Goal: Transaction & Acquisition: Purchase product/service

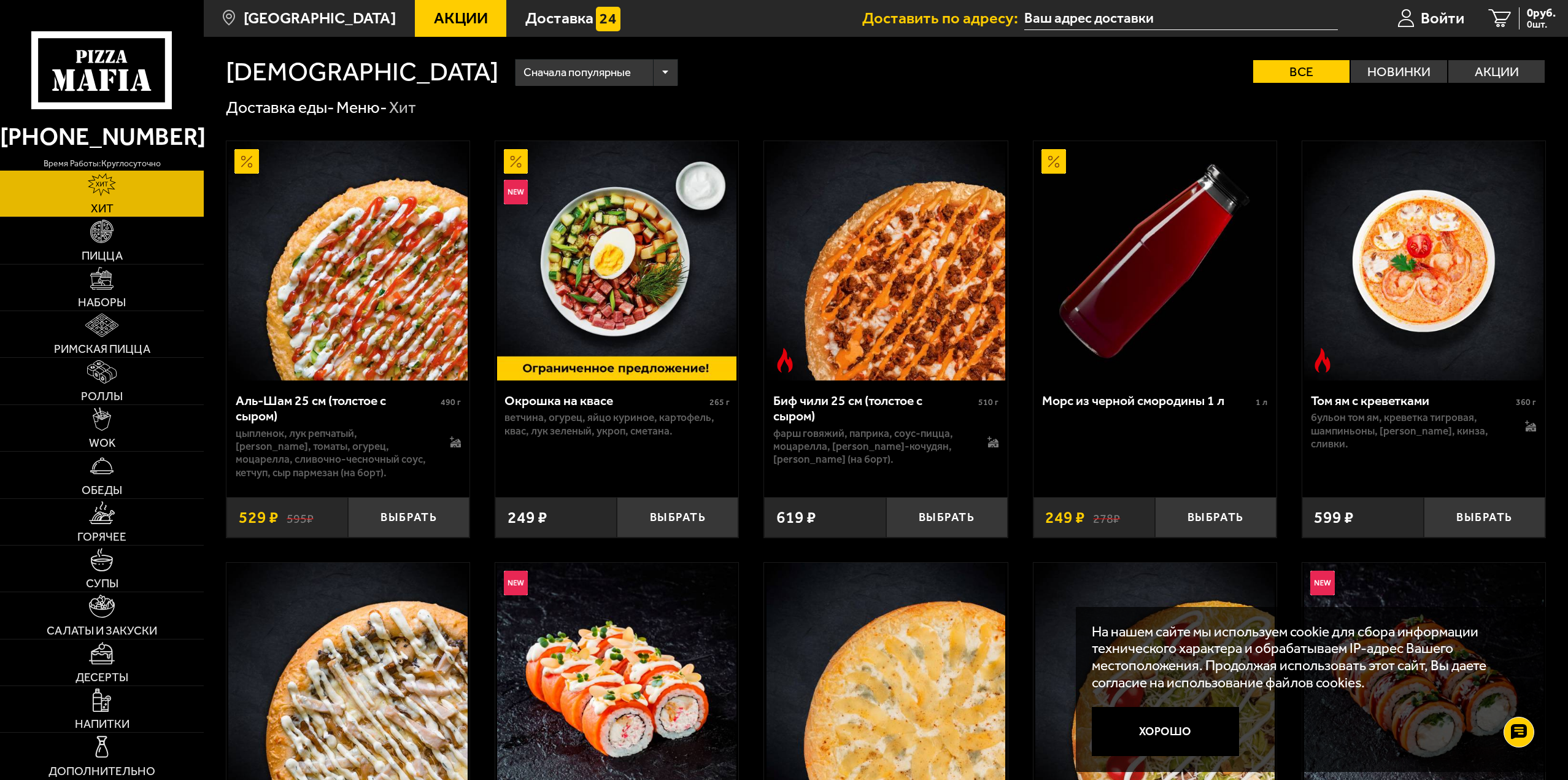
click at [447, 17] on span "Акции" at bounding box center [461, 18] width 54 height 16
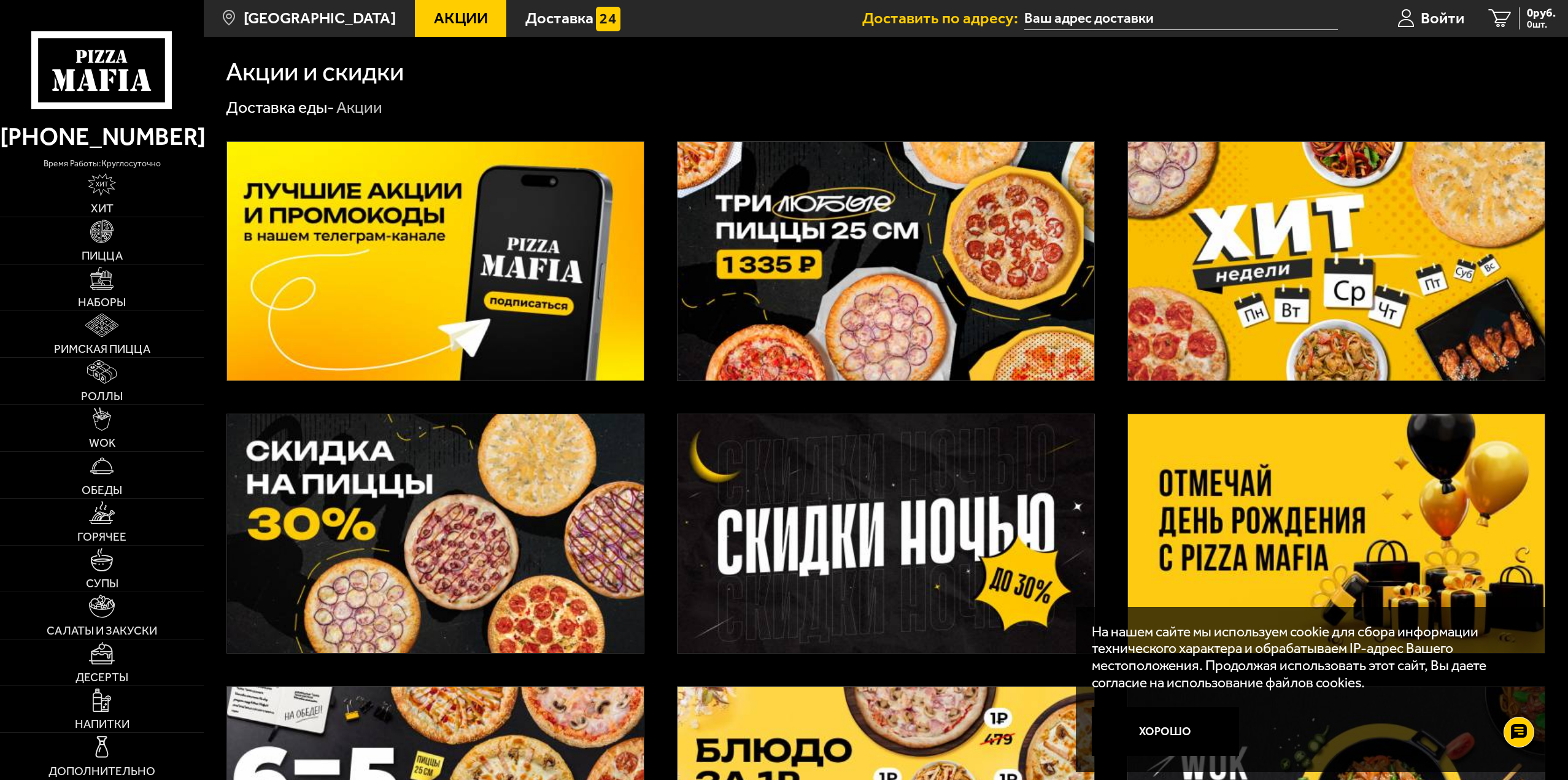
click at [1079, 13] on input "text" at bounding box center [1181, 19] width 313 height 23
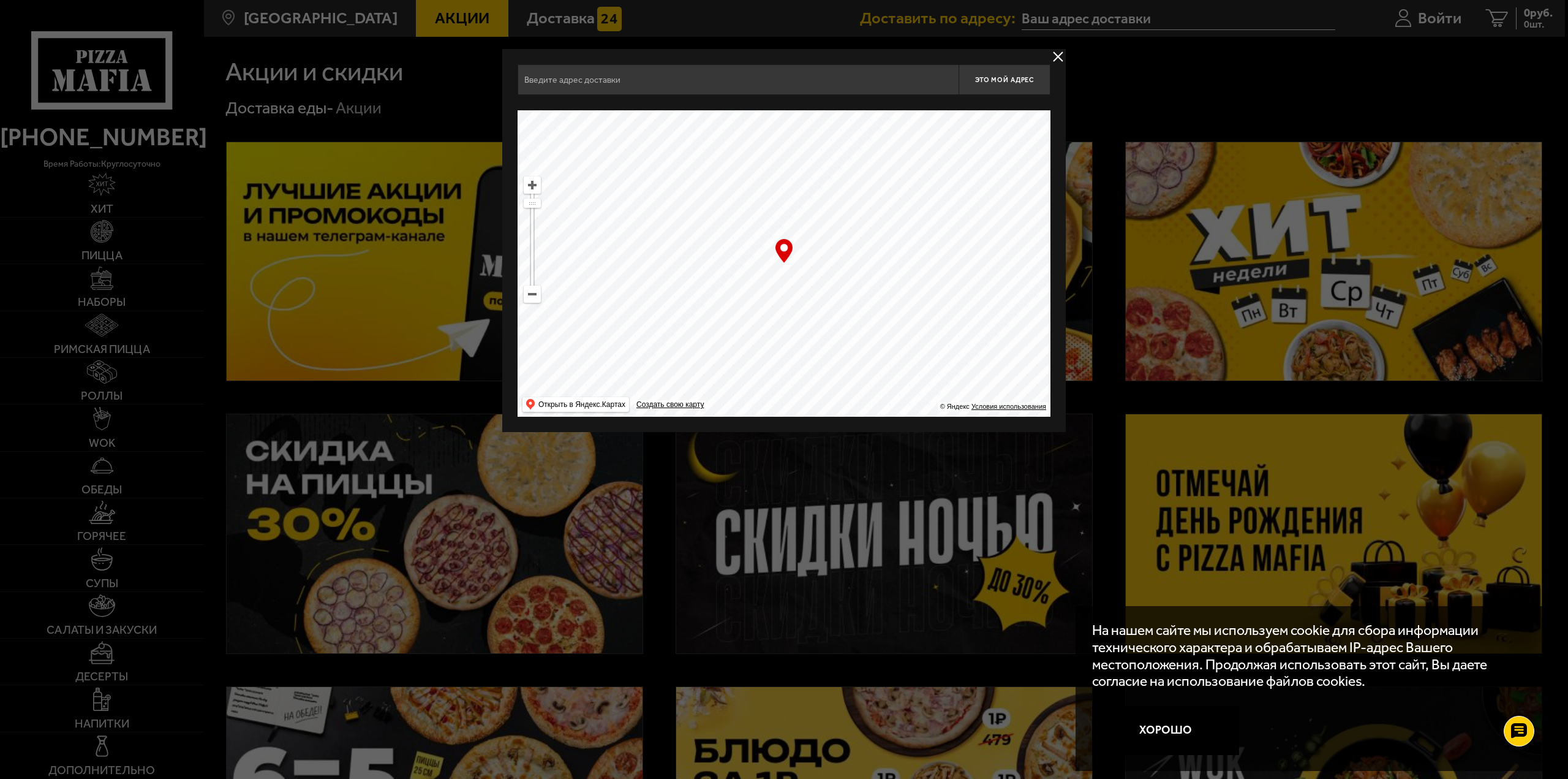
click at [670, 83] on input "text" at bounding box center [738, 80] width 441 height 31
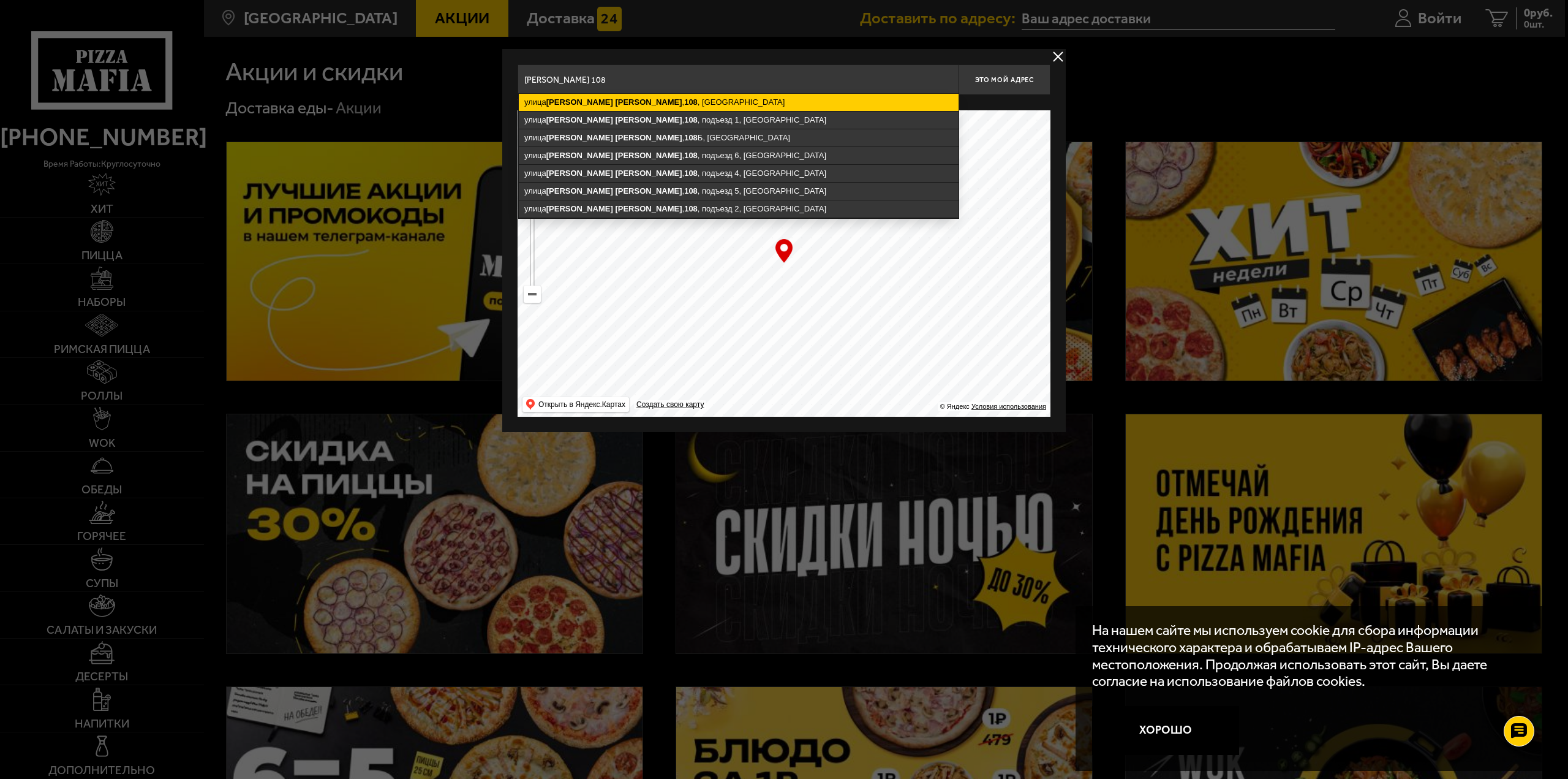
click at [678, 102] on ymaps "[STREET_ADDRESS][PERSON_NAME]" at bounding box center [738, 102] width 440 height 17
type input "[STREET_ADDRESS][PERSON_NAME]"
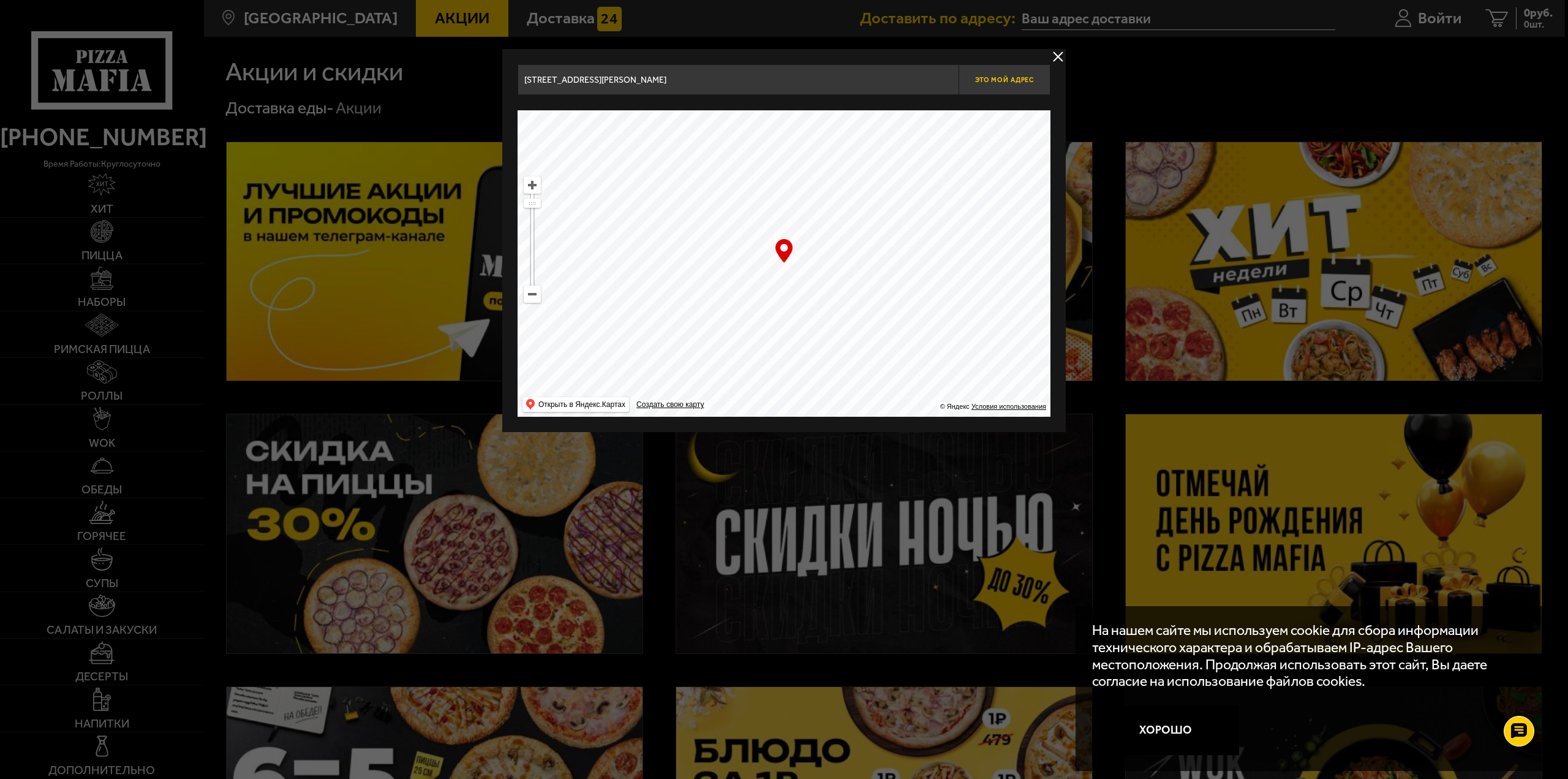
click at [1022, 84] on button "Это мой адрес" at bounding box center [1004, 80] width 92 height 31
type input "[STREET_ADDRESS][PERSON_NAME]"
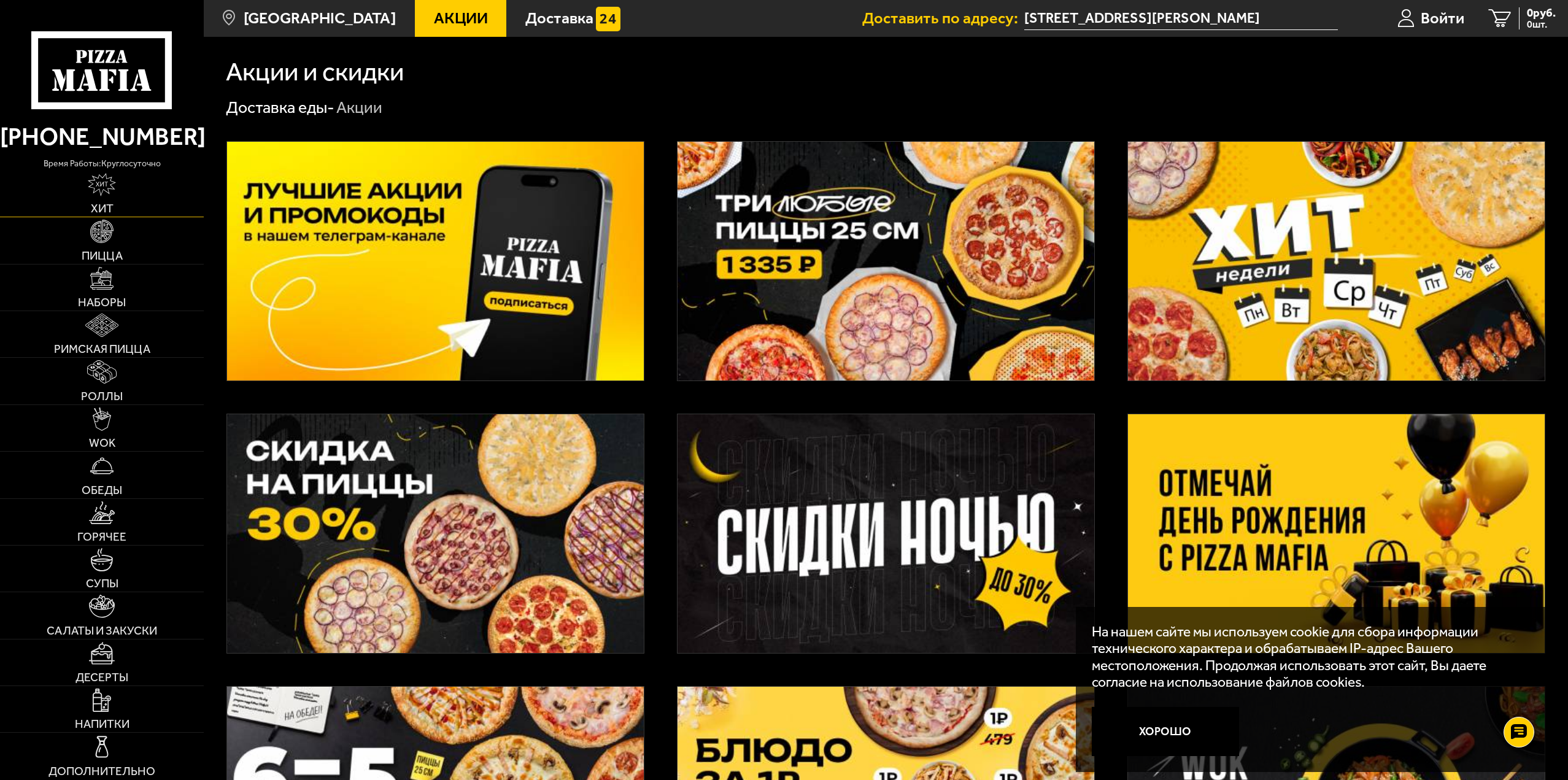
click at [135, 200] on link "Хит" at bounding box center [102, 193] width 204 height 46
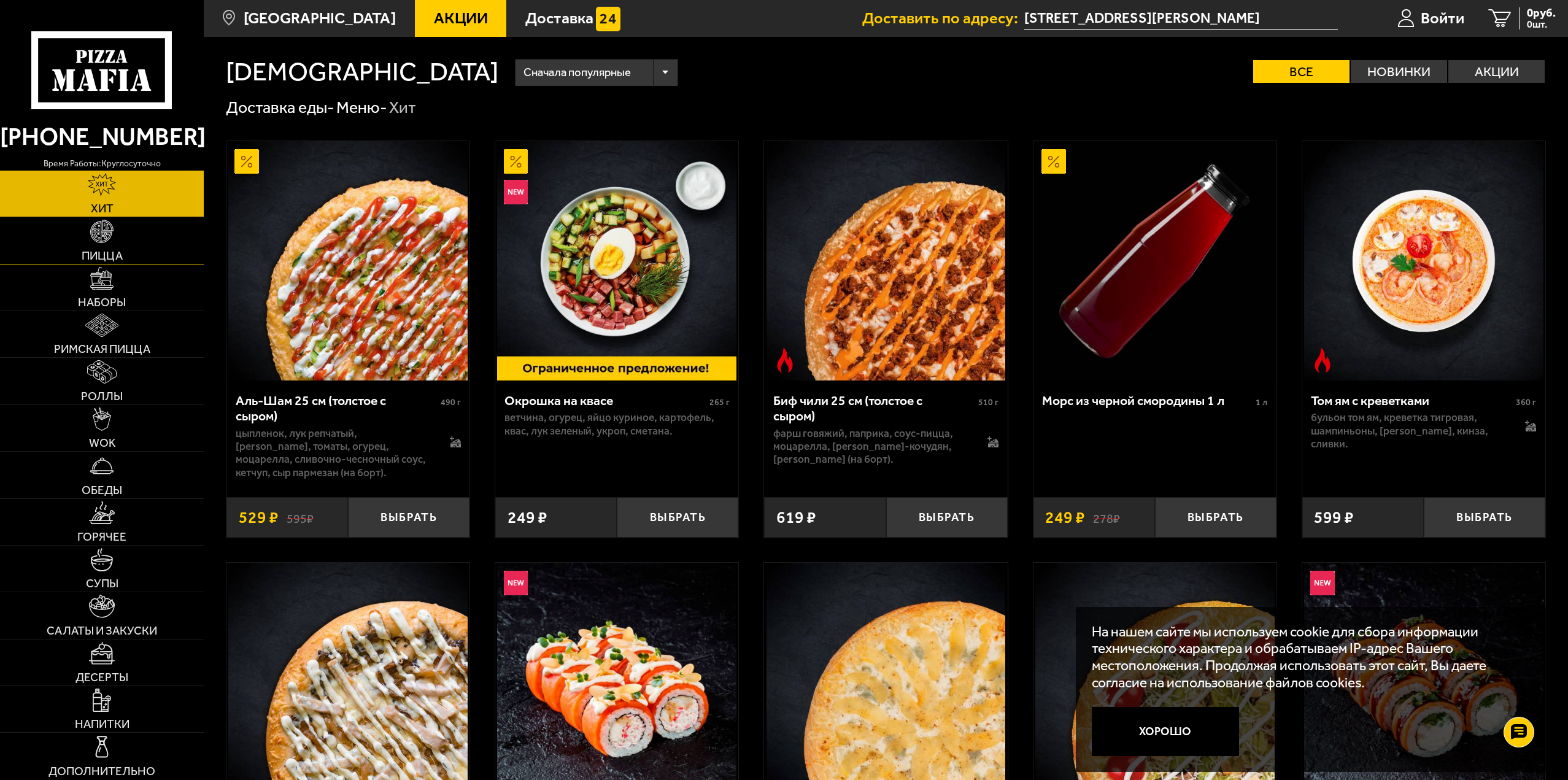
click at [106, 235] on img at bounding box center [102, 231] width 23 height 23
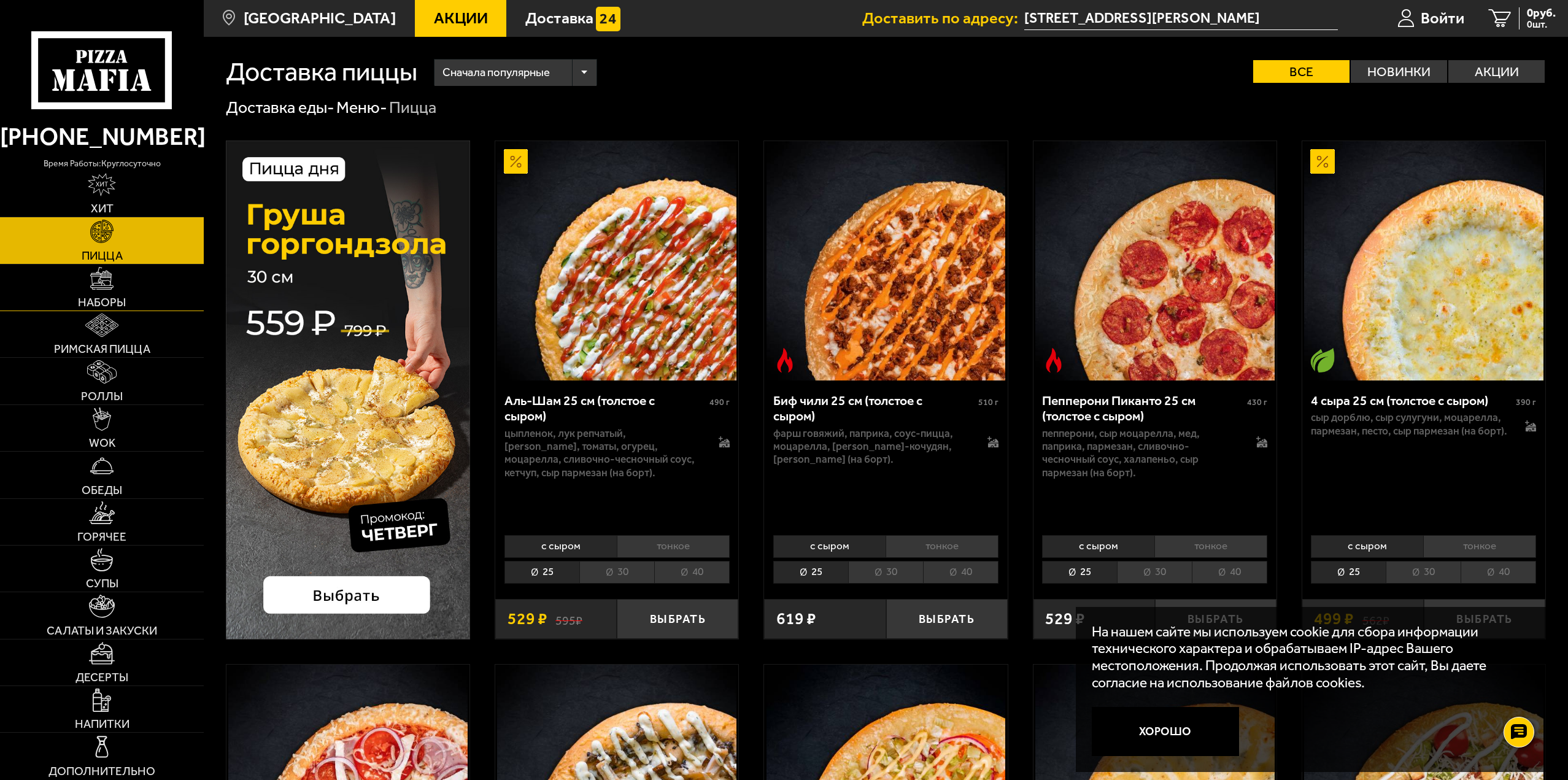
click at [118, 299] on span "Наборы" at bounding box center [102, 302] width 48 height 11
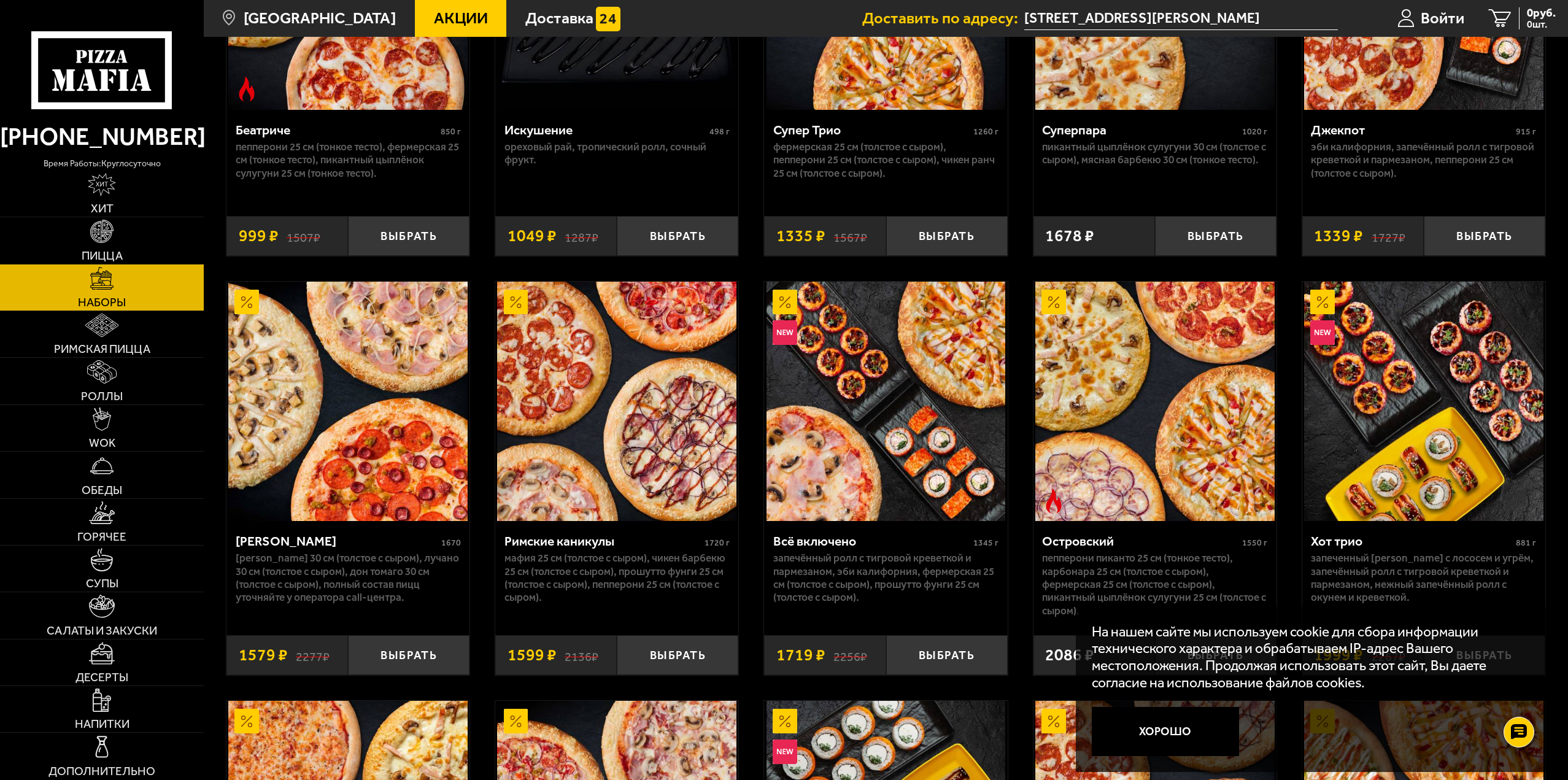
scroll to position [1104, 0]
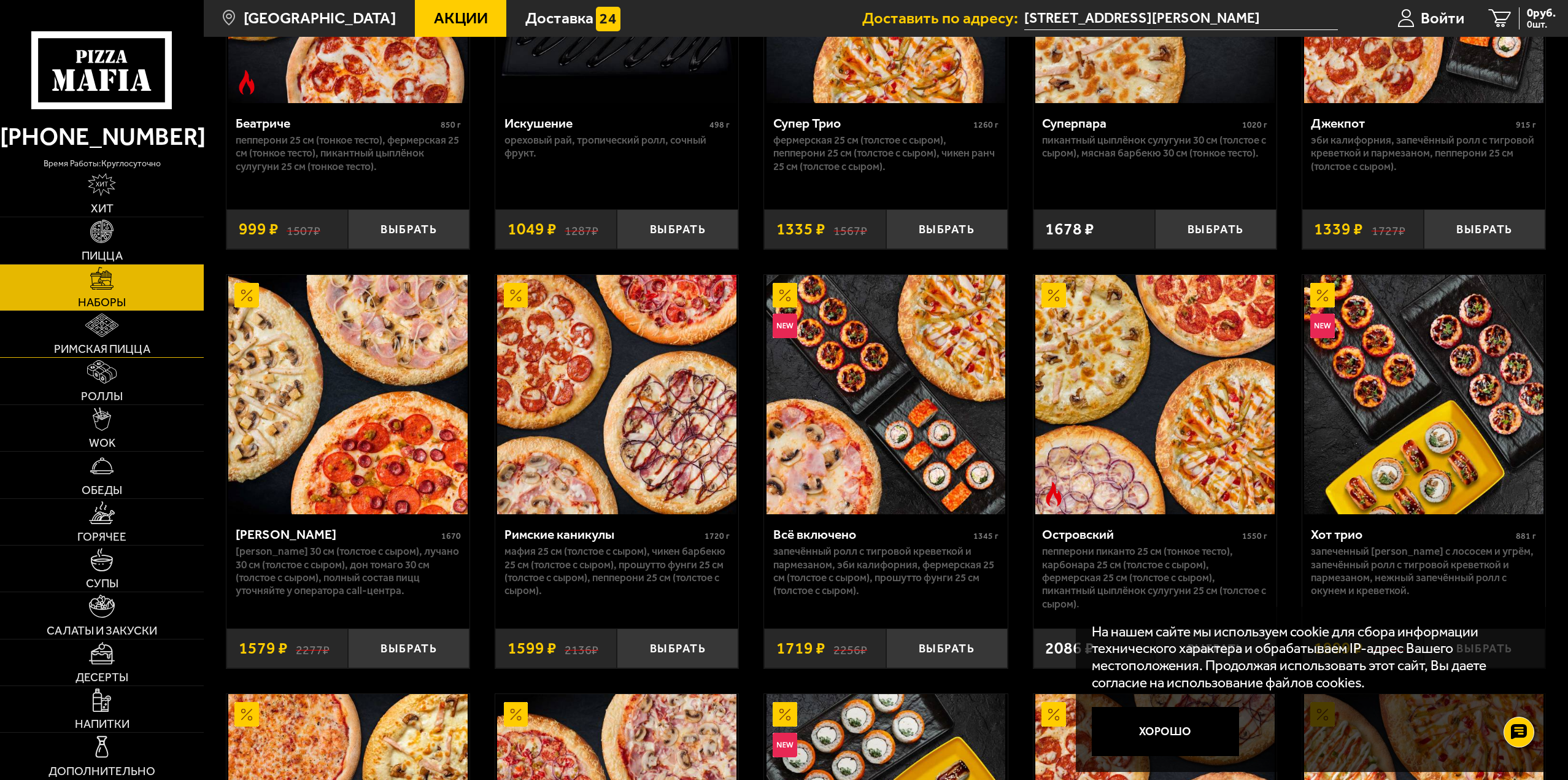
click at [84, 330] on link "Римская пицца" at bounding box center [102, 334] width 204 height 46
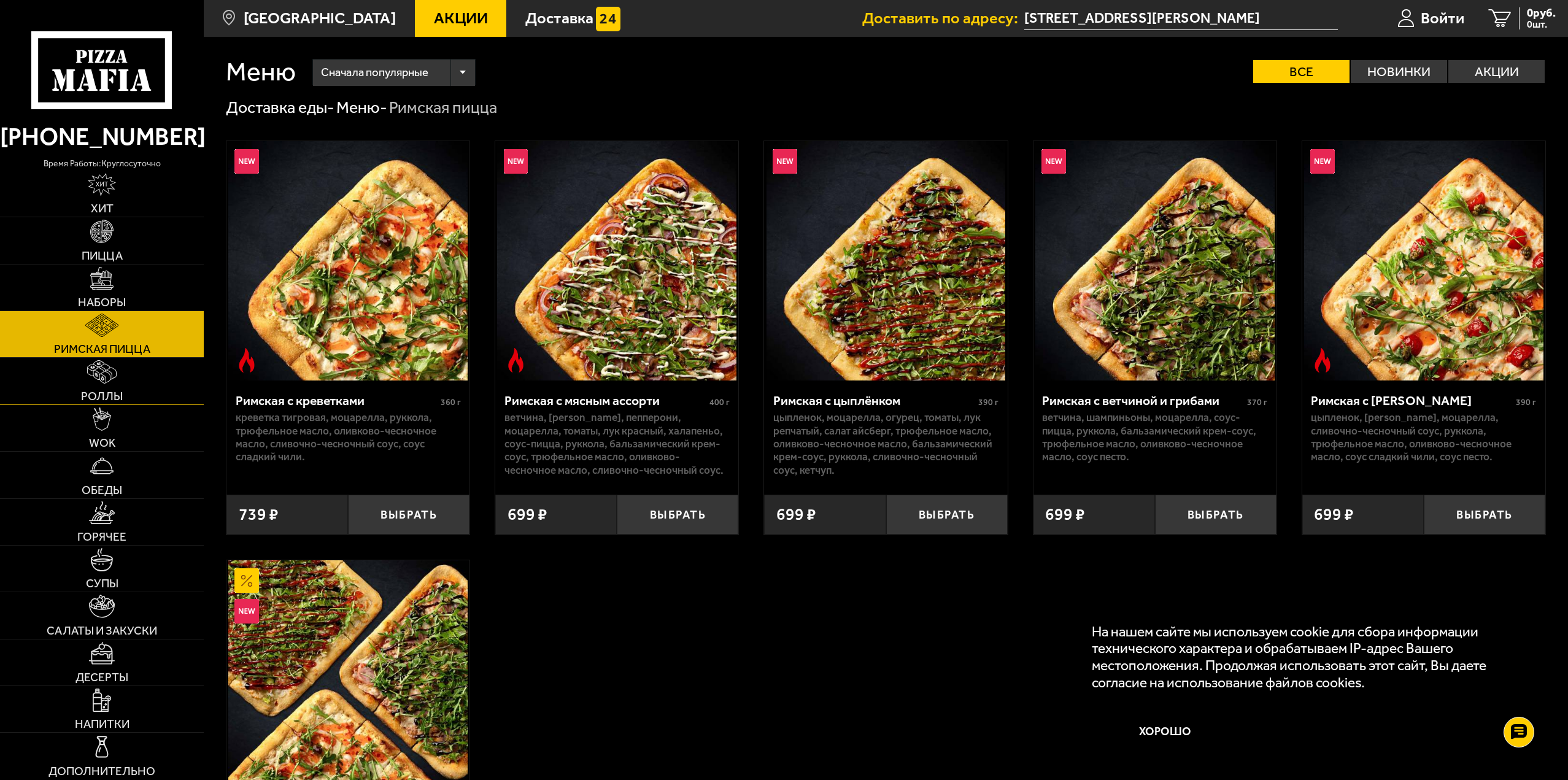
click at [108, 379] on img at bounding box center [102, 371] width 30 height 23
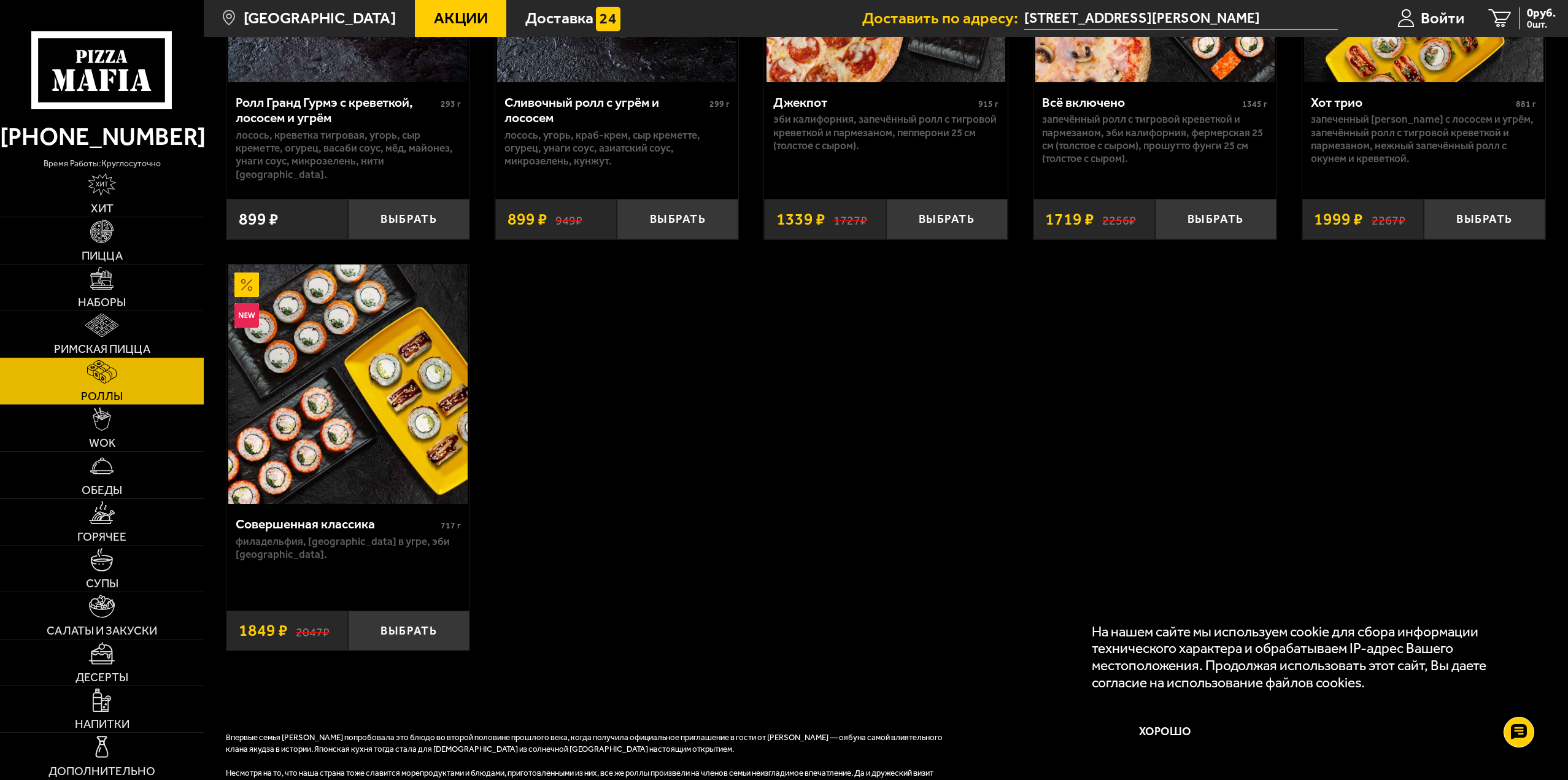
scroll to position [1165, 0]
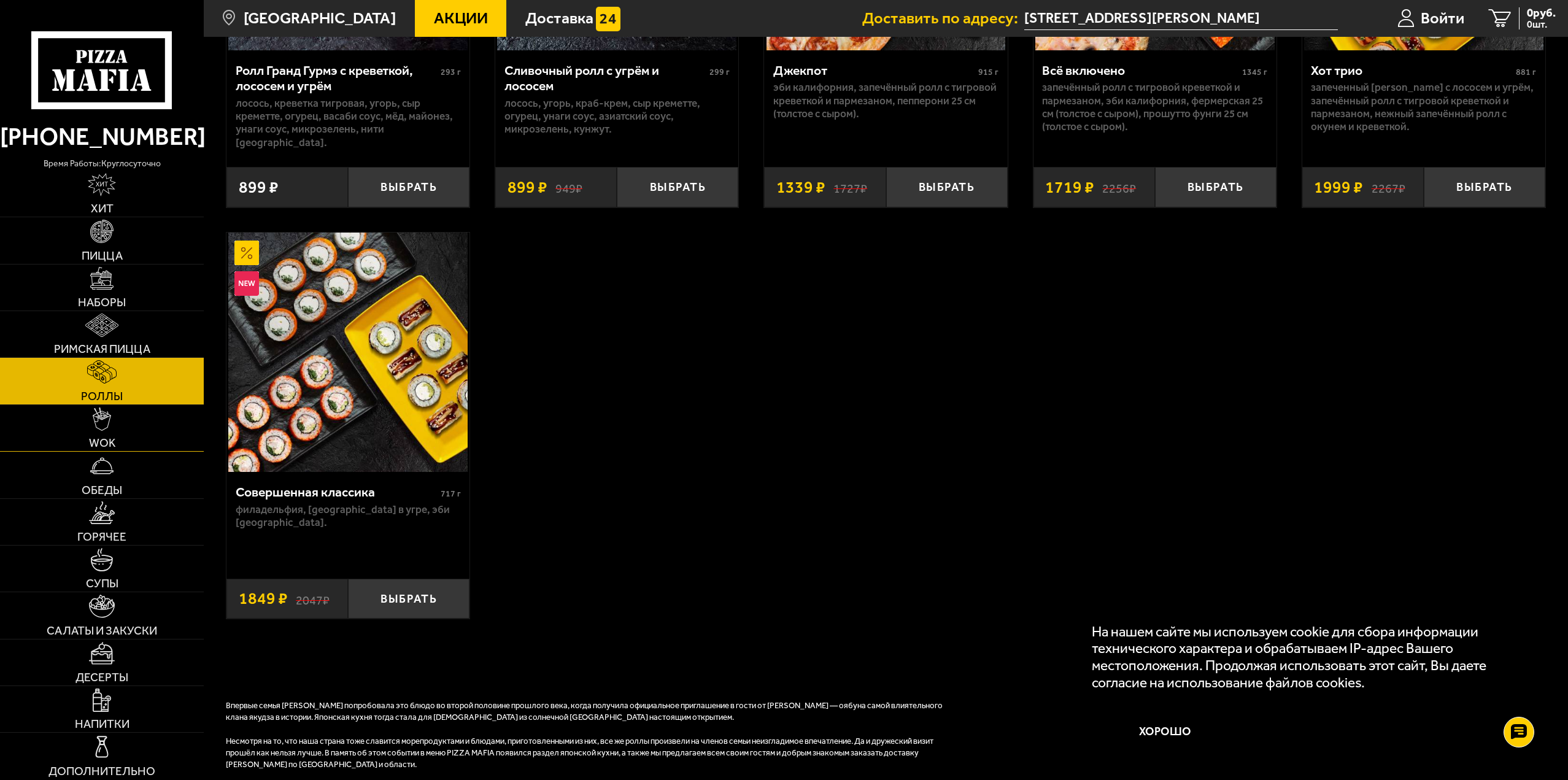
click at [87, 431] on link "WOK" at bounding box center [102, 428] width 204 height 46
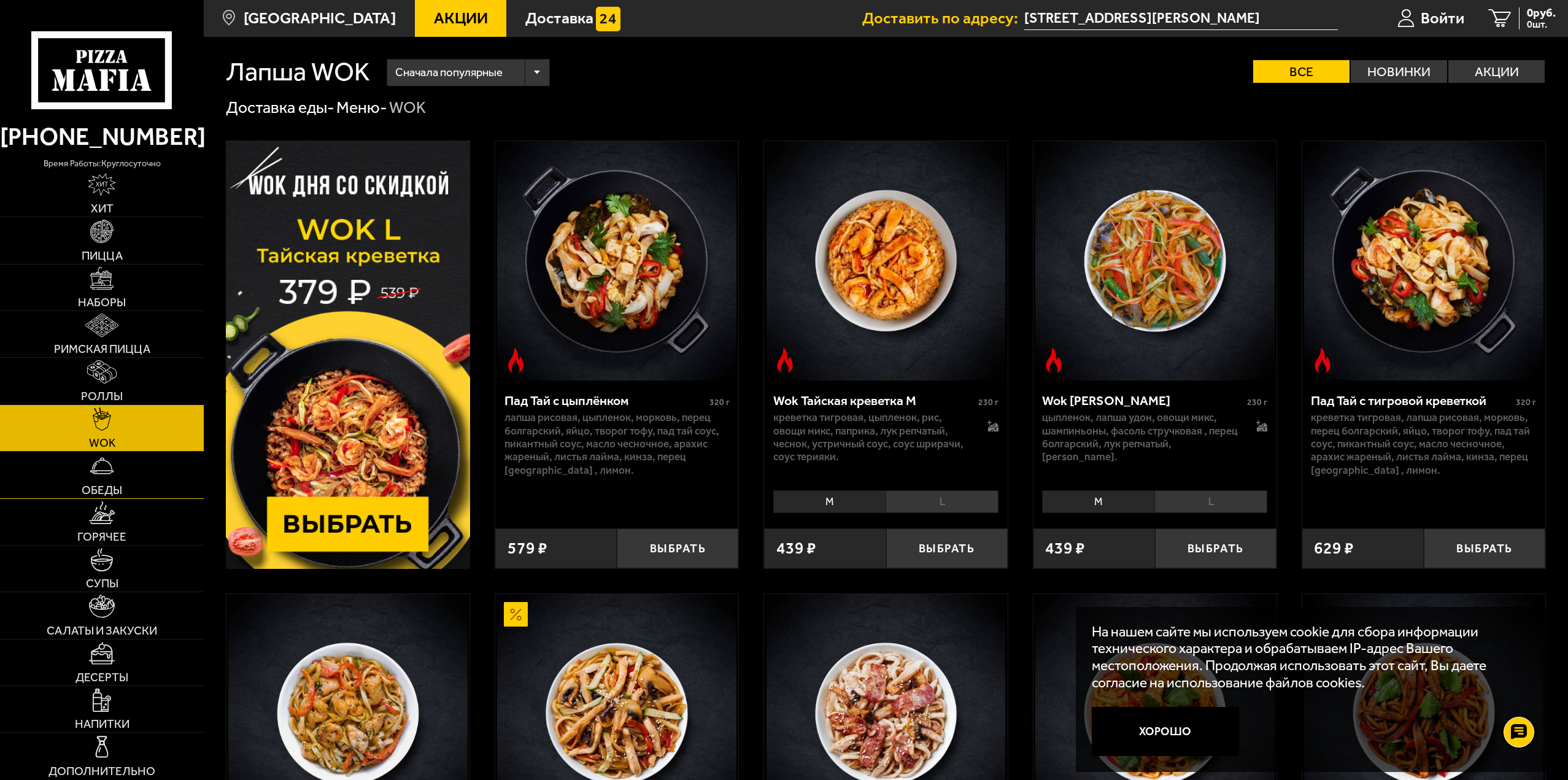
click at [88, 484] on span "Обеды" at bounding box center [102, 489] width 41 height 11
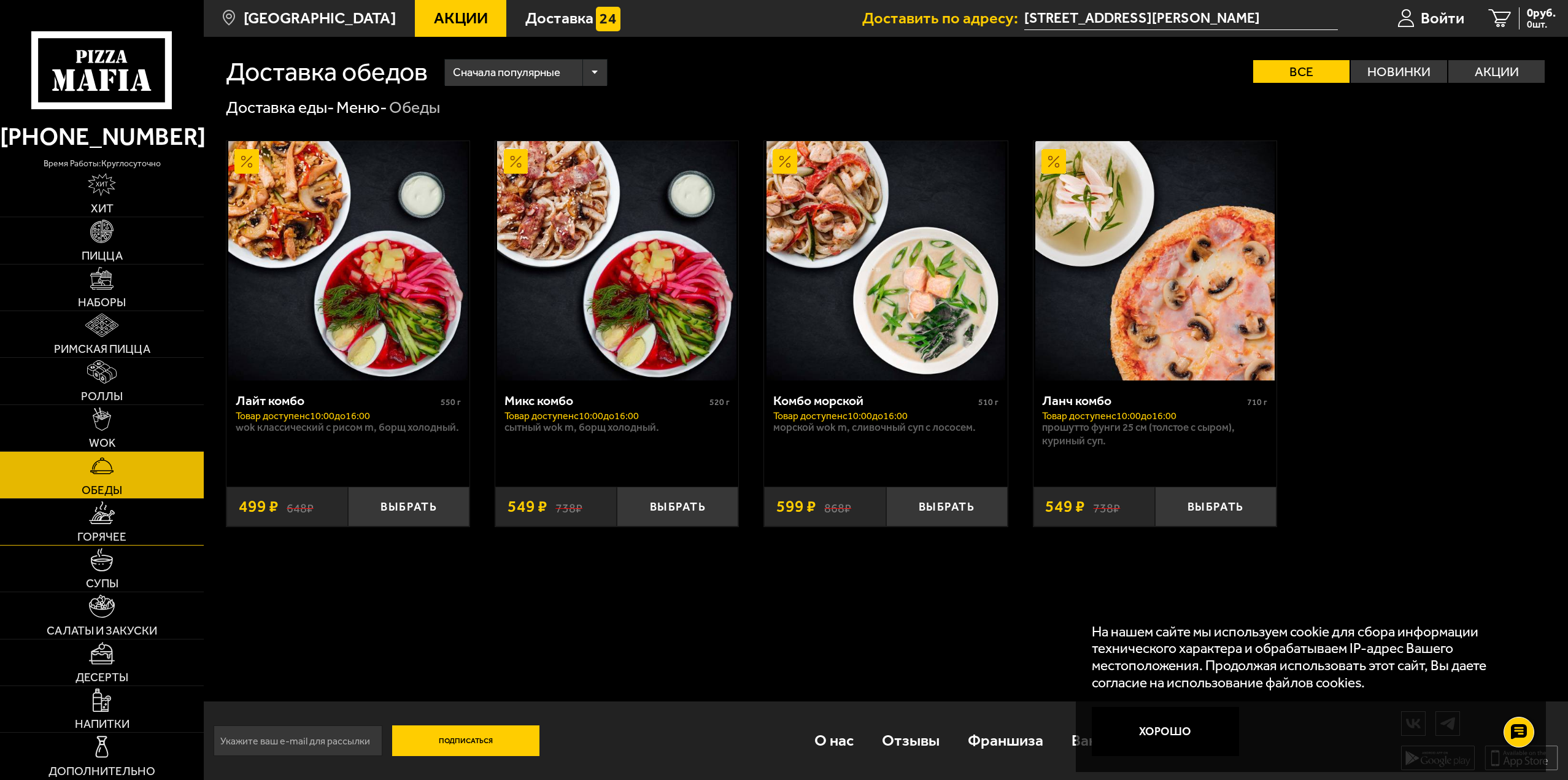
click at [101, 522] on img at bounding box center [102, 513] width 26 height 23
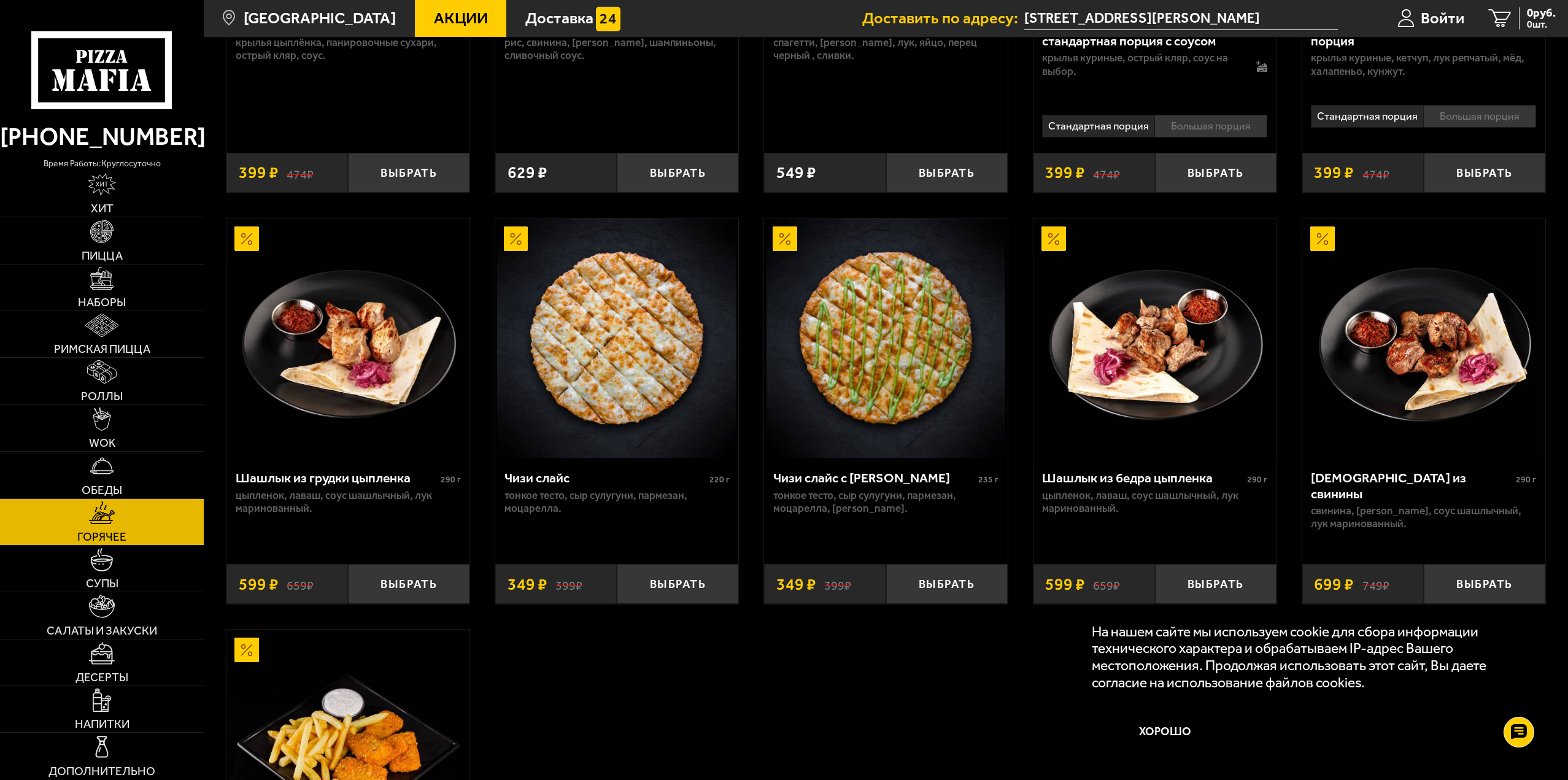
scroll to position [859, 0]
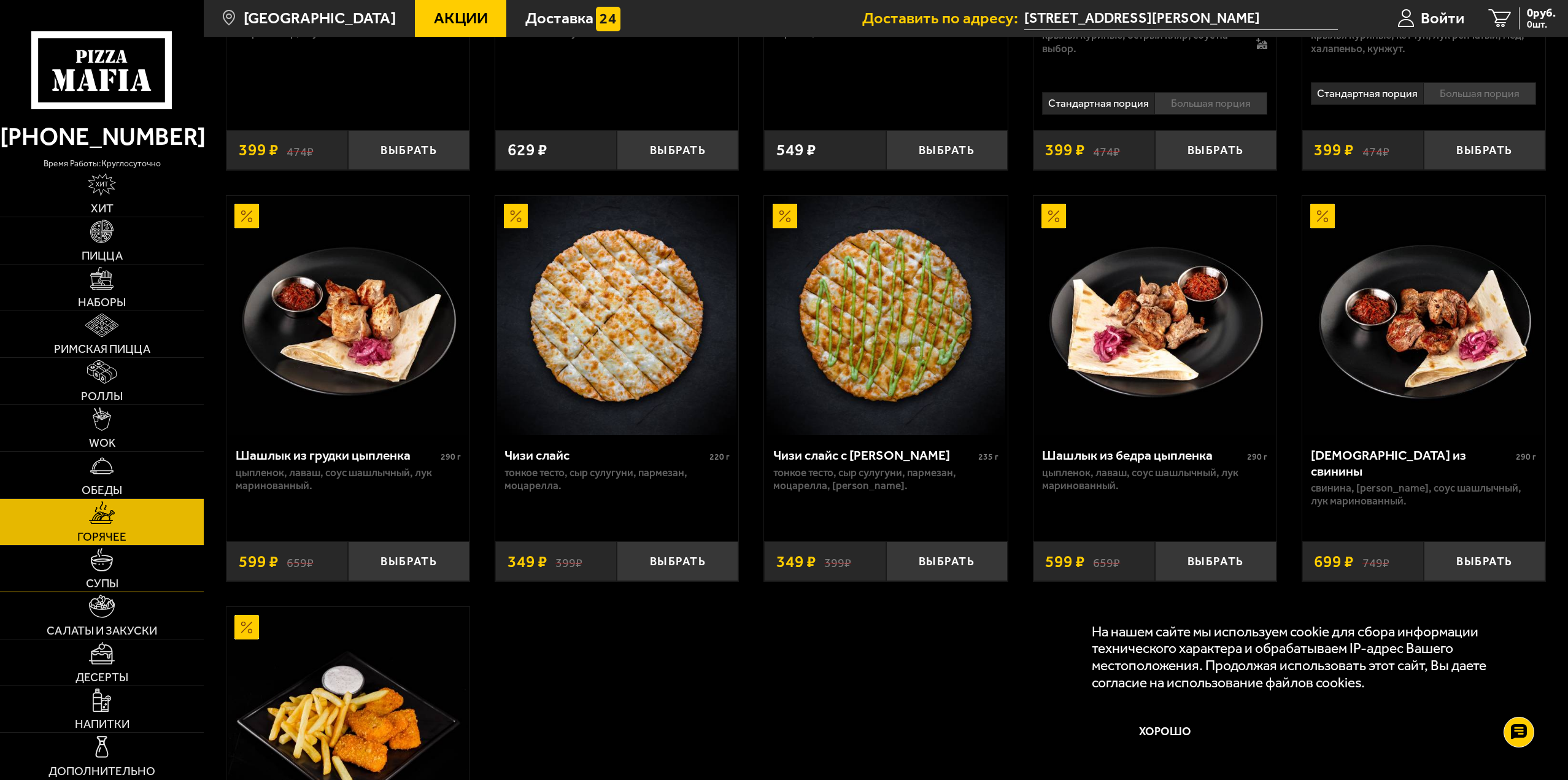
click at [84, 570] on link "Супы" at bounding box center [102, 568] width 204 height 46
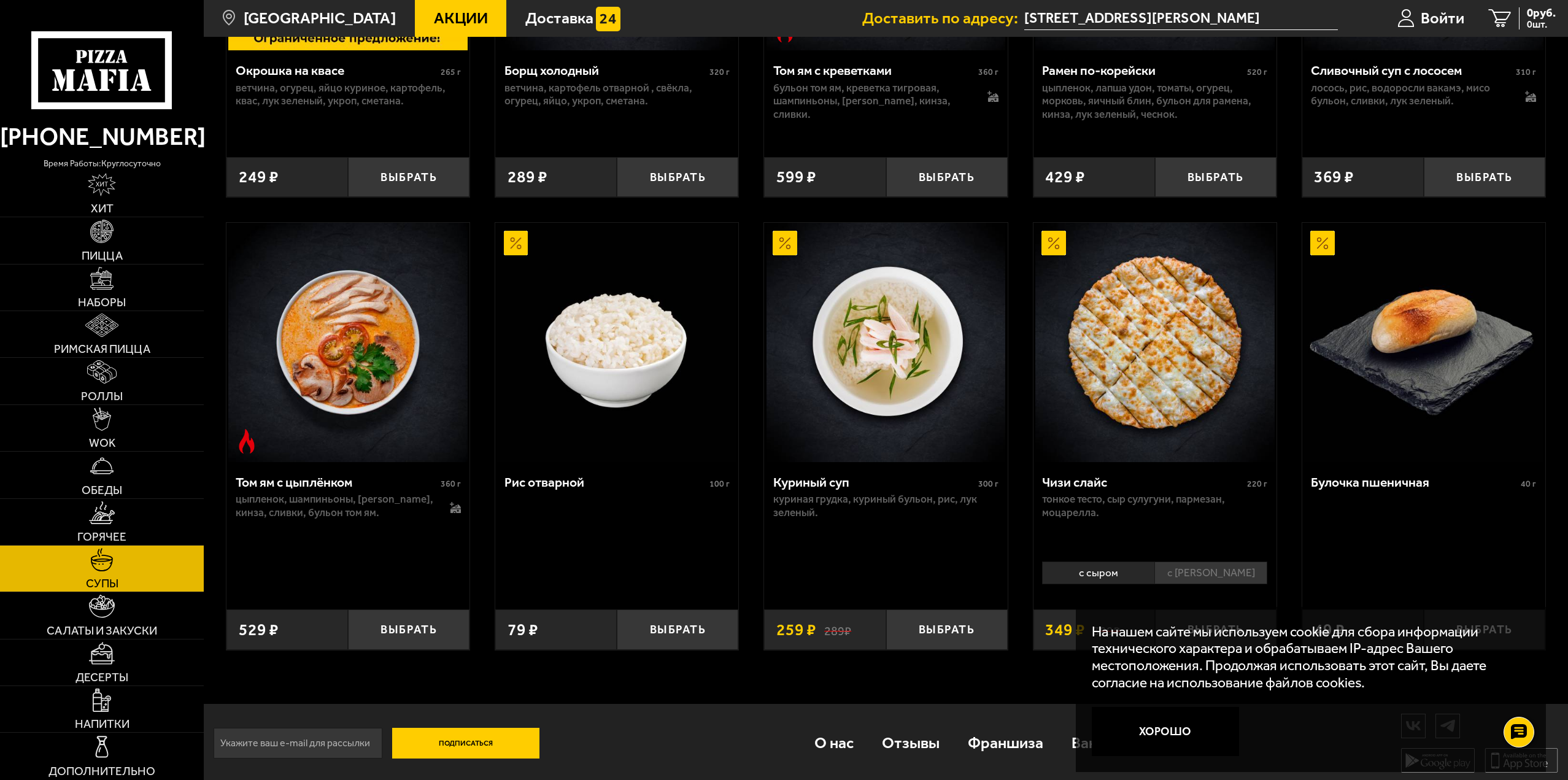
scroll to position [523, 0]
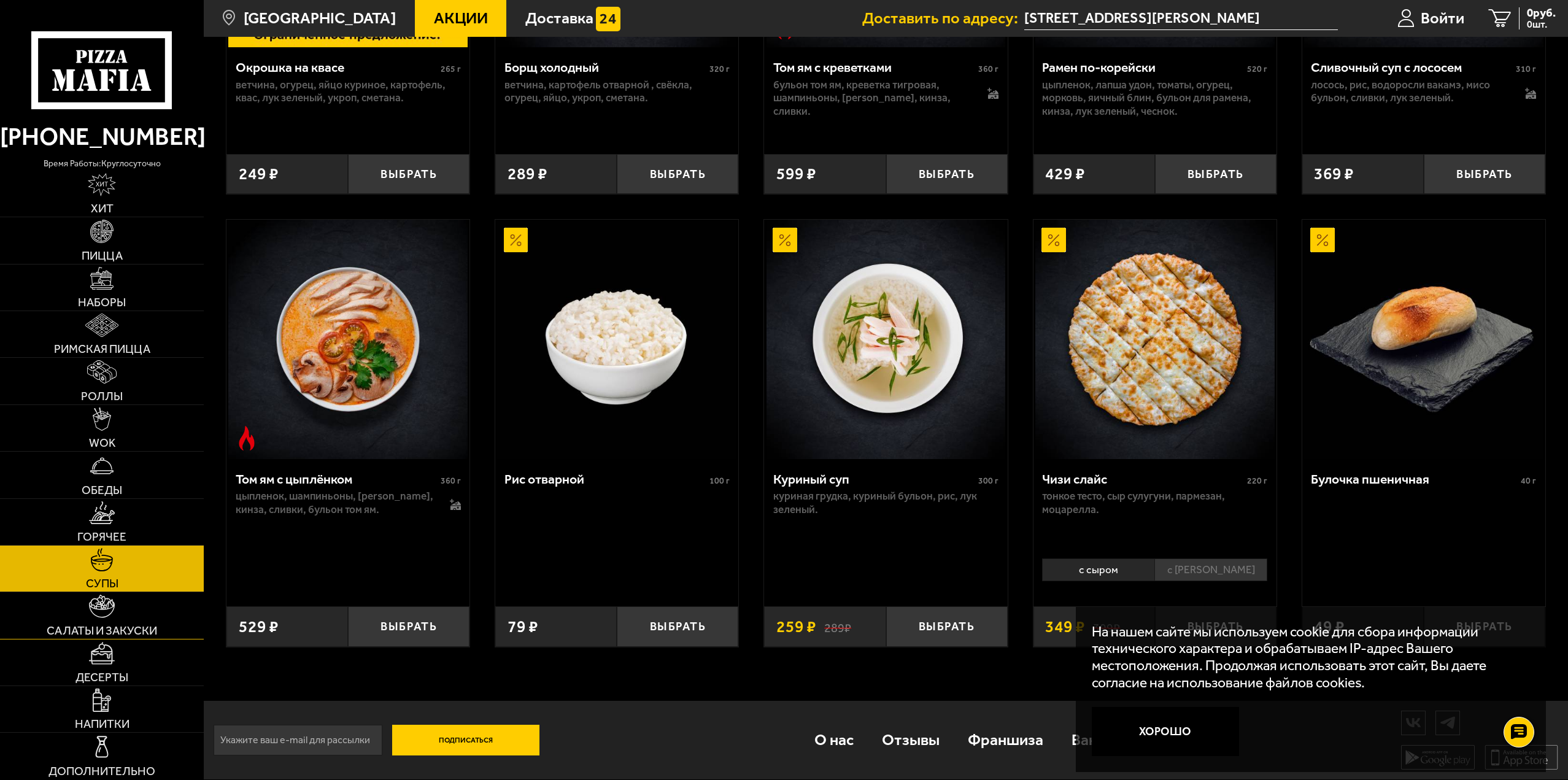
click at [96, 614] on img at bounding box center [102, 606] width 26 height 23
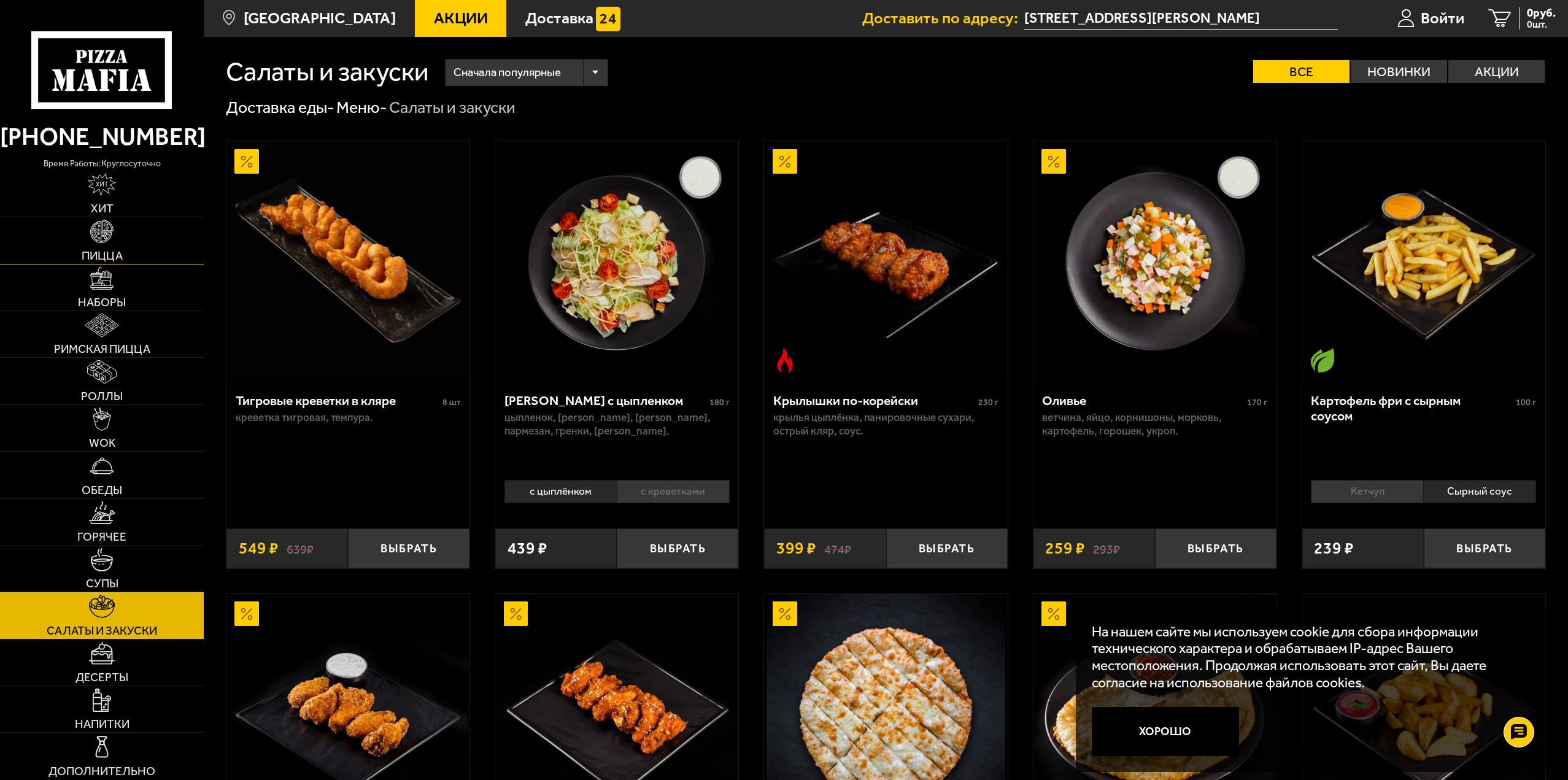
click at [121, 240] on link "Пицца" at bounding box center [102, 239] width 204 height 46
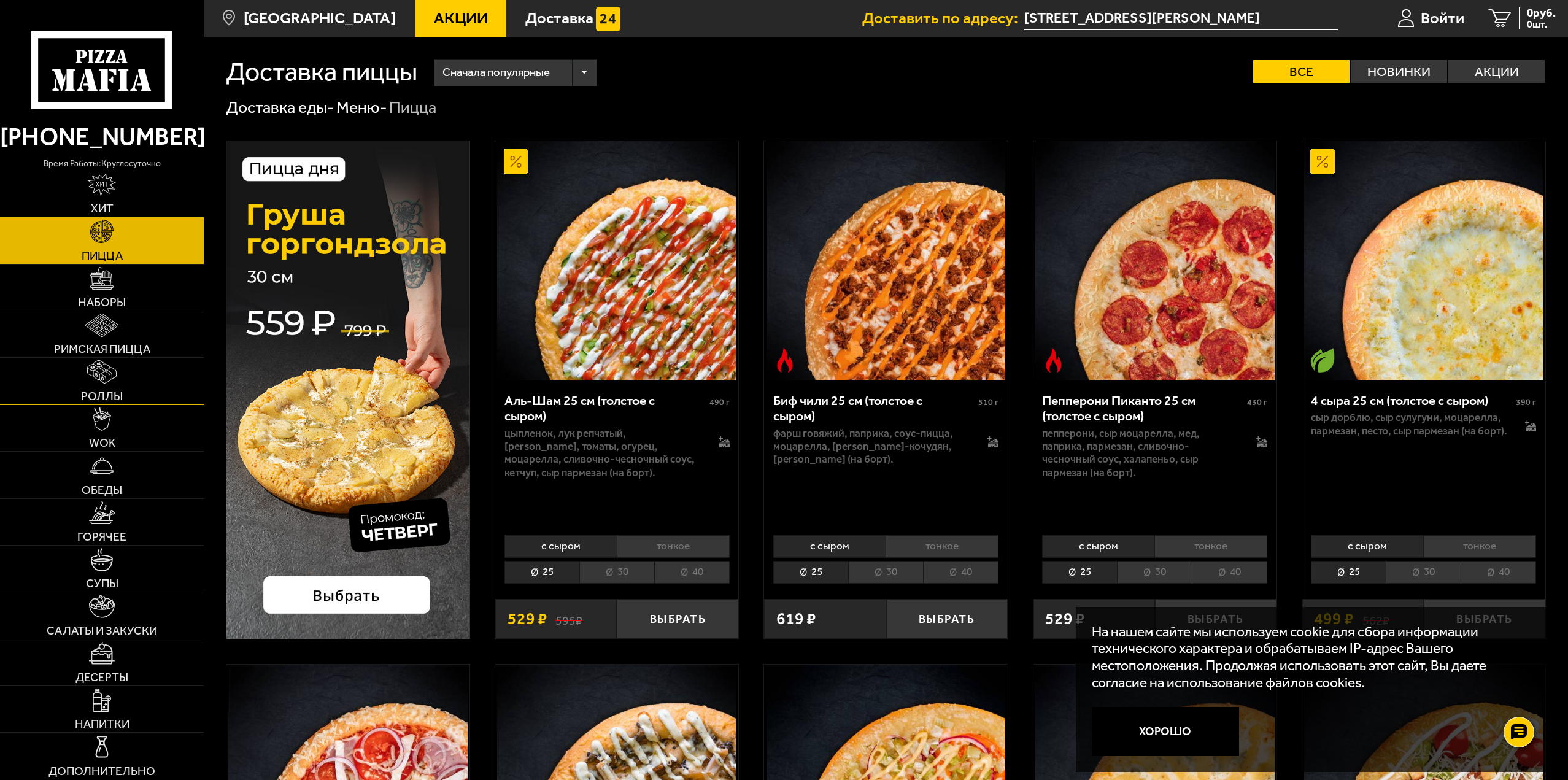
click at [116, 390] on span "Роллы" at bounding box center [102, 395] width 41 height 11
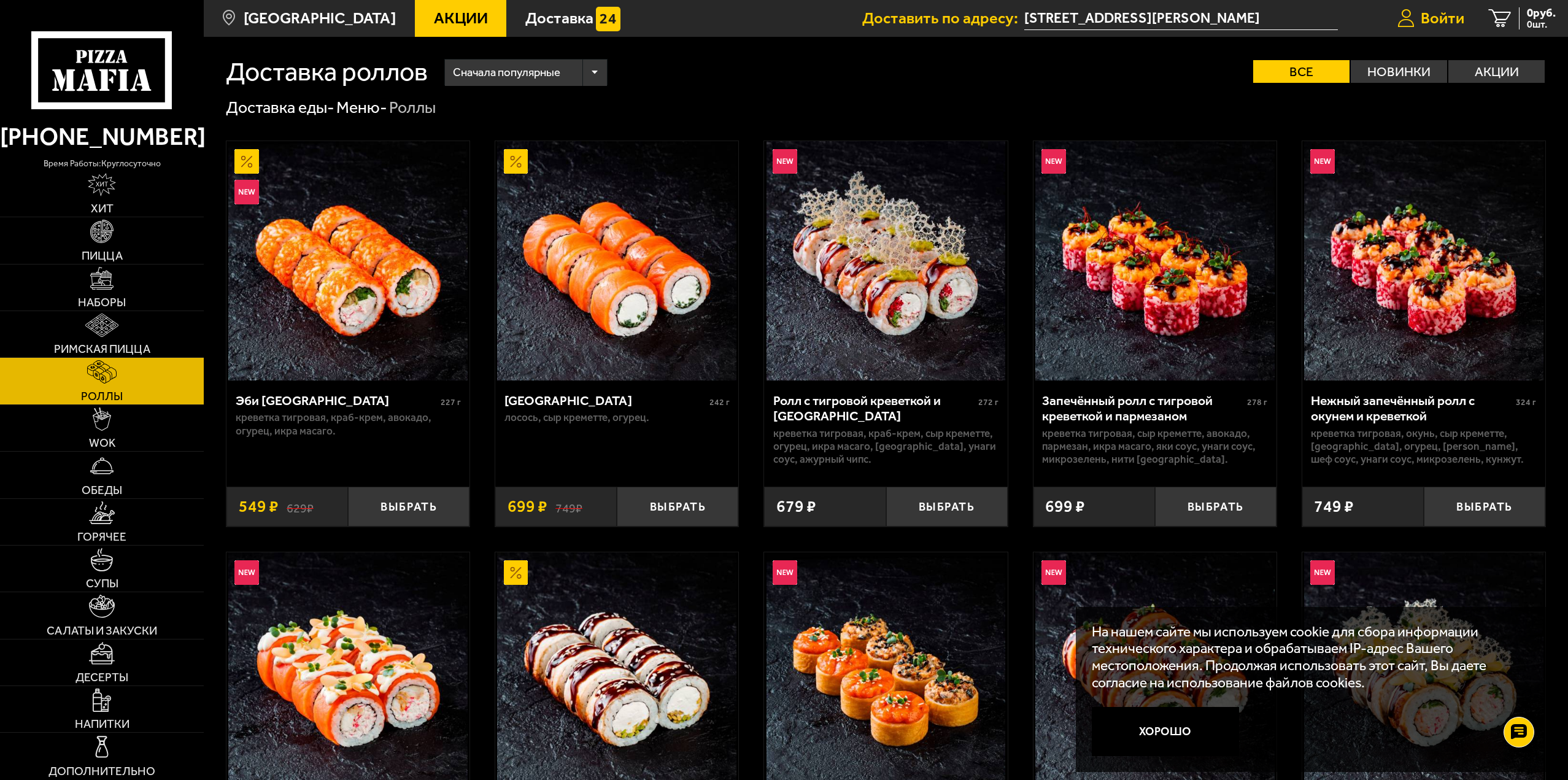
click at [1440, 15] on span "Войти" at bounding box center [1442, 18] width 44 height 16
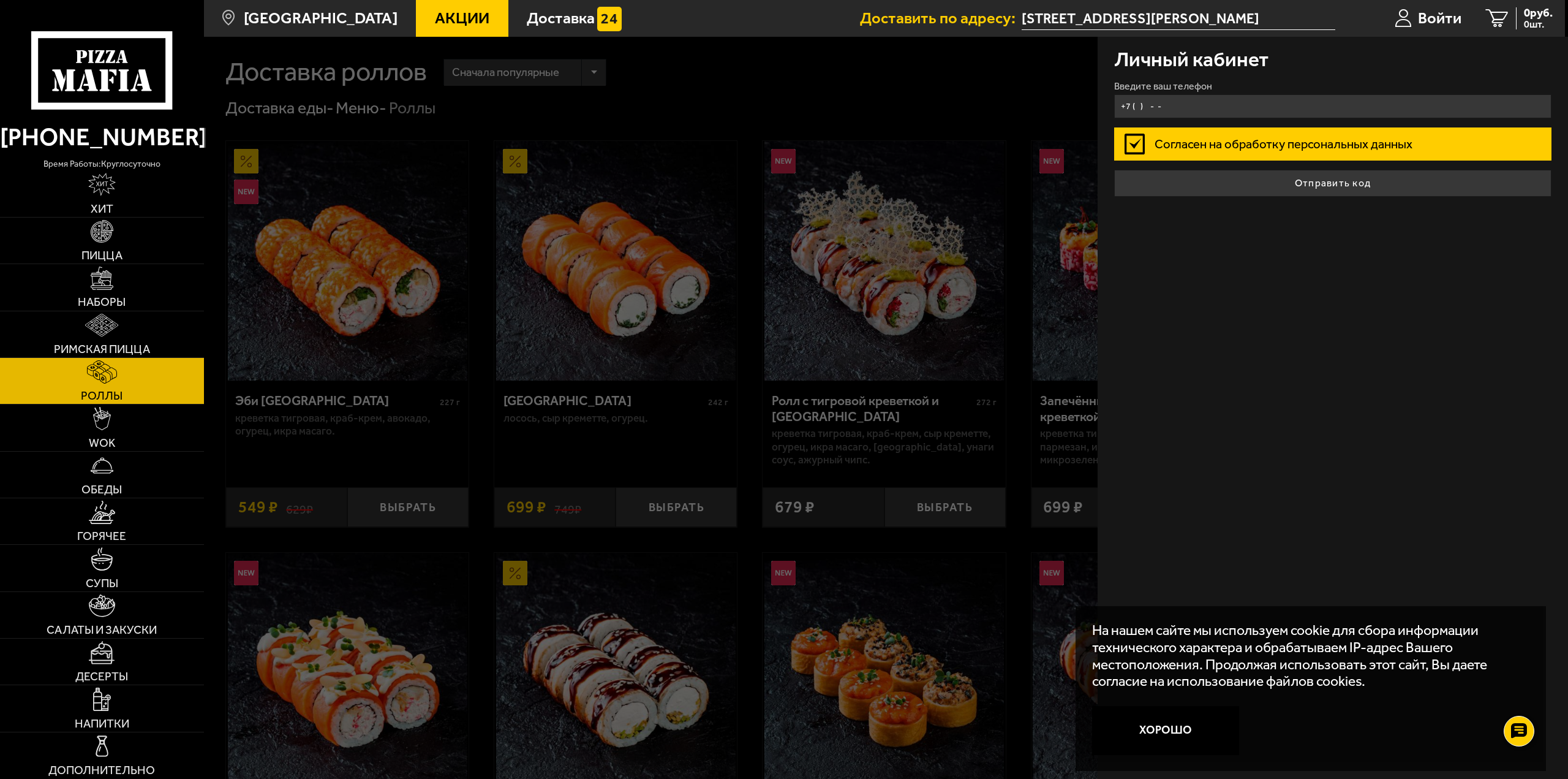
click at [1200, 108] on input "+7 ( ) - -" at bounding box center [1333, 106] width 438 height 24
type input "[PHONE_NUMBER]"
click at [977, 88] on div at bounding box center [988, 426] width 1568 height 779
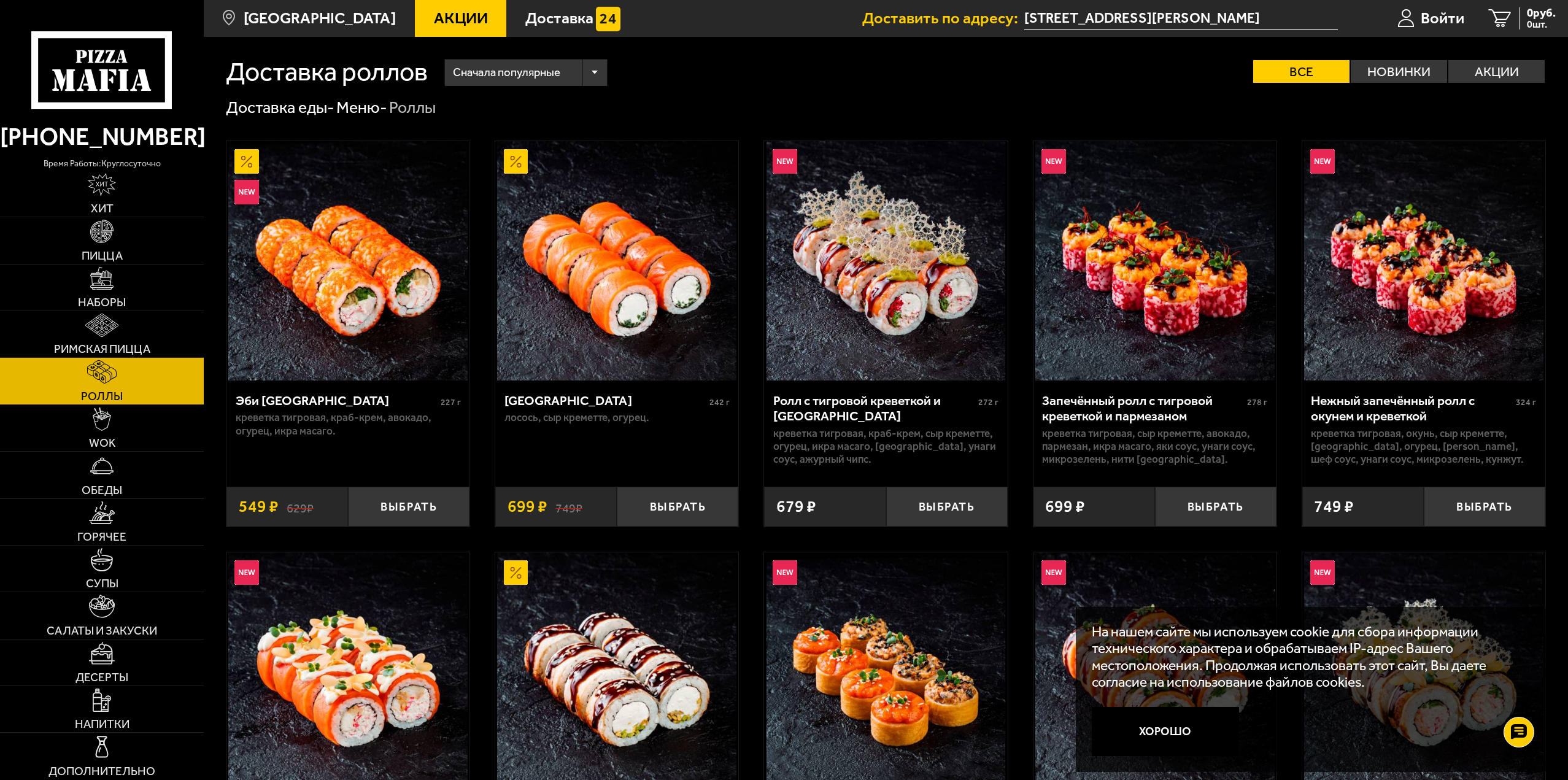
click at [702, 61] on div "Сначала популярные Все Новинки Акции Пожелания креветка тигровая краб-крем авок…" at bounding box center [987, 72] width 1118 height 26
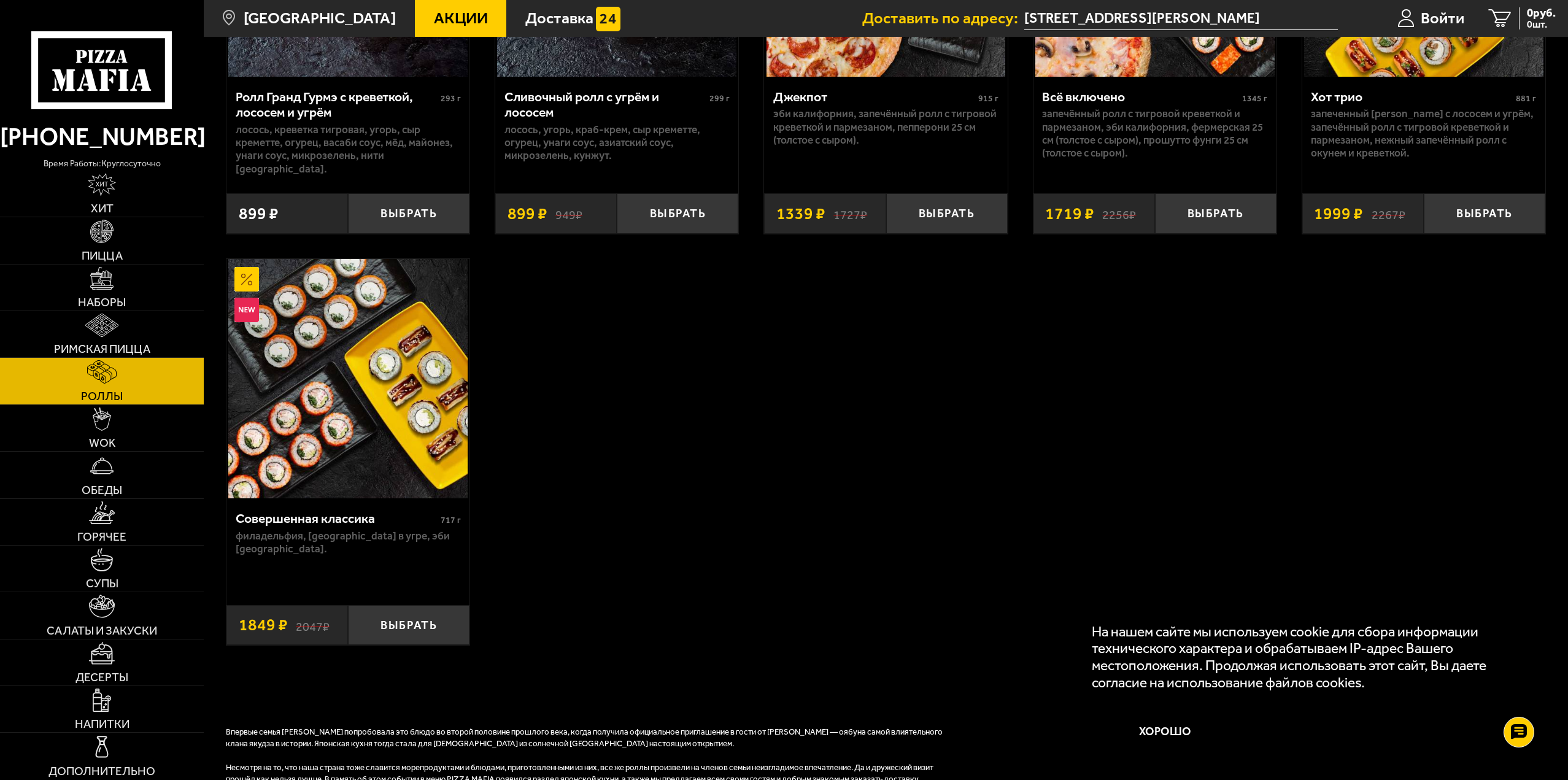
scroll to position [1165, 0]
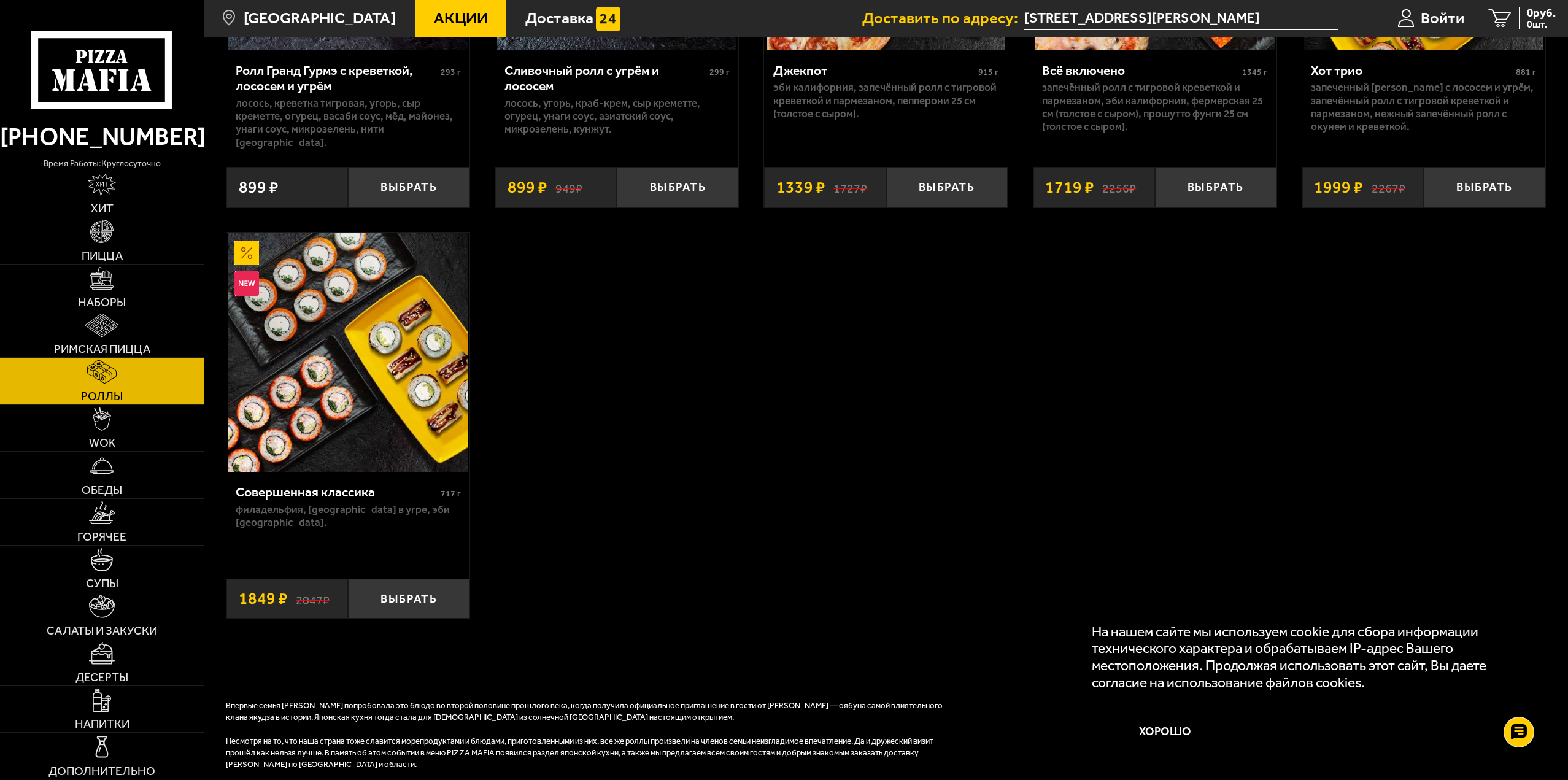
click at [130, 287] on link "Наборы" at bounding box center [102, 287] width 204 height 46
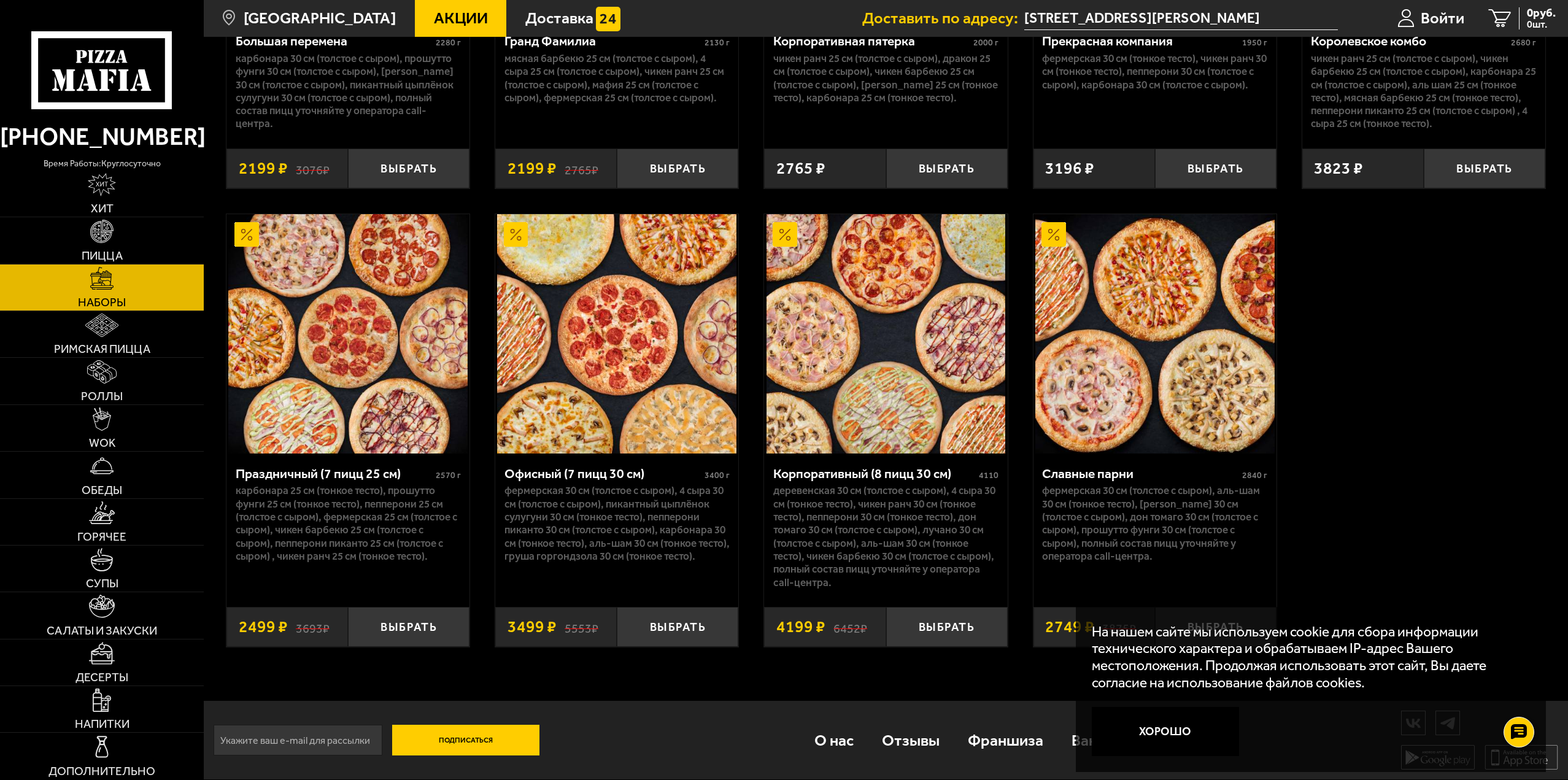
scroll to position [2433, 0]
click at [99, 579] on span "Супы" at bounding box center [102, 583] width 32 height 11
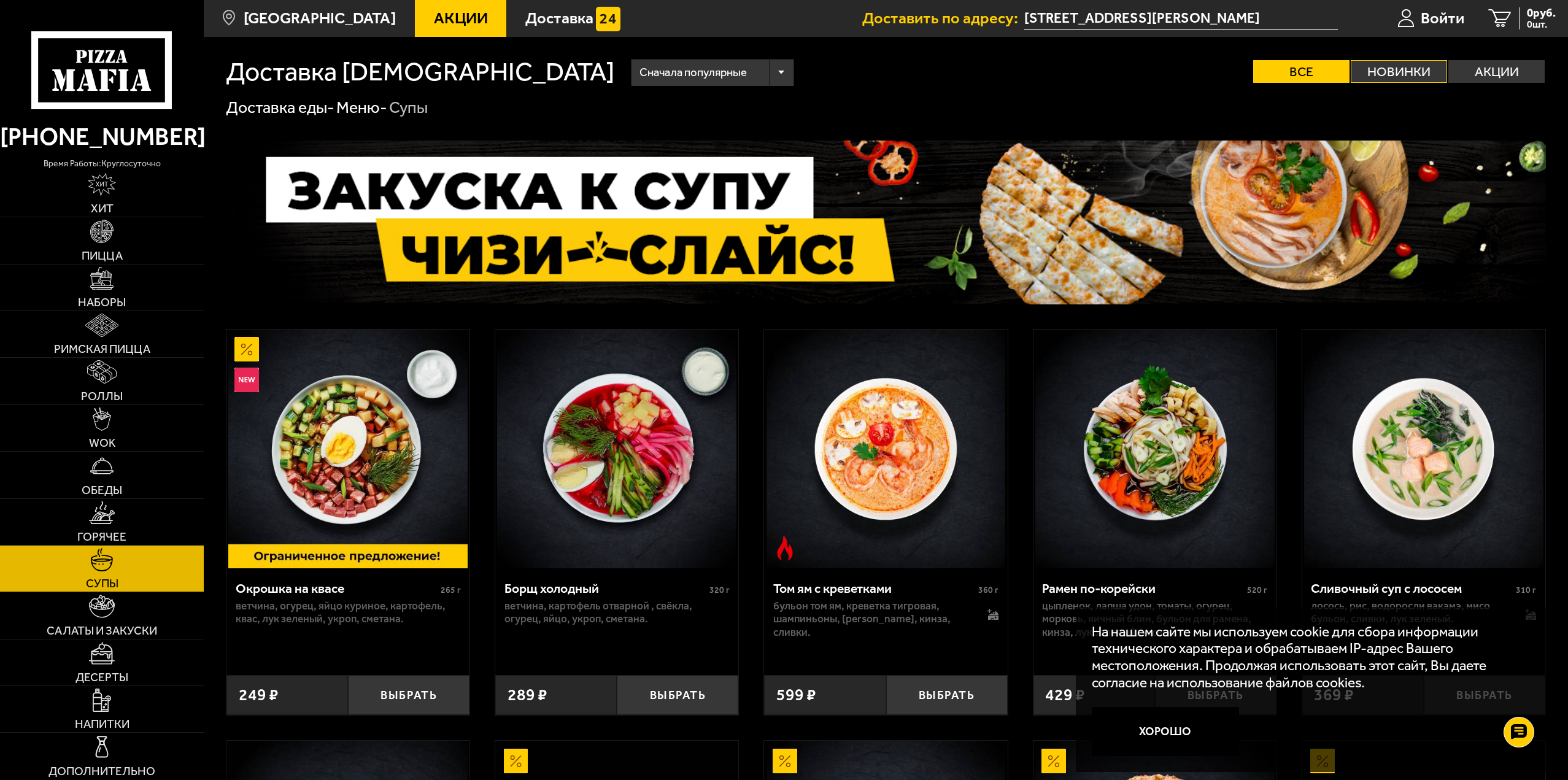
click at [1370, 72] on label "Новинки" at bounding box center [1399, 72] width 96 height 23
click at [0, 0] on input "Новинки" at bounding box center [0, 0] width 0 height 0
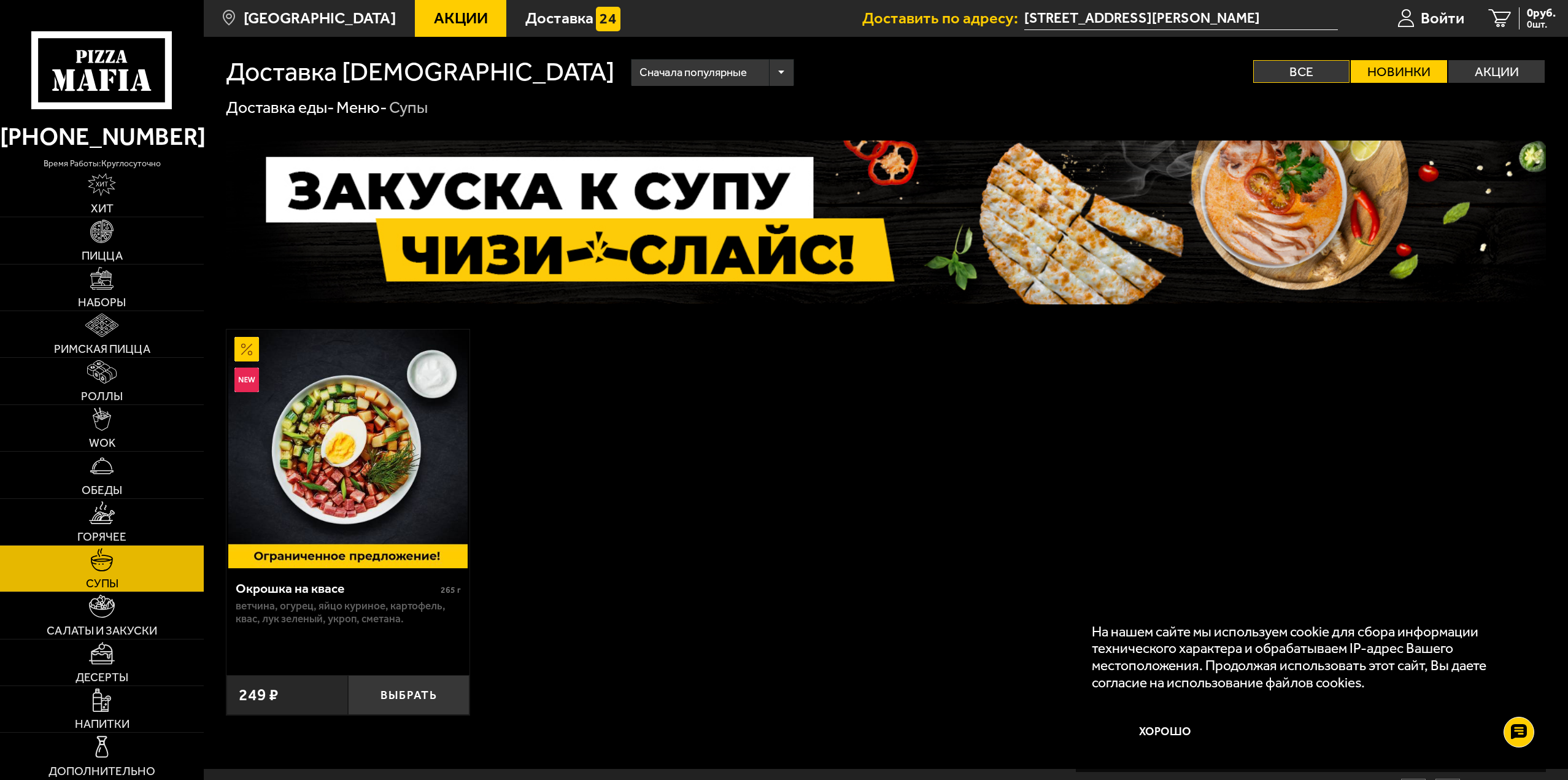
click at [1334, 72] on label "Все" at bounding box center [1301, 72] width 96 height 23
click at [0, 0] on input "Все" at bounding box center [0, 0] width 0 height 0
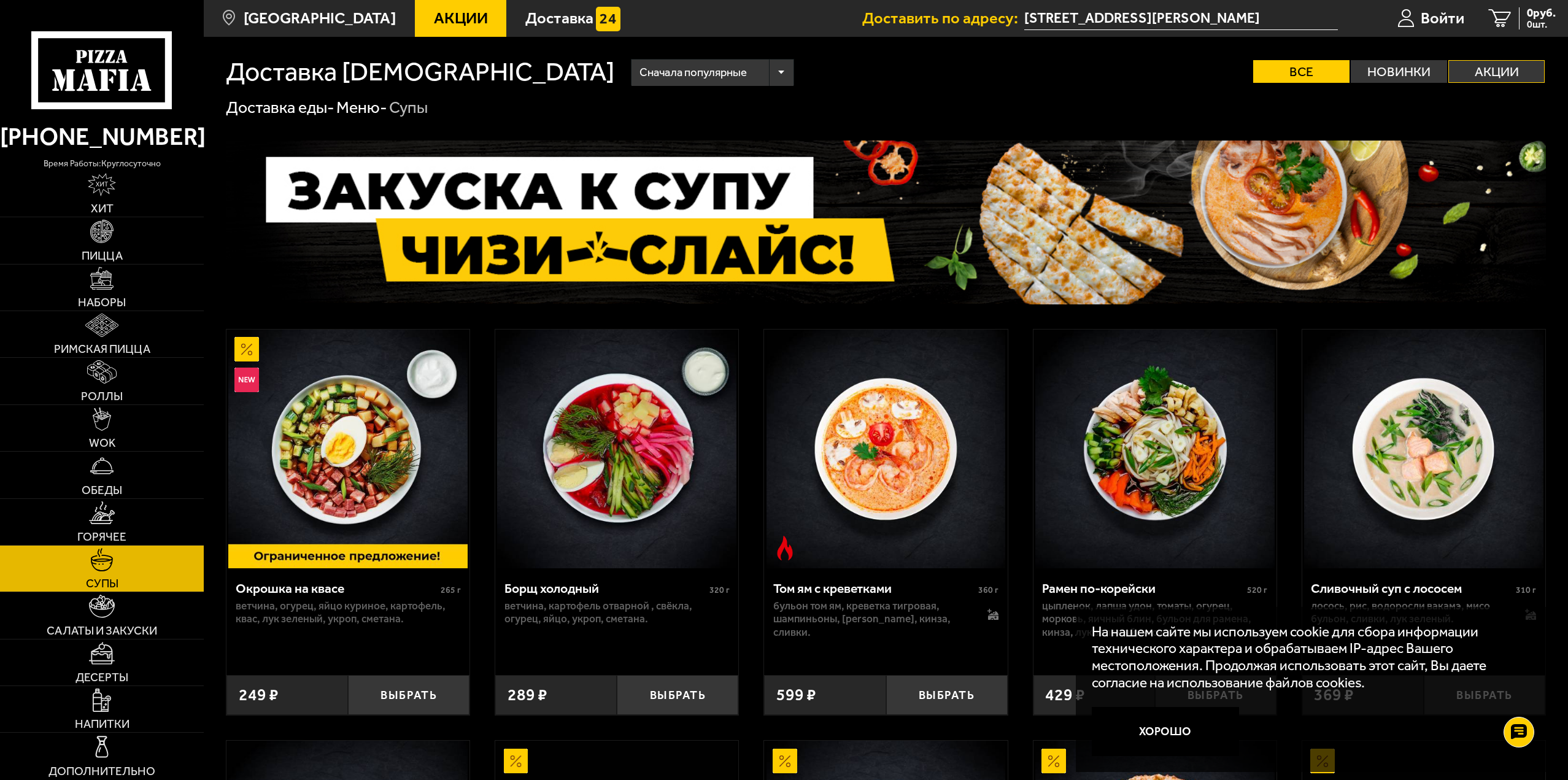
click at [1502, 65] on label "Акции" at bounding box center [1496, 72] width 96 height 23
click at [0, 0] on input "Акции" at bounding box center [0, 0] width 0 height 0
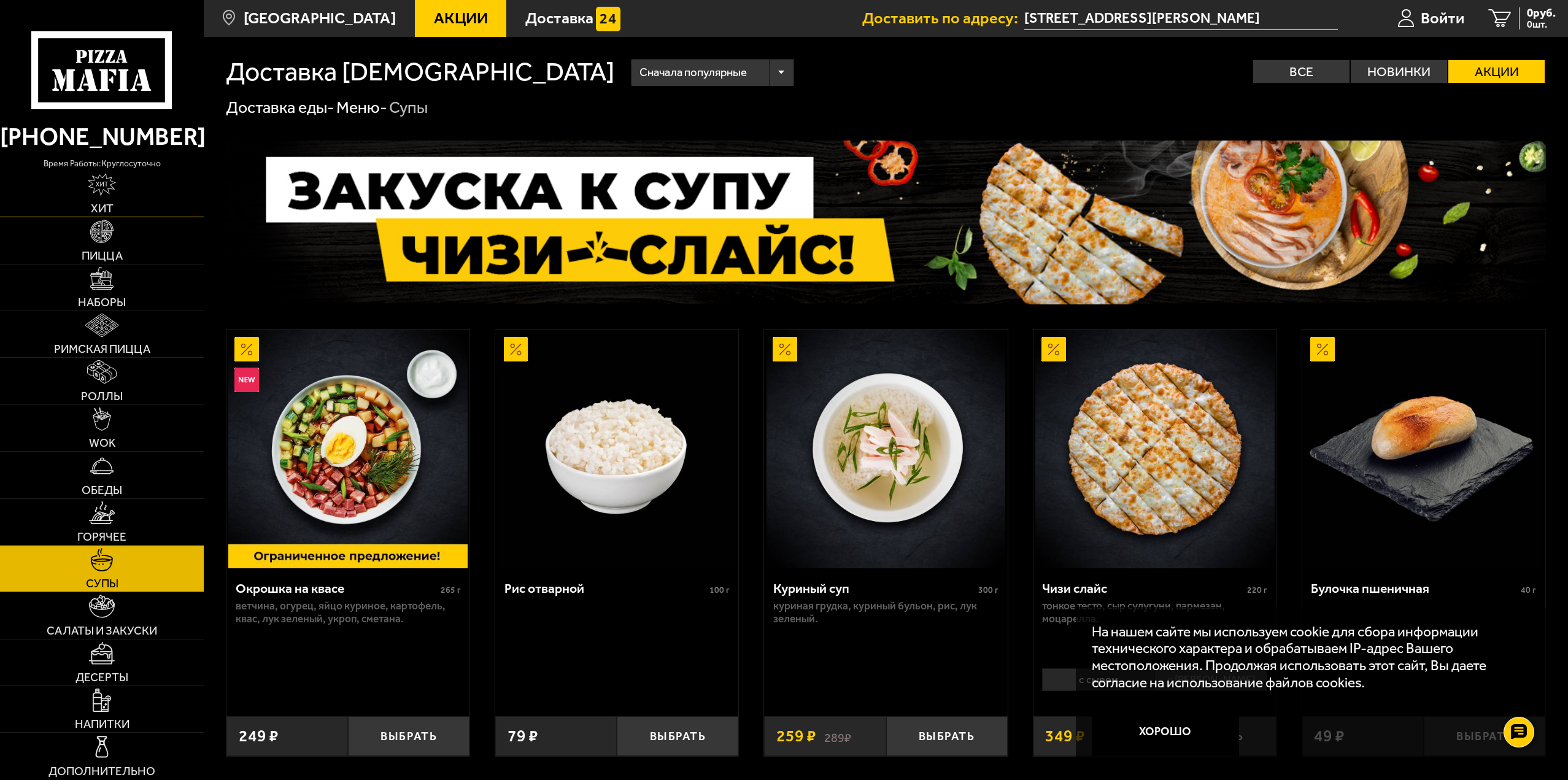
click at [108, 180] on img at bounding box center [102, 184] width 28 height 23
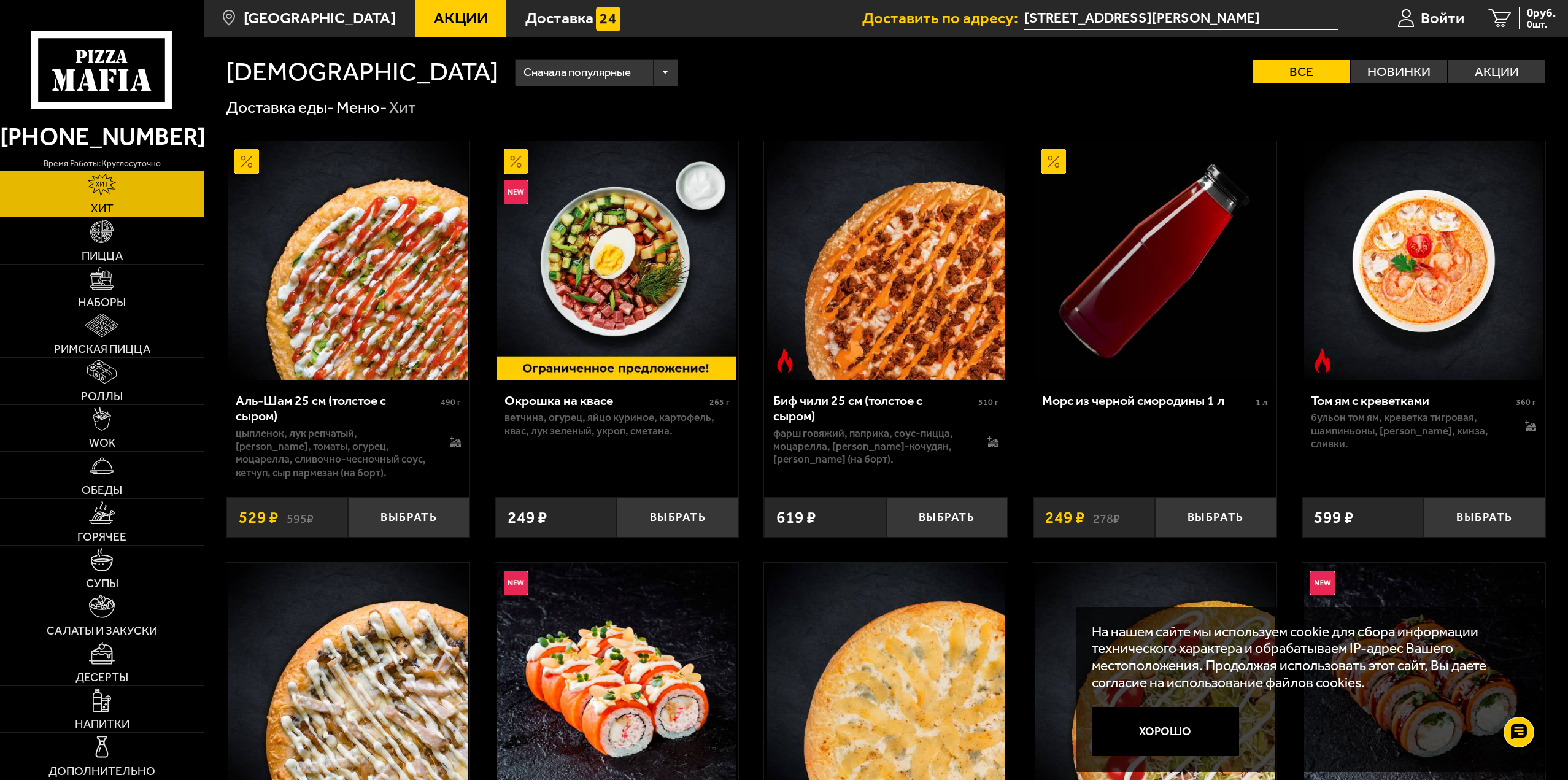
click at [133, 90] on use at bounding box center [134, 82] width 8 height 18
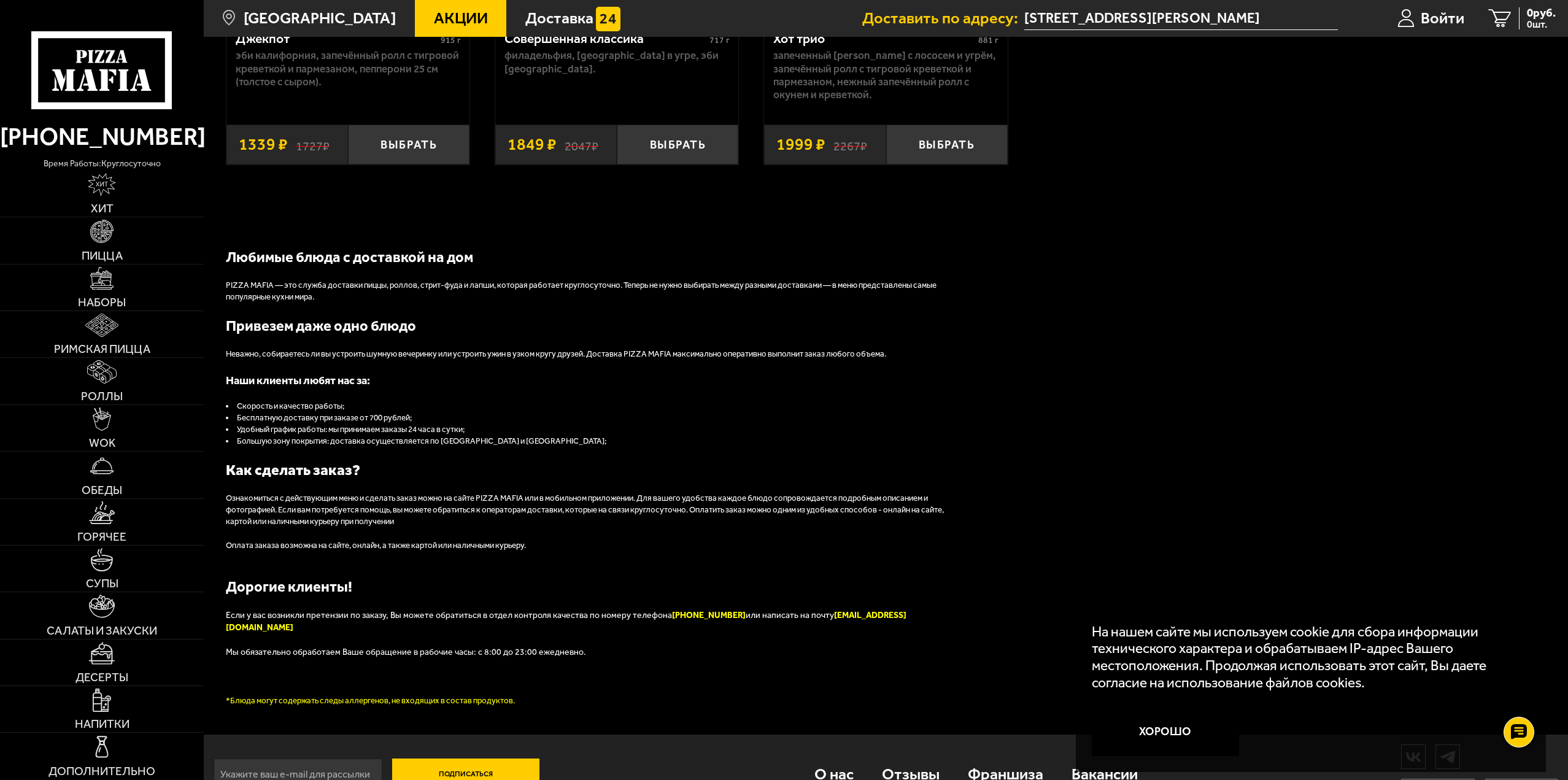
scroll to position [1622, 0]
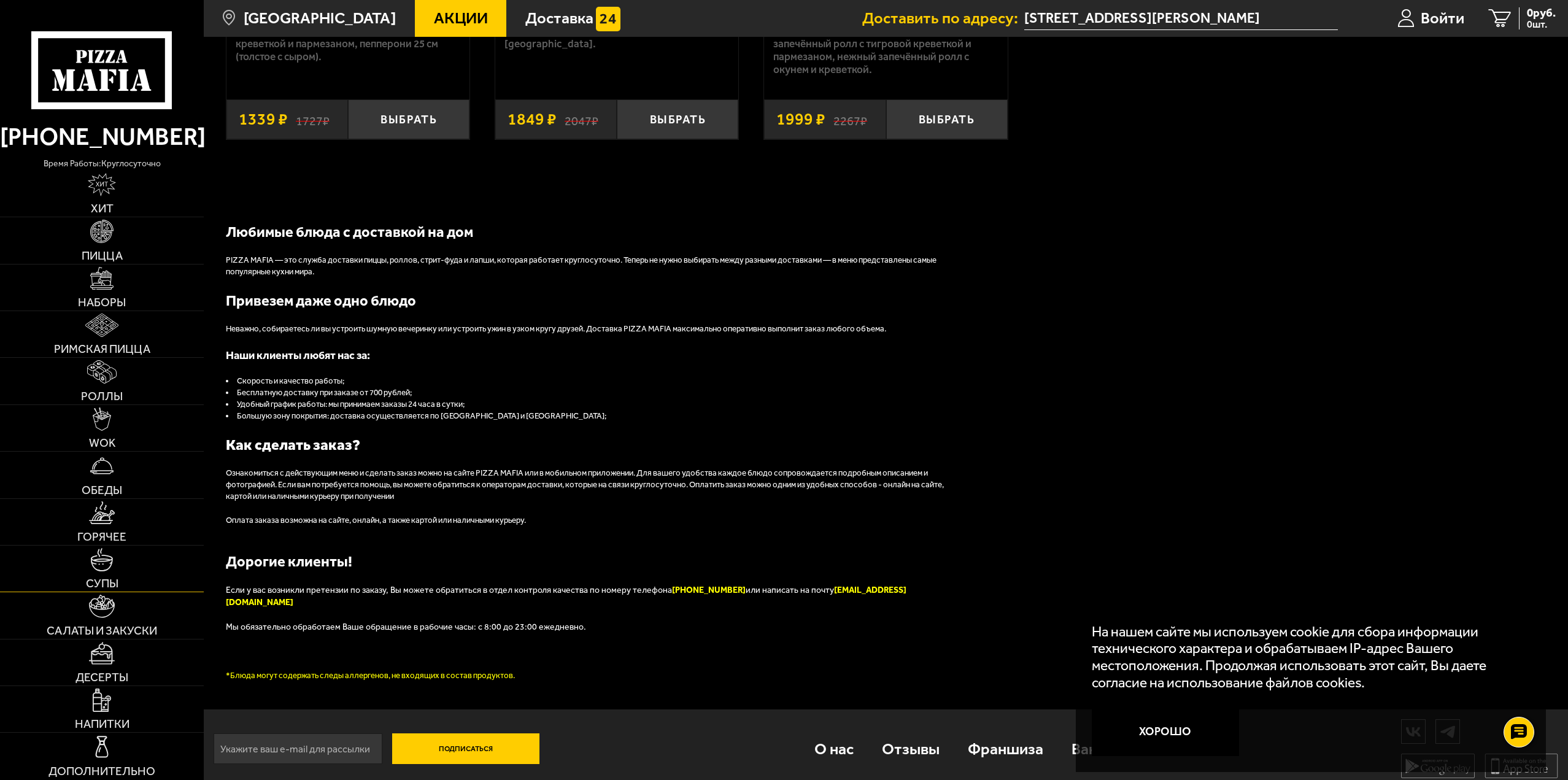
click at [107, 562] on img at bounding box center [102, 559] width 23 height 23
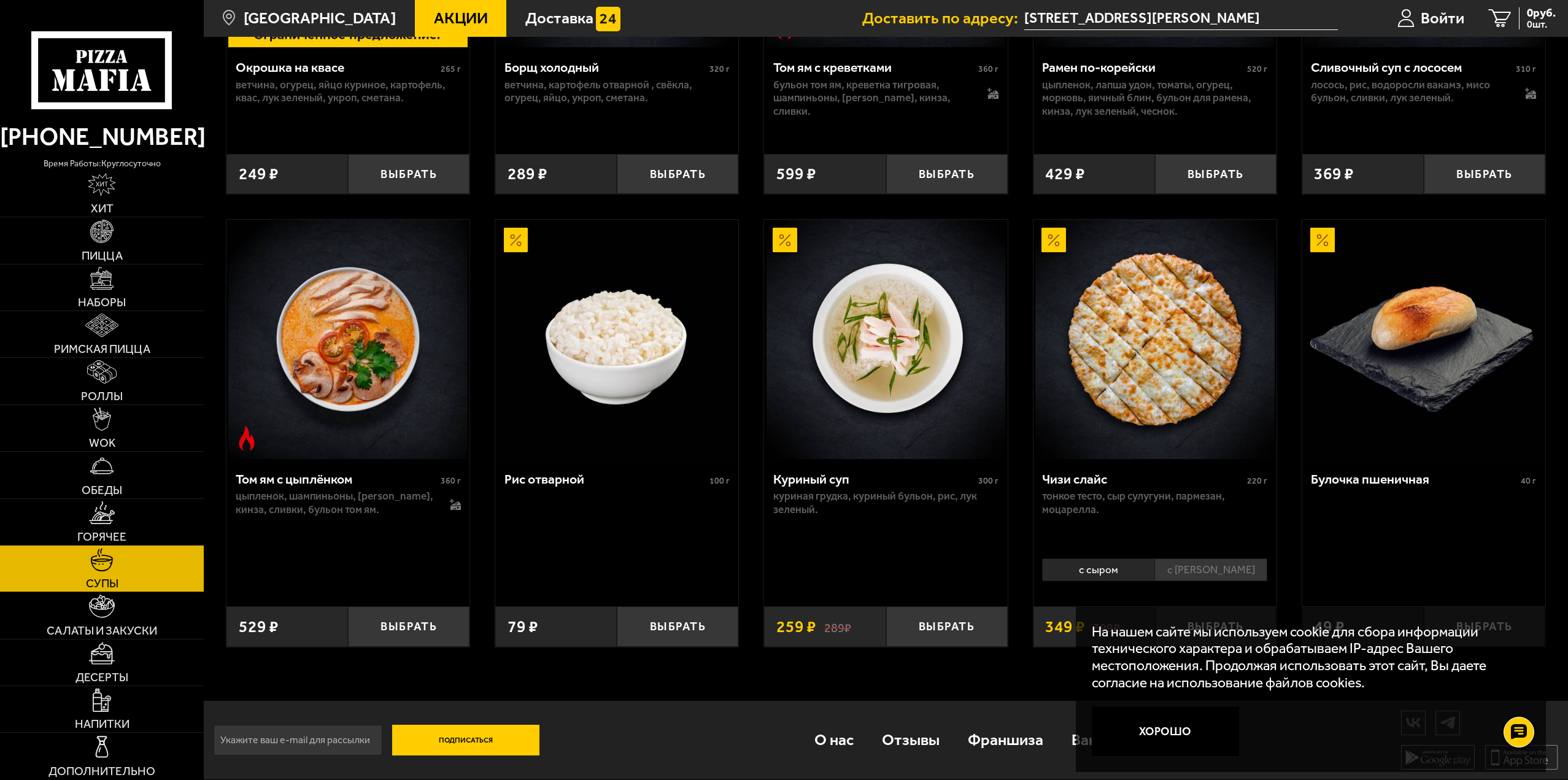
scroll to position [523, 0]
click at [111, 437] on span "WOK" at bounding box center [102, 442] width 26 height 11
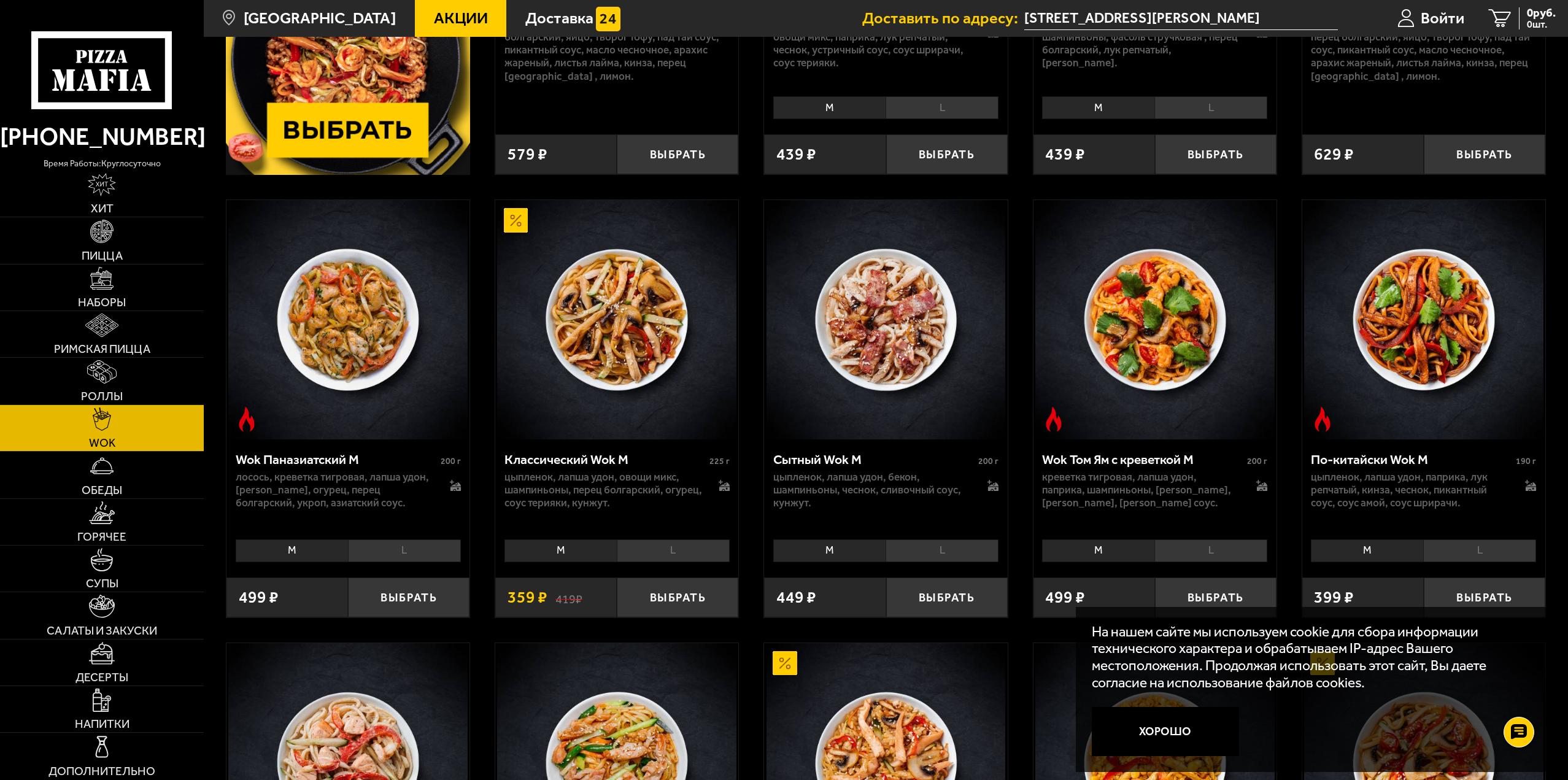
scroll to position [429, 0]
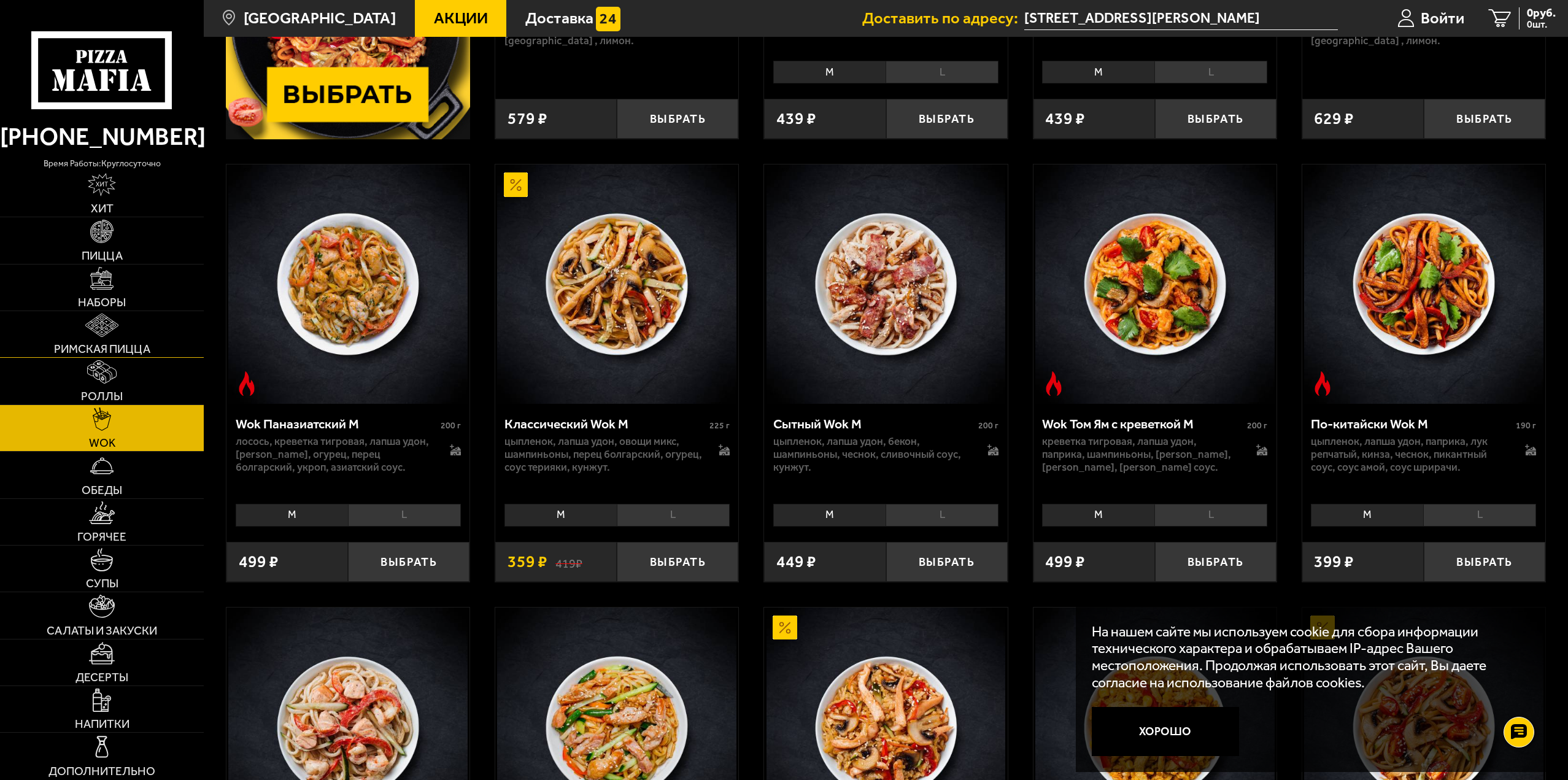
click at [108, 340] on link "Римская пицца" at bounding box center [102, 334] width 204 height 46
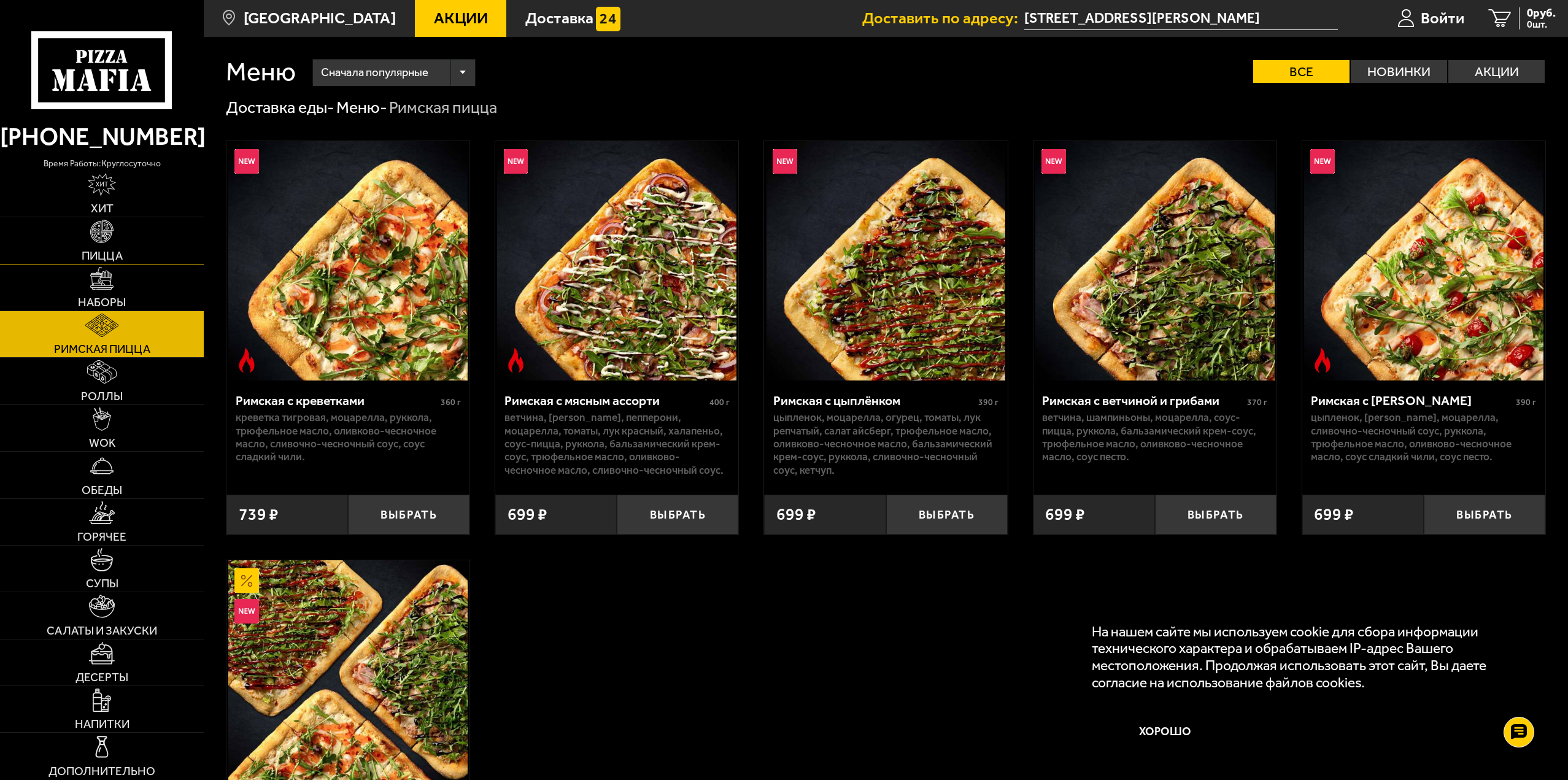
click at [95, 236] on img at bounding box center [102, 231] width 23 height 23
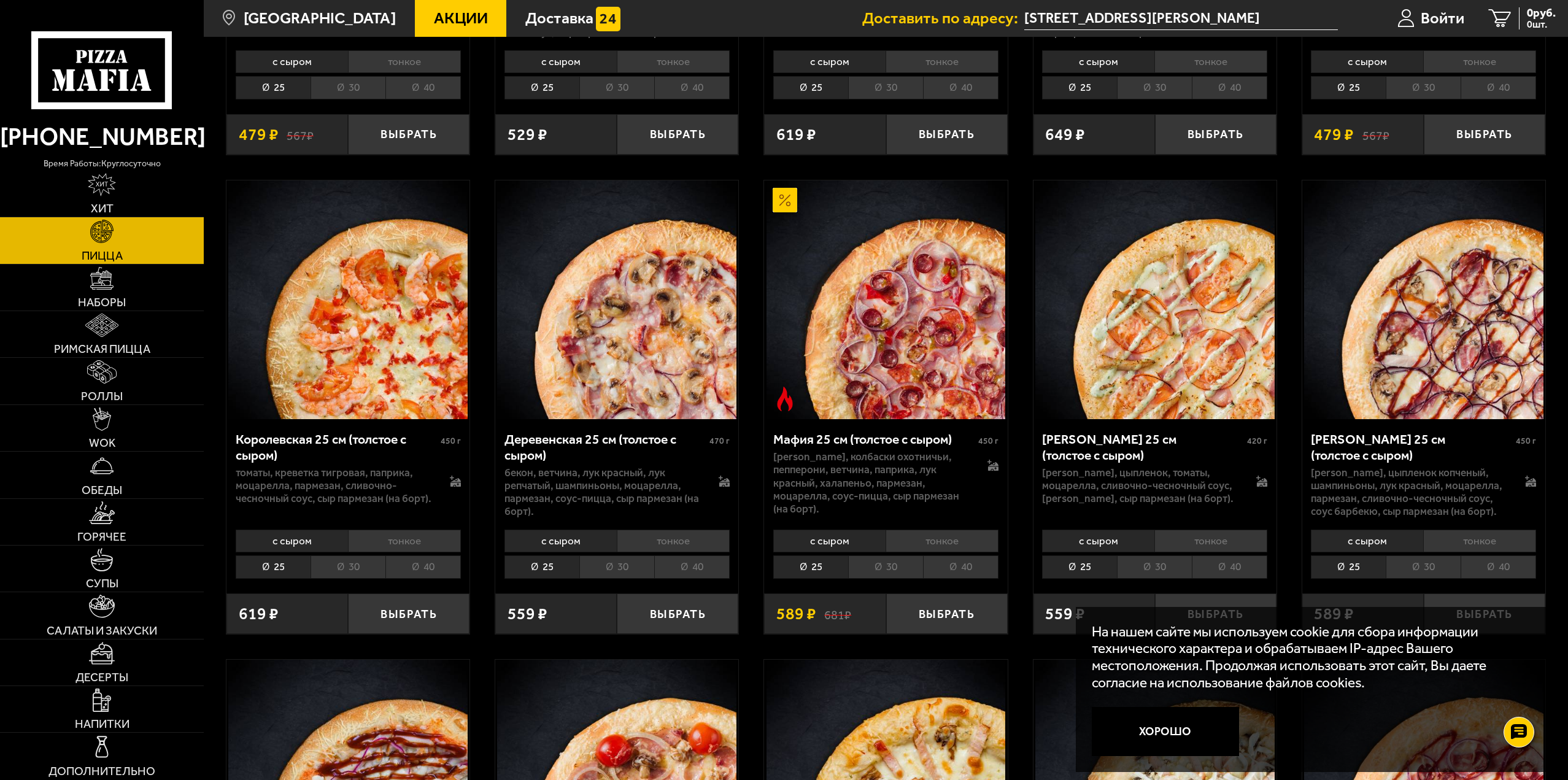
scroll to position [1473, 0]
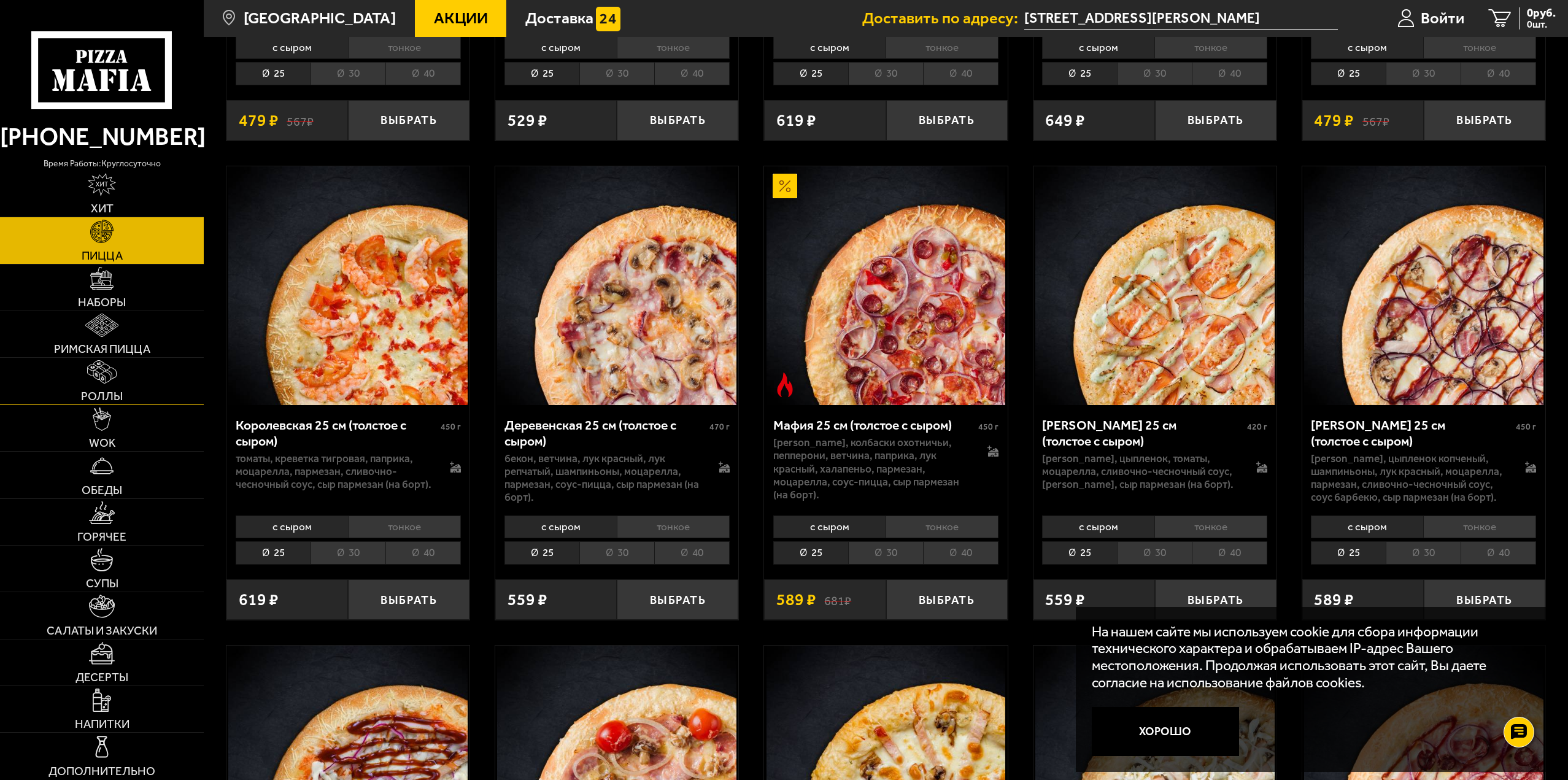
click at [111, 377] on img at bounding box center [102, 371] width 30 height 23
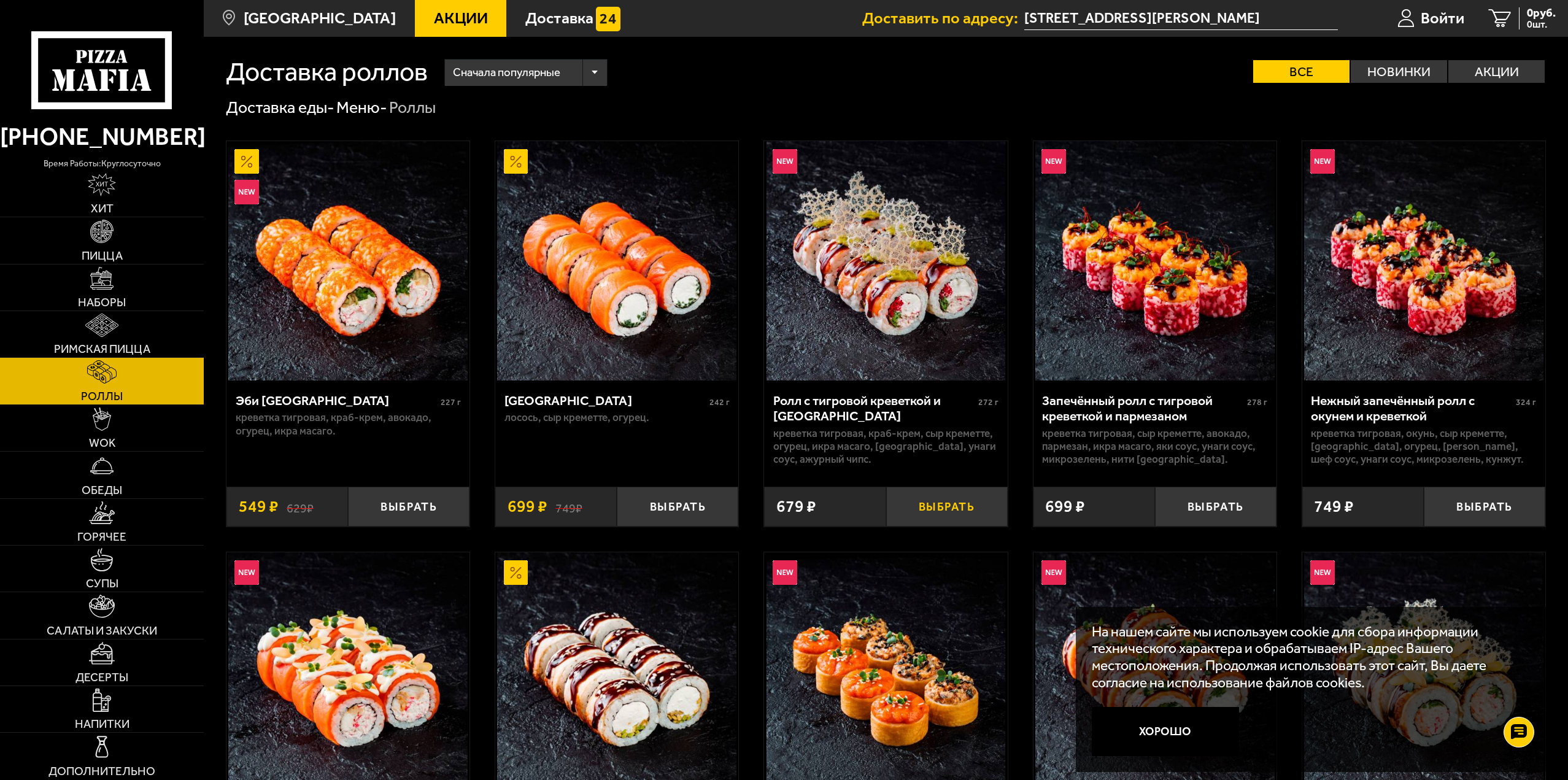
click at [957, 507] on button "Выбрать" at bounding box center [947, 506] width 121 height 40
click at [1218, 510] on button "Выбрать" at bounding box center [1216, 506] width 121 height 40
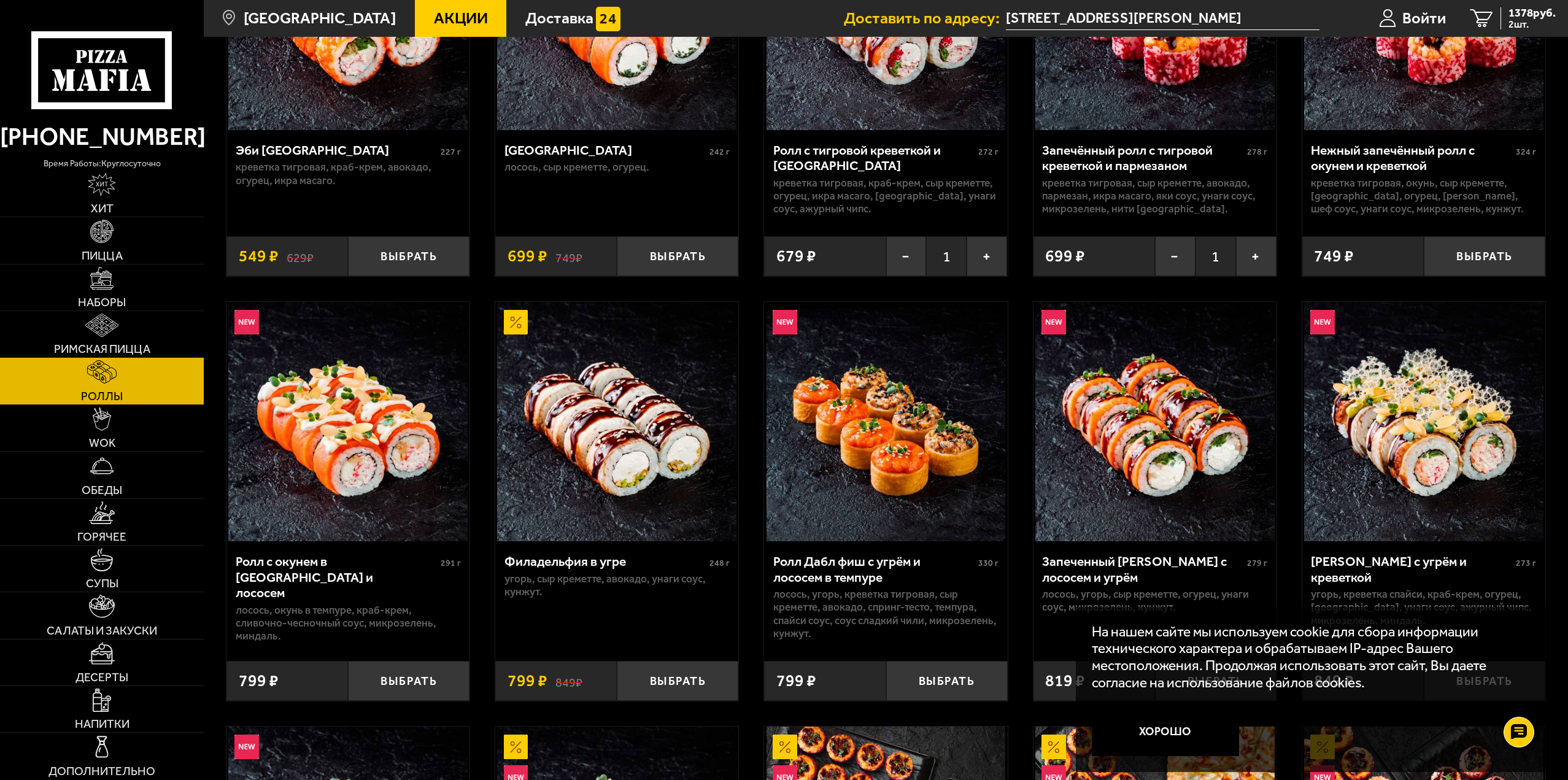
scroll to position [306, 0]
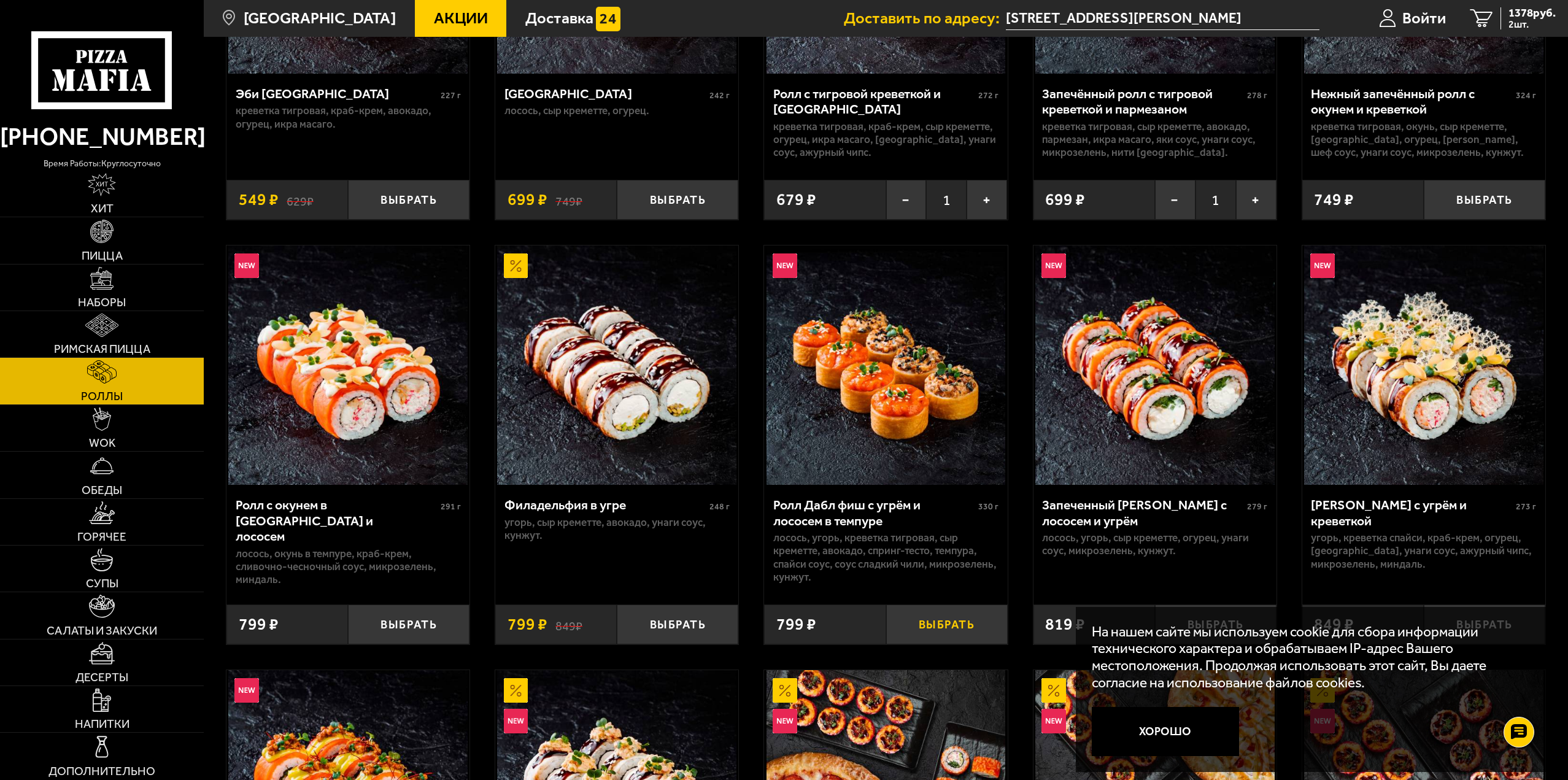
click at [941, 627] on button "Выбрать" at bounding box center [947, 624] width 121 height 40
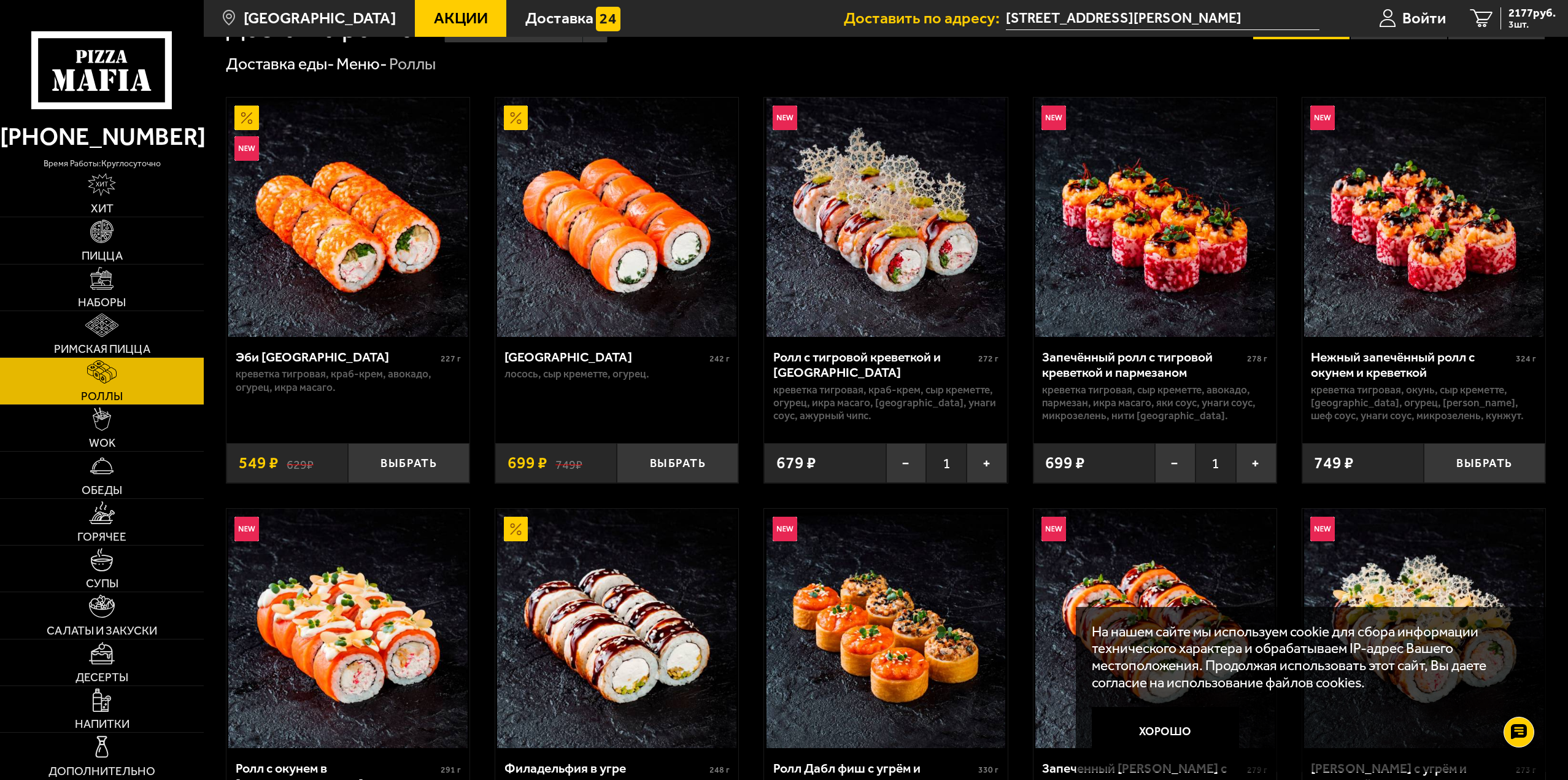
scroll to position [0, 0]
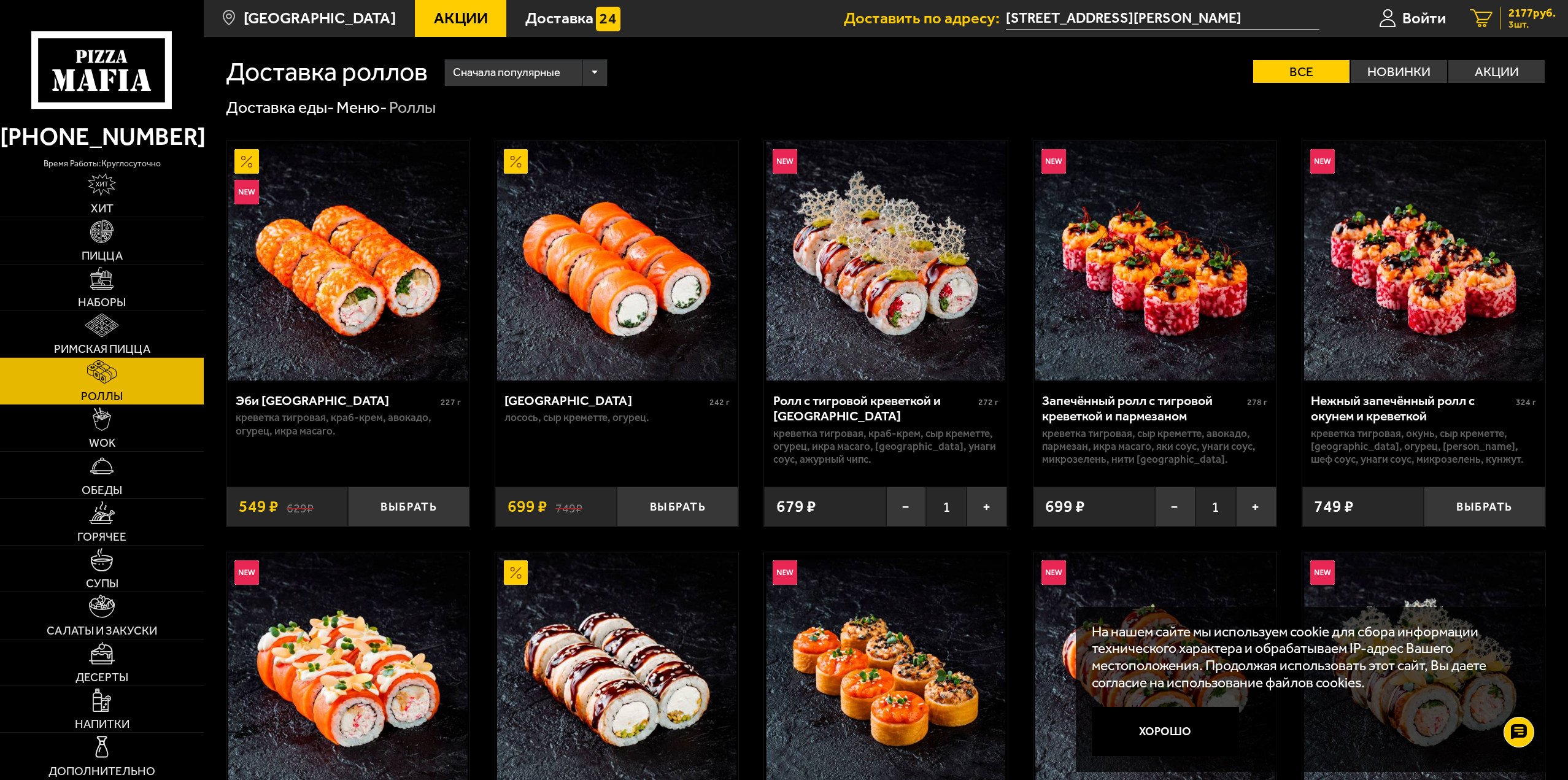
click at [1536, 11] on span "2177 руб." at bounding box center [1532, 13] width 47 height 11
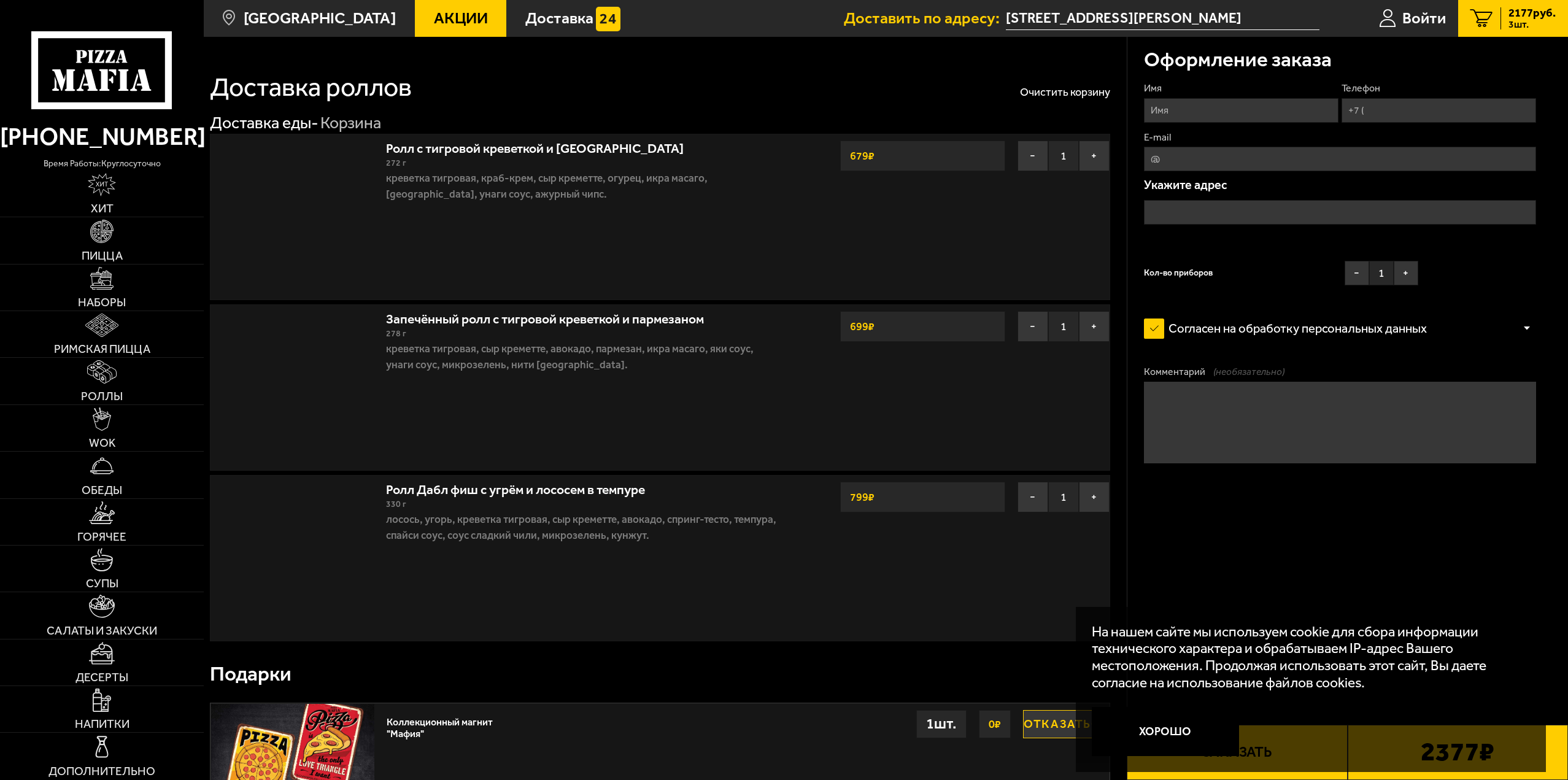
type input "[STREET_ADDRESS][PERSON_NAME]"
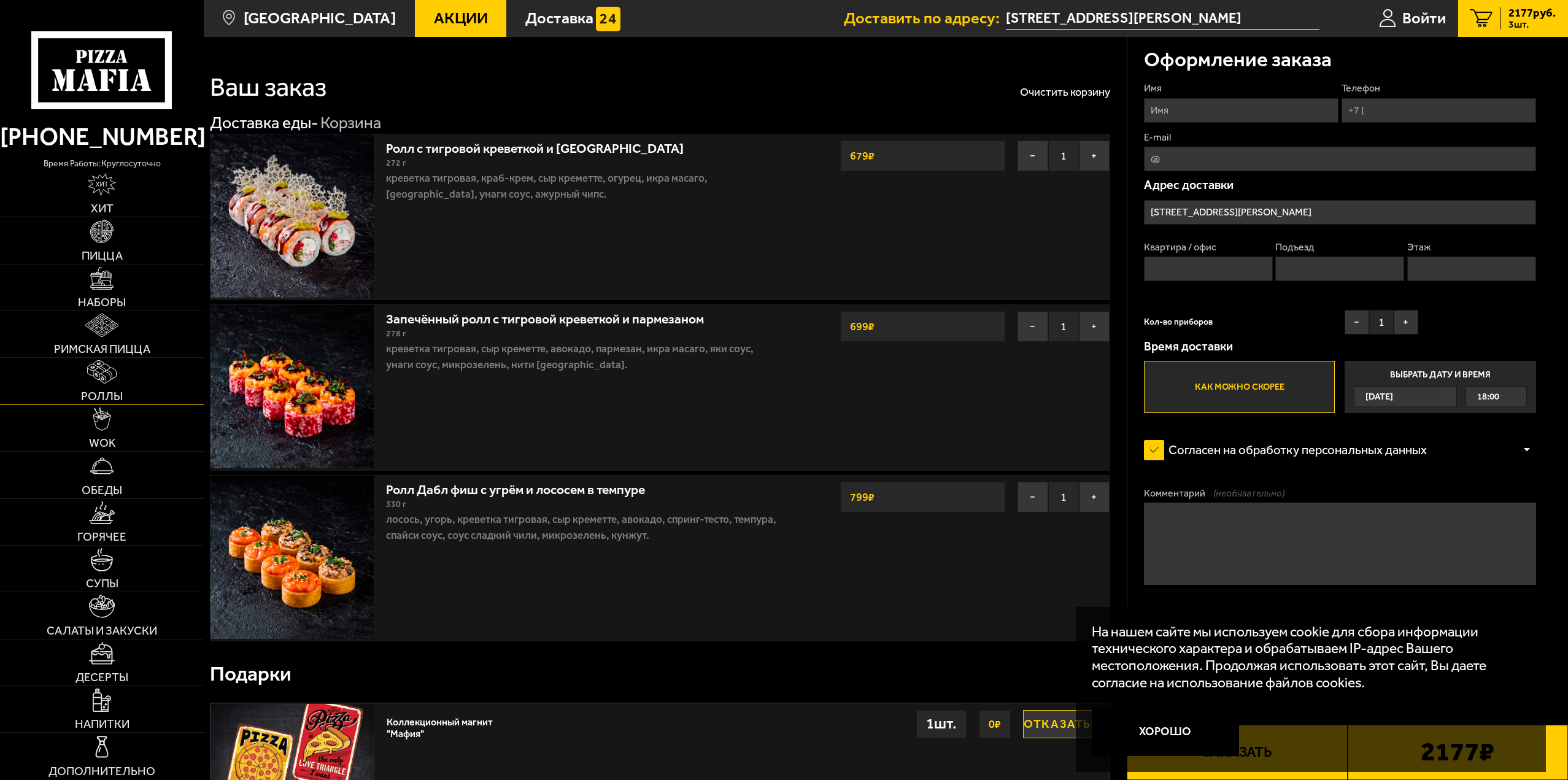
click at [133, 388] on link "Роллы" at bounding box center [102, 380] width 204 height 46
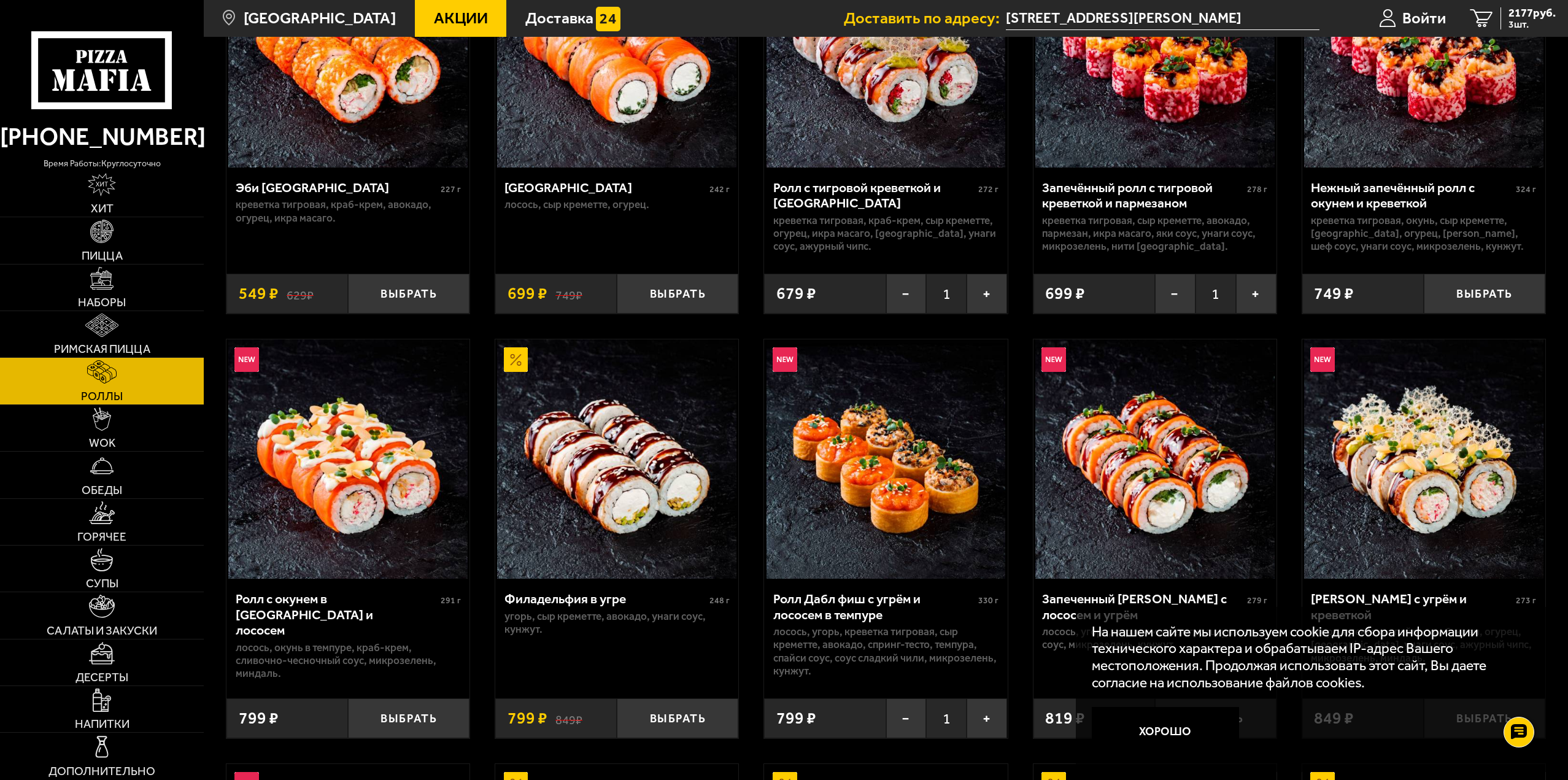
scroll to position [245, 0]
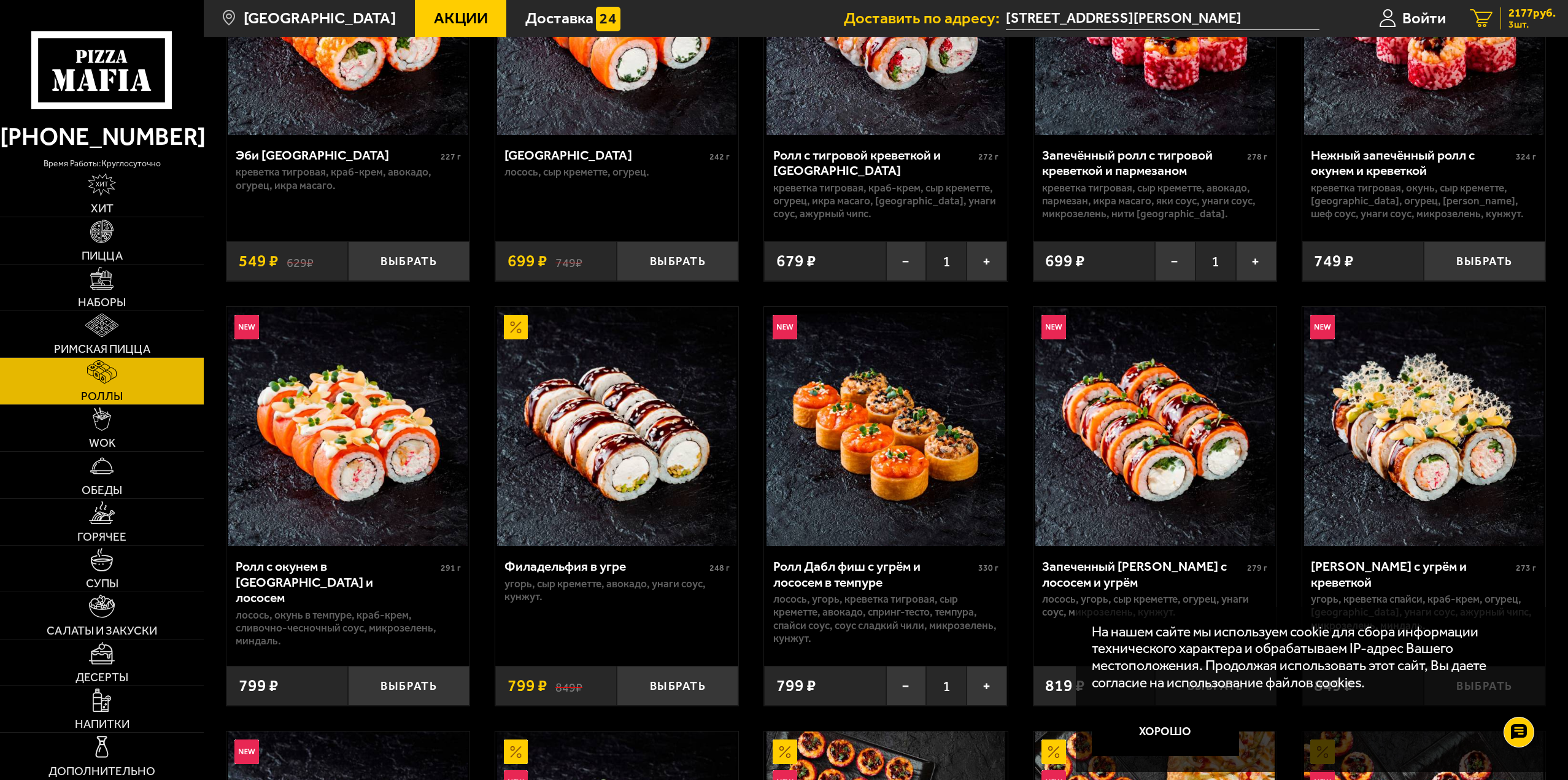
click at [1516, 20] on span "3 шт." at bounding box center [1532, 24] width 47 height 10
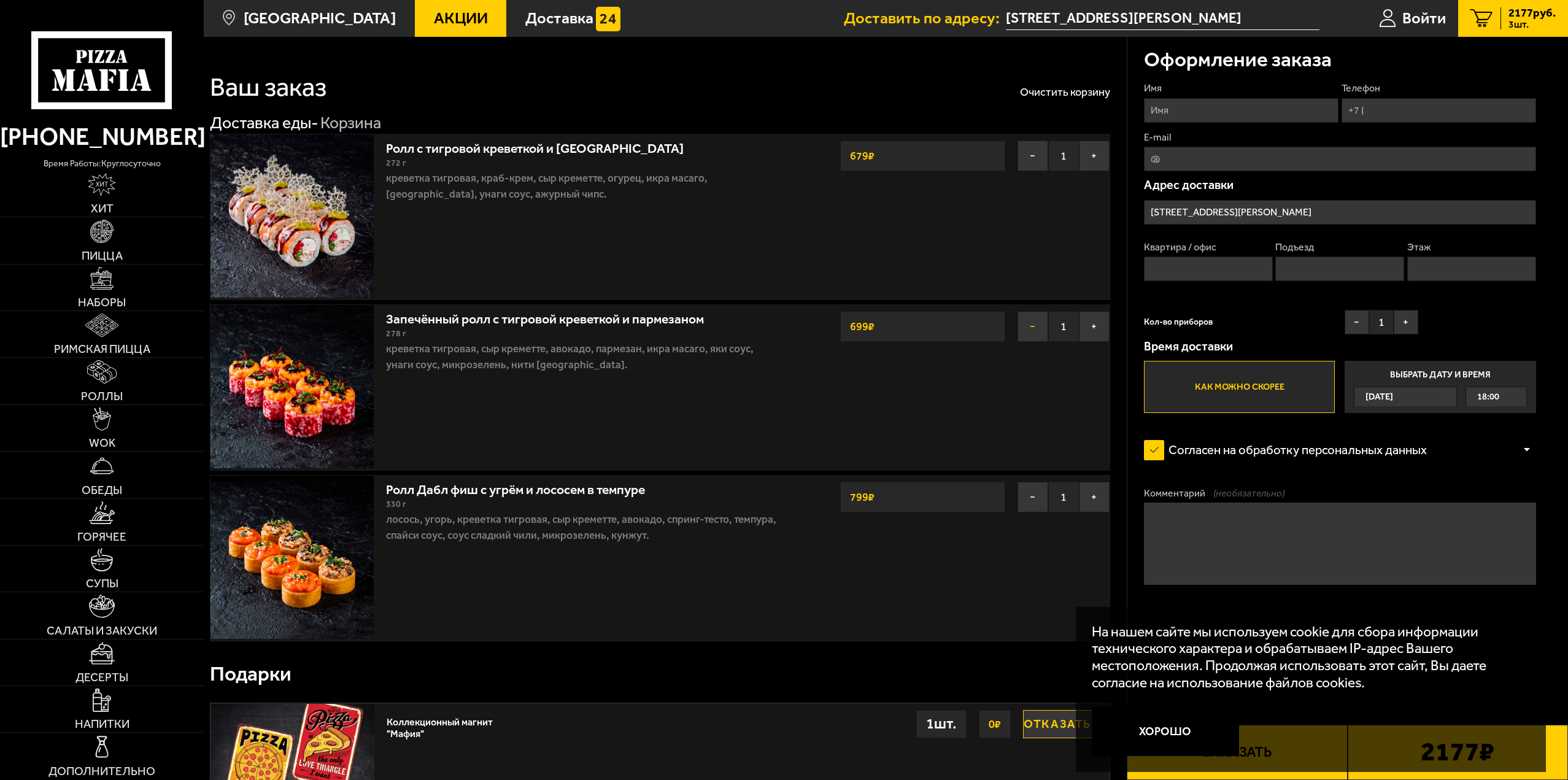
click at [1039, 334] on button "−" at bounding box center [1033, 326] width 31 height 31
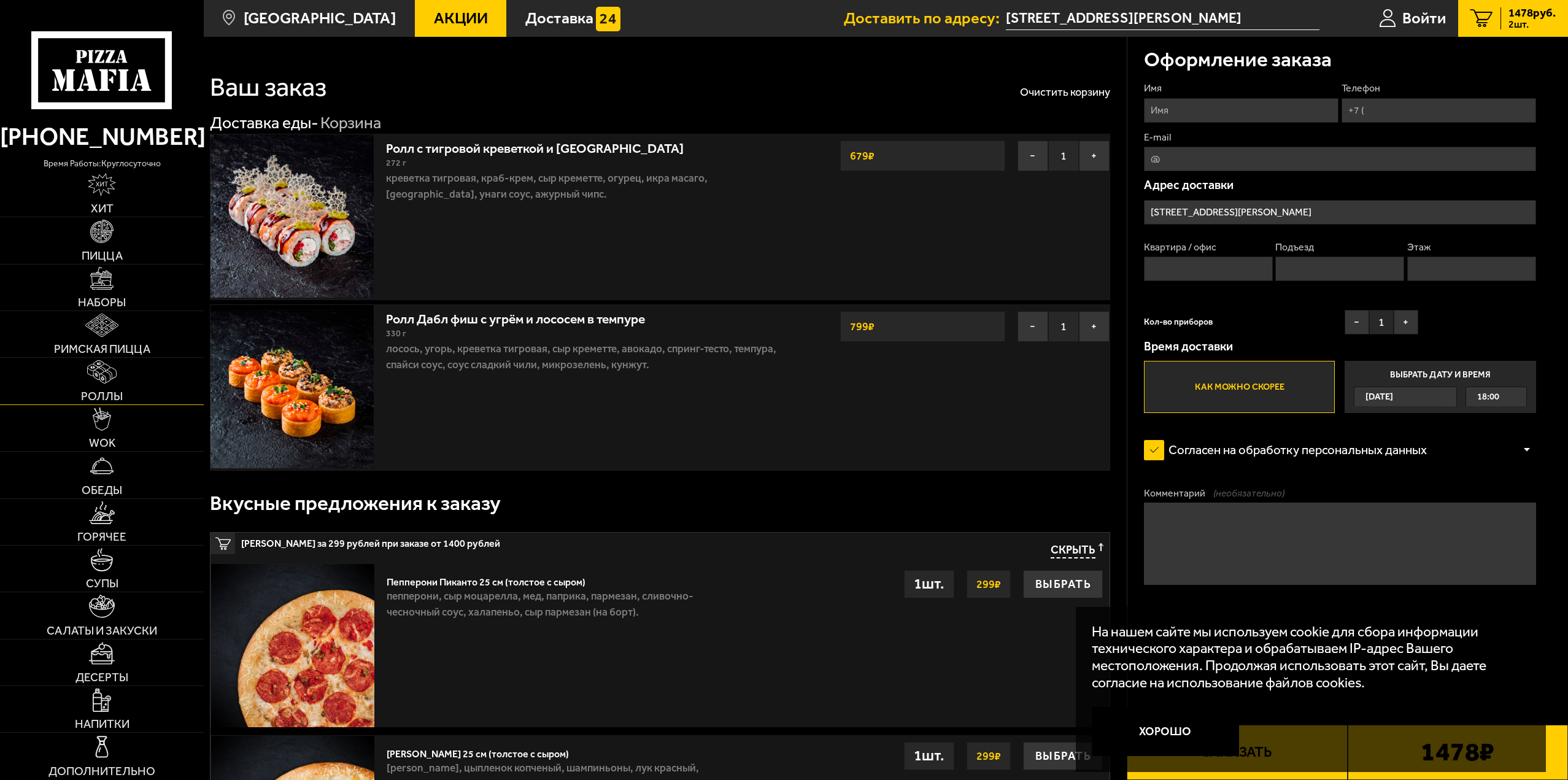
click at [109, 382] on img at bounding box center [102, 371] width 30 height 23
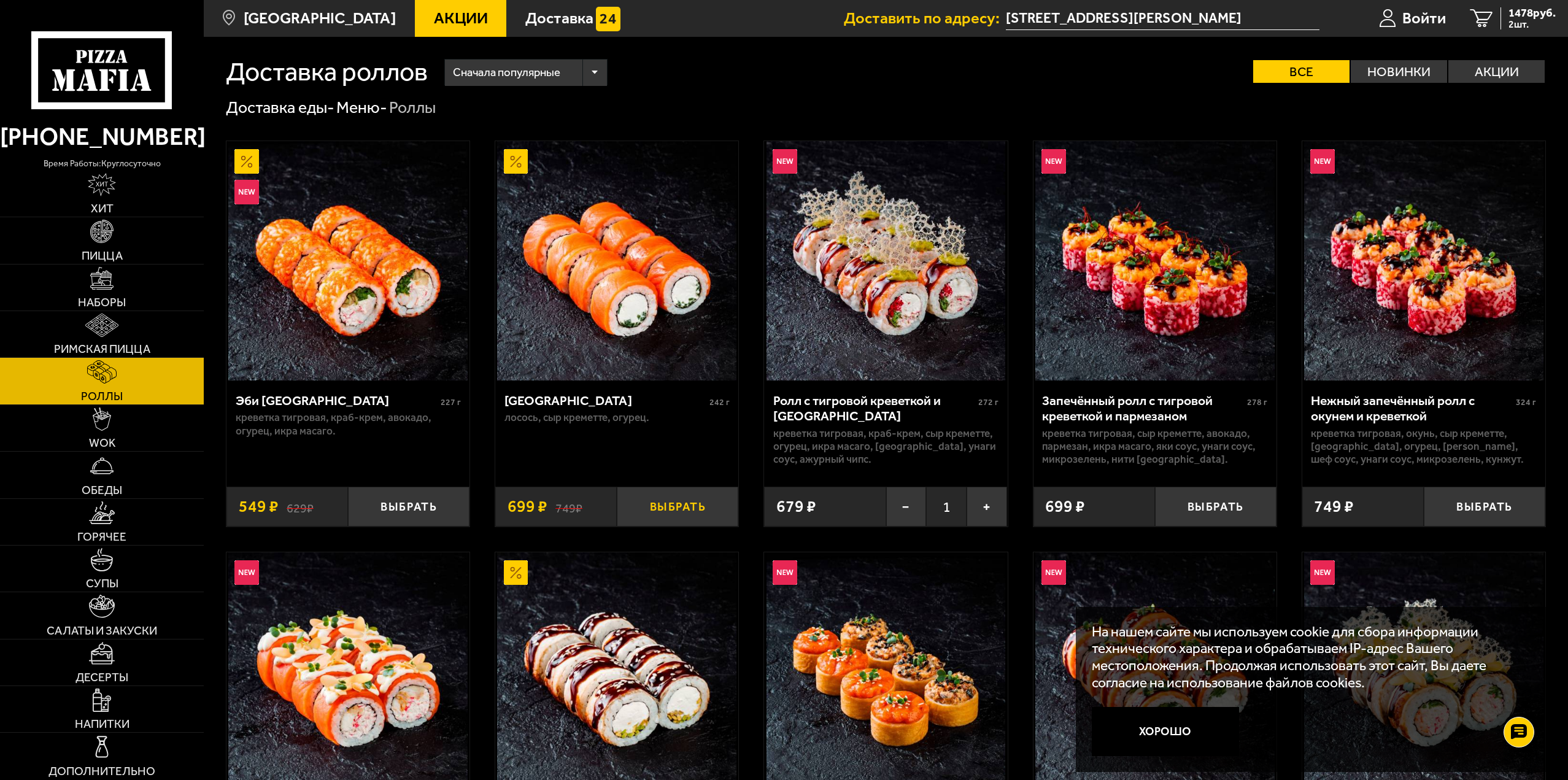
click at [709, 510] on button "Выбрать" at bounding box center [677, 506] width 121 height 40
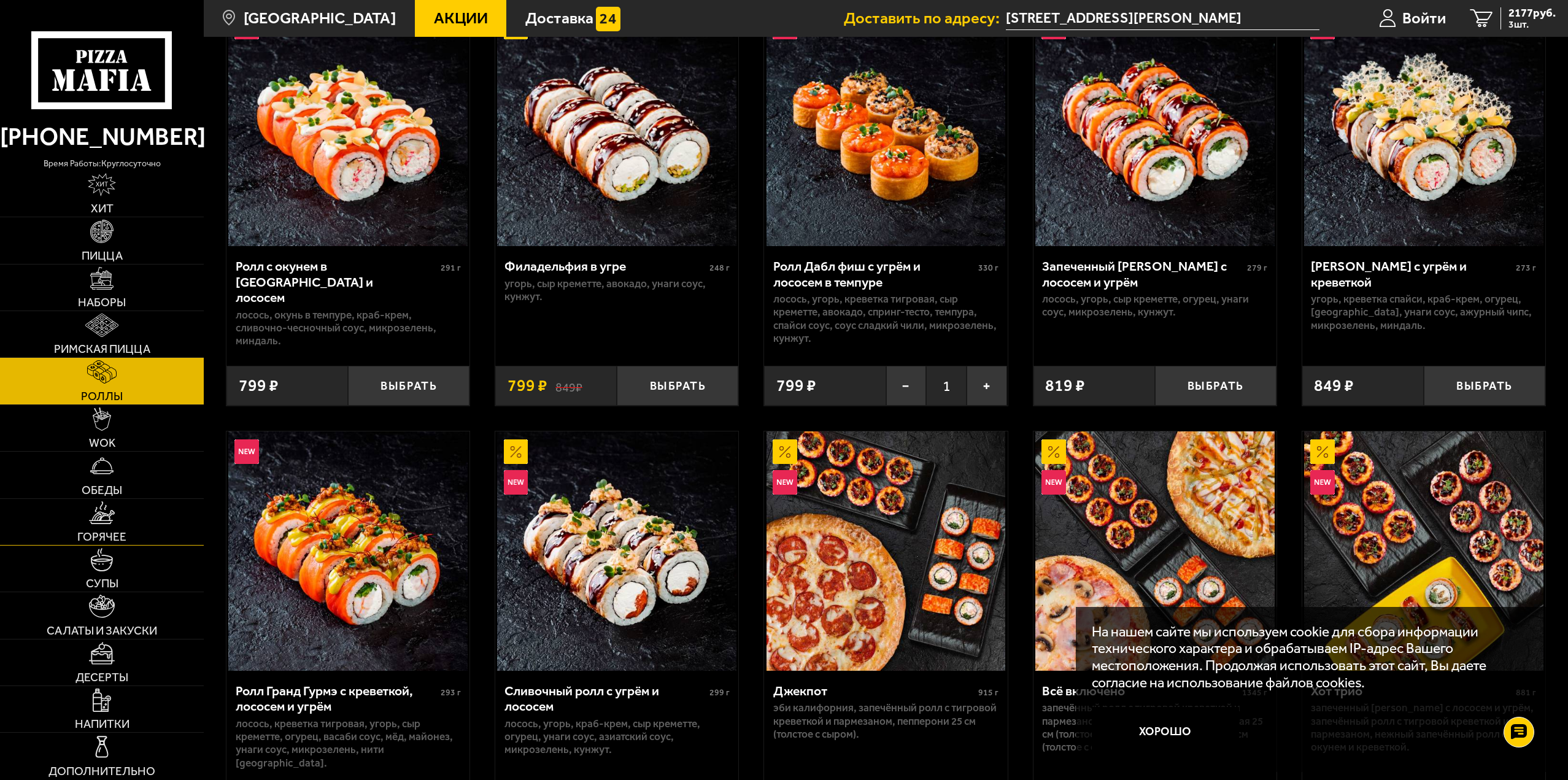
scroll to position [614, 0]
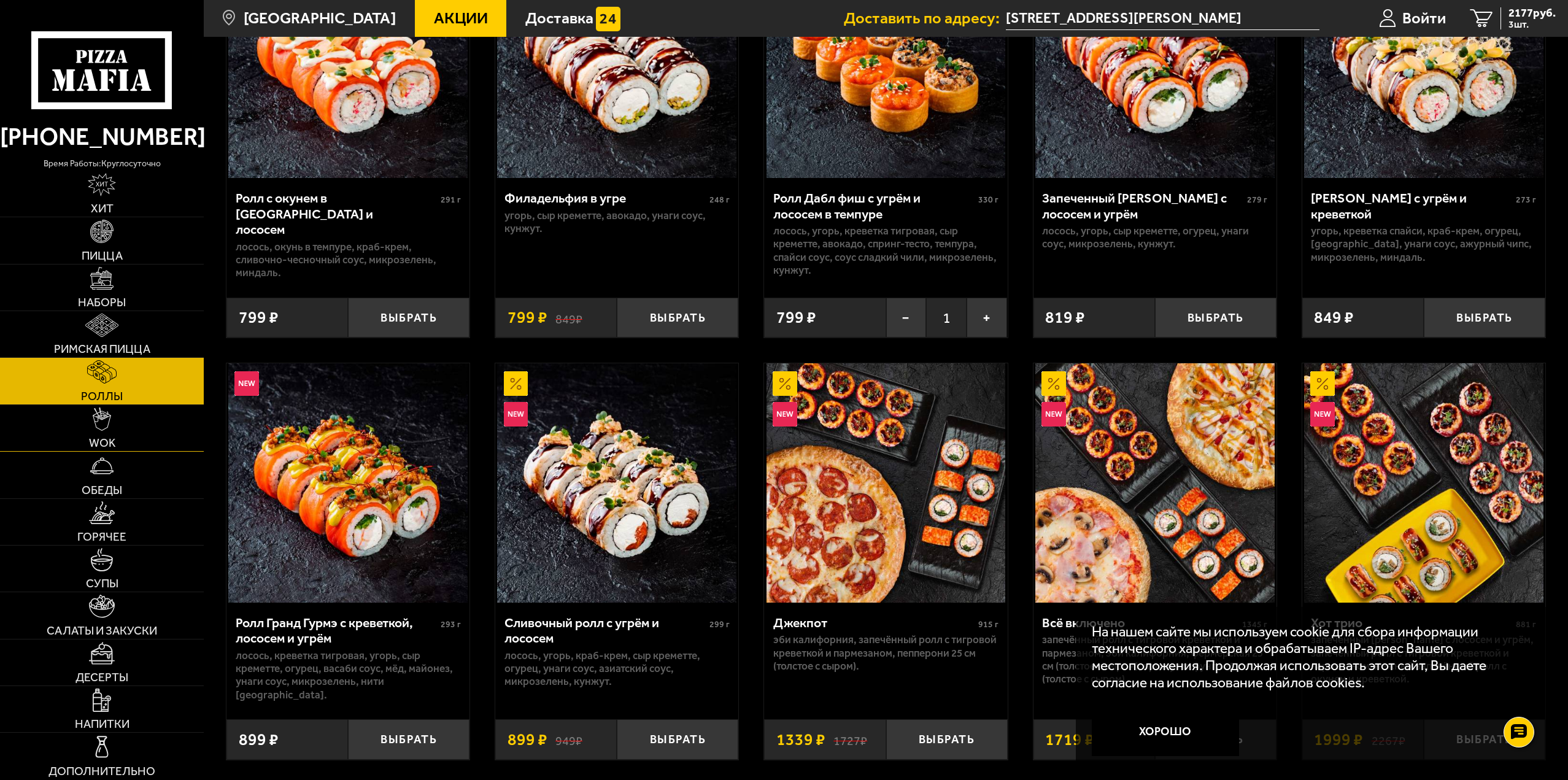
click at [91, 451] on link "WOK" at bounding box center [102, 428] width 204 height 46
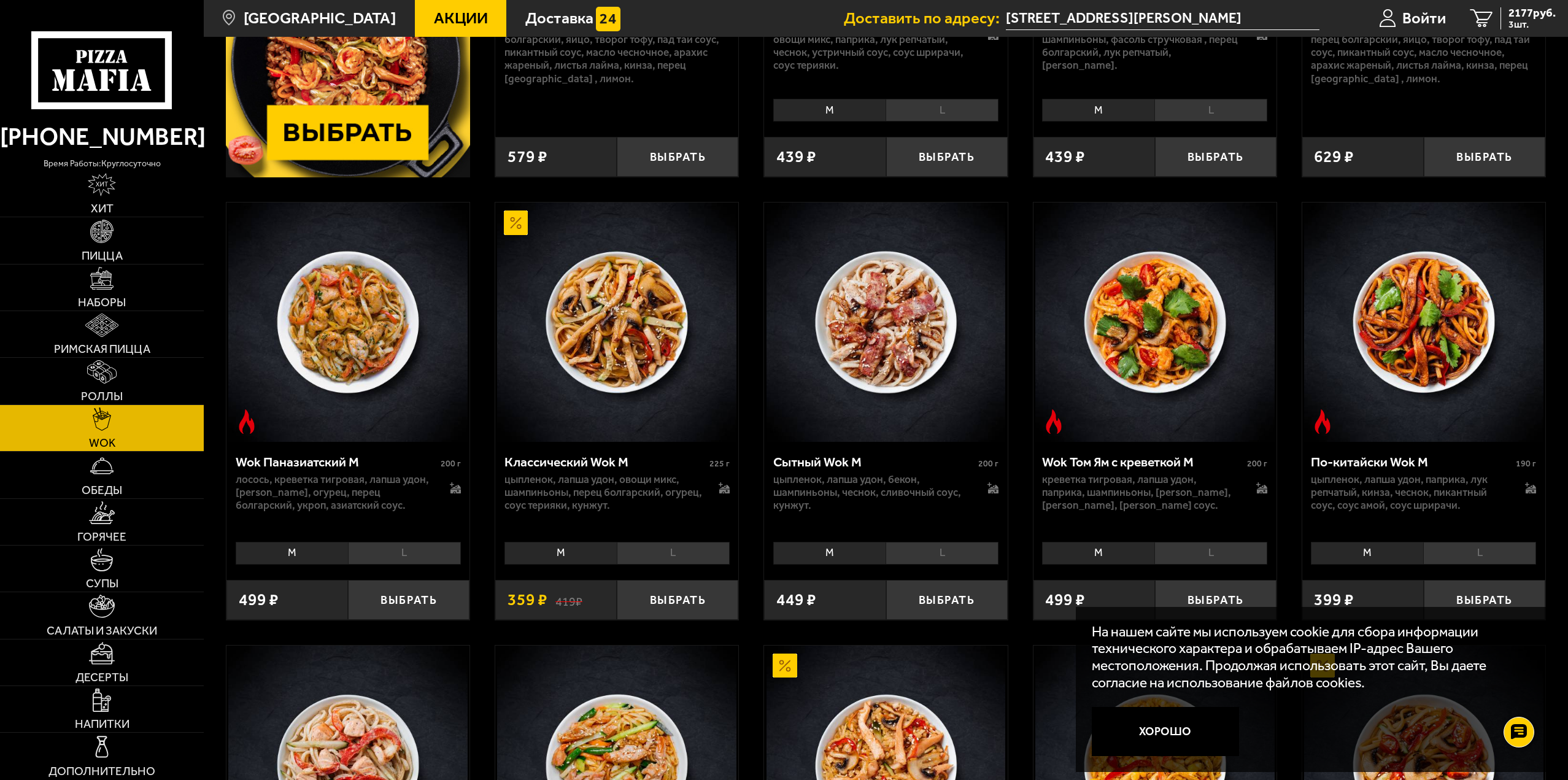
scroll to position [429, 0]
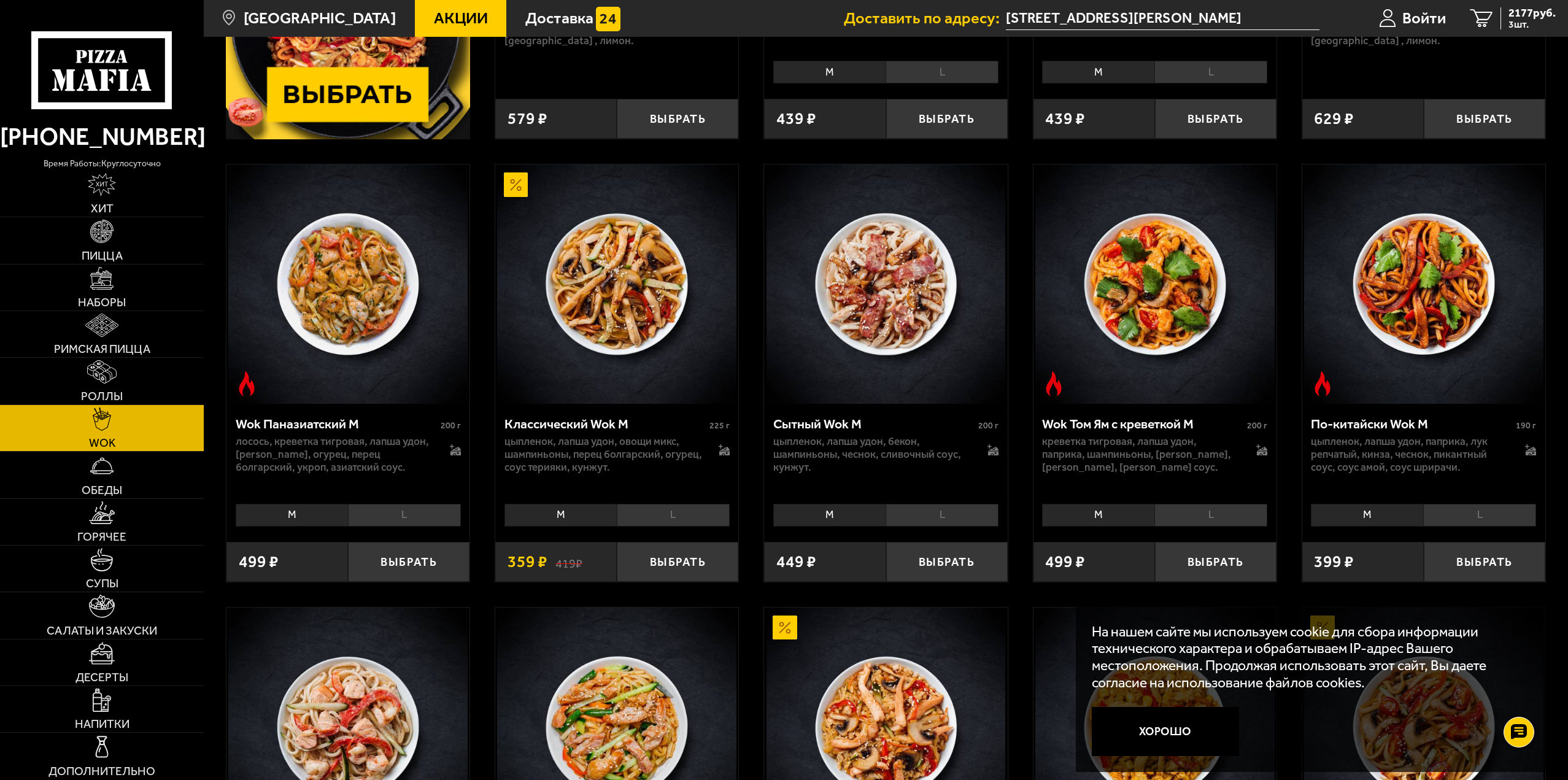
click at [653, 512] on li "L" at bounding box center [673, 515] width 113 height 23
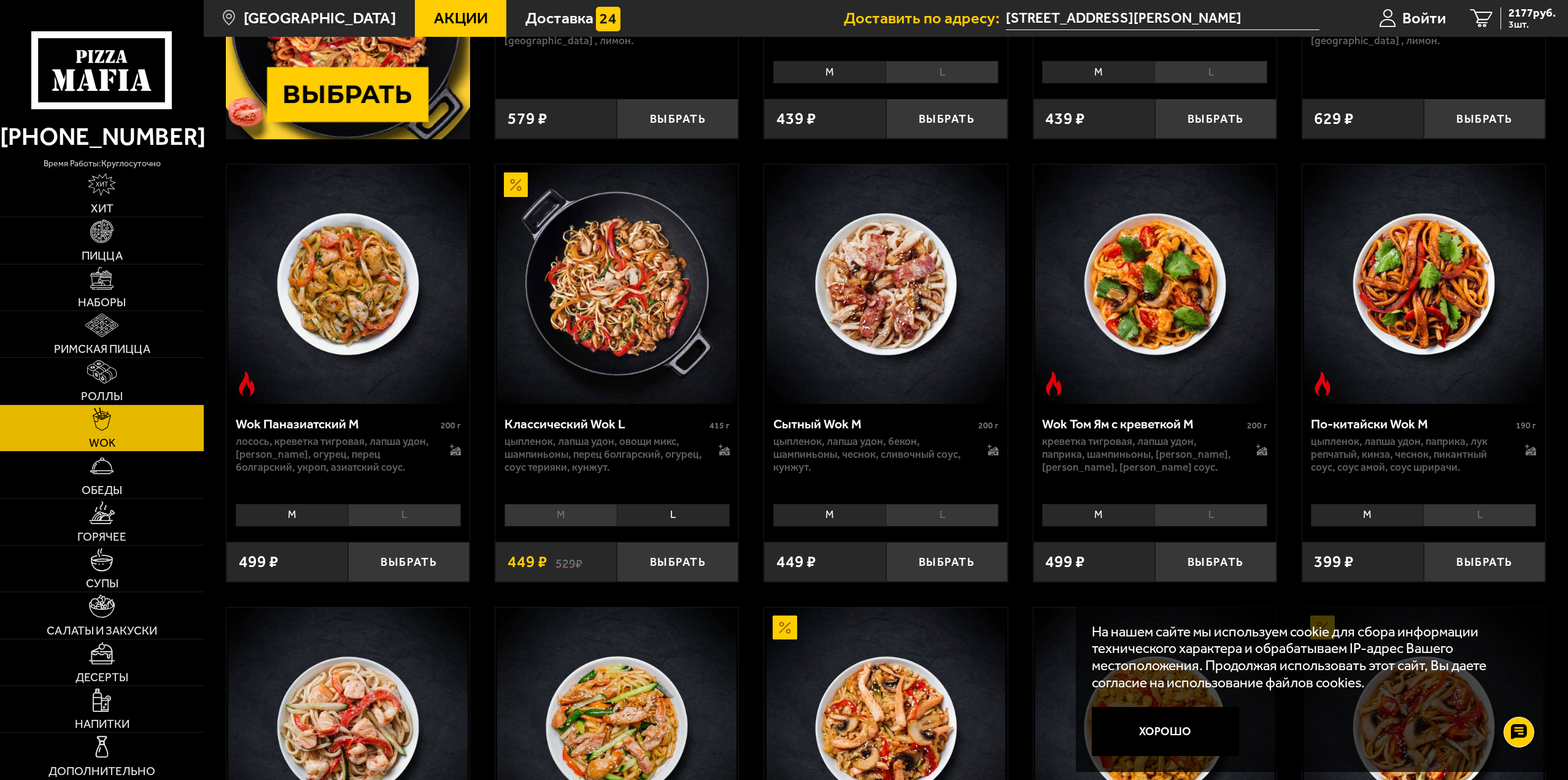
click at [562, 513] on li "M" at bounding box center [560, 515] width 112 height 23
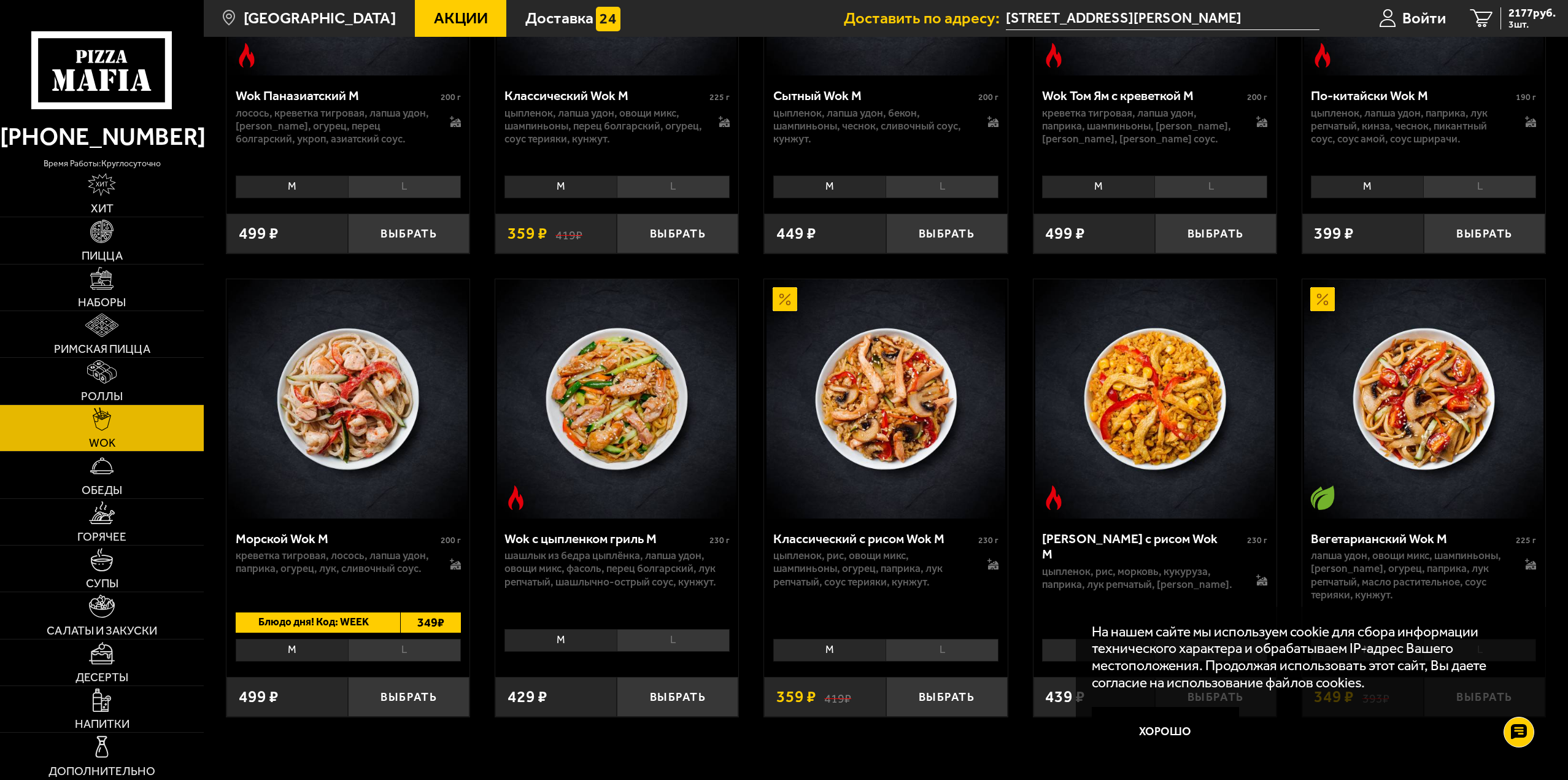
scroll to position [859, 0]
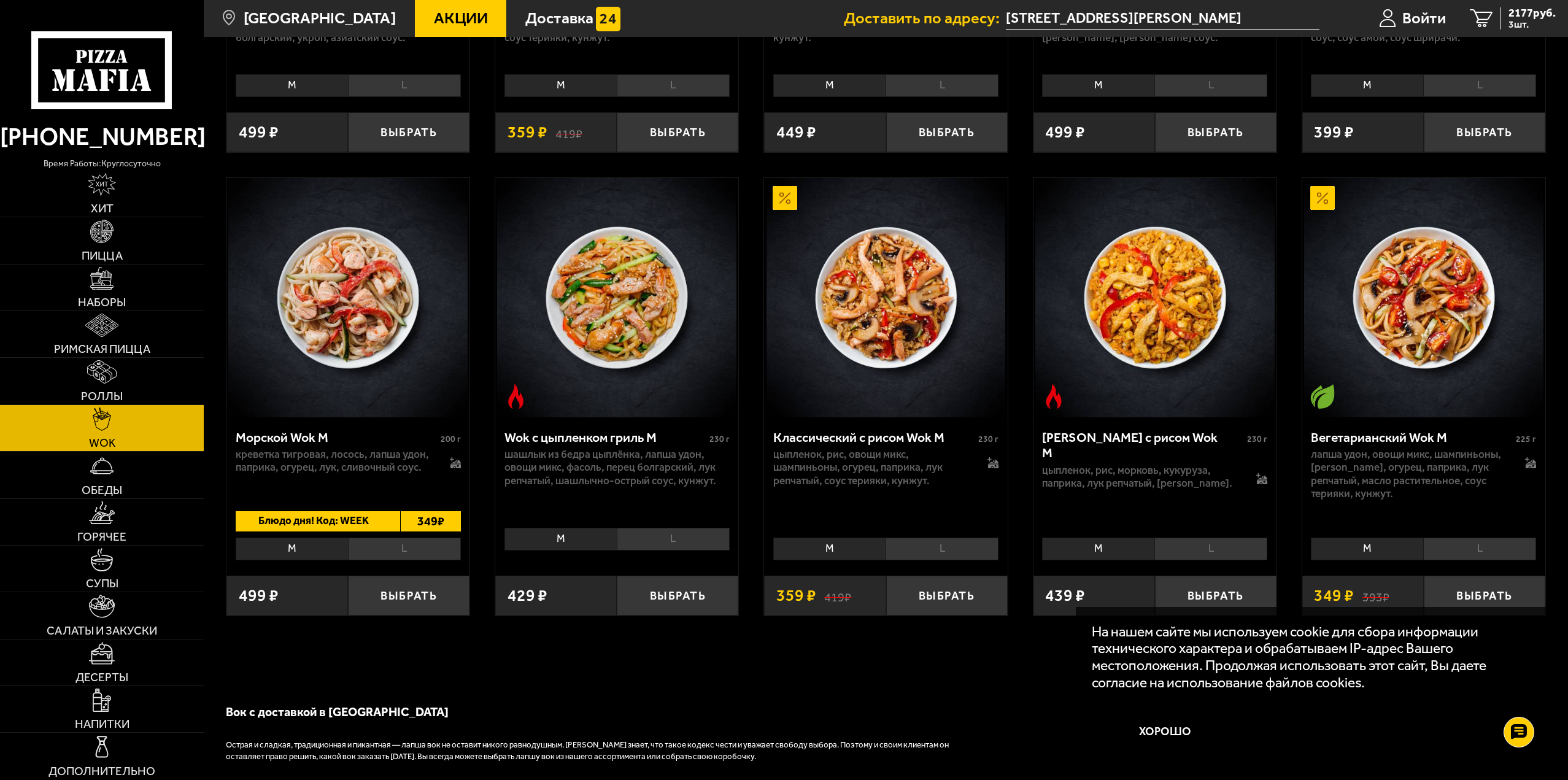
click at [706, 544] on li "L" at bounding box center [673, 539] width 113 height 23
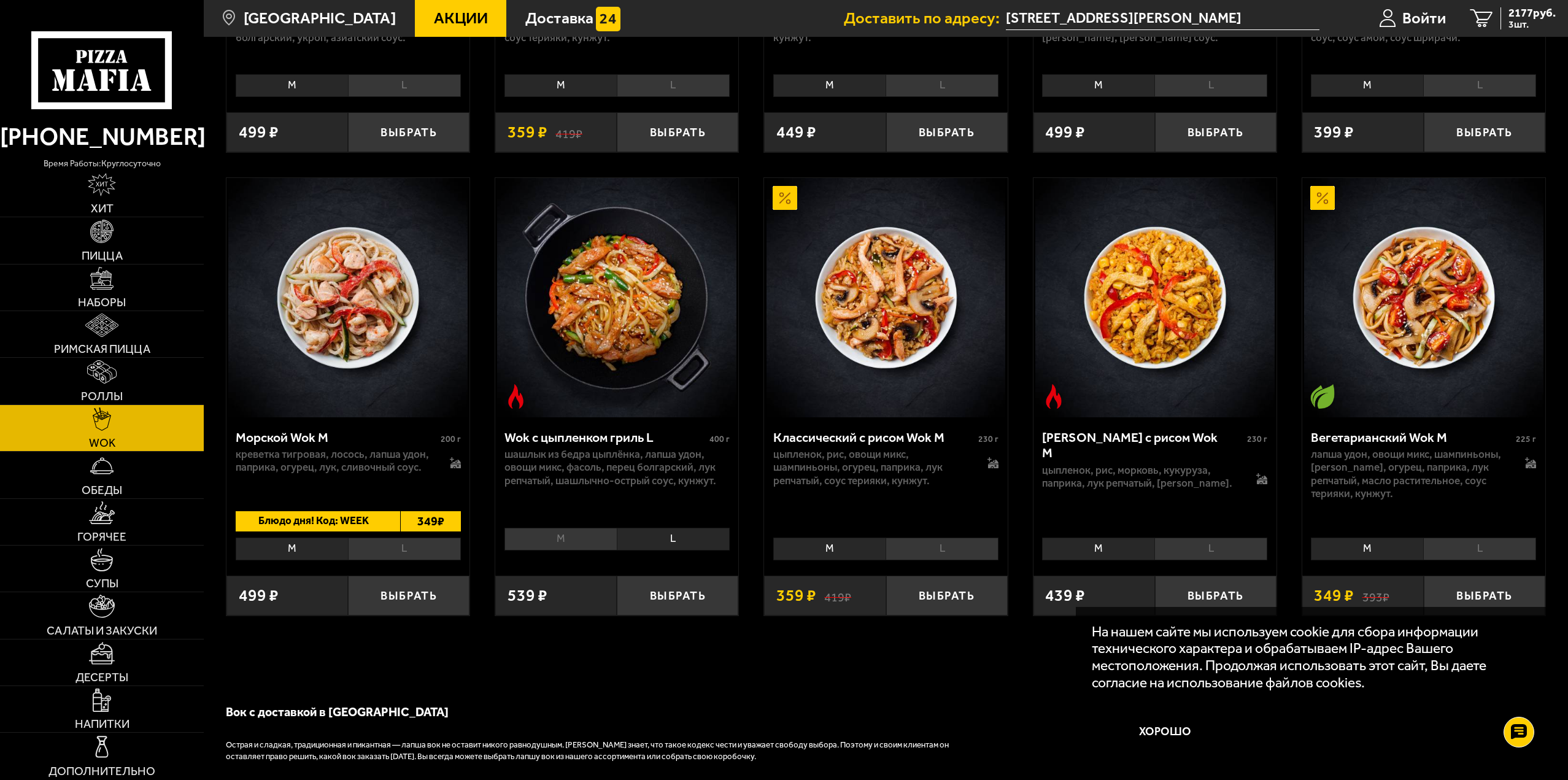
click at [584, 541] on li "M" at bounding box center [560, 539] width 112 height 23
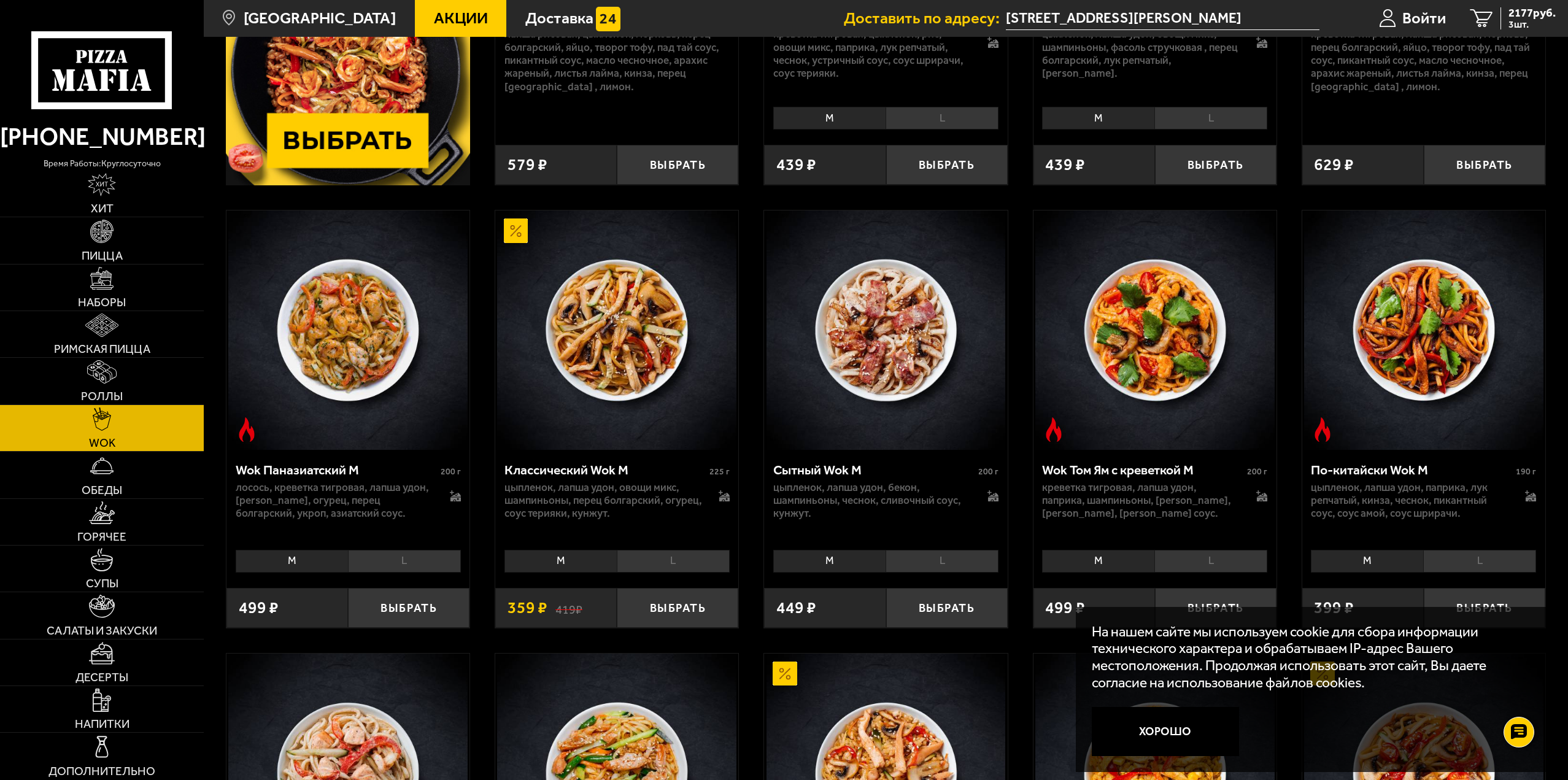
scroll to position [368, 0]
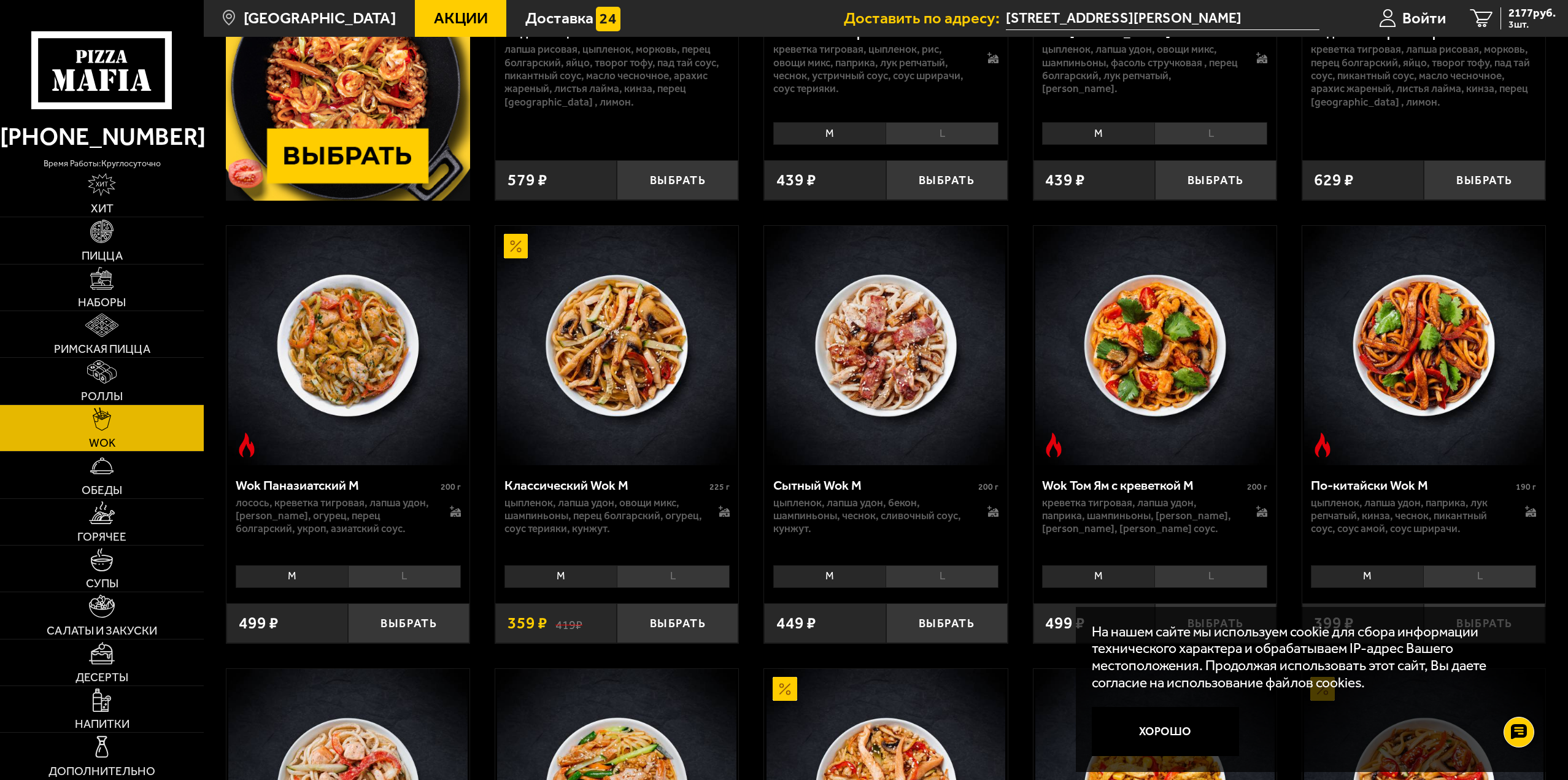
click at [693, 578] on li "L" at bounding box center [673, 576] width 113 height 23
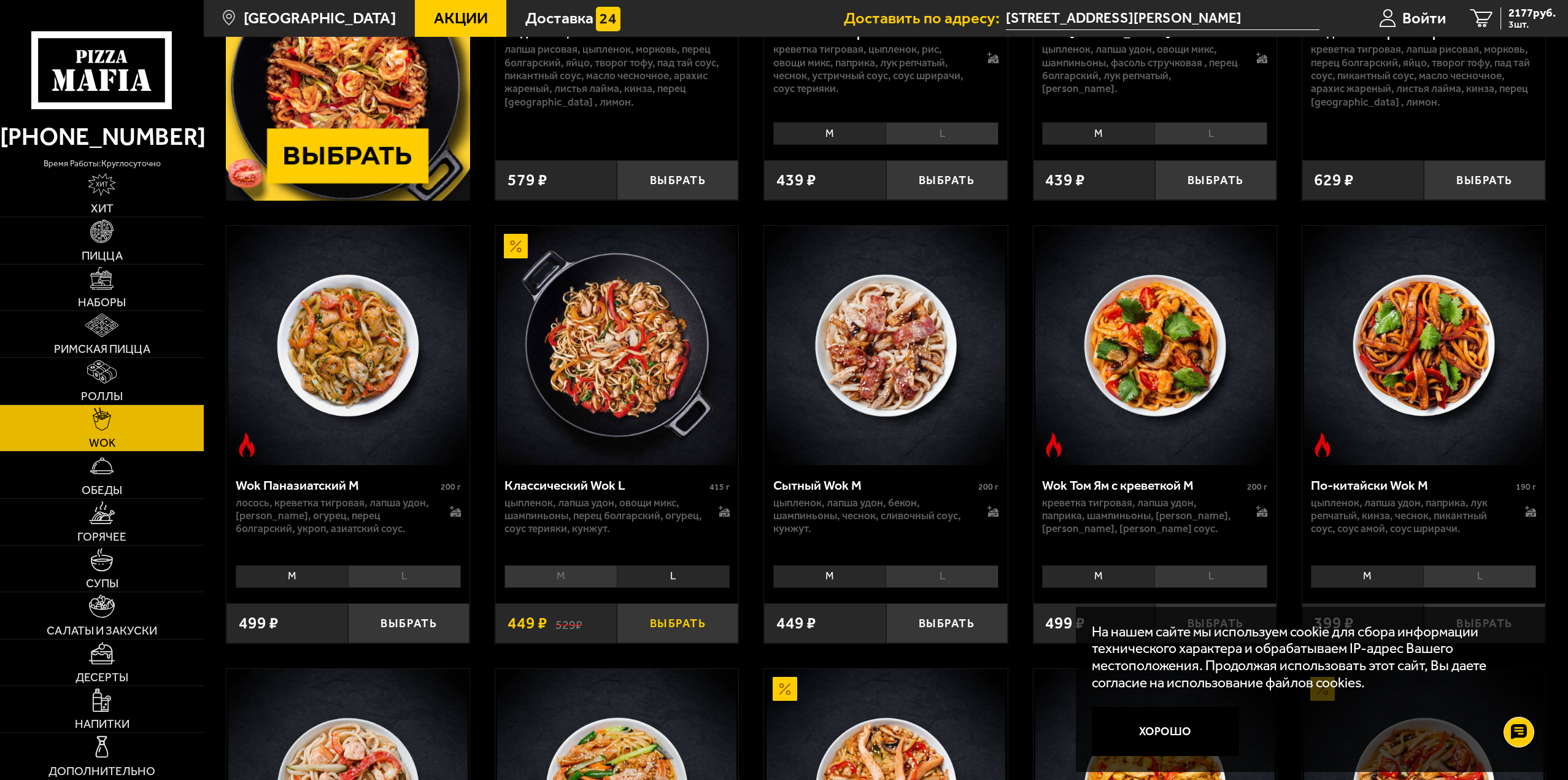
click at [685, 629] on button "Выбрать" at bounding box center [677, 623] width 121 height 40
click at [107, 490] on span "Обеды" at bounding box center [102, 489] width 41 height 11
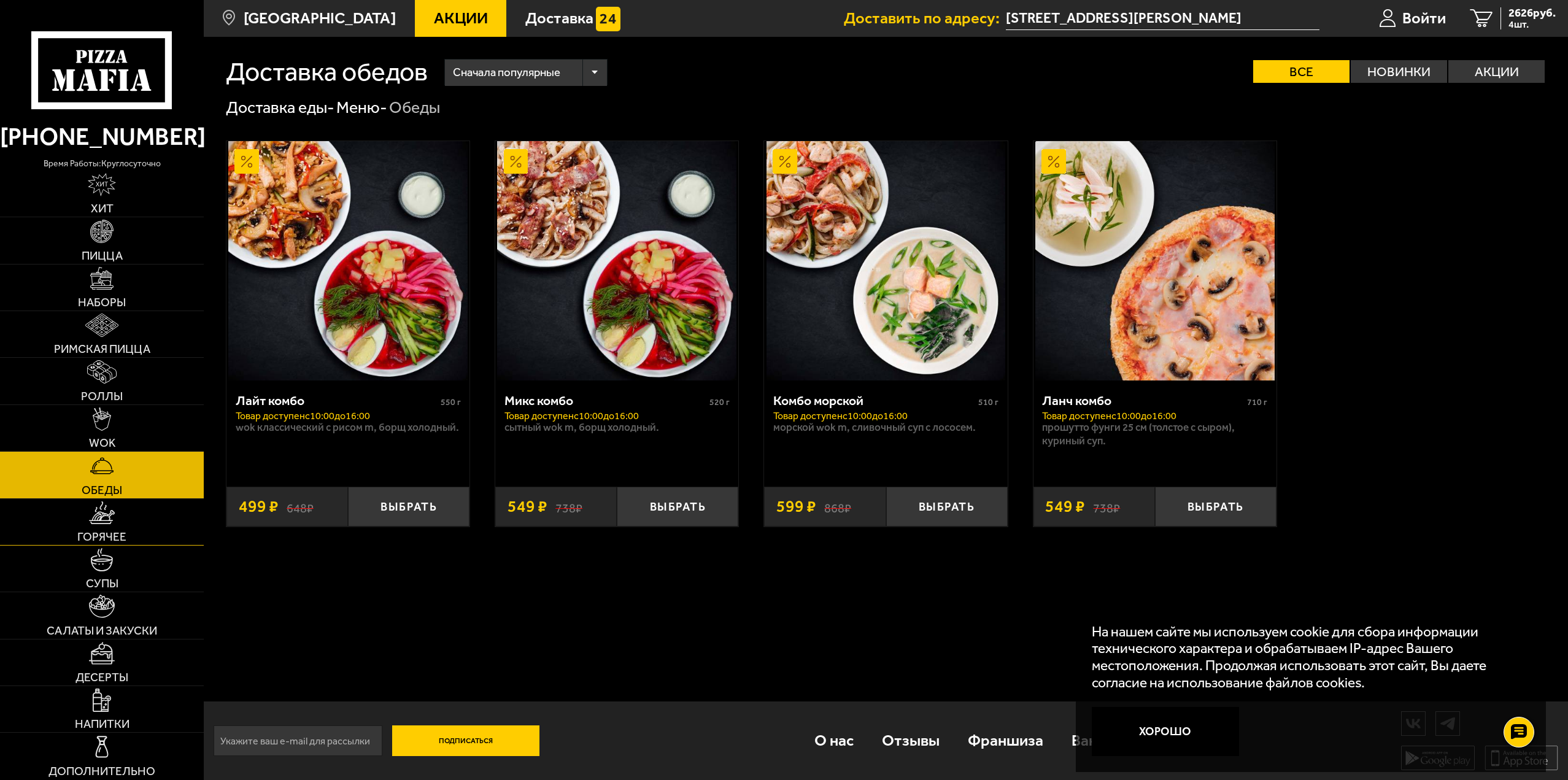
click at [106, 531] on span "Горячее" at bounding box center [102, 536] width 49 height 11
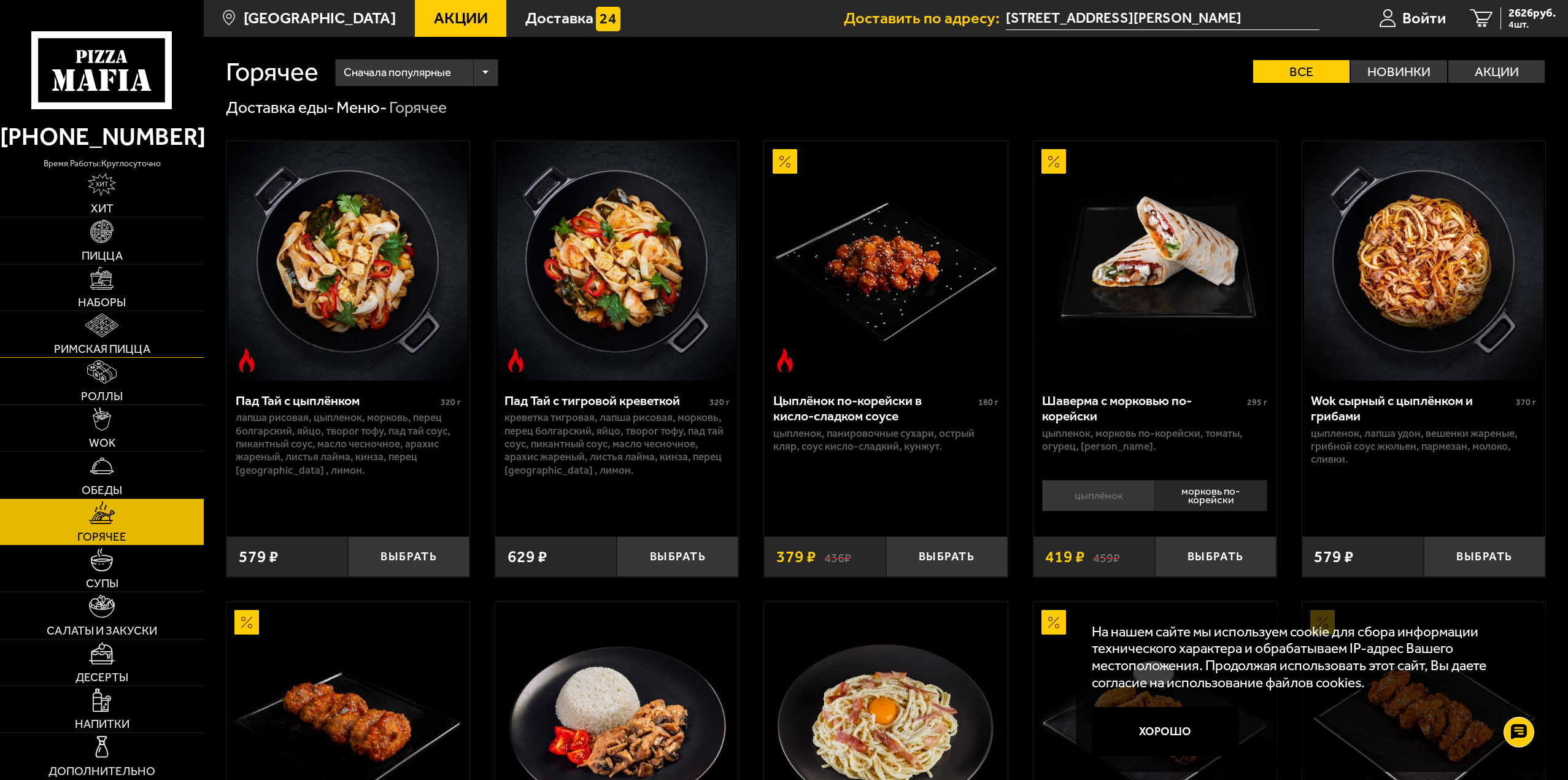
click at [114, 332] on img at bounding box center [102, 324] width 33 height 23
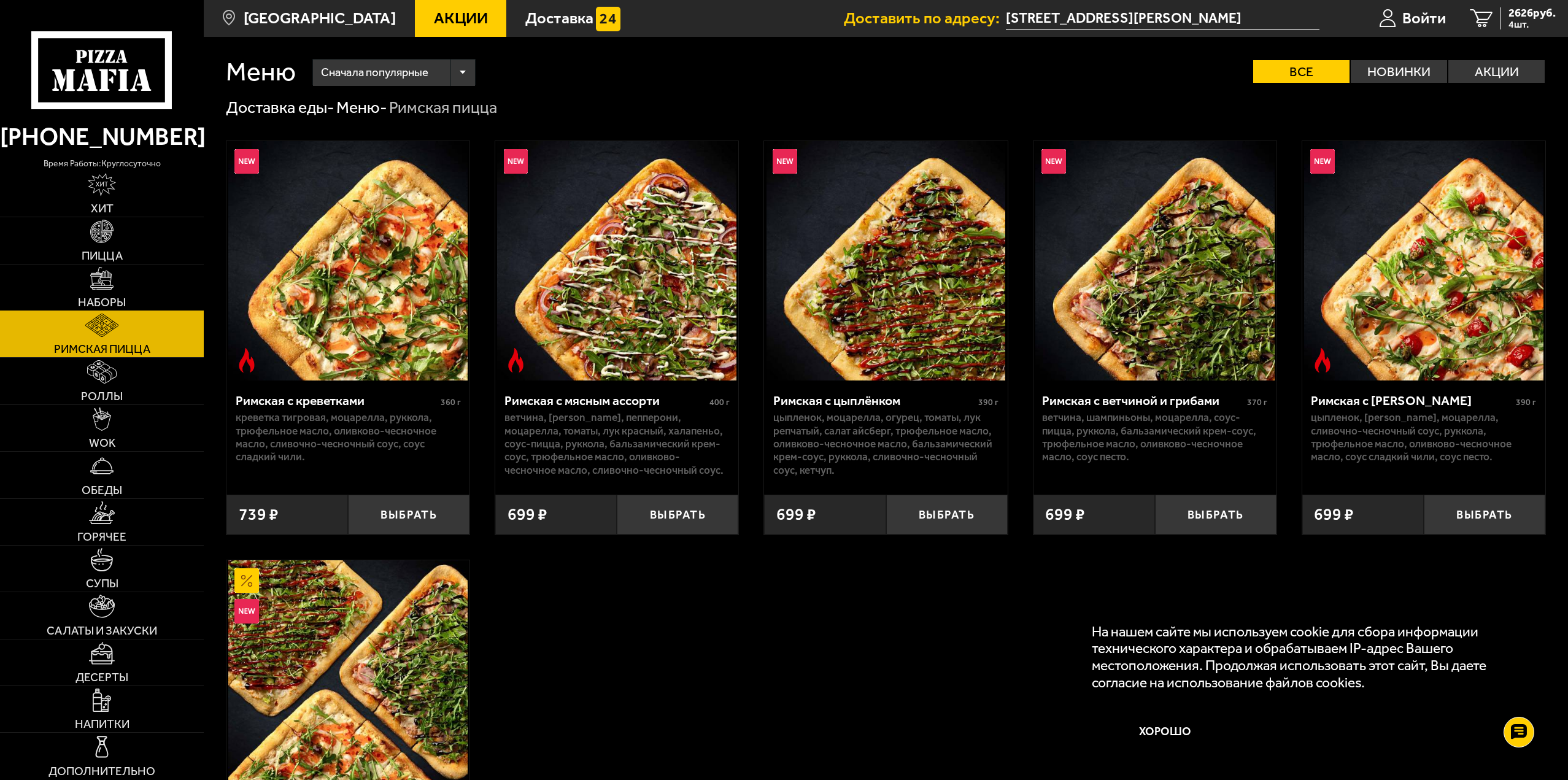
click at [124, 293] on link "Наборы" at bounding box center [102, 287] width 204 height 46
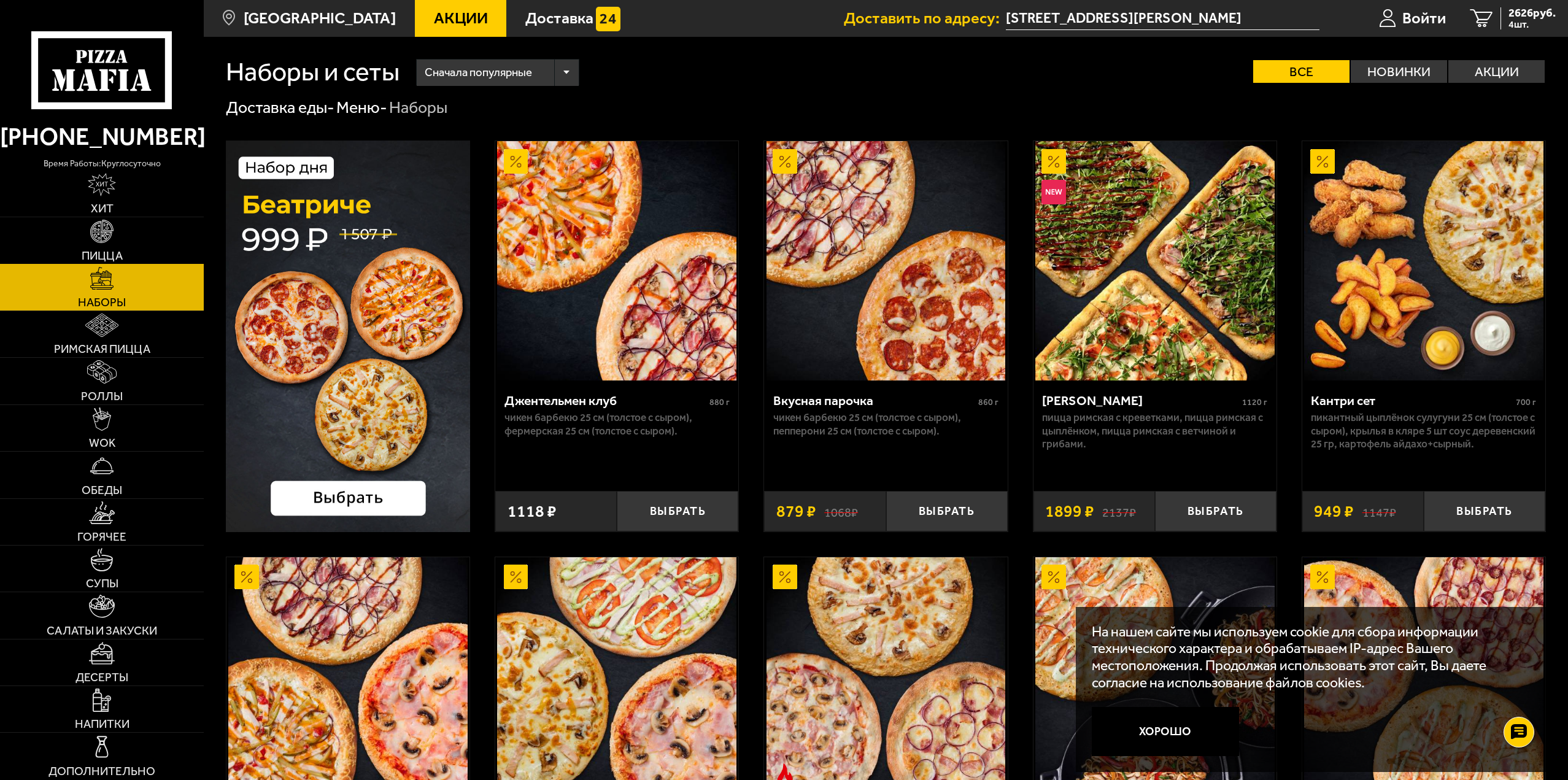
click at [114, 248] on link "Пицца" at bounding box center [102, 239] width 204 height 46
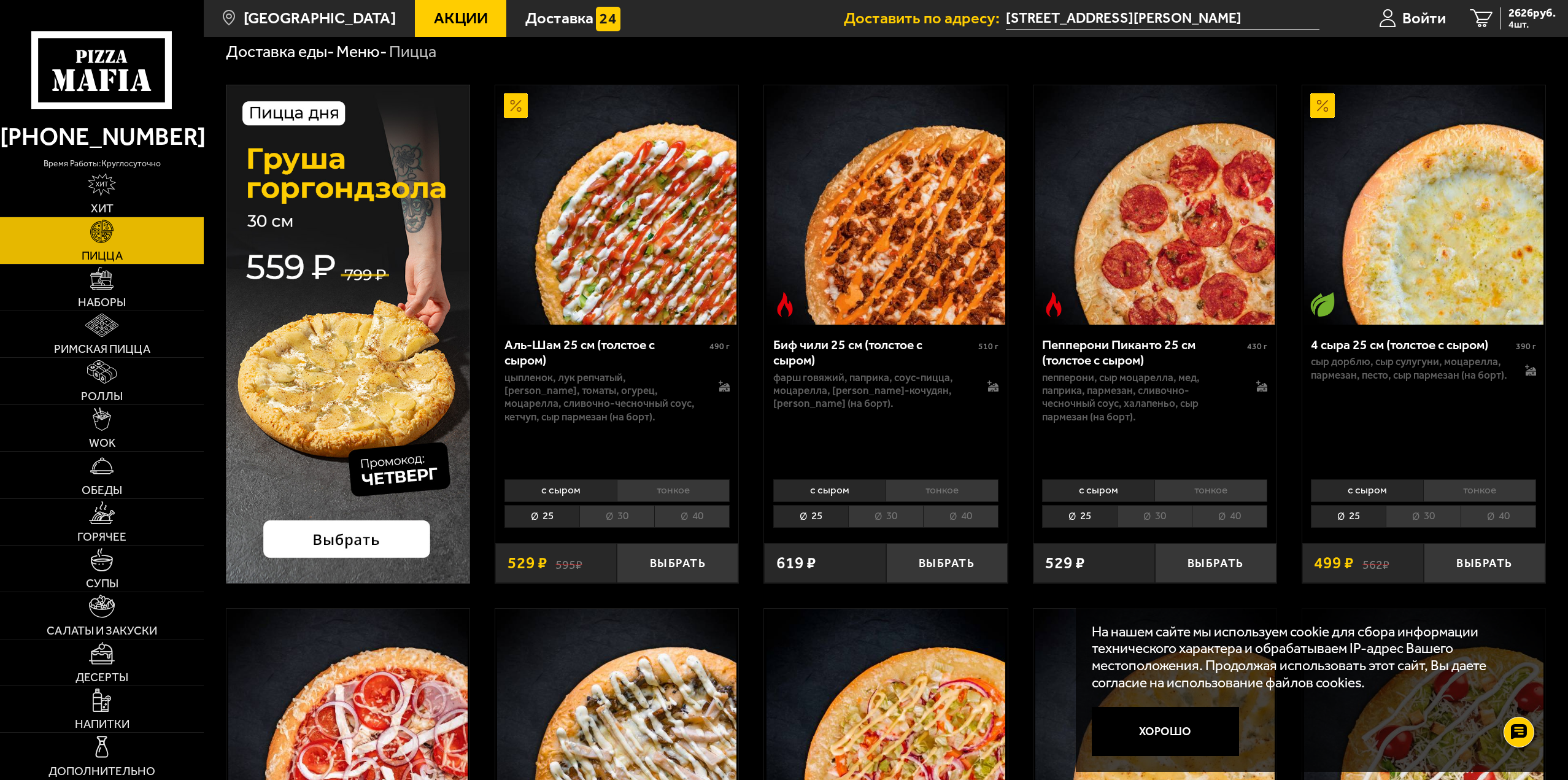
scroll to position [61, 0]
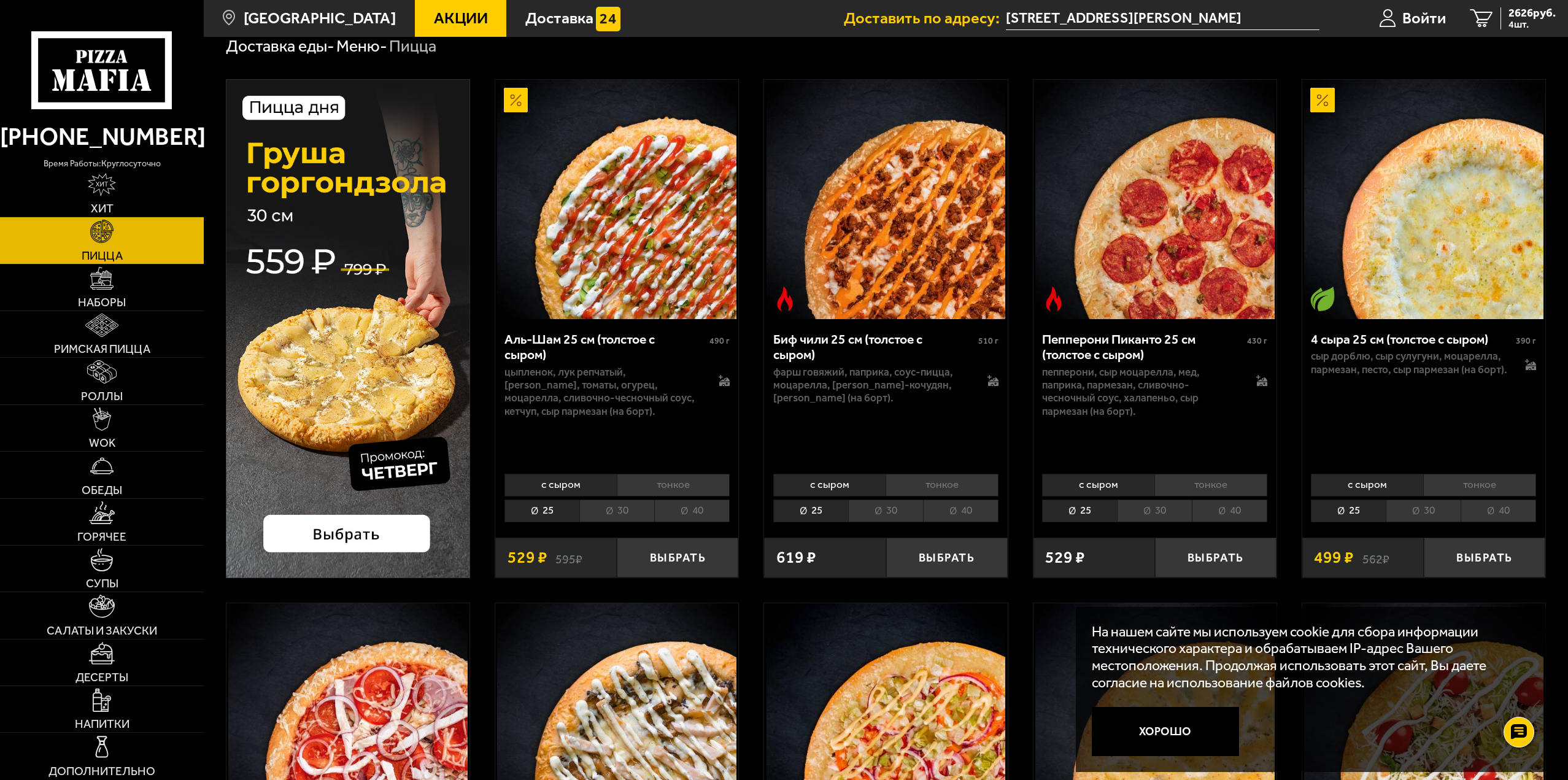
click at [1194, 486] on li "тонкое" at bounding box center [1211, 485] width 113 height 23
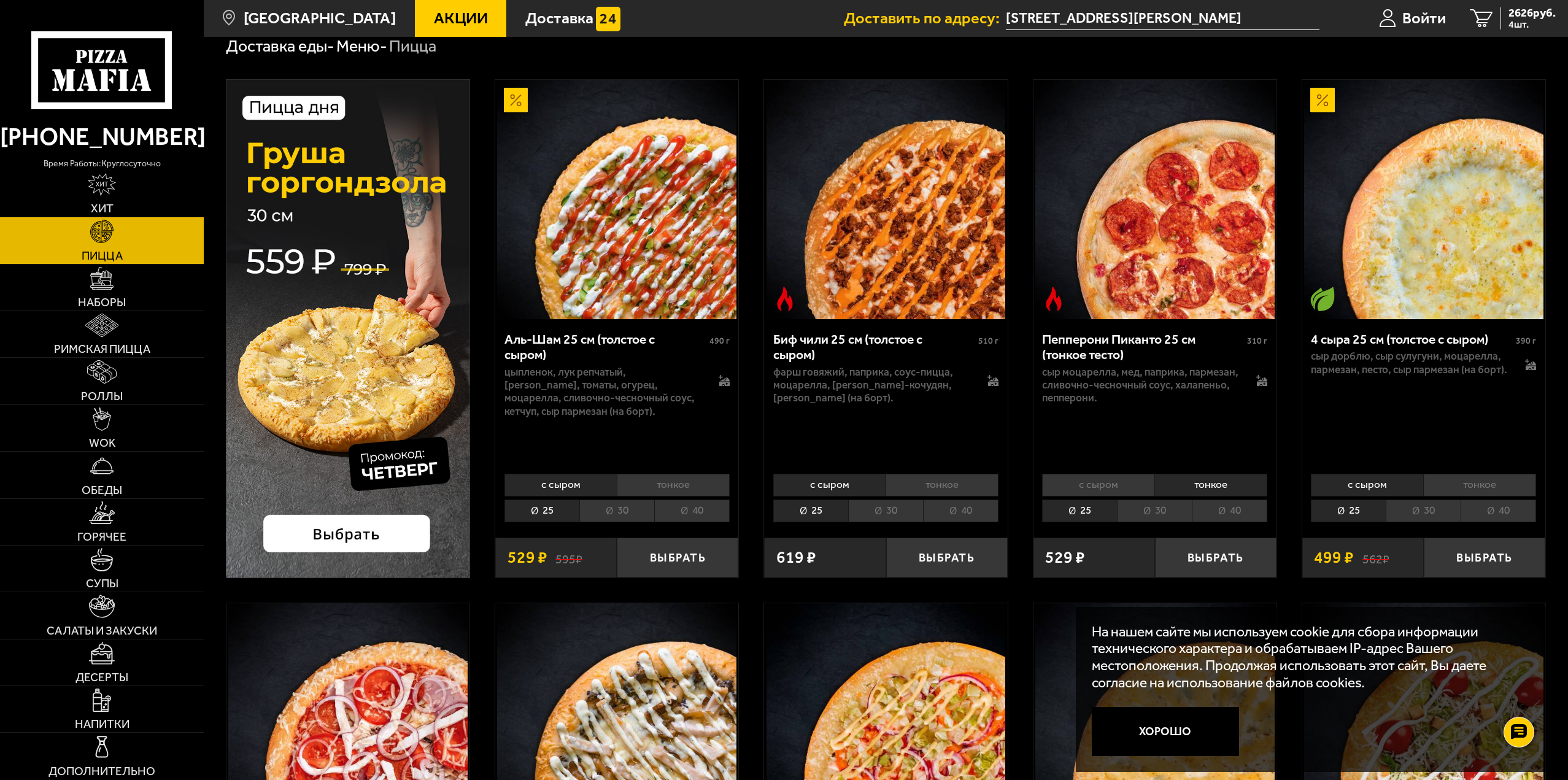
click at [1152, 516] on li "30" at bounding box center [1154, 510] width 75 height 23
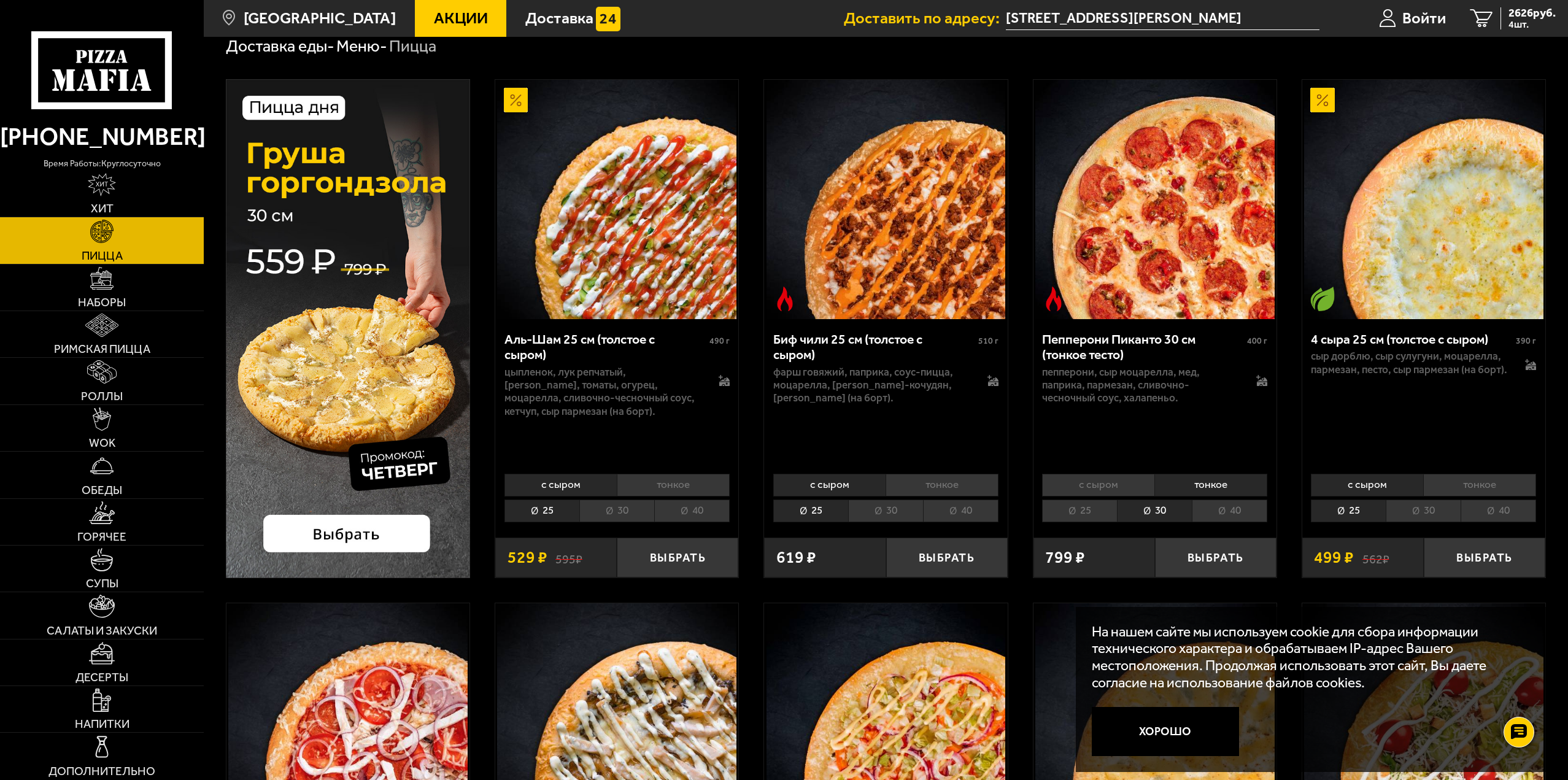
click at [1114, 488] on li "с сыром" at bounding box center [1098, 485] width 112 height 23
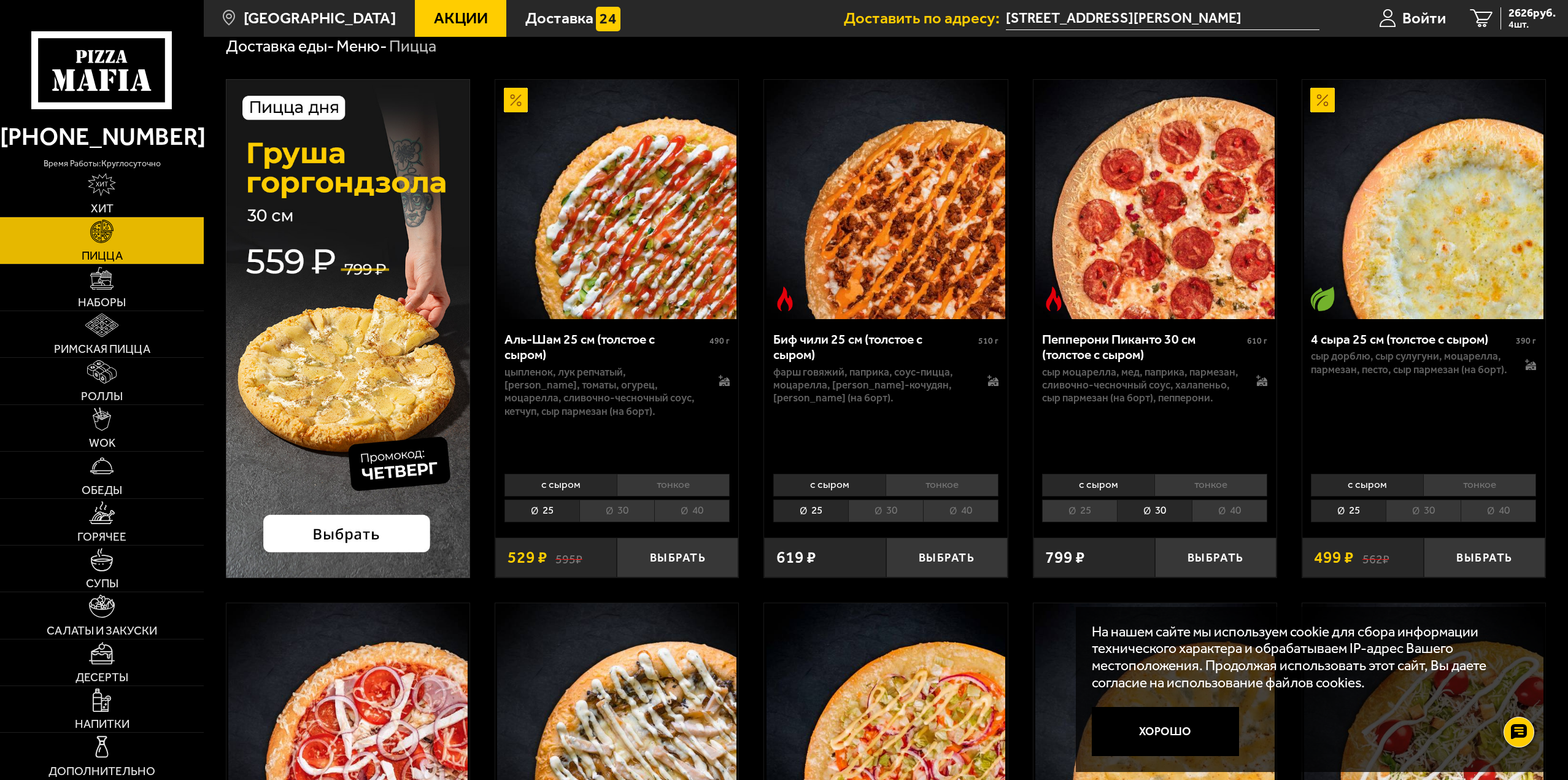
click at [1194, 490] on li "тонкое" at bounding box center [1211, 485] width 113 height 23
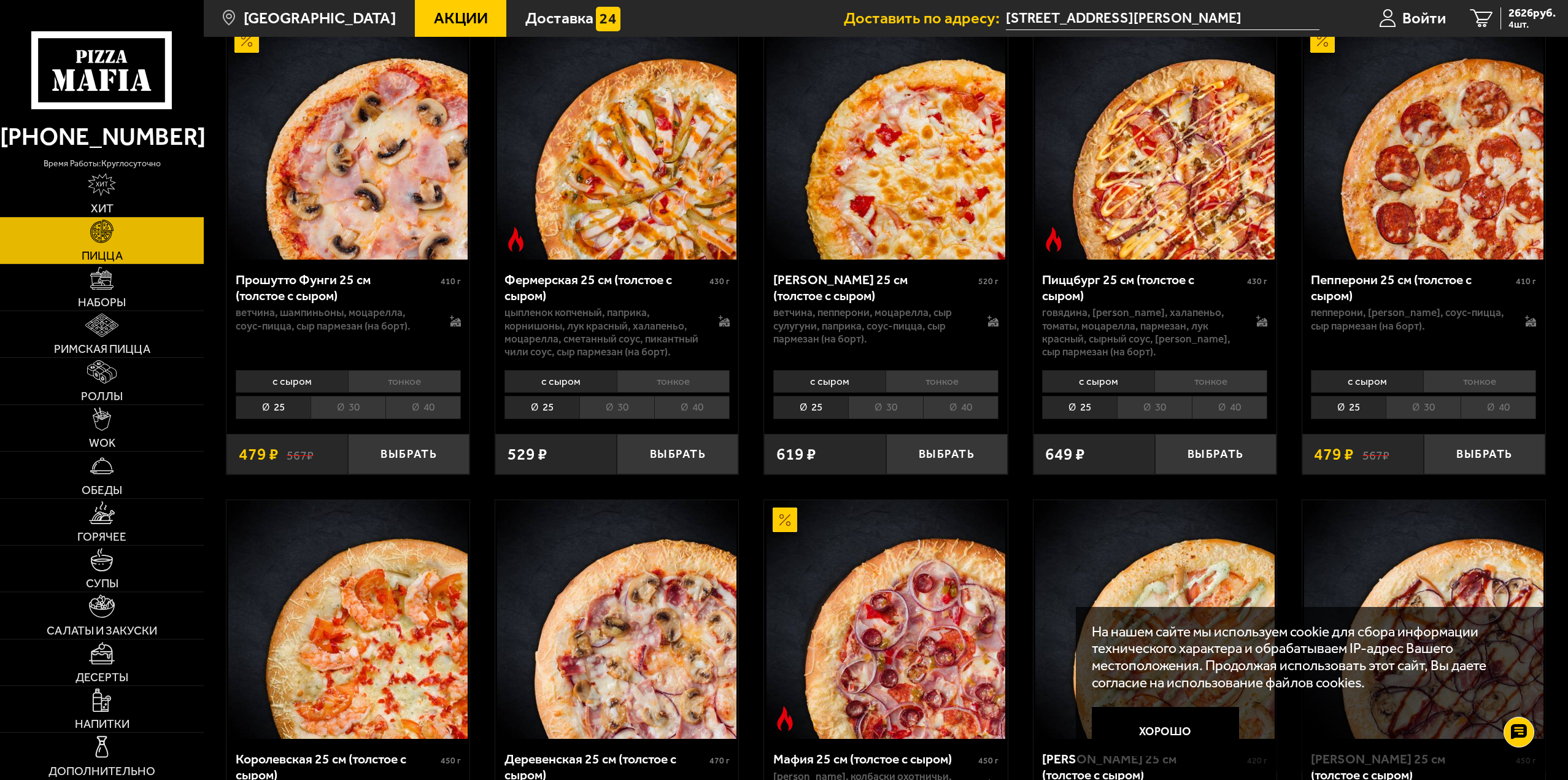
scroll to position [1165, 0]
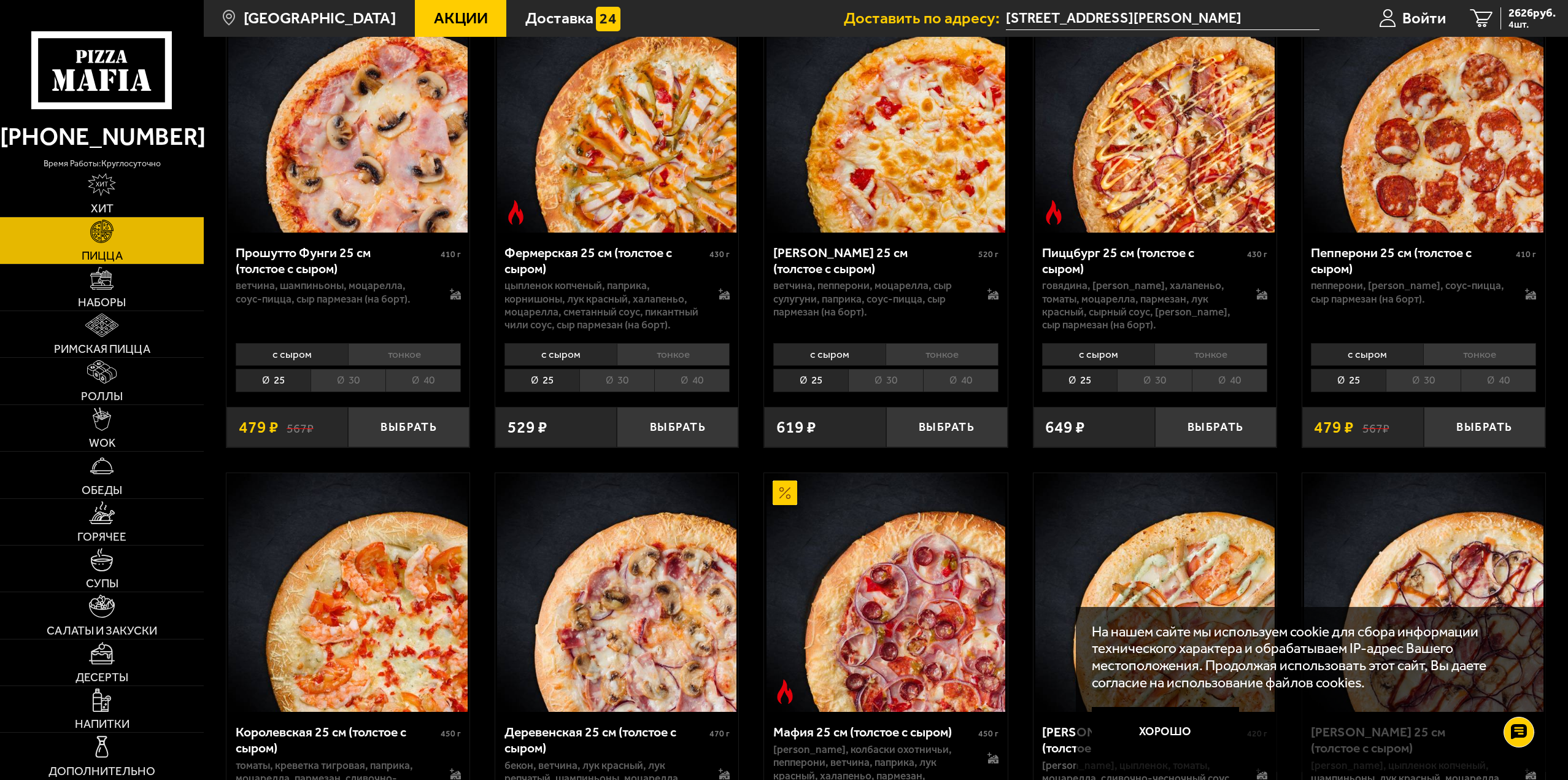
click at [1463, 361] on li "тонкое" at bounding box center [1480, 354] width 113 height 23
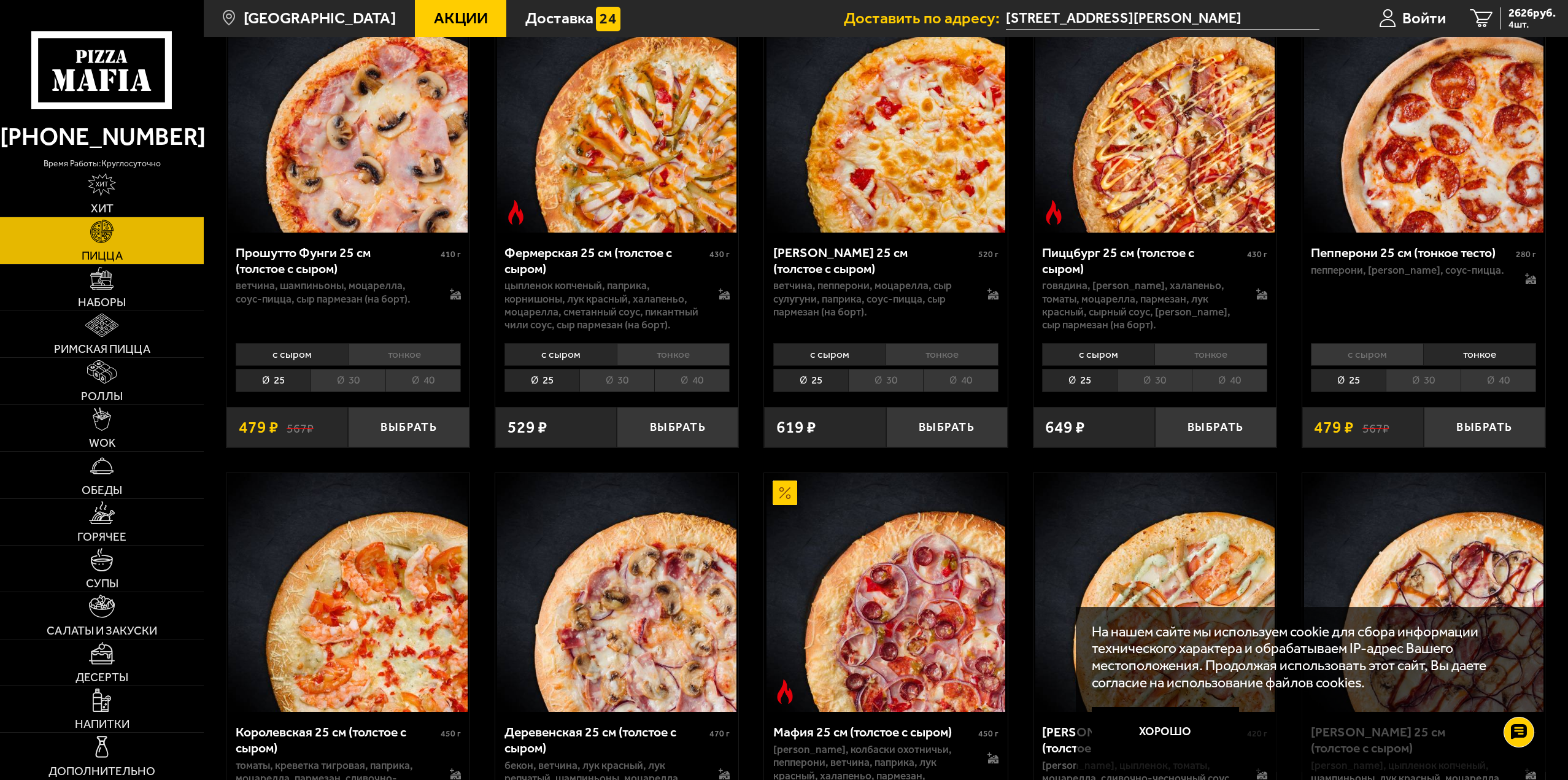
click at [1415, 384] on li "30" at bounding box center [1423, 380] width 75 height 23
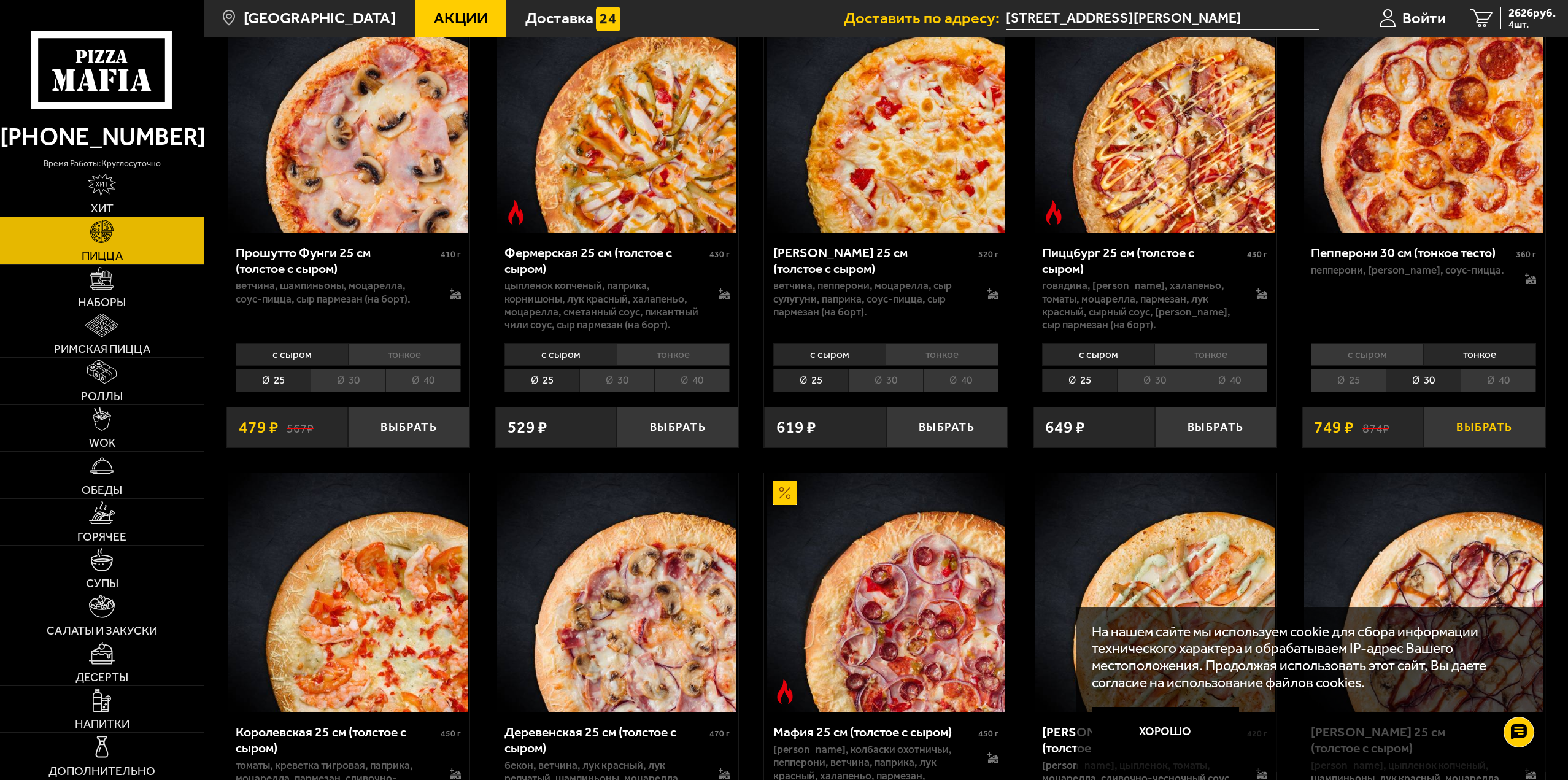
click at [1454, 419] on button "Выбрать" at bounding box center [1484, 426] width 121 height 40
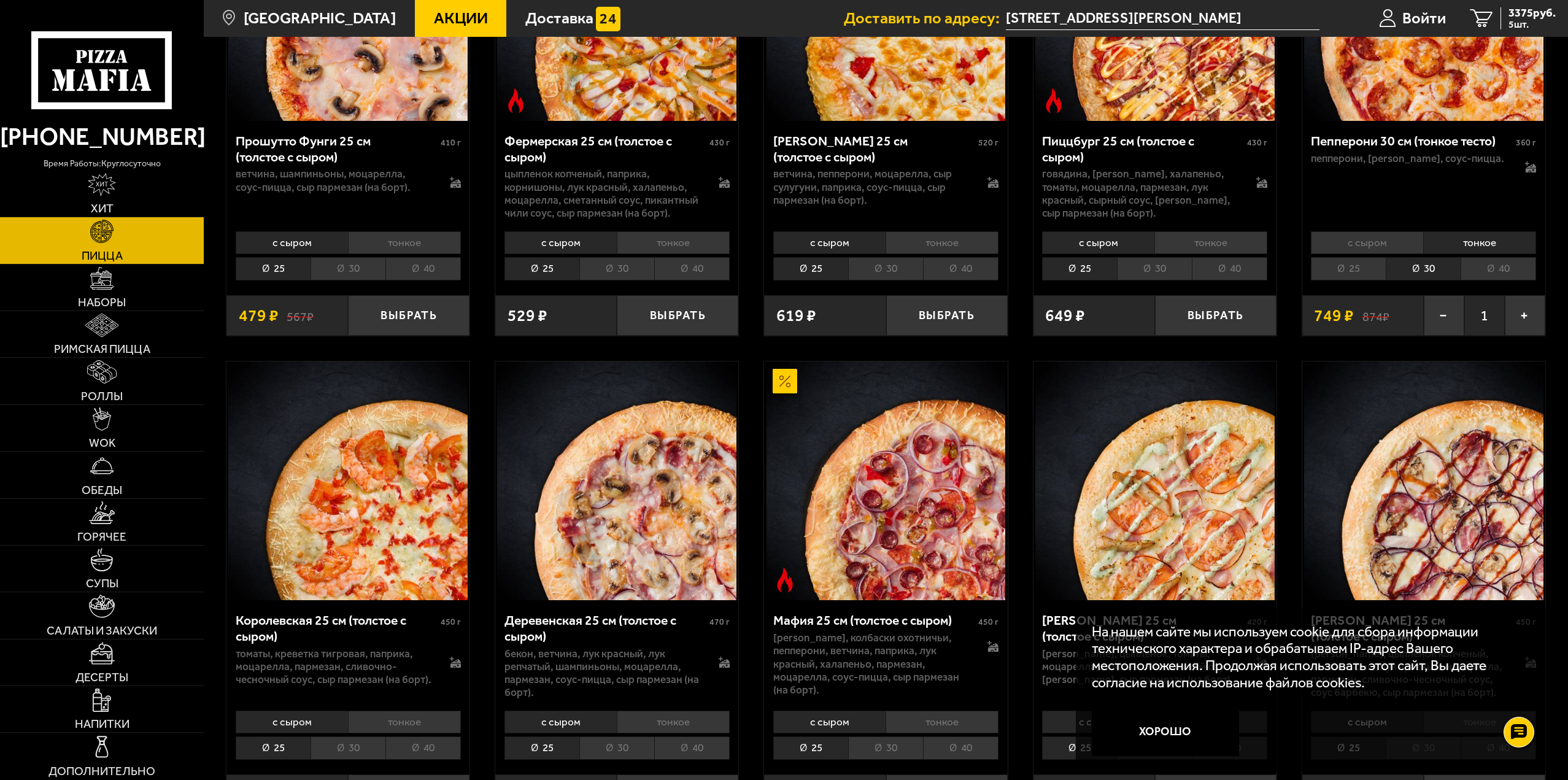
scroll to position [1534, 0]
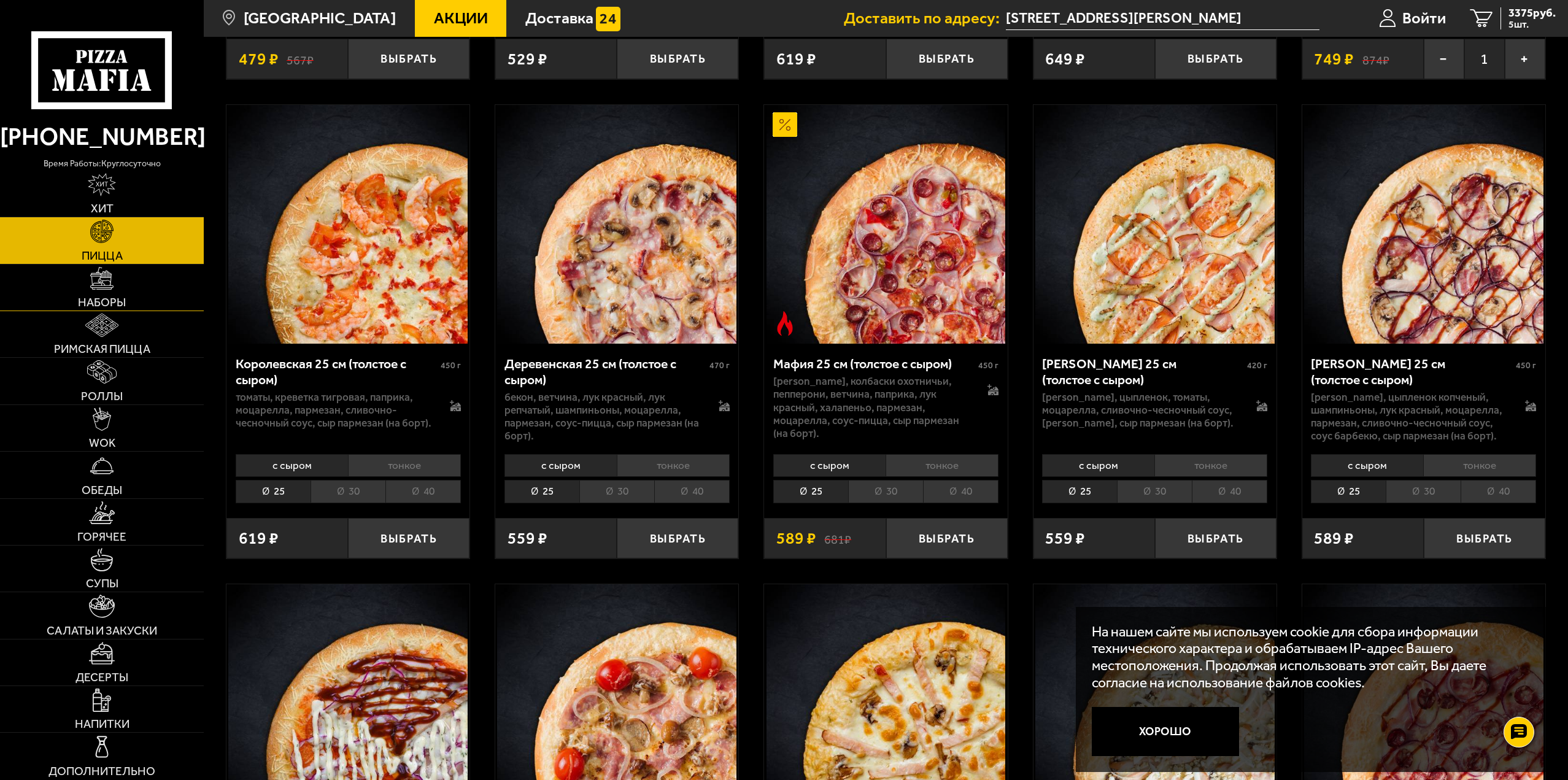
click at [108, 276] on img at bounding box center [102, 278] width 23 height 23
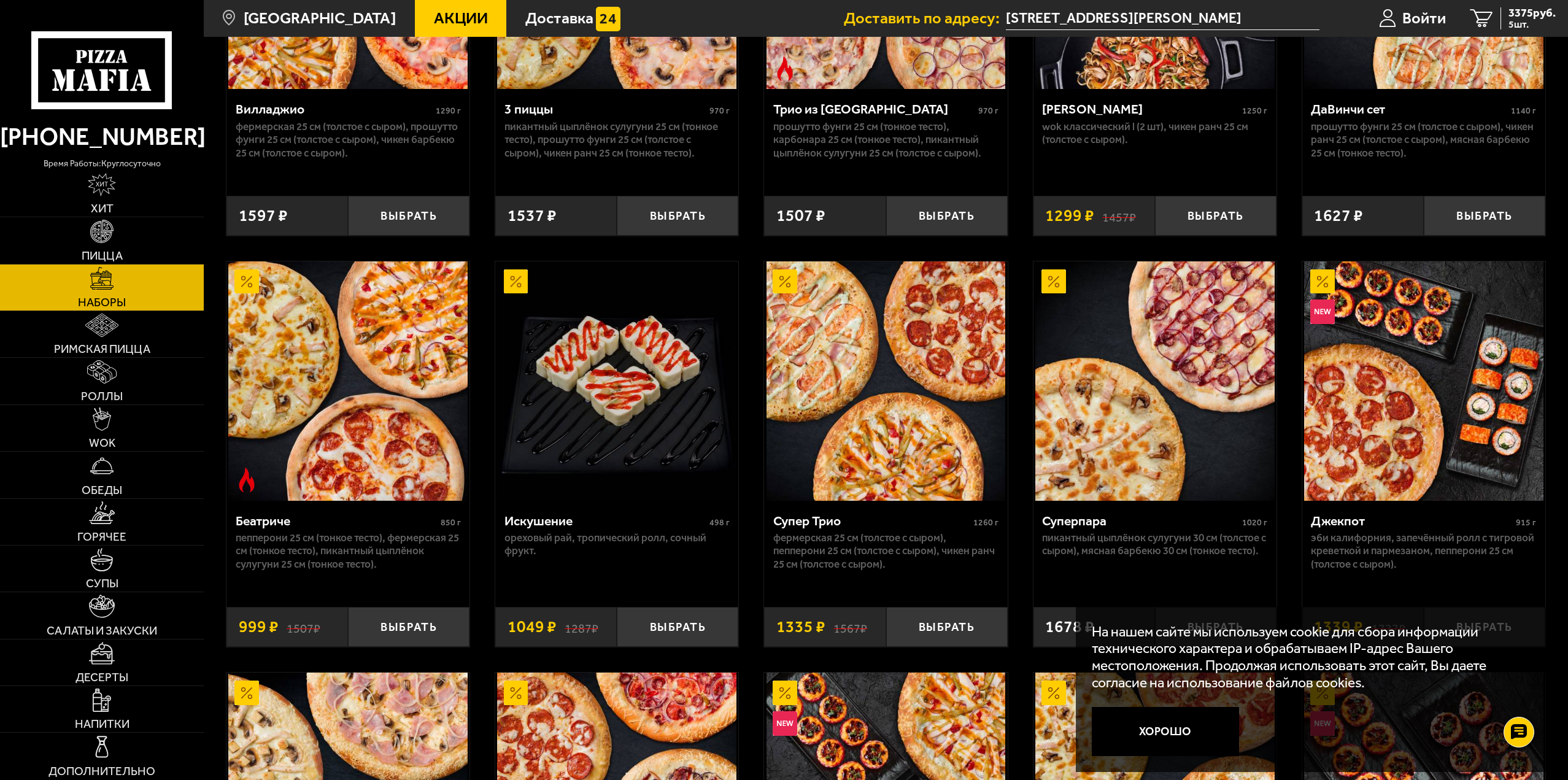
scroll to position [736, 0]
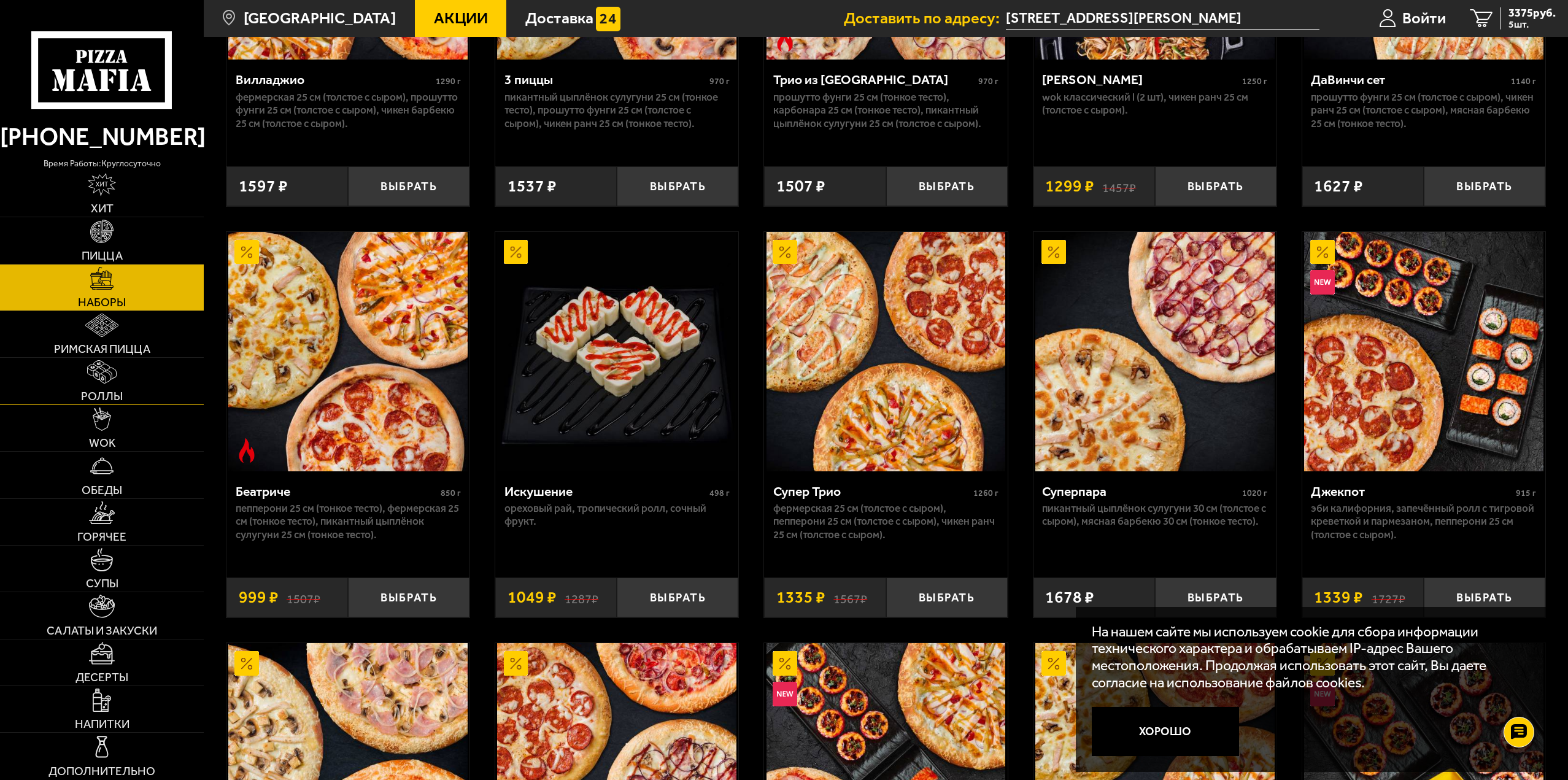
click at [94, 379] on img at bounding box center [102, 371] width 30 height 23
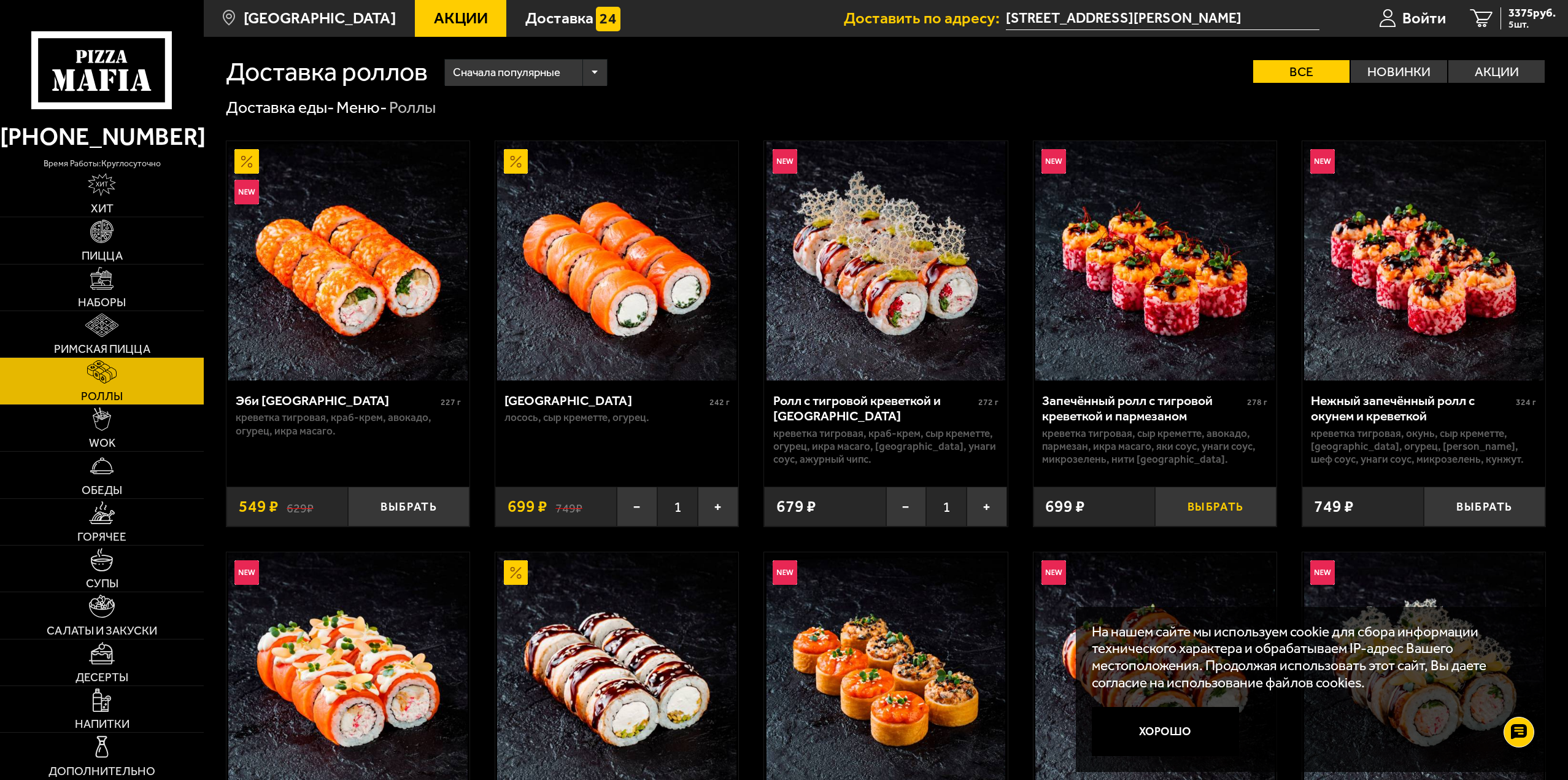
click at [1202, 498] on button "Выбрать" at bounding box center [1216, 506] width 121 height 40
click at [1252, 513] on button "+" at bounding box center [1256, 506] width 41 height 40
click at [1168, 505] on button "−" at bounding box center [1176, 506] width 41 height 40
click at [1524, 30] on link "6 4074 руб. 6 шт." at bounding box center [1513, 18] width 110 height 37
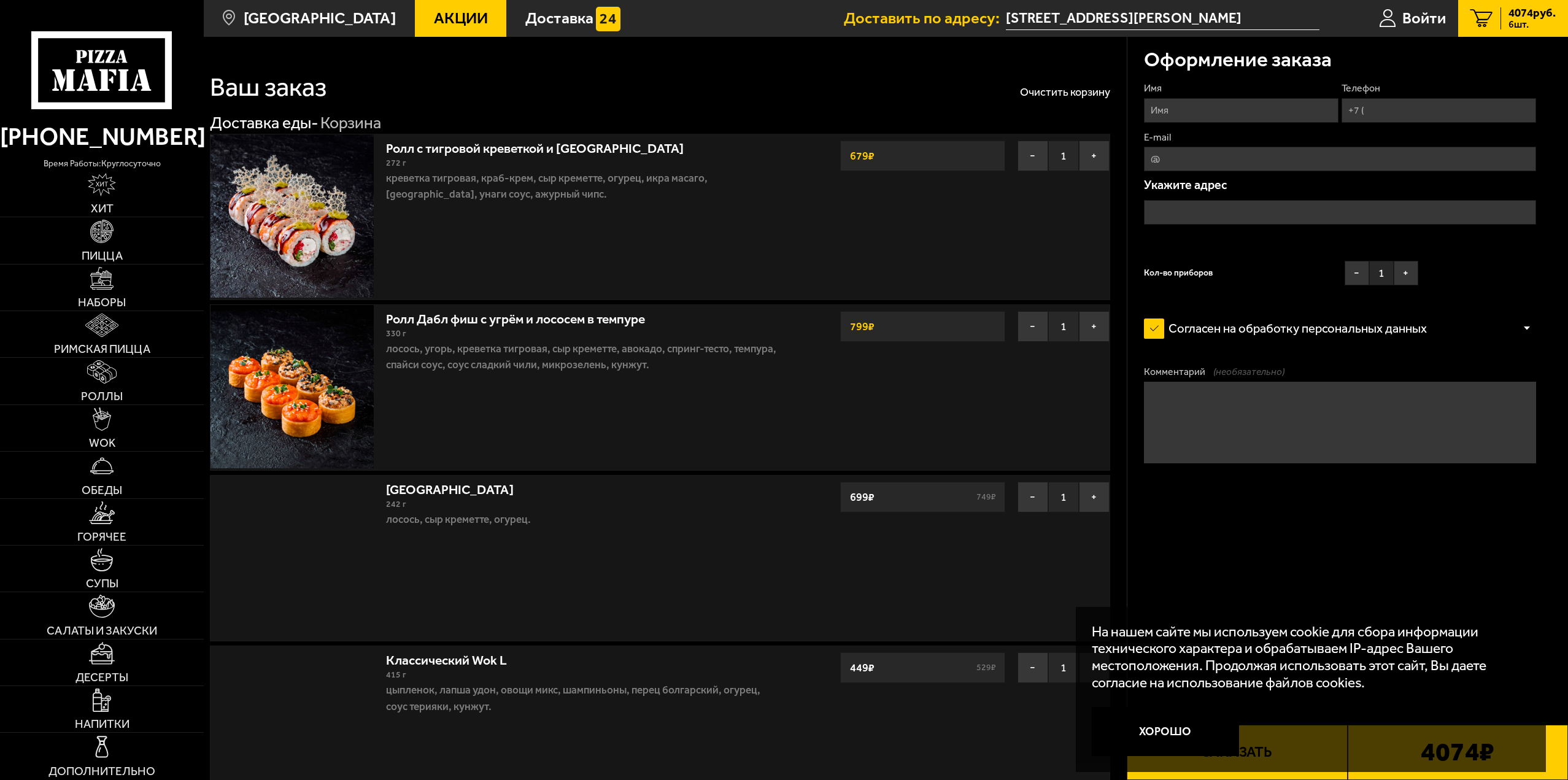
type input "[STREET_ADDRESS][PERSON_NAME]"
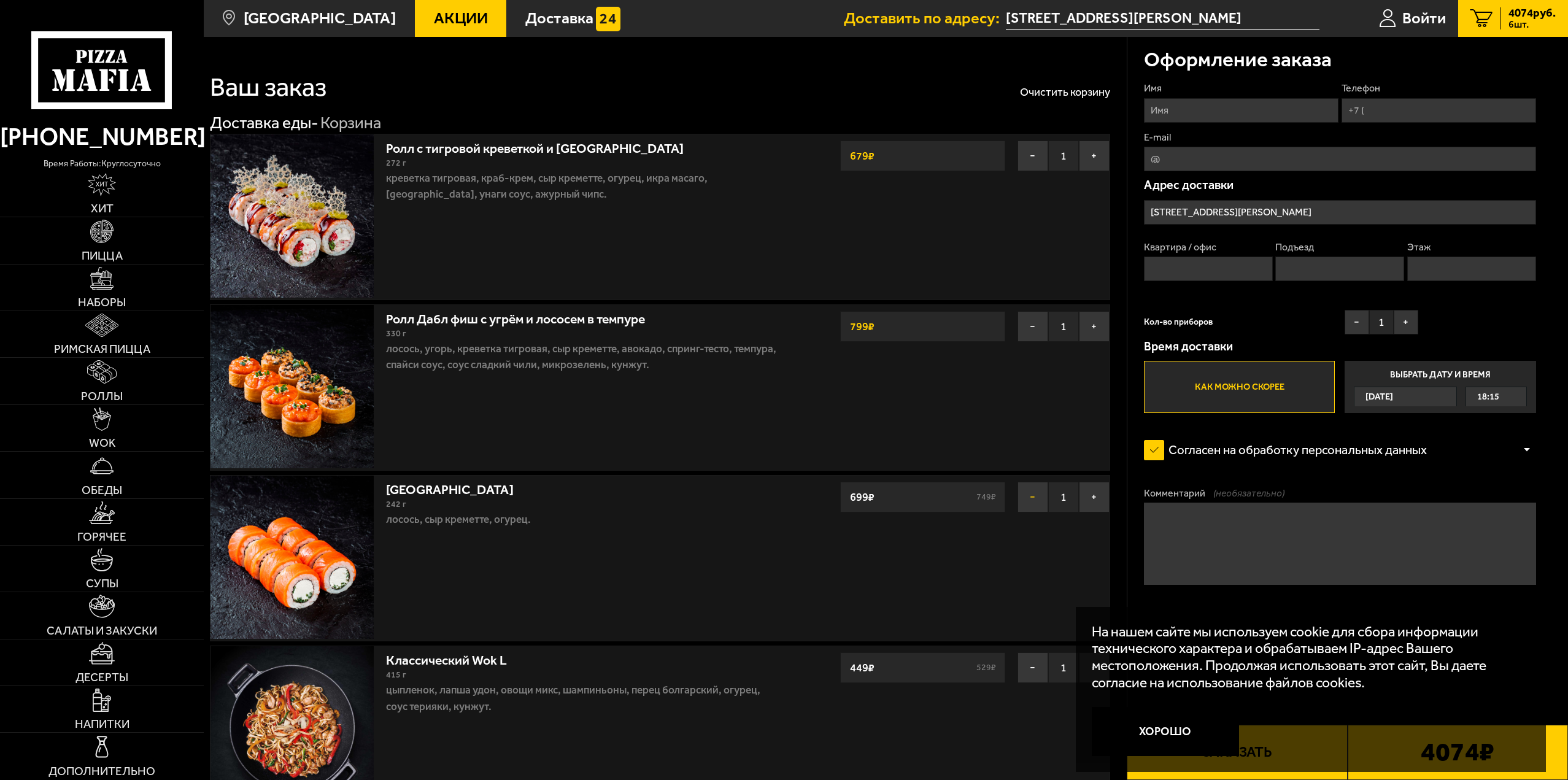
click at [1027, 507] on button "−" at bounding box center [1033, 497] width 31 height 31
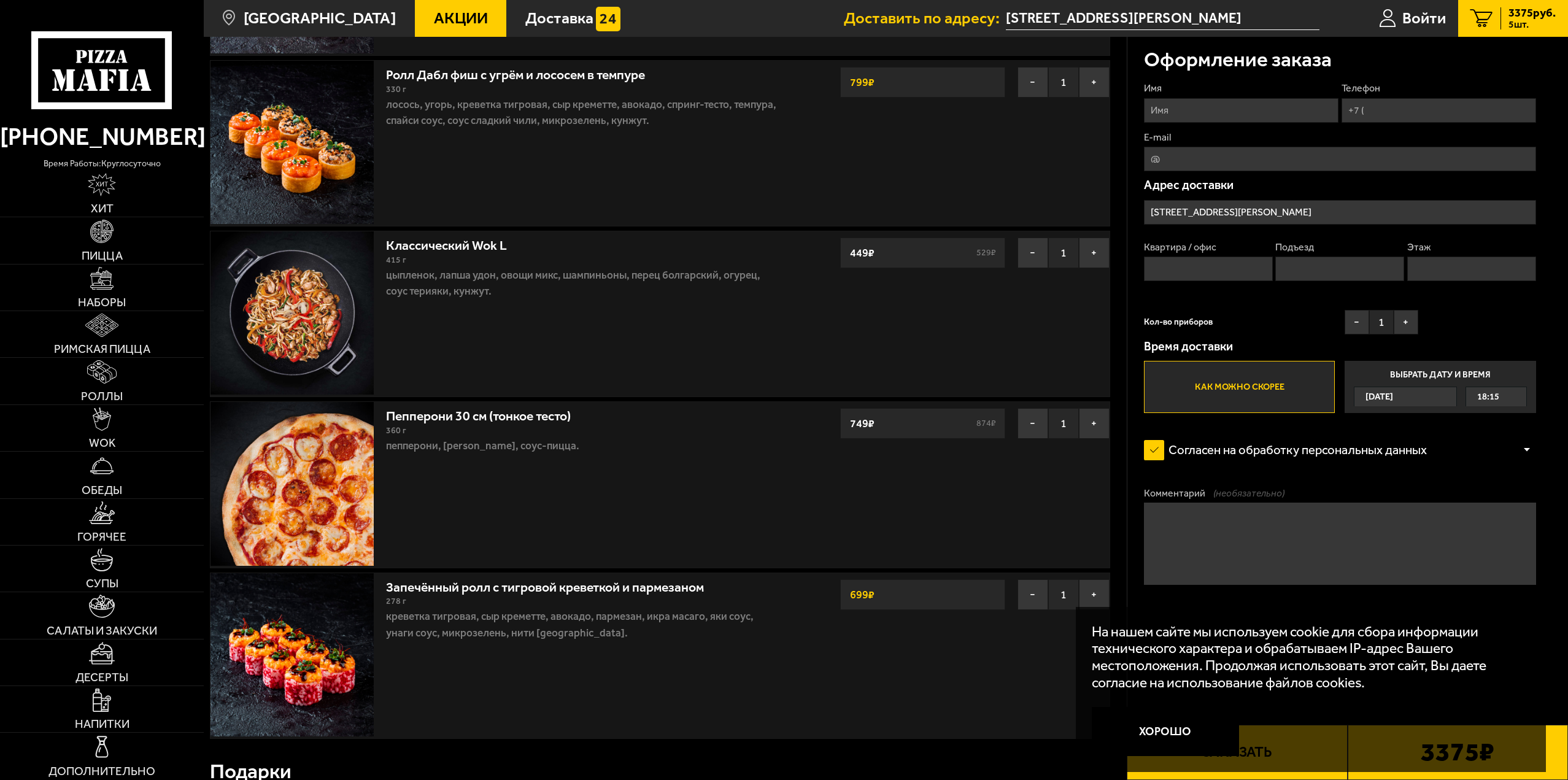
scroll to position [184, 0]
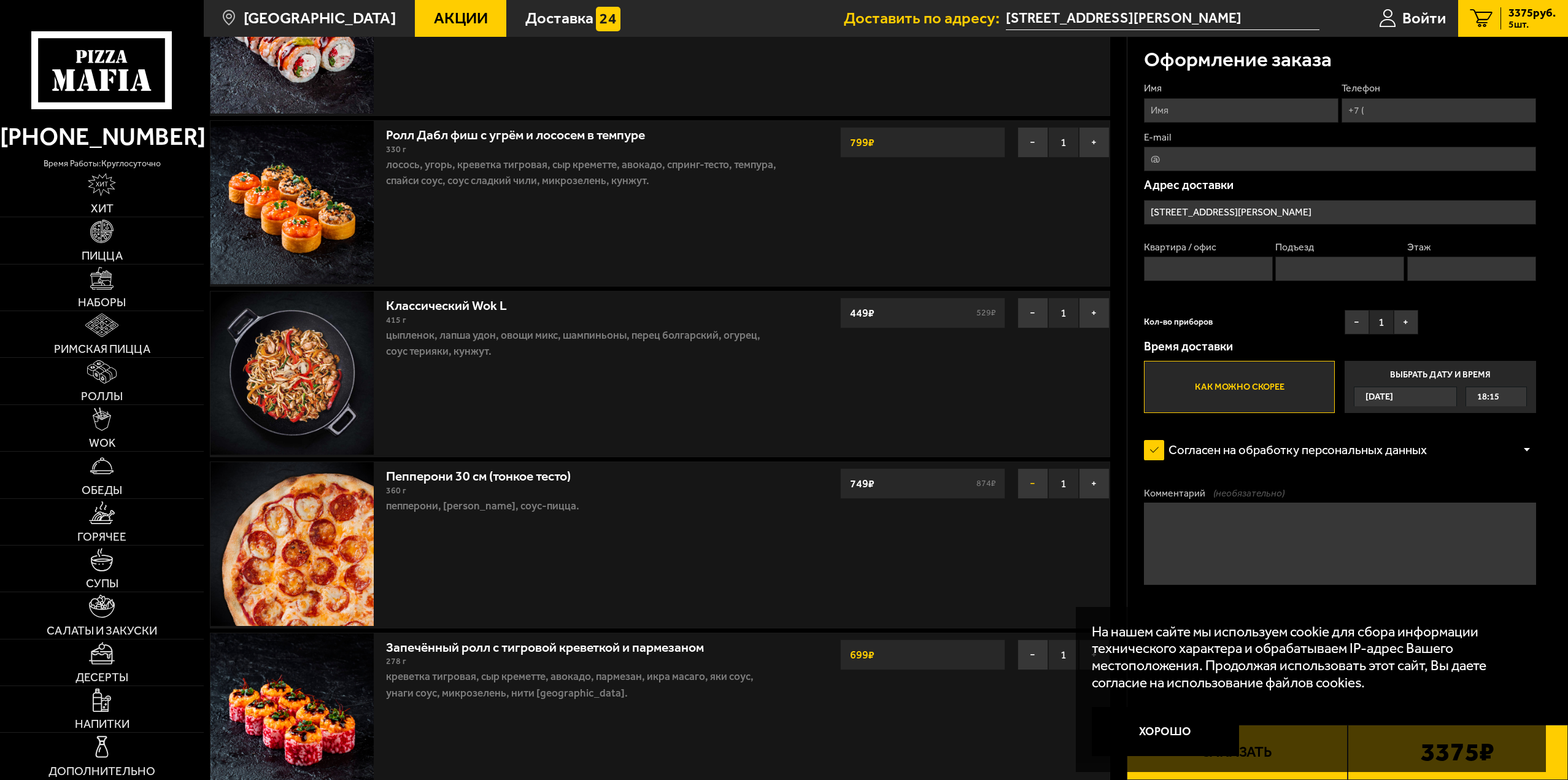
click at [1036, 486] on button "−" at bounding box center [1033, 483] width 31 height 31
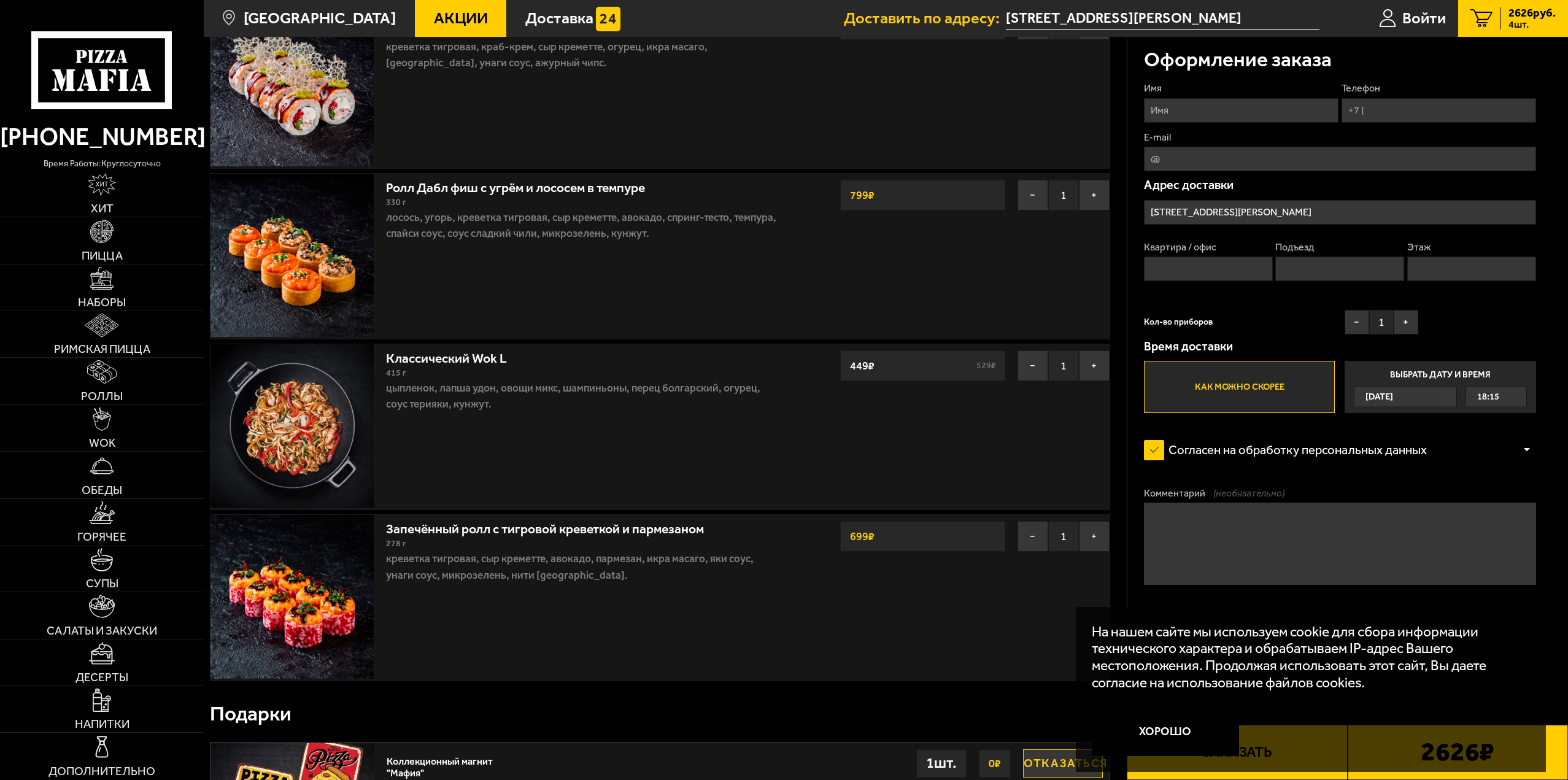
scroll to position [0, 0]
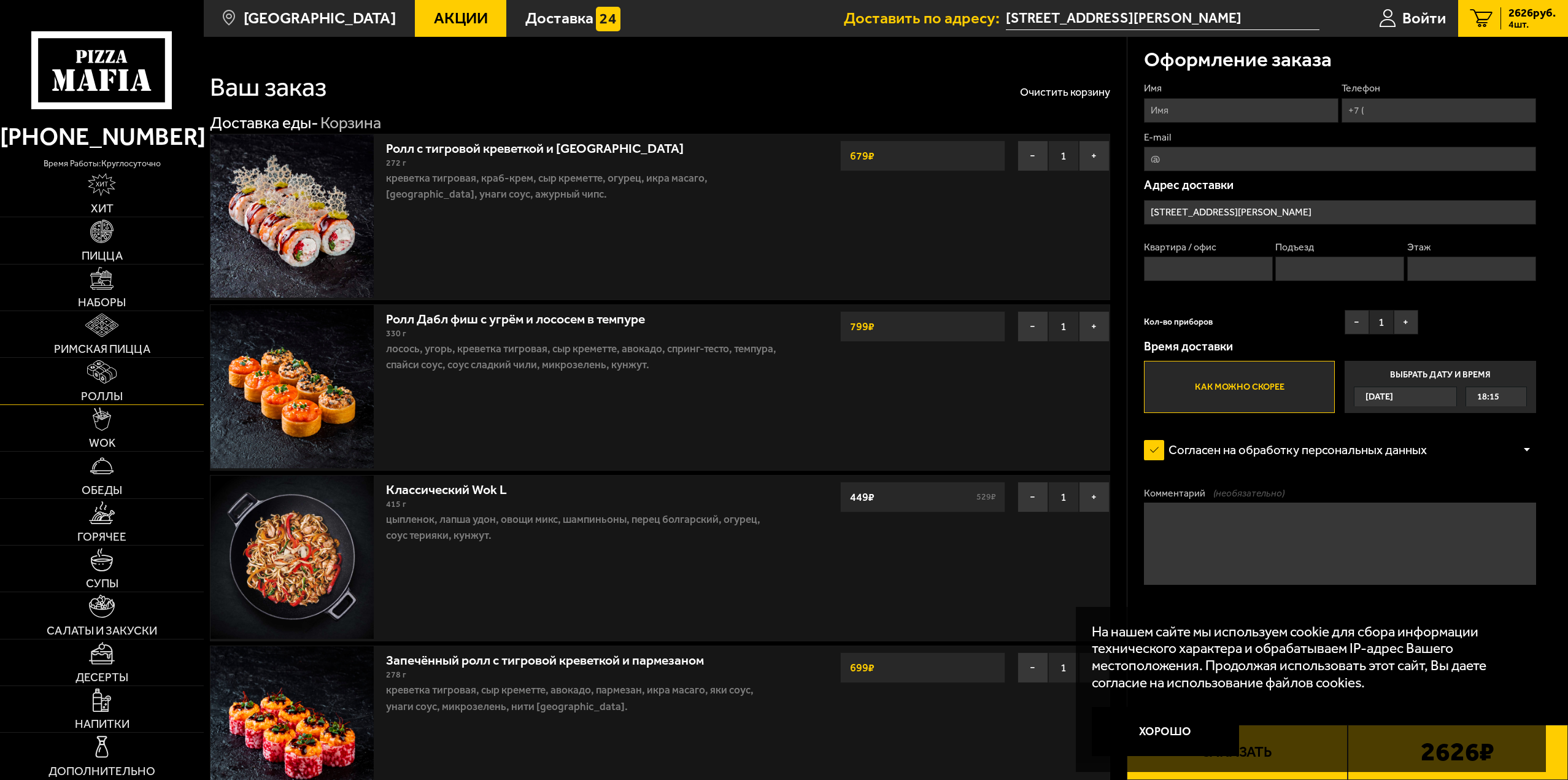
click at [111, 401] on span "Роллы" at bounding box center [102, 395] width 41 height 11
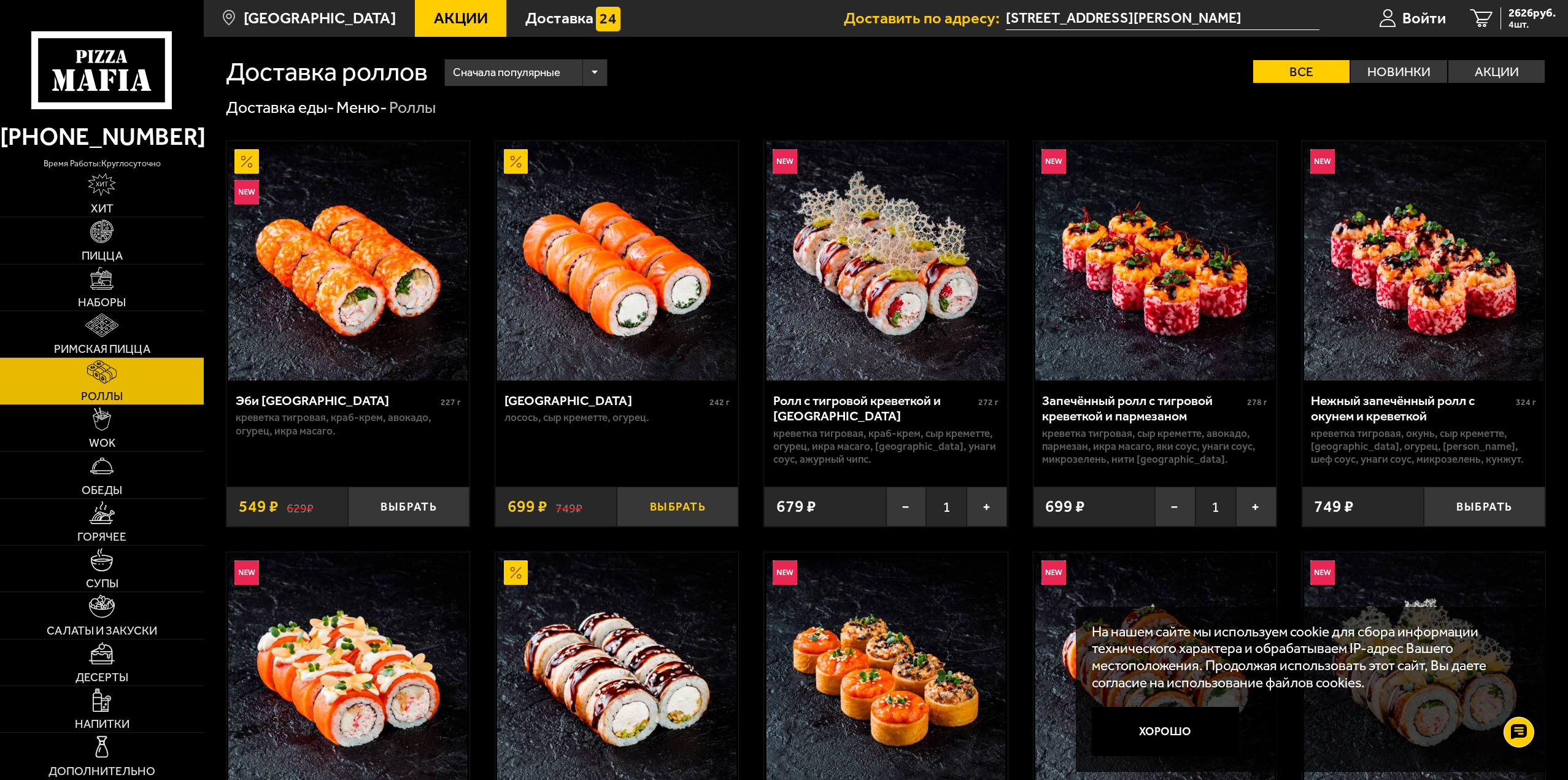
click at [682, 515] on button "Выбрать" at bounding box center [677, 506] width 121 height 40
click at [120, 245] on link "Пицца" at bounding box center [102, 239] width 204 height 46
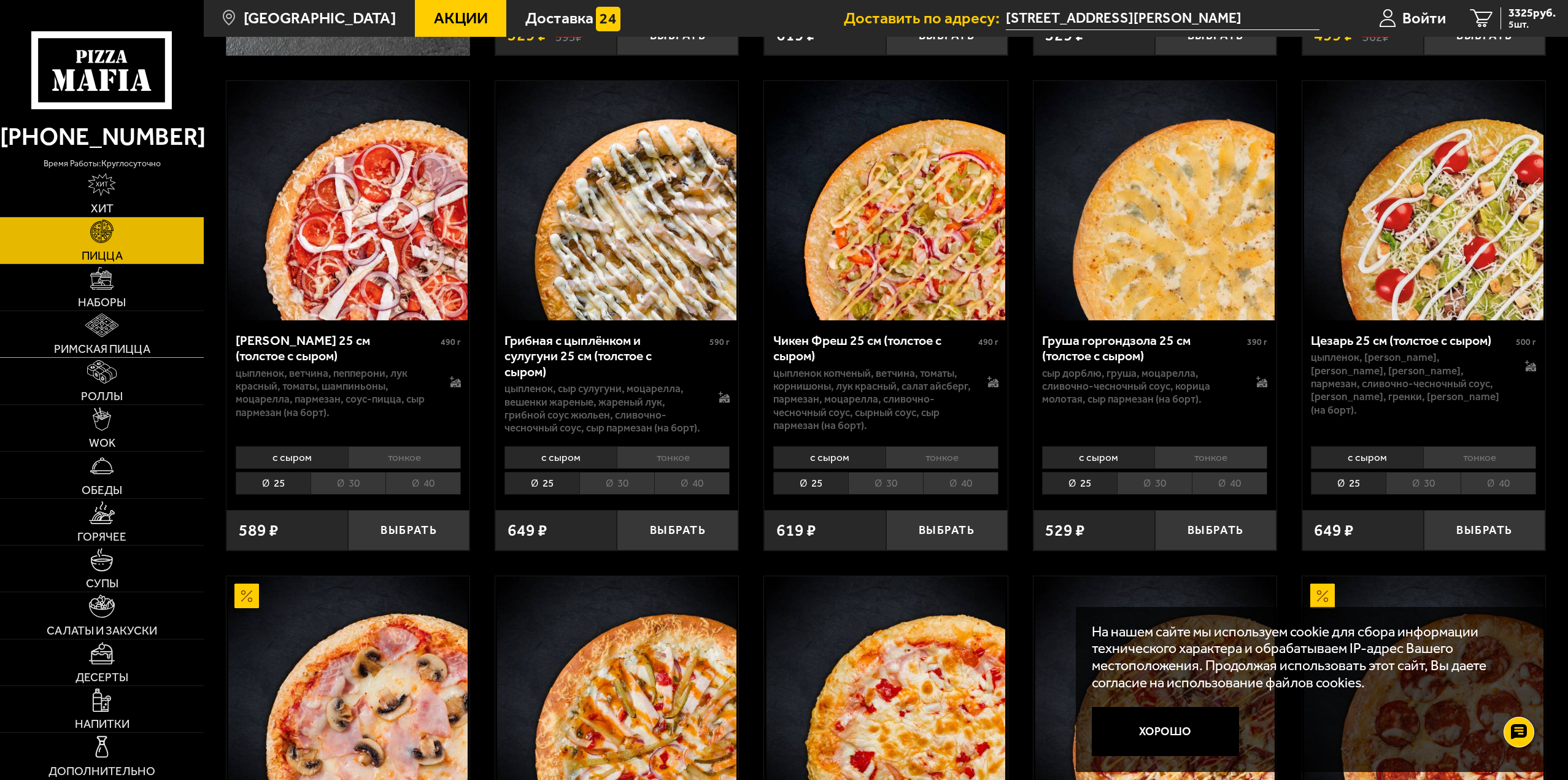
scroll to position [368, 0]
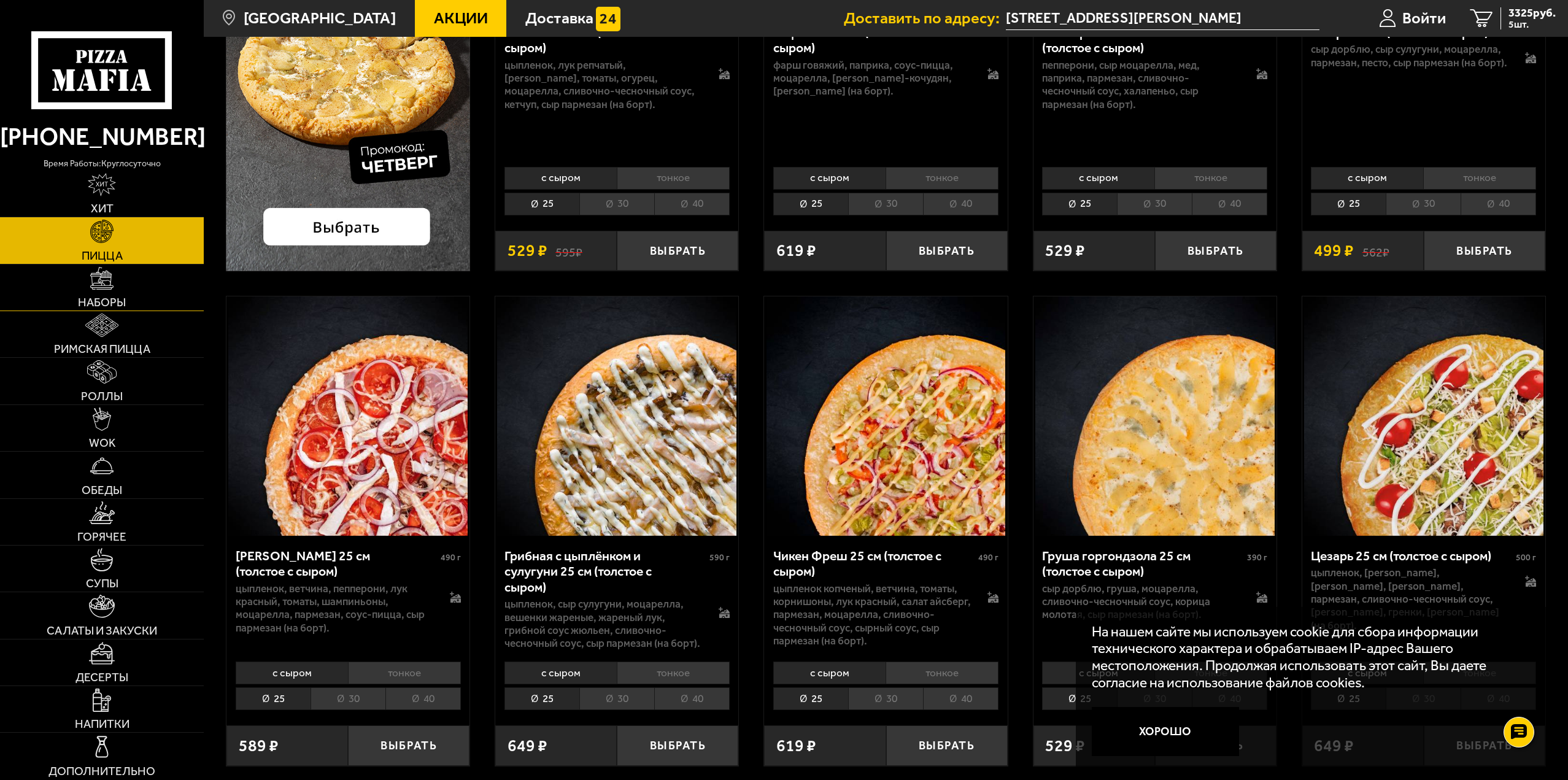
click at [102, 282] on img at bounding box center [102, 278] width 23 height 23
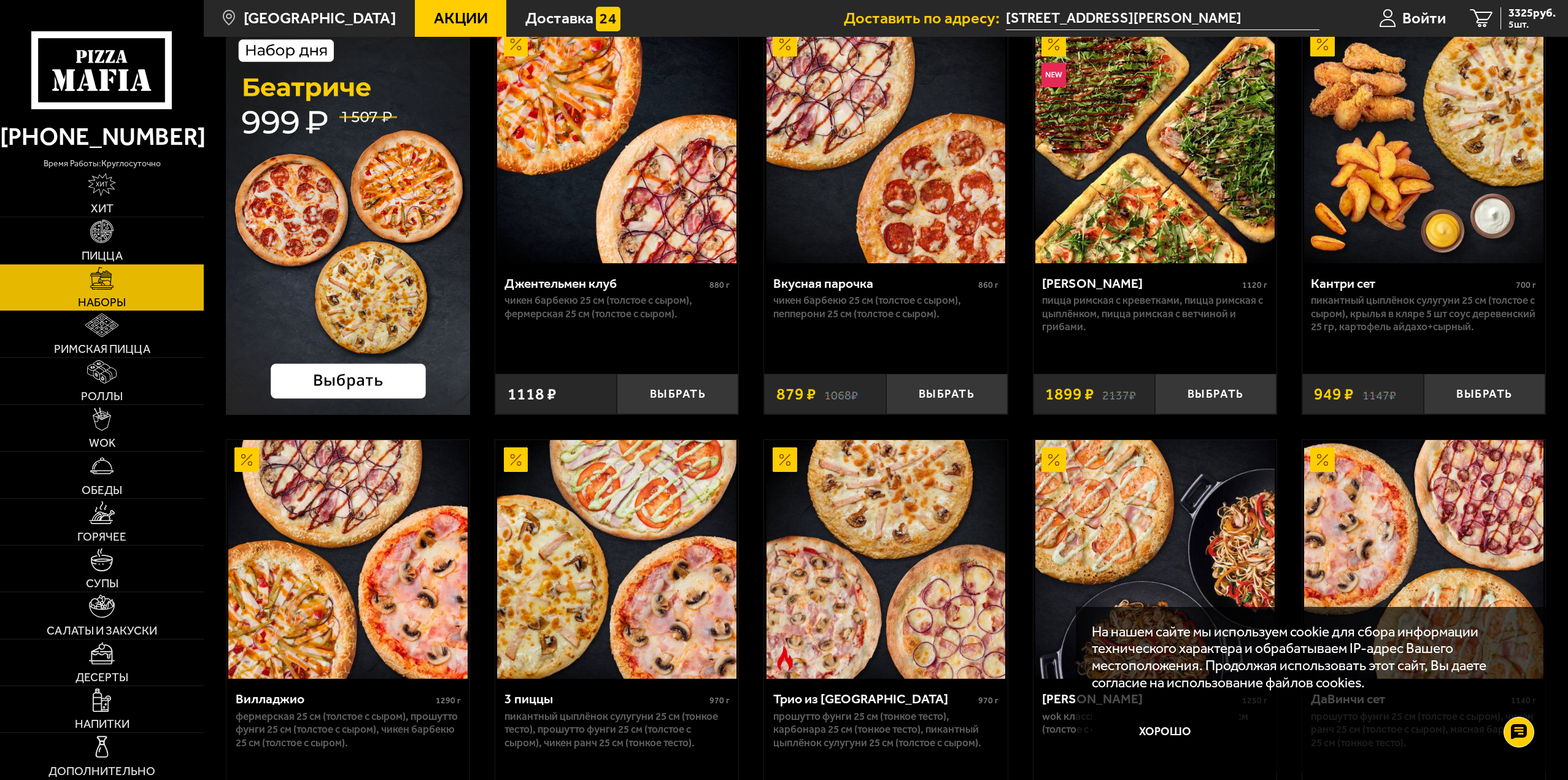
scroll to position [123, 0]
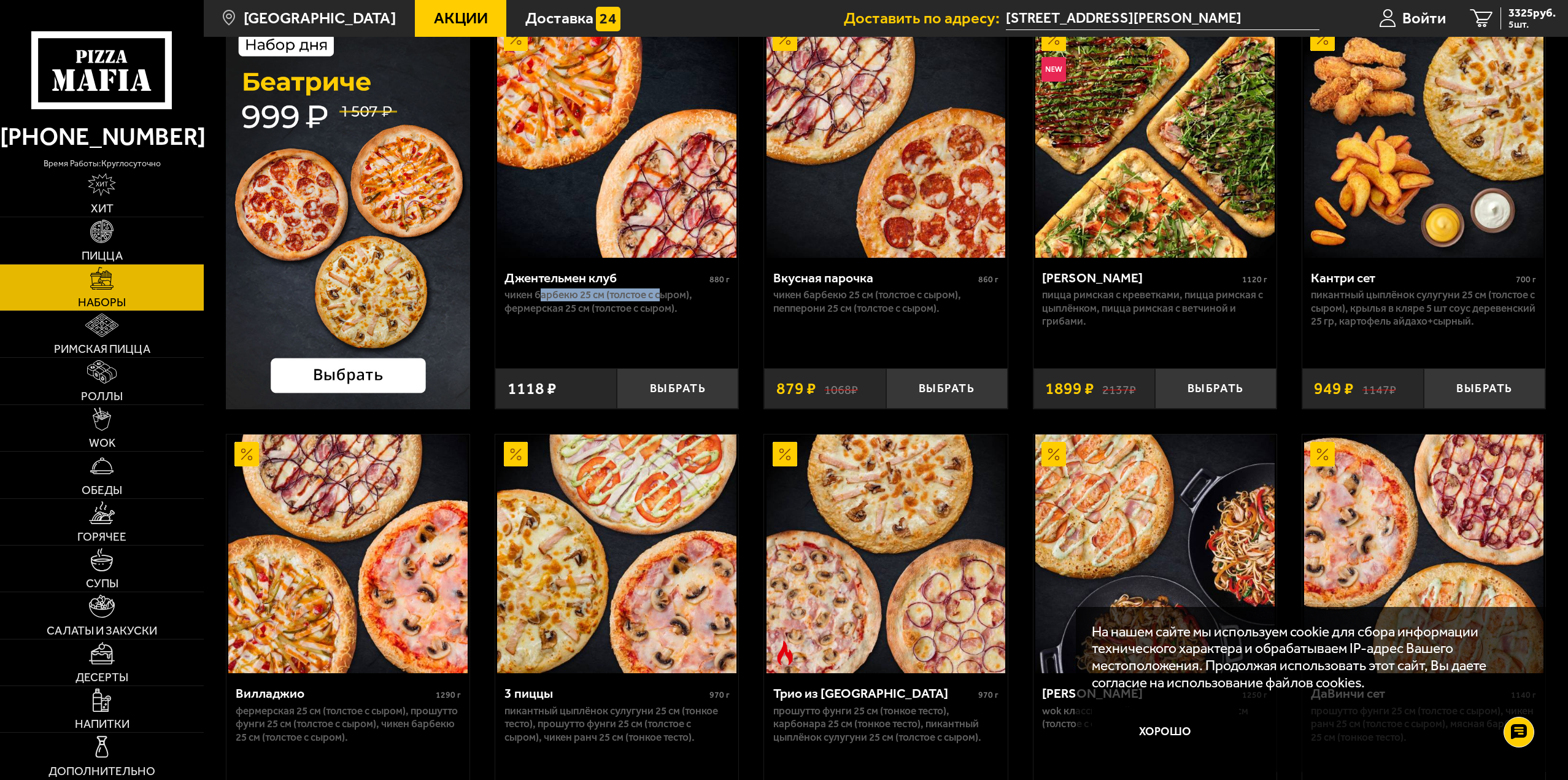
drag, startPoint x: 542, startPoint y: 302, endPoint x: 665, endPoint y: 294, distance: 123.3
click at [665, 294] on p "Чикен Барбекю 25 см (толстое с сыром), Фермерская 25 см (толстое с сыром)." at bounding box center [617, 301] width 225 height 26
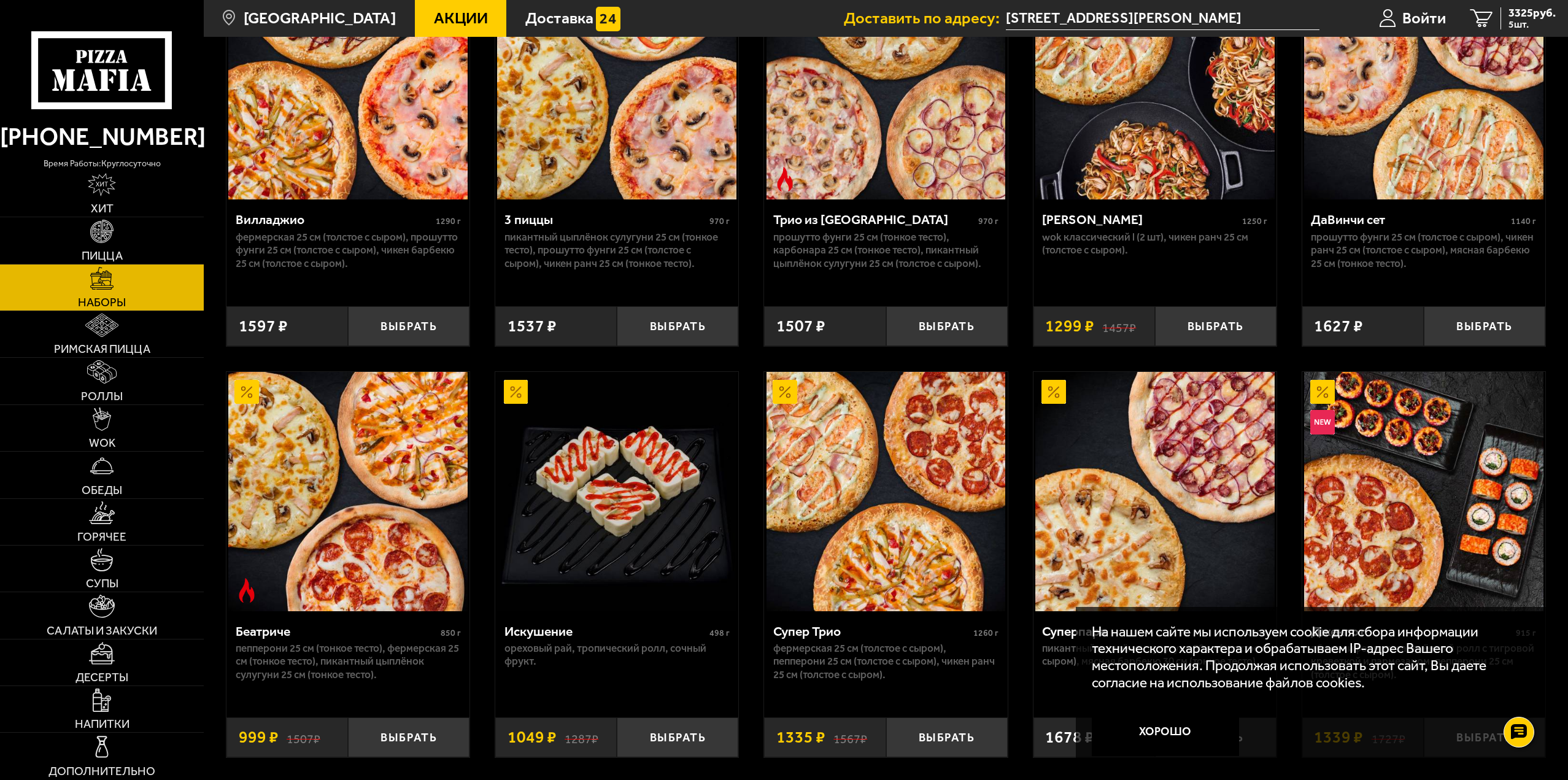
scroll to position [675, 0]
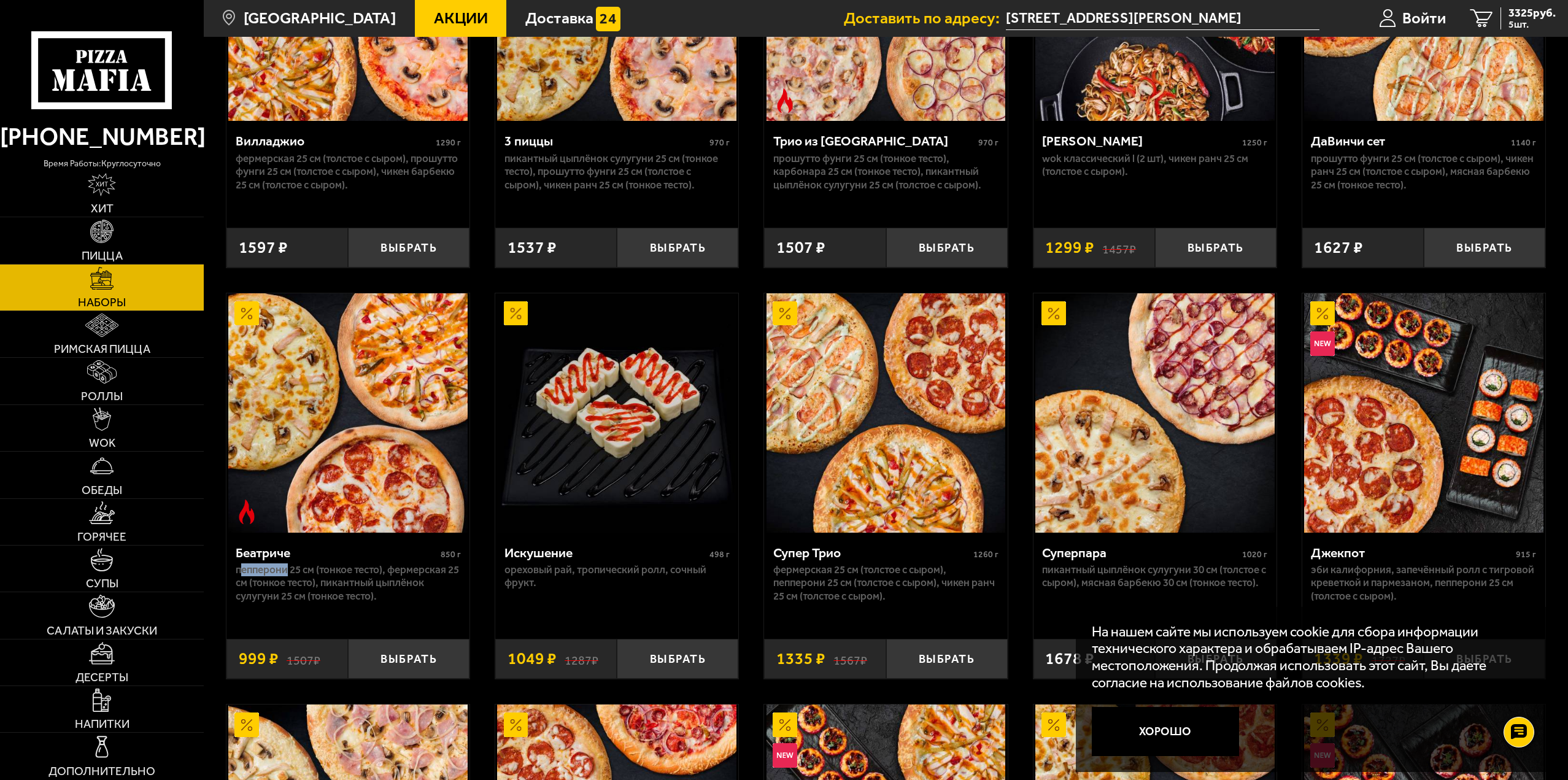
drag, startPoint x: 242, startPoint y: 577, endPoint x: 300, endPoint y: 574, distance: 58.1
click at [290, 573] on p "Пепперони 25 см (тонкое тесто), Фермерская 25 см (тонкое тесто), Пикантный цыпл…" at bounding box center [348, 583] width 225 height 39
drag, startPoint x: 406, startPoint y: 574, endPoint x: 449, endPoint y: 574, distance: 43.0
click at [449, 574] on p "Пепперони 25 см (тонкое тесто), Фермерская 25 см (тонкое тесто), Пикантный цыпл…" at bounding box center [348, 583] width 225 height 39
drag, startPoint x: 383, startPoint y: 585, endPoint x: 415, endPoint y: 597, distance: 34.2
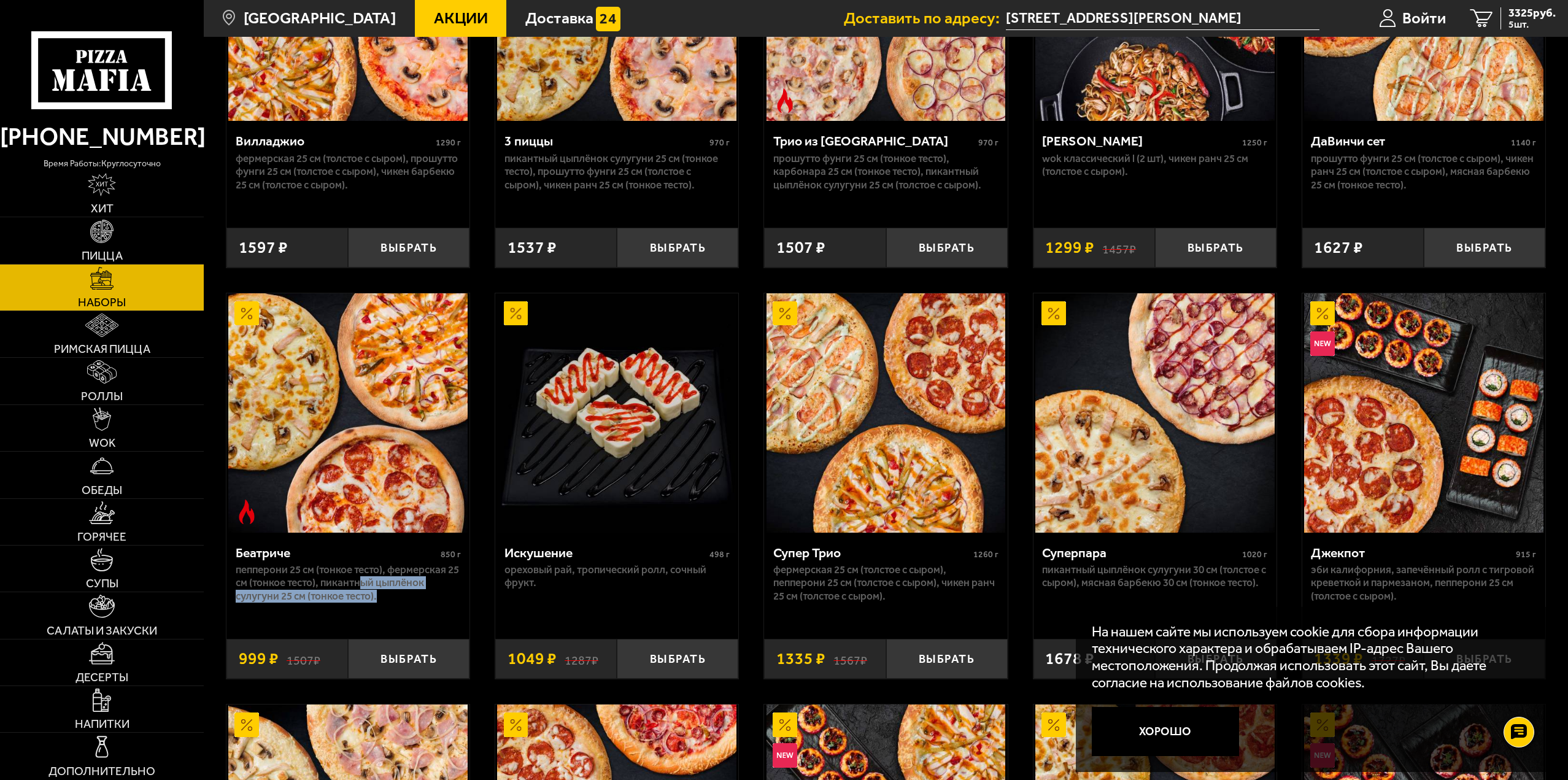
click at [415, 597] on p "Пепперони 25 см (тонкое тесто), Фермерская 25 см (тонкое тесто), Пикантный цыпл…" at bounding box center [348, 583] width 225 height 39
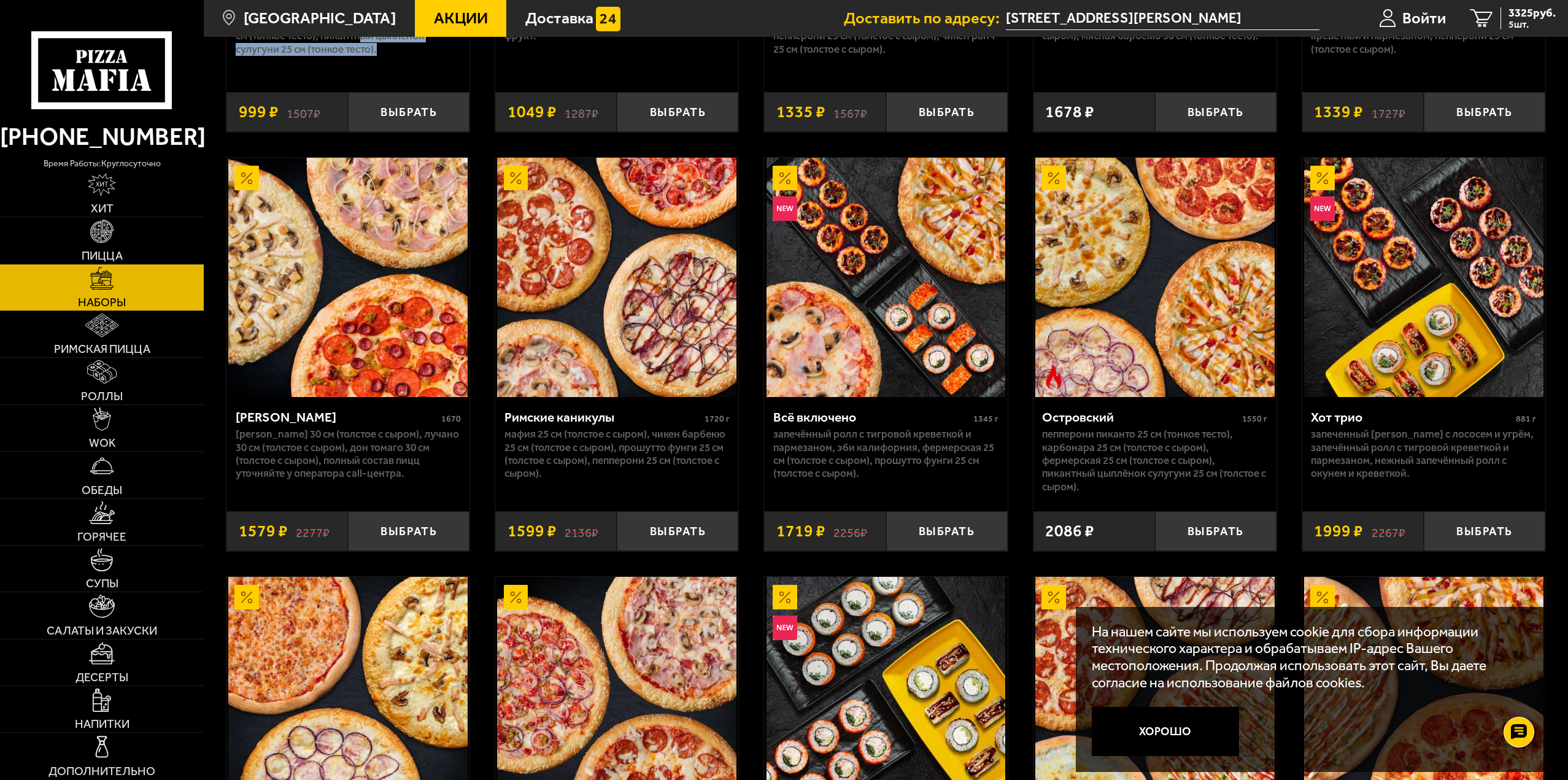
scroll to position [1227, 0]
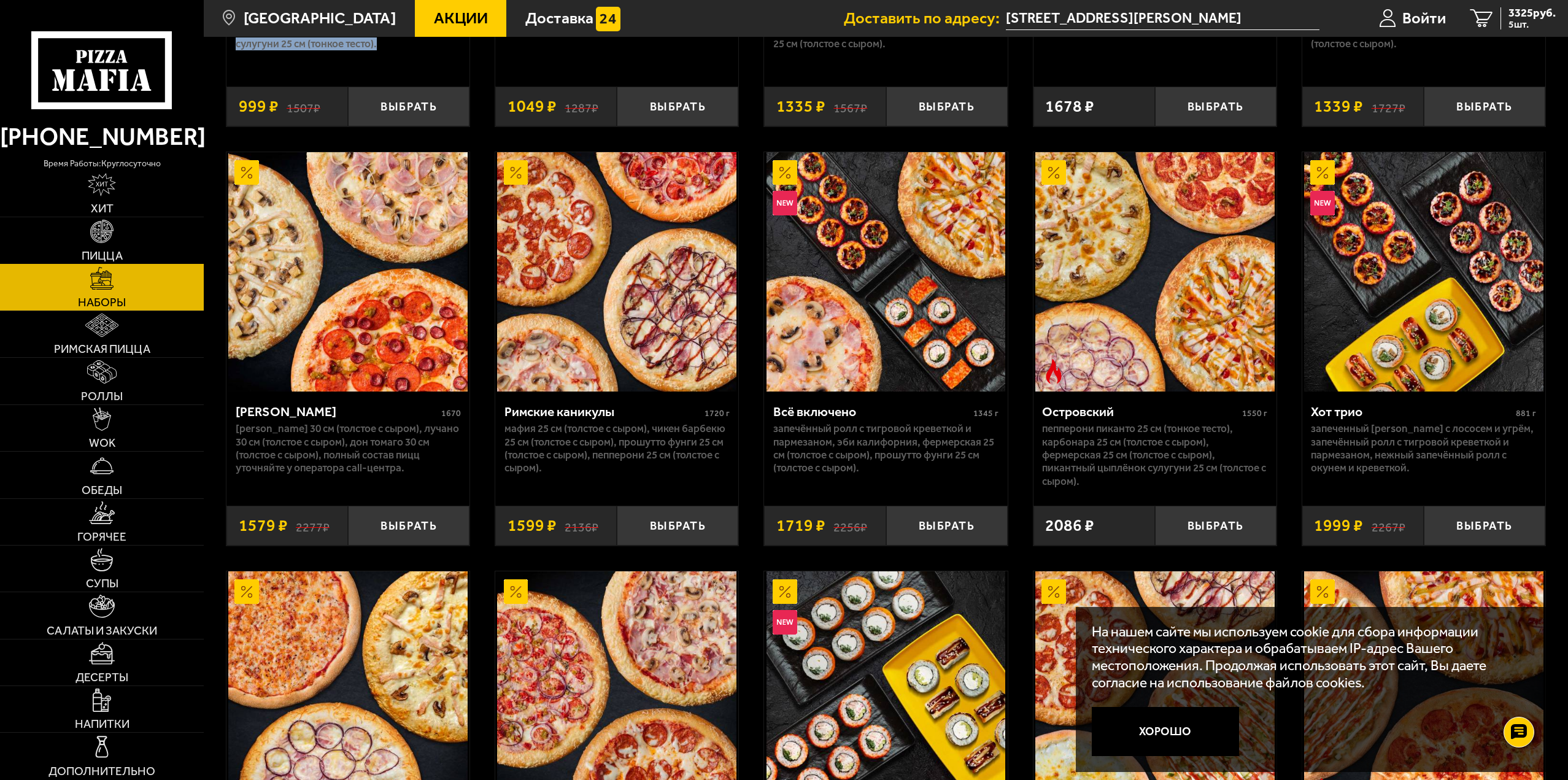
click at [110, 250] on span "Пицца" at bounding box center [102, 255] width 41 height 11
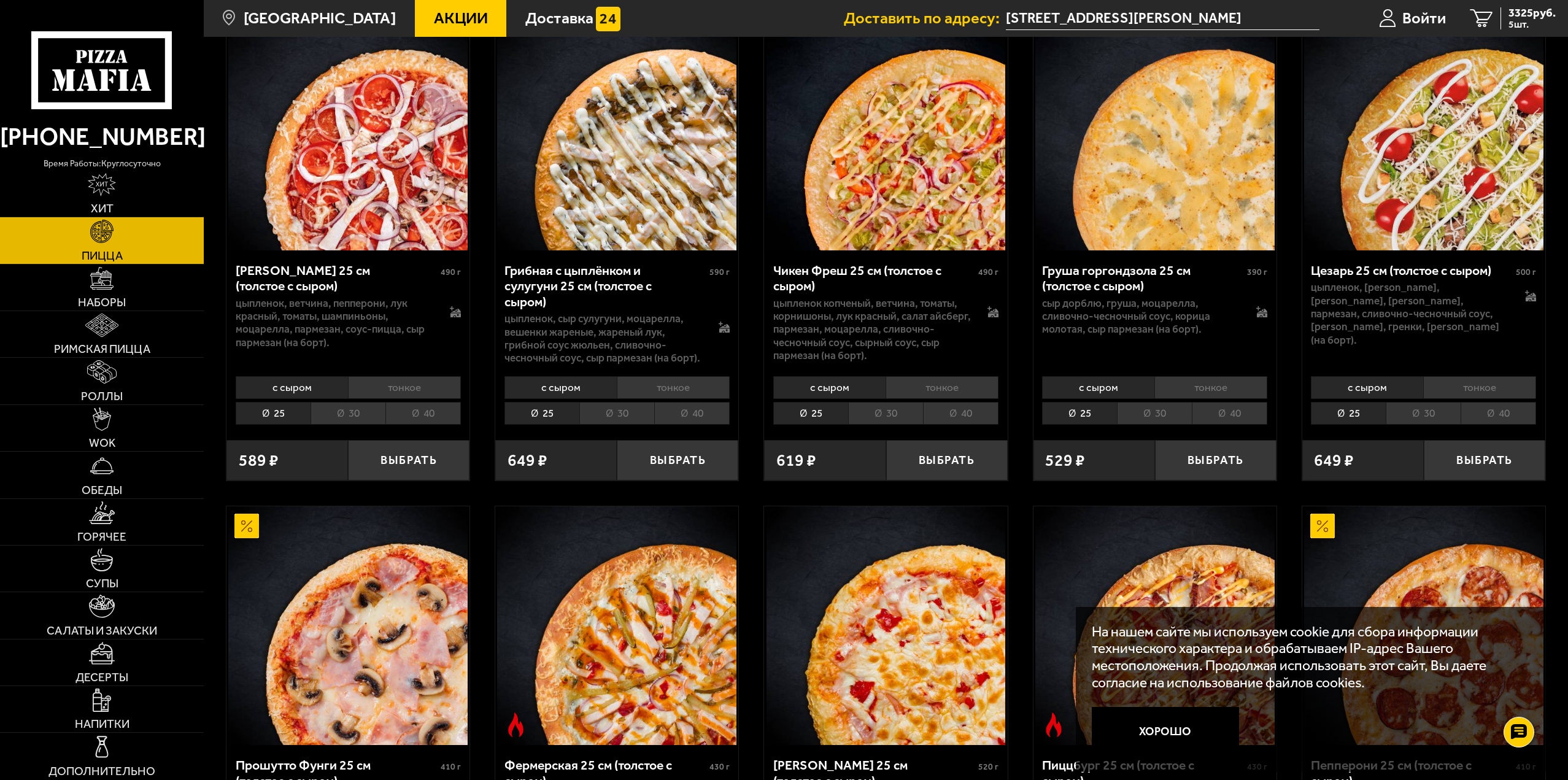
scroll to position [614, 0]
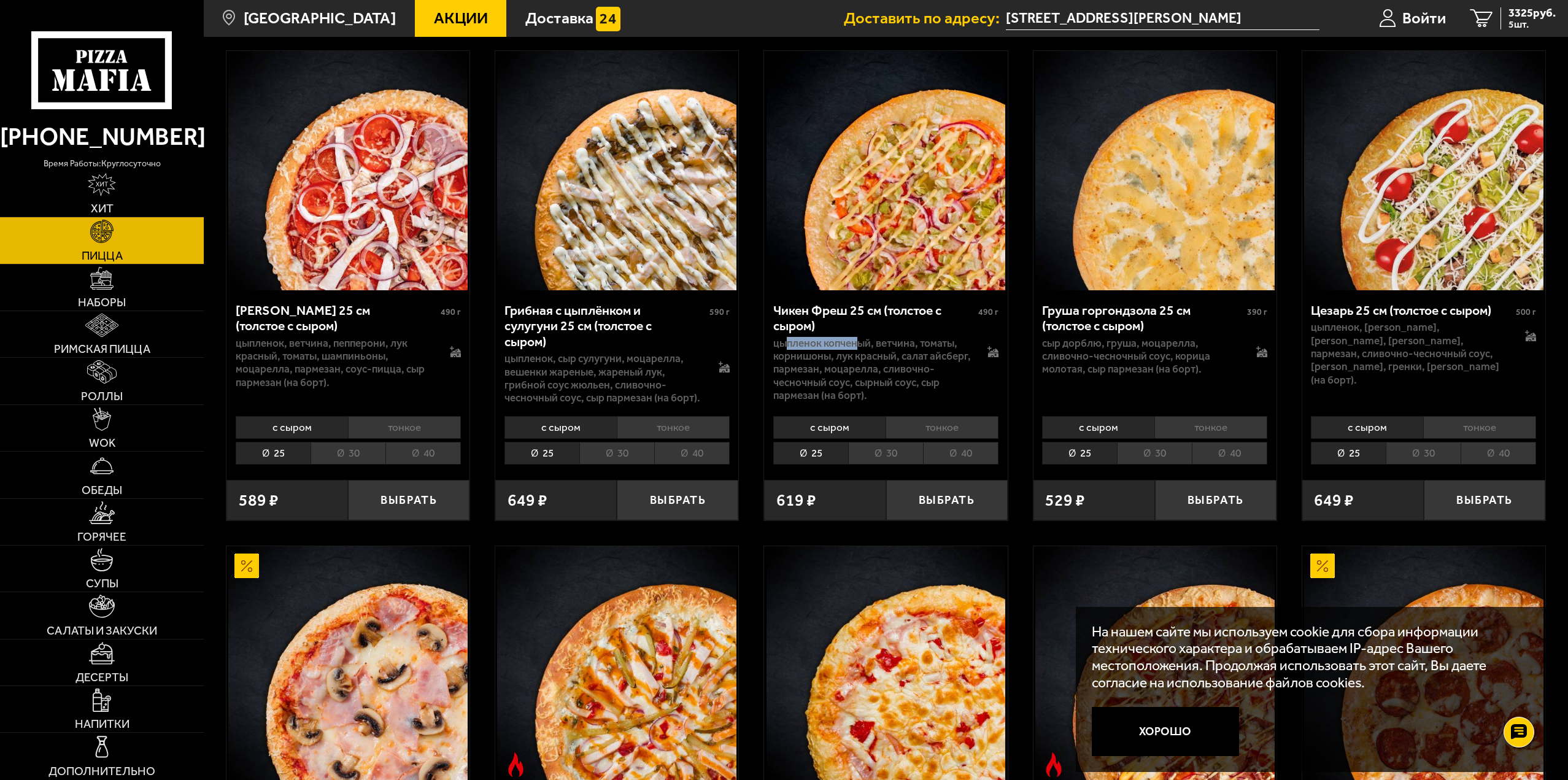
drag, startPoint x: 783, startPoint y: 340, endPoint x: 859, endPoint y: 342, distance: 76.0
click at [858, 341] on p "цыпленок копченый, ветчина, томаты, корнишоны, лук красный, салат айсберг, парм…" at bounding box center [872, 369] width 197 height 65
click at [941, 344] on p "цыпленок копченый, ветчина, томаты, корнишоны, лук красный, салат айсберг, парм…" at bounding box center [872, 369] width 197 height 65
drag, startPoint x: 892, startPoint y: 343, endPoint x: 926, endPoint y: 346, distance: 34.1
click at [917, 345] on p "цыпленок копченый, ветчина, томаты, корнишоны, лук красный, салат айсберг, парм…" at bounding box center [872, 369] width 197 height 65
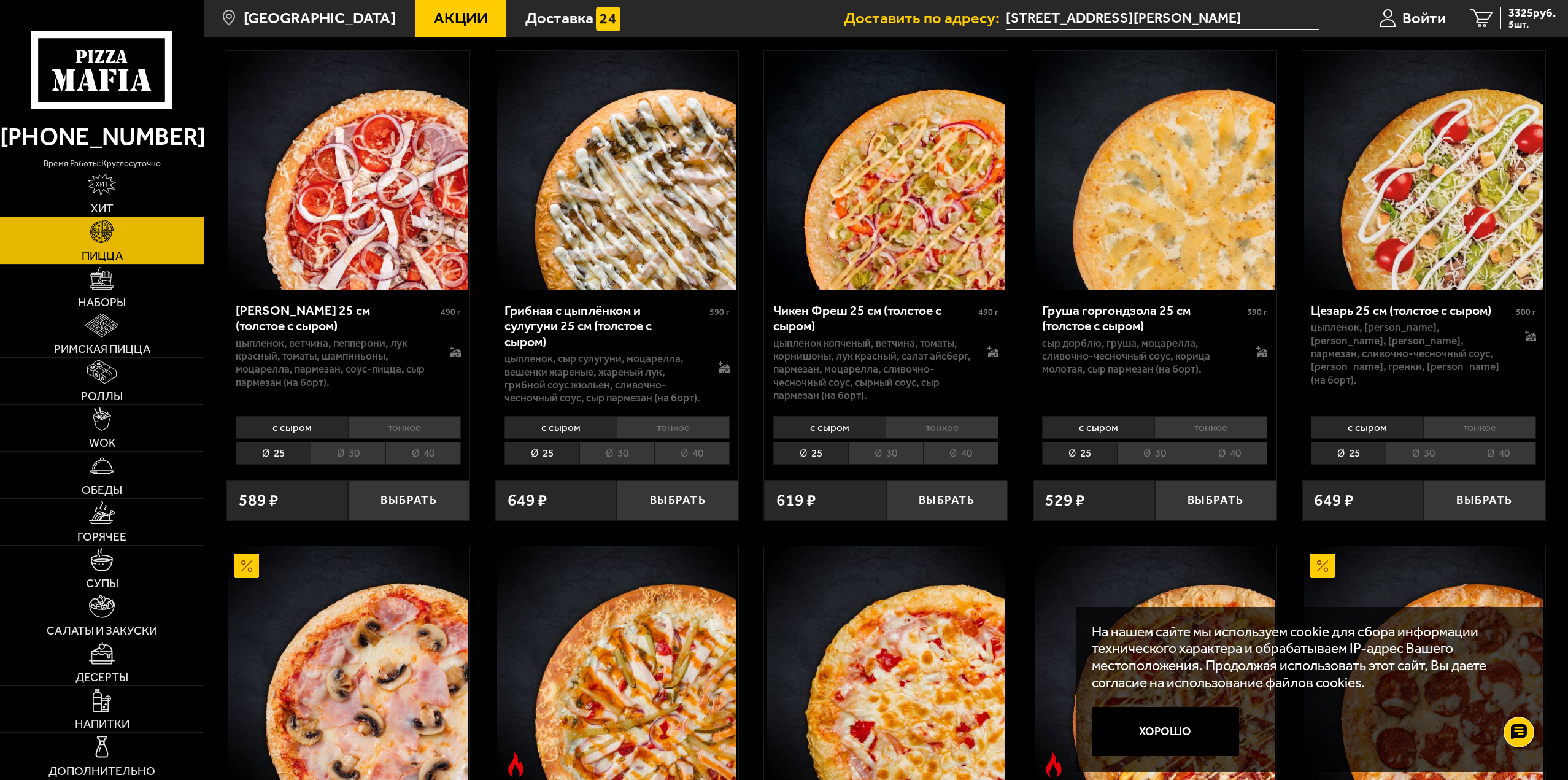
click at [950, 345] on p "цыпленок копченый, ветчина, томаты, корнишоны, лук красный, салат айсберг, парм…" at bounding box center [872, 369] width 197 height 65
drag, startPoint x: 792, startPoint y: 355, endPoint x: 848, endPoint y: 361, distance: 56.3
click at [817, 359] on p "цыпленок копченый, ветчина, томаты, корнишоны, лук красный, салат айсберг, парм…" at bounding box center [872, 369] width 197 height 65
drag, startPoint x: 856, startPoint y: 356, endPoint x: 932, endPoint y: 358, distance: 76.0
click at [912, 358] on p "цыпленок копченый, ветчина, томаты, корнишоны, лук красный, салат айсберг, парм…" at bounding box center [872, 369] width 197 height 65
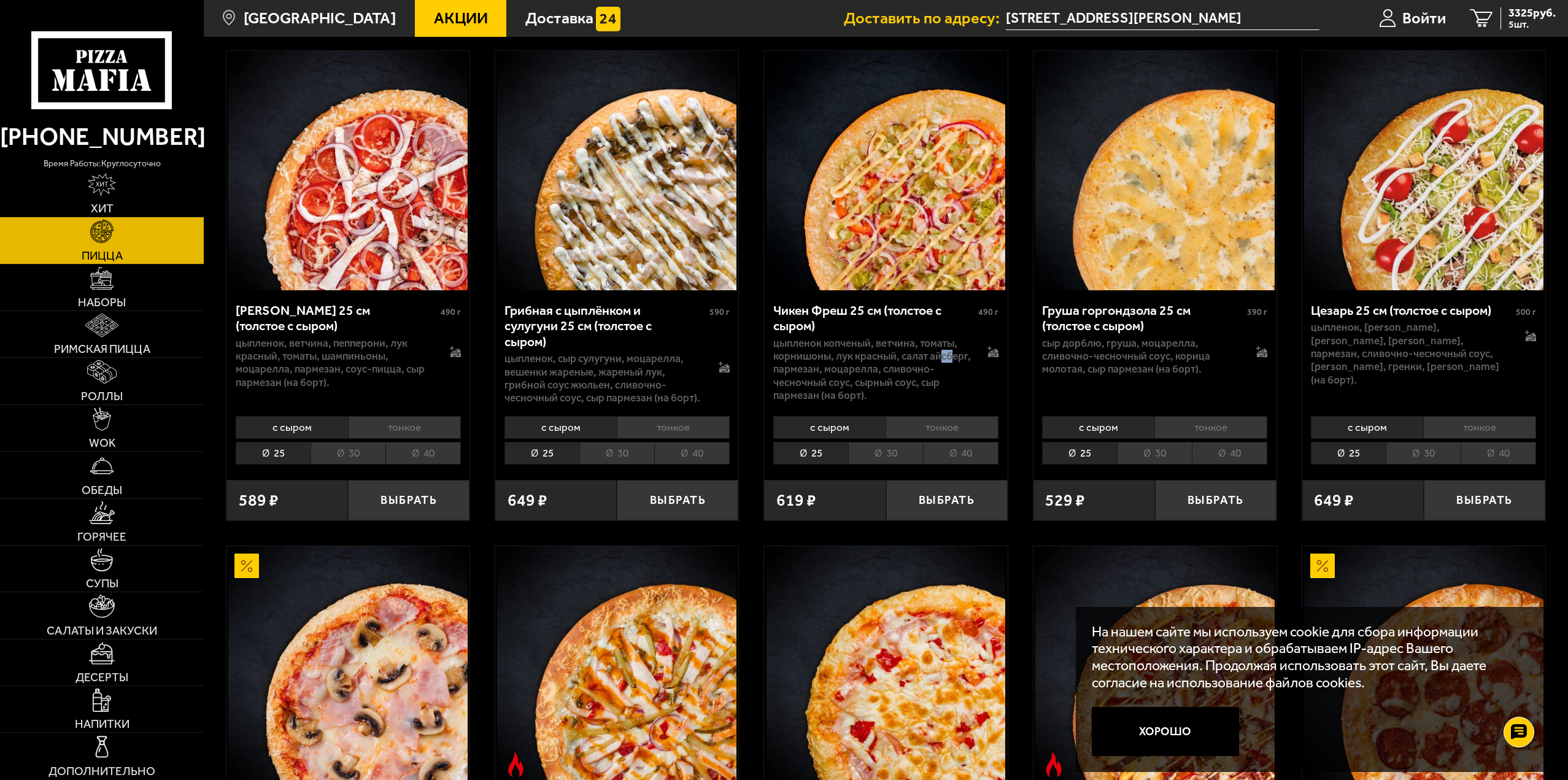
click at [808, 370] on p "цыпленок копченый, ветчина, томаты, корнишоны, лук красный, салат айсберг, парм…" at bounding box center [872, 369] width 197 height 65
drag, startPoint x: 845, startPoint y: 371, endPoint x: 877, endPoint y: 370, distance: 32.0
click at [871, 370] on p "цыпленок копченый, ветчина, томаты, корнишоны, лук красный, салат айсберг, парм…" at bounding box center [872, 369] width 197 height 65
drag, startPoint x: 911, startPoint y: 370, endPoint x: 921, endPoint y: 370, distance: 10.0
click at [920, 370] on p "цыпленок копченый, ветчина, томаты, корнишоны, лук красный, салат айсберг, парм…" at bounding box center [872, 369] width 197 height 65
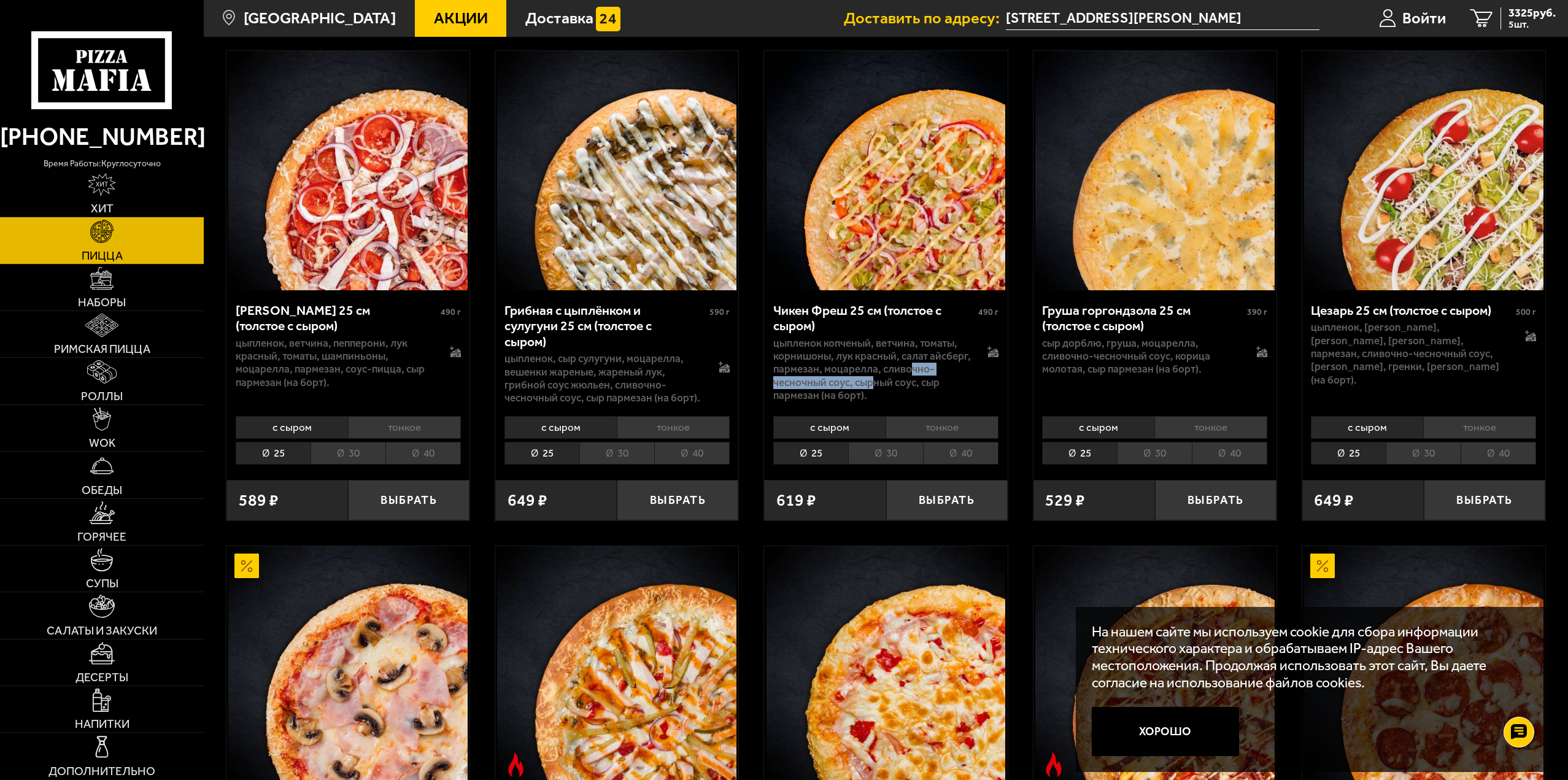
drag, startPoint x: 801, startPoint y: 385, endPoint x: 926, endPoint y: 382, distance: 125.0
click at [926, 384] on p "цыпленок копченый, ветчина, томаты, корнишоны, лук красный, салат айсберг, парм…" at bounding box center [872, 369] width 197 height 65
click at [914, 431] on li "тонкое" at bounding box center [942, 427] width 113 height 23
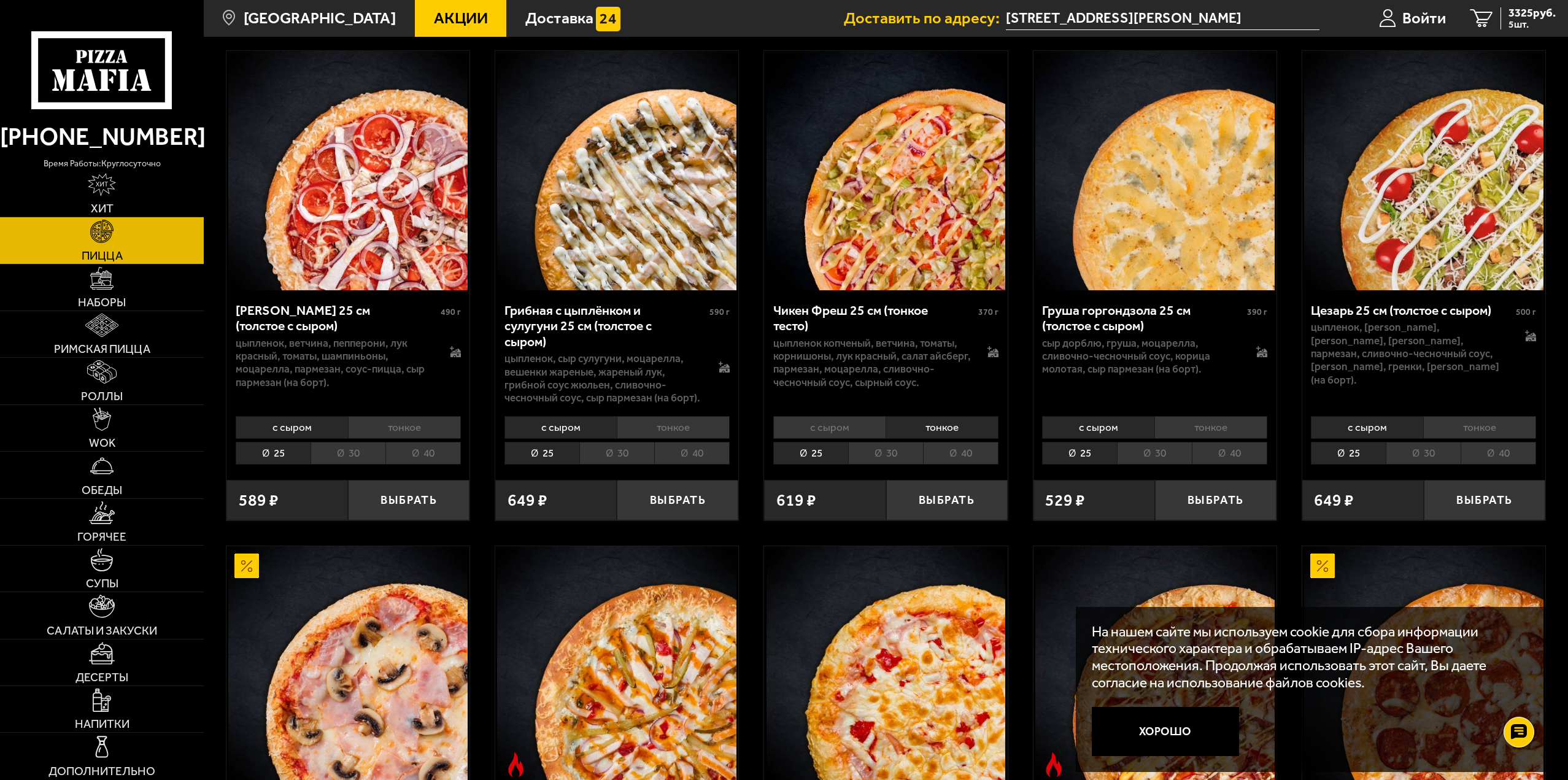
click at [889, 454] on li "30" at bounding box center [885, 453] width 75 height 23
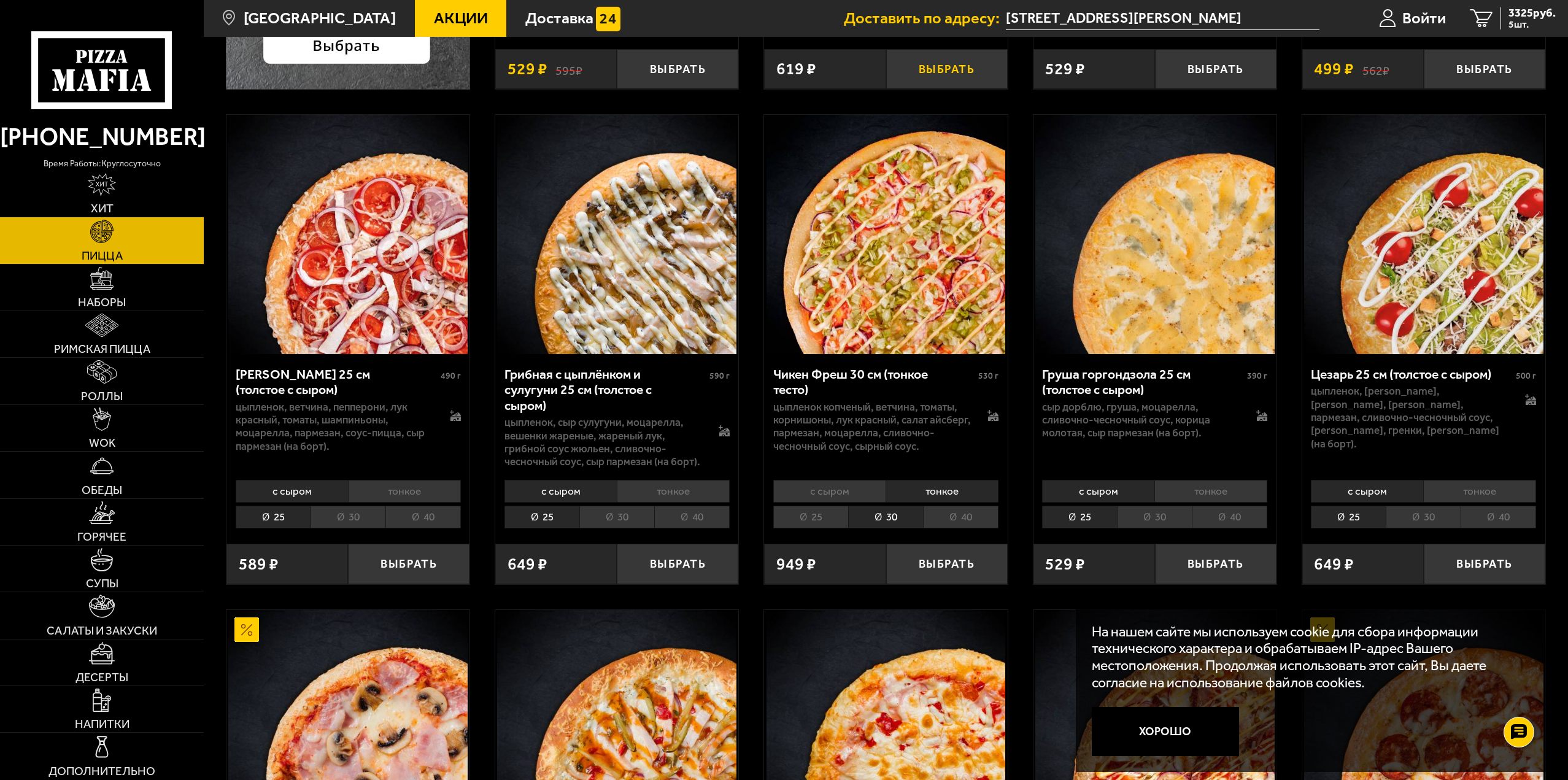
scroll to position [491, 0]
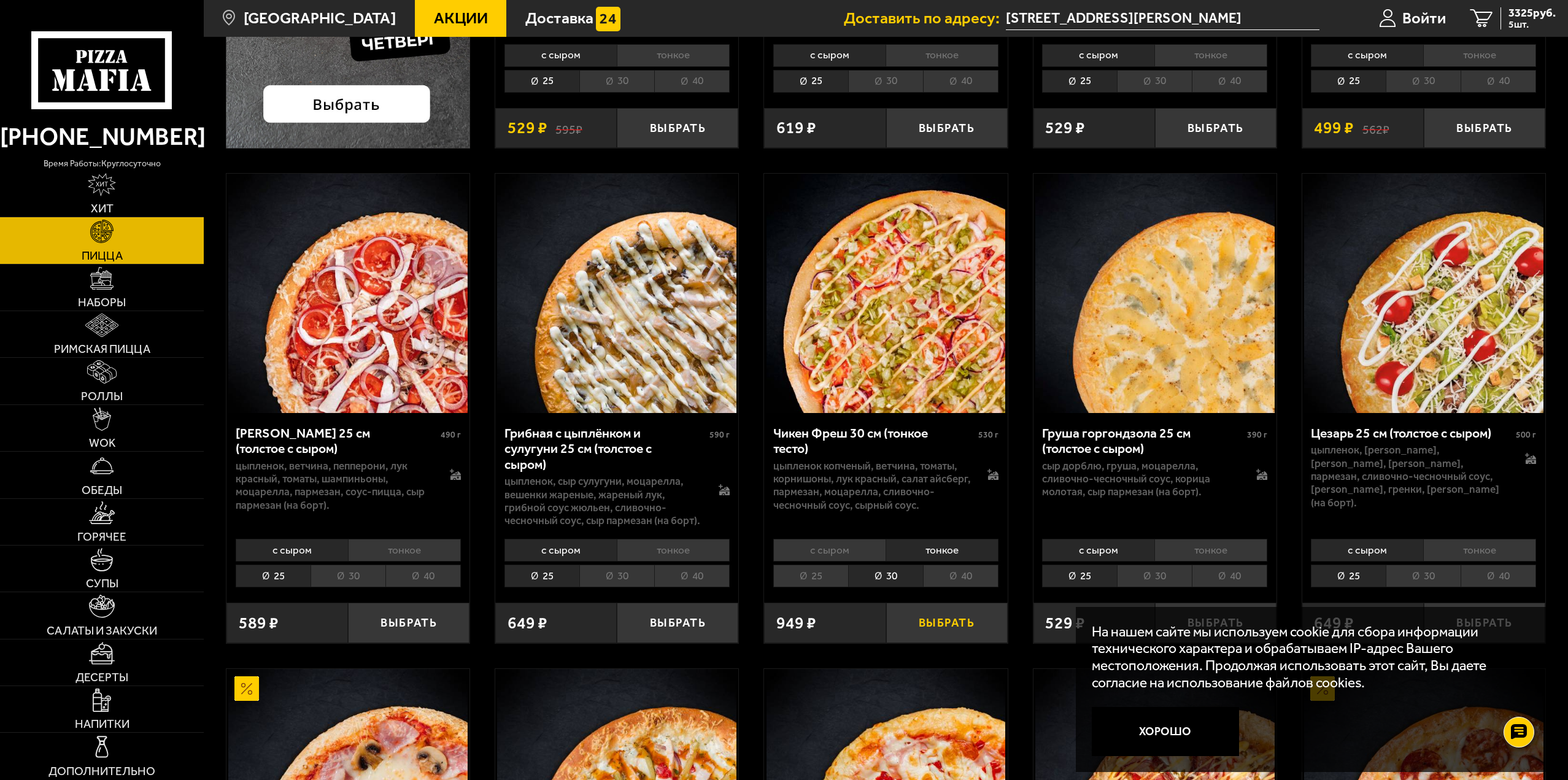
click at [941, 622] on button "Выбрать" at bounding box center [947, 622] width 121 height 40
click at [1524, 22] on span "6 шт." at bounding box center [1532, 24] width 47 height 10
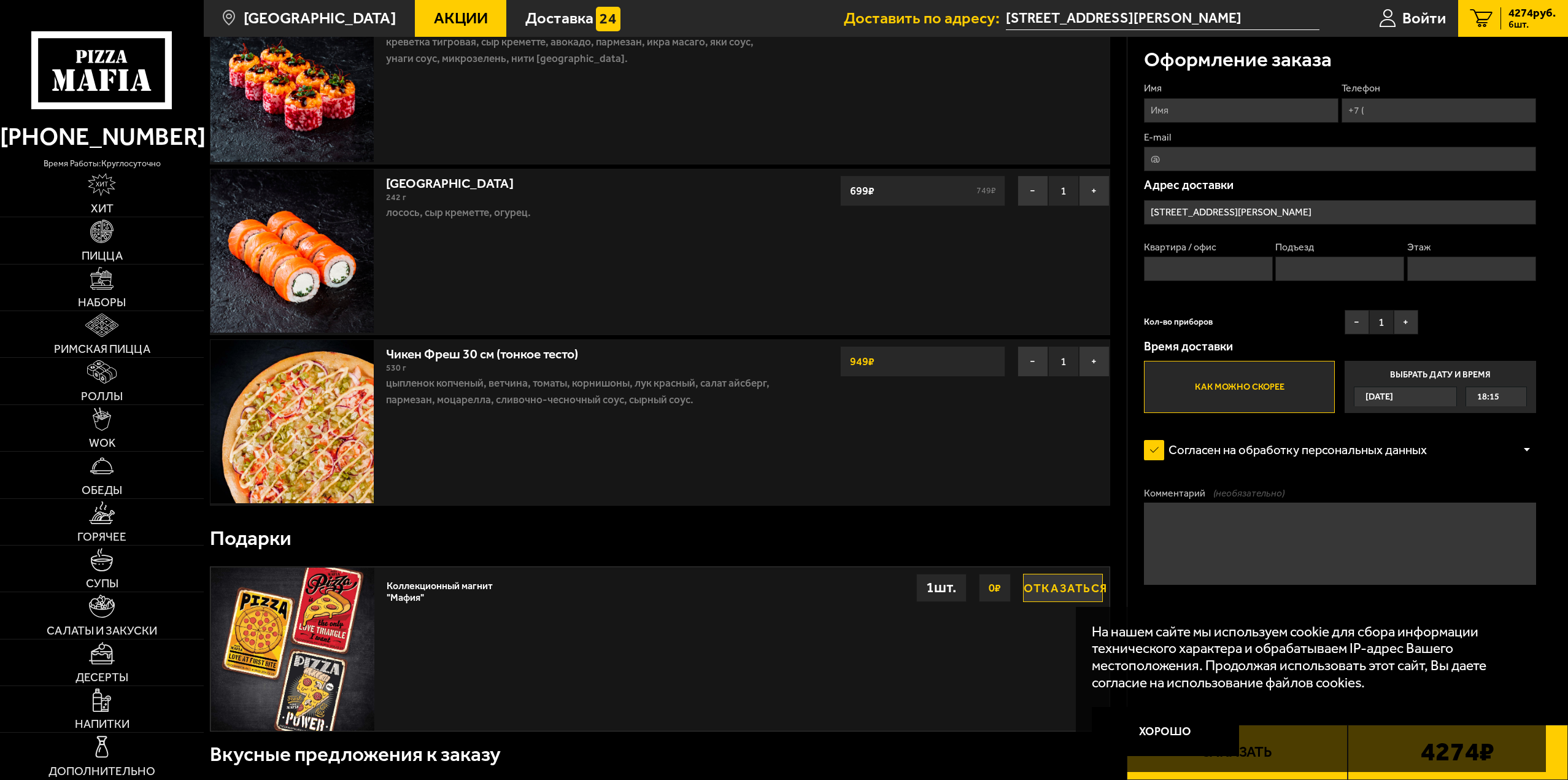
scroll to position [920, 0]
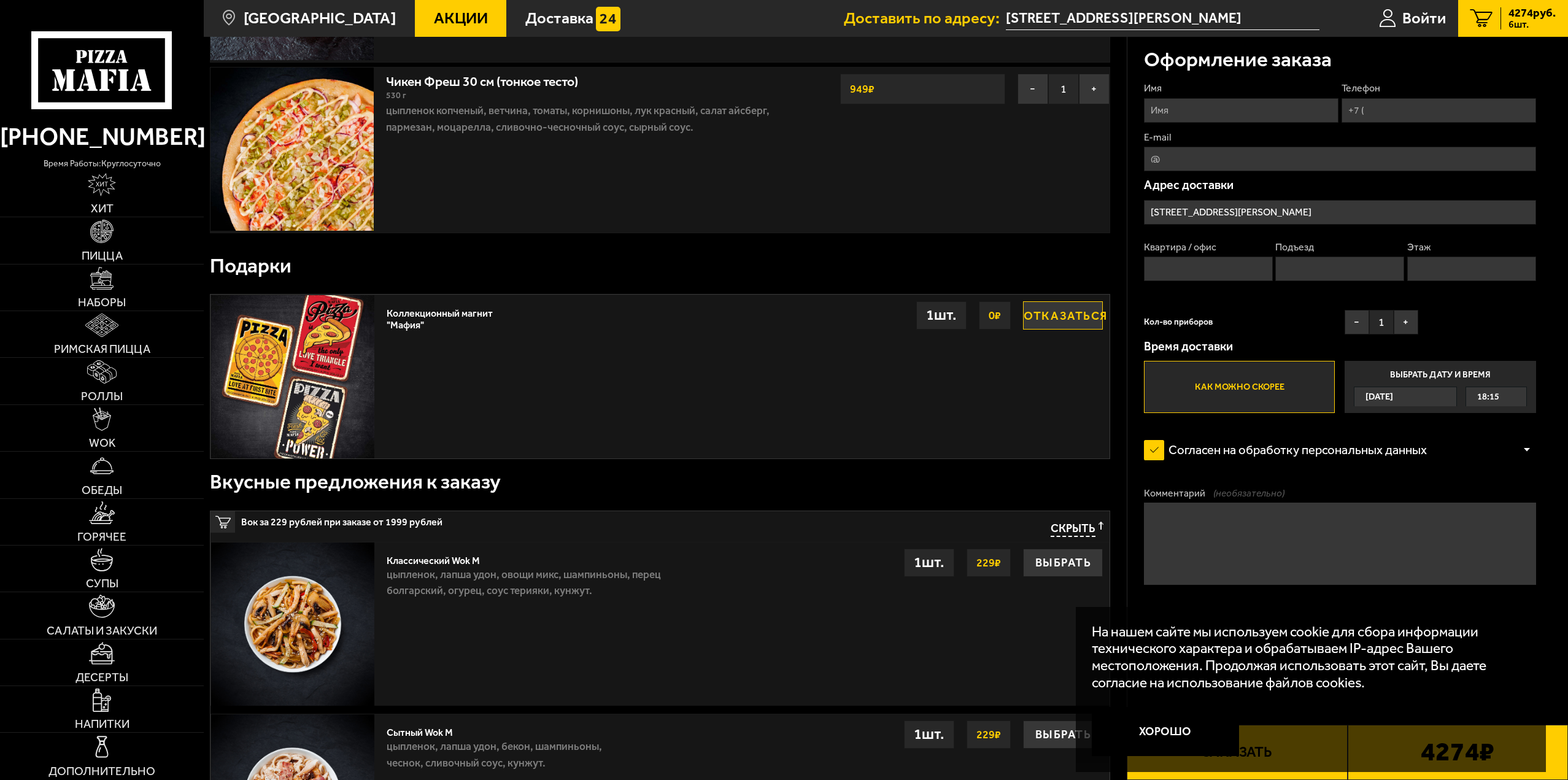
click at [1526, 15] on span "4274 руб." at bounding box center [1532, 13] width 47 height 11
click at [1255, 111] on input "Имя" at bounding box center [1241, 110] width 194 height 25
type input "[PERSON_NAME]"
type input "[PHONE_NUMBER]"
type input "[EMAIL_ADDRESS][DOMAIN_NAME]"
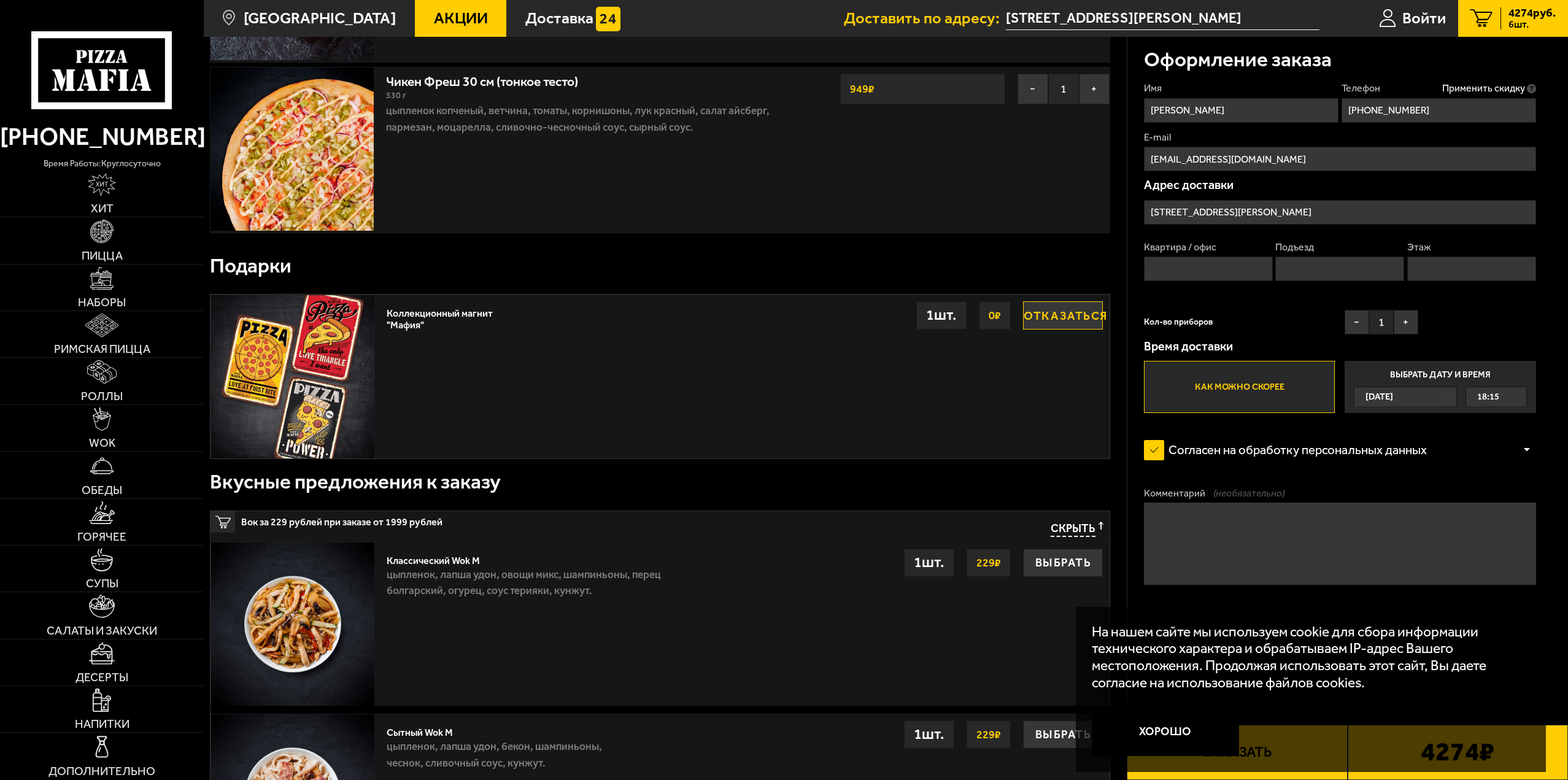
click at [1228, 269] on input "Квартира / офис" at bounding box center [1208, 269] width 129 height 25
type input "131"
click at [1357, 270] on input "Подъезд" at bounding box center [1339, 269] width 129 height 25
type input "1"
click at [1429, 273] on input "Этаж" at bounding box center [1471, 269] width 129 height 25
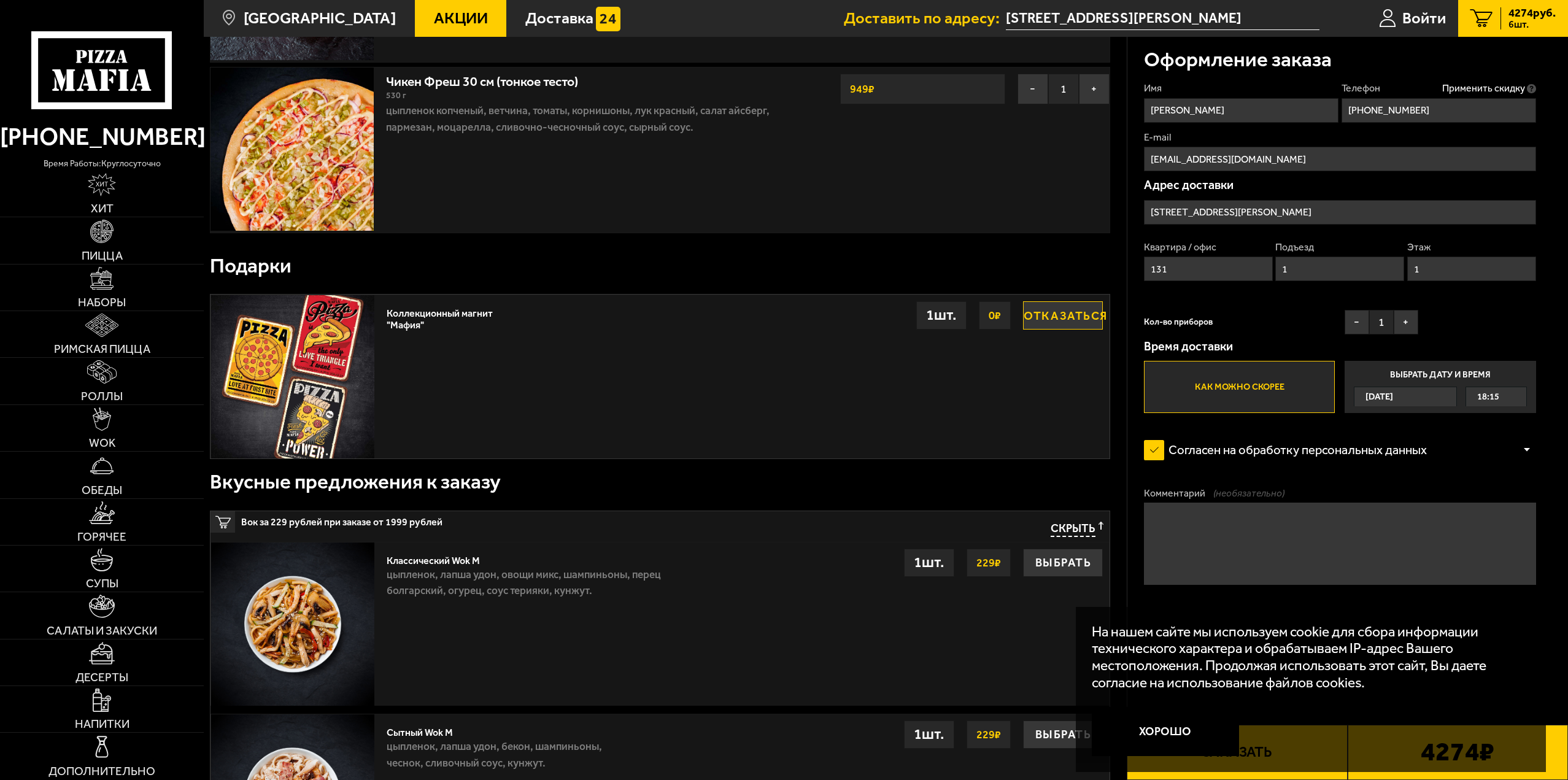
type input "1"
click at [1256, 323] on div "Кол-во приборов − 1 +" at bounding box center [1281, 324] width 274 height 31
click at [1408, 324] on button "+" at bounding box center [1405, 321] width 25 height 25
click at [1255, 386] on label "Как можно скорее" at bounding box center [1239, 386] width 191 height 52
click at [0, 0] on input "Как можно скорее" at bounding box center [0, 0] width 0 height 0
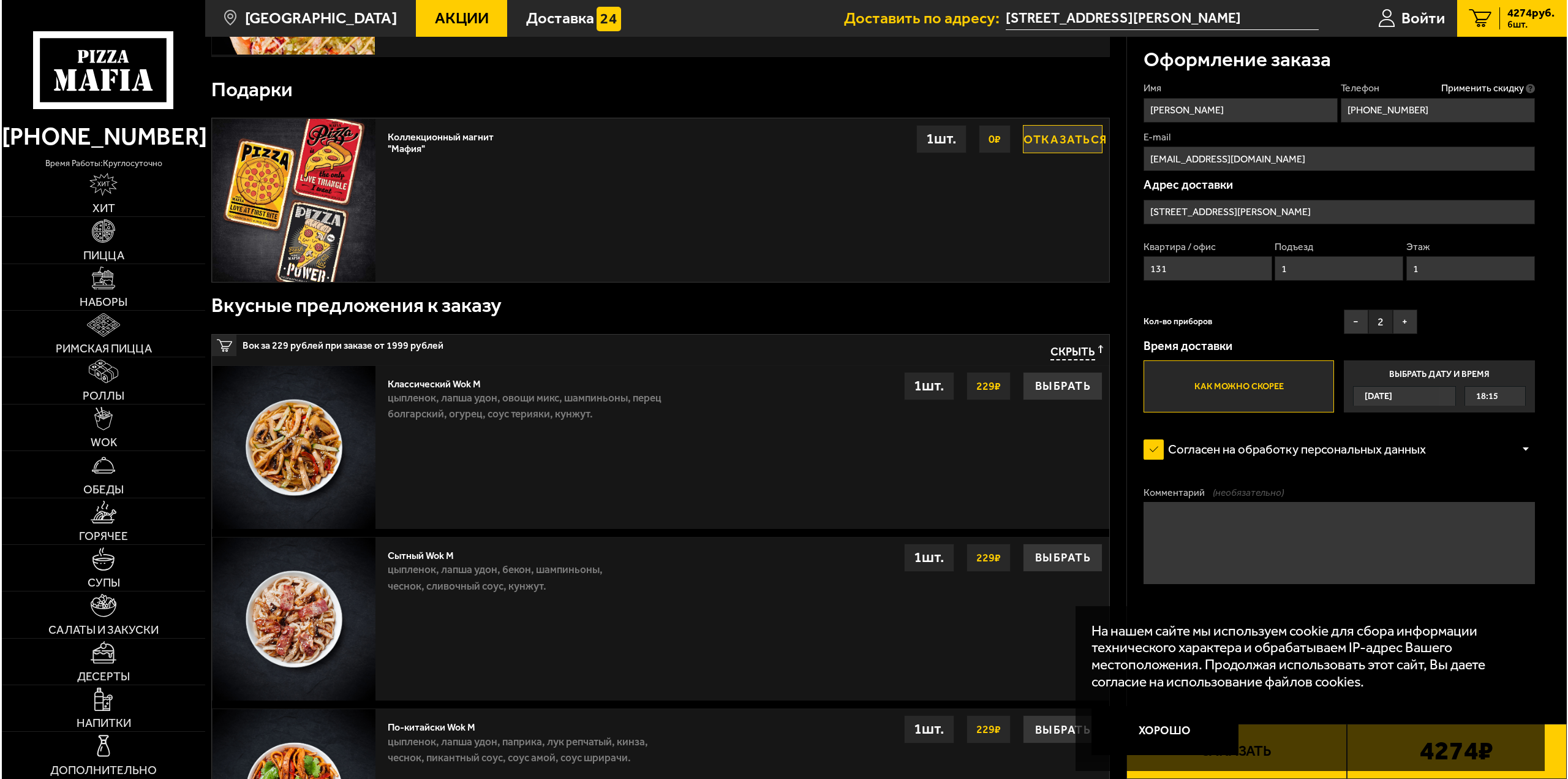
scroll to position [1103, 0]
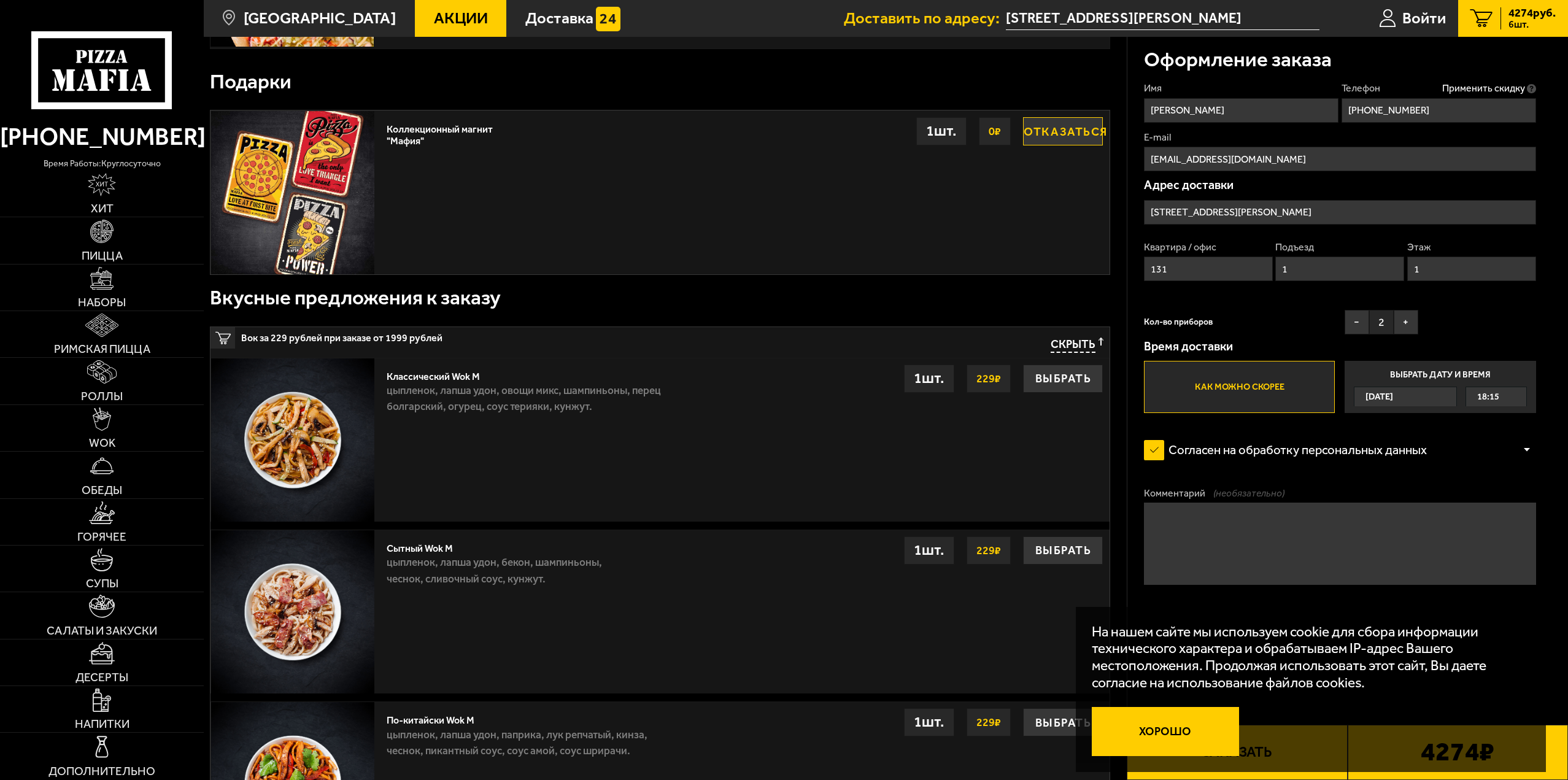
click at [1173, 741] on button "Хорошо" at bounding box center [1166, 731] width 148 height 49
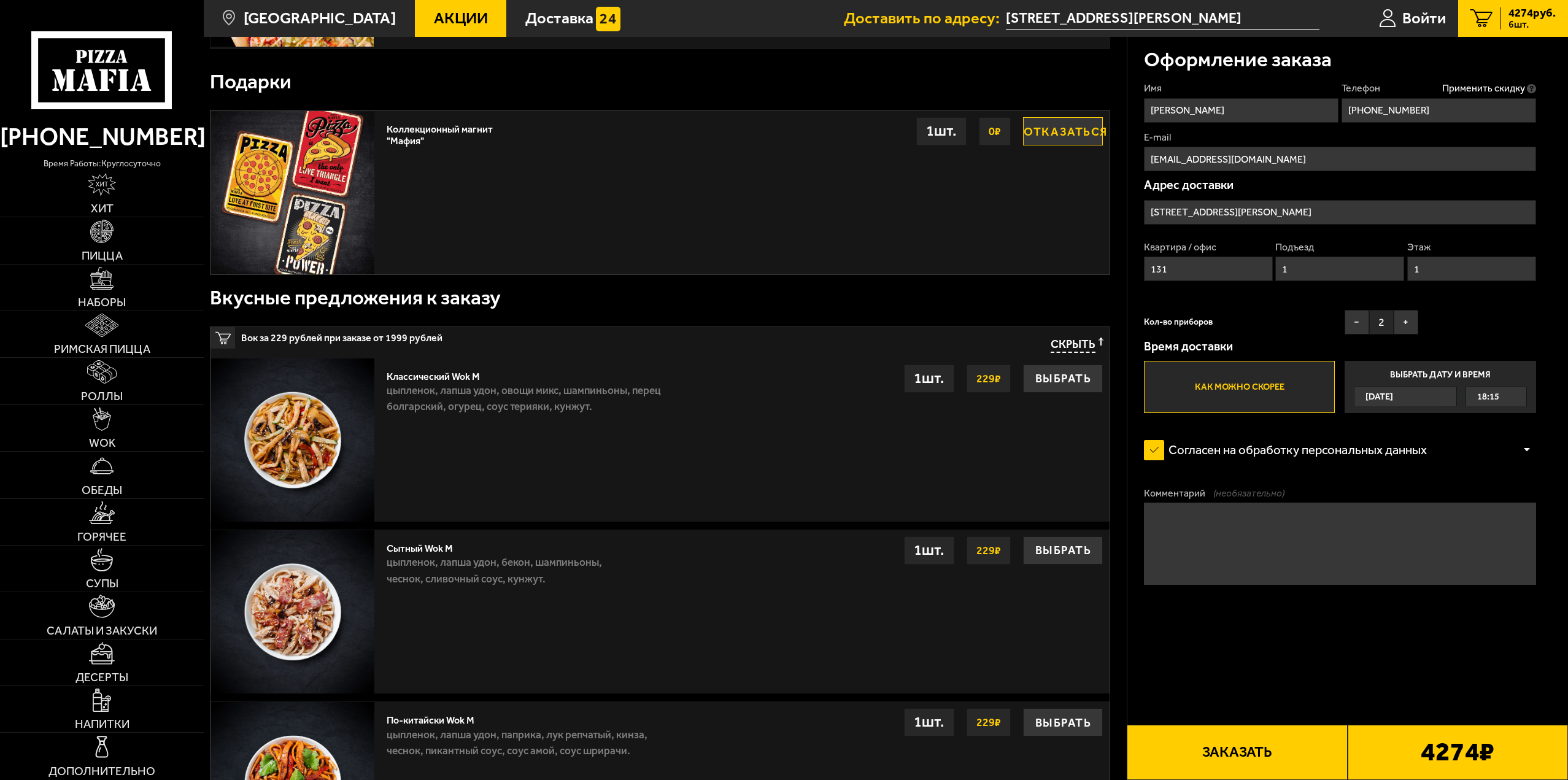
click at [1279, 754] on button "Заказать" at bounding box center [1237, 751] width 221 height 55
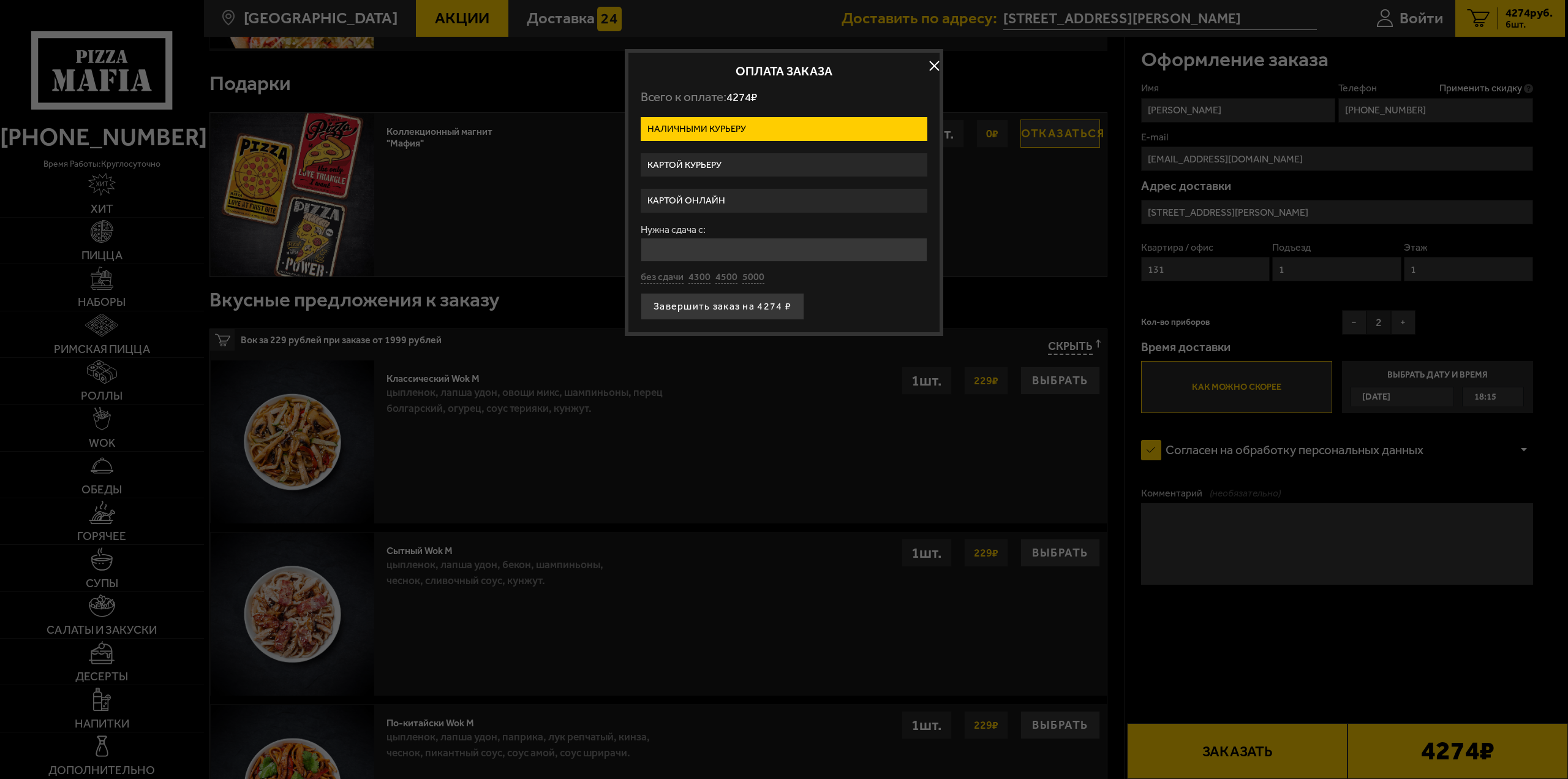
click at [735, 165] on label "Картой курьеру" at bounding box center [783, 165] width 286 height 24
click at [0, 0] on input "Картой курьеру" at bounding box center [0, 0] width 0 height 0
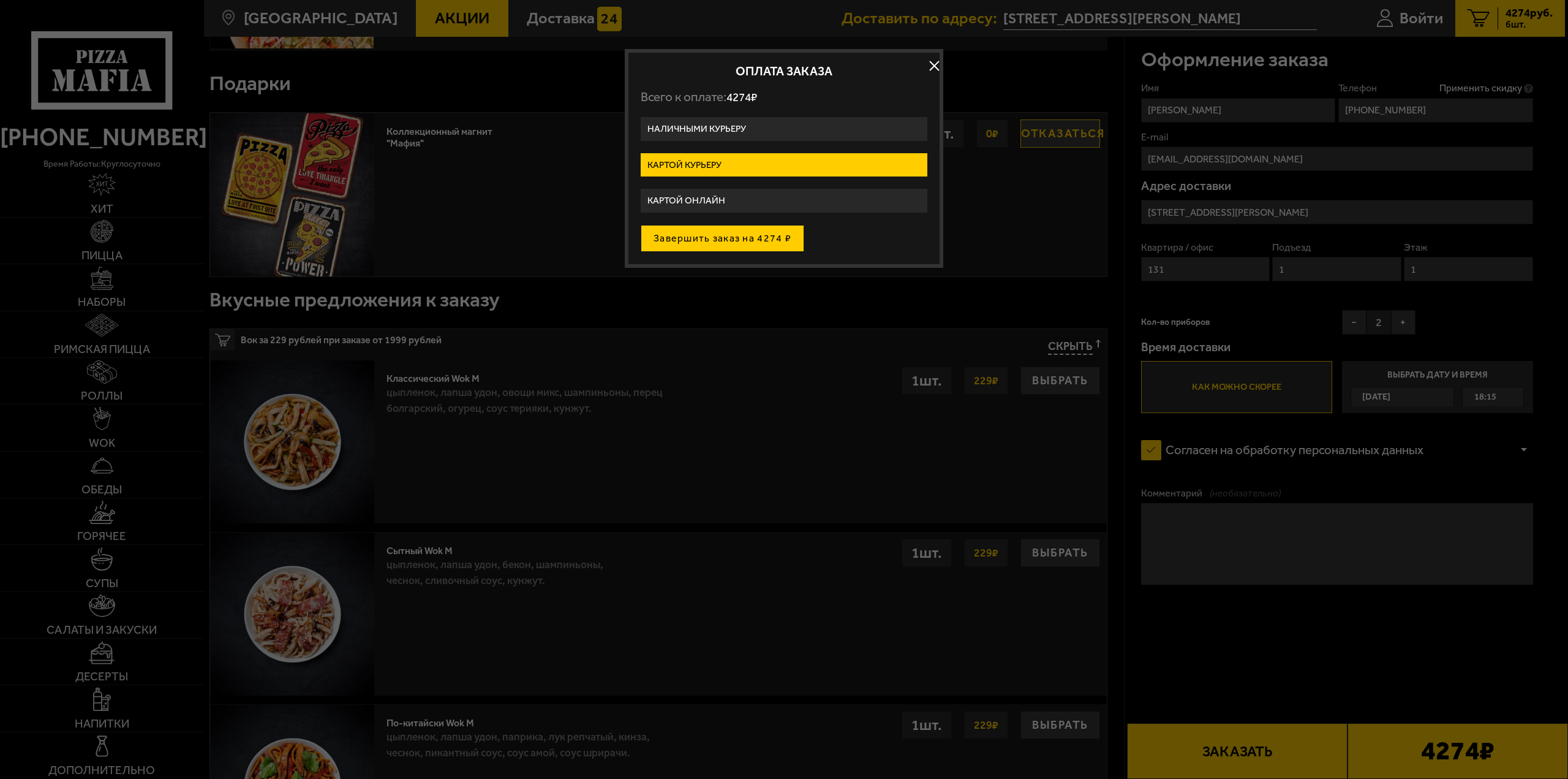
click at [732, 237] on button "Завершить заказ на 4274 ₽" at bounding box center [722, 238] width 164 height 27
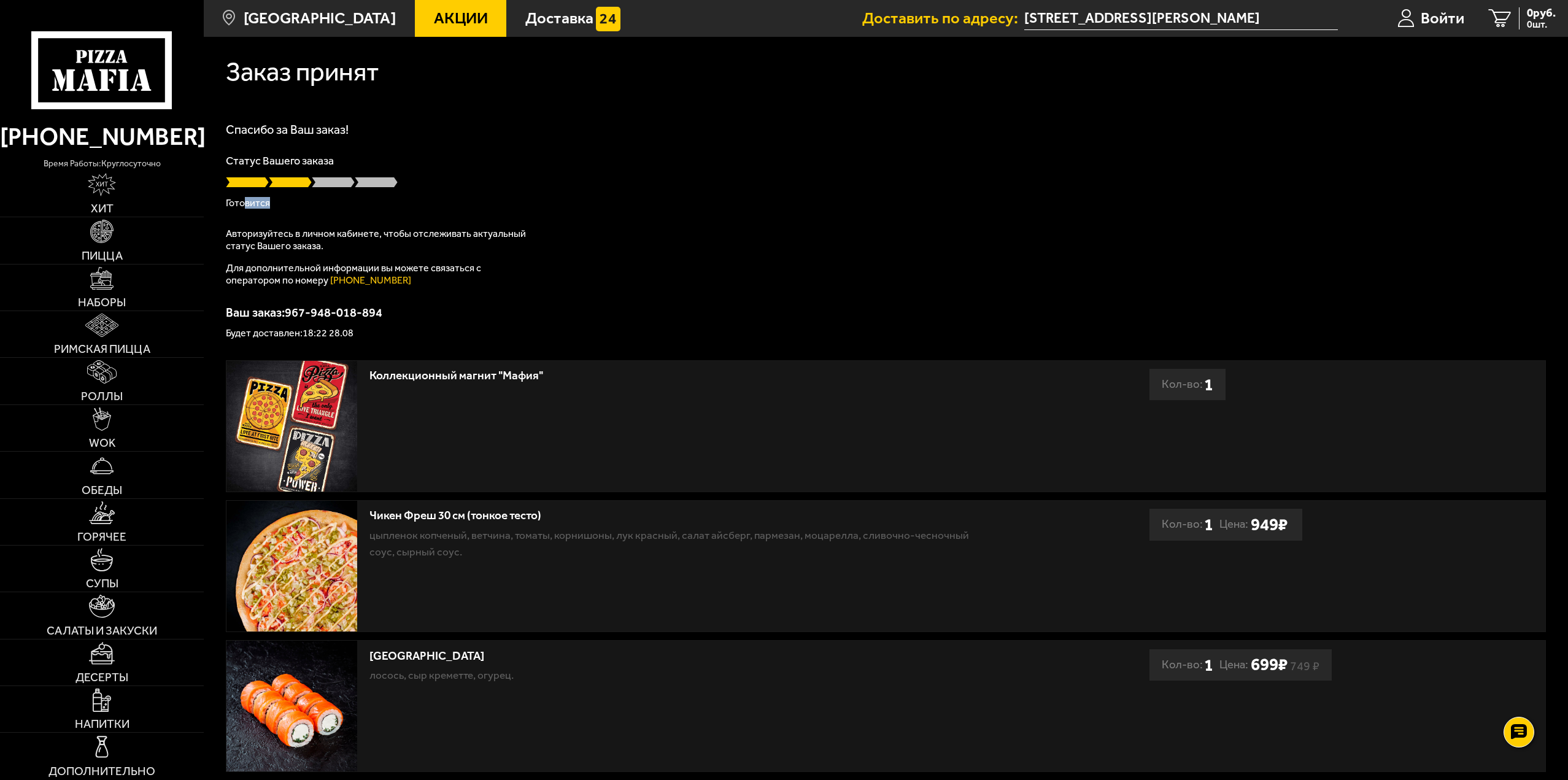
drag, startPoint x: 249, startPoint y: 202, endPoint x: 352, endPoint y: 255, distance: 115.8
click at [313, 204] on p "Готовится" at bounding box center [886, 203] width 1320 height 10
click at [445, 237] on p "Авторизуйтесь в личном кабинете, чтобы отслеживать актуальный статус Вашего зак…" at bounding box center [379, 239] width 307 height 25
drag, startPoint x: 306, startPoint y: 333, endPoint x: 419, endPoint y: 333, distance: 113.0
click at [419, 333] on p "Будет доставлен: 18:22 28.08" at bounding box center [886, 333] width 1320 height 10
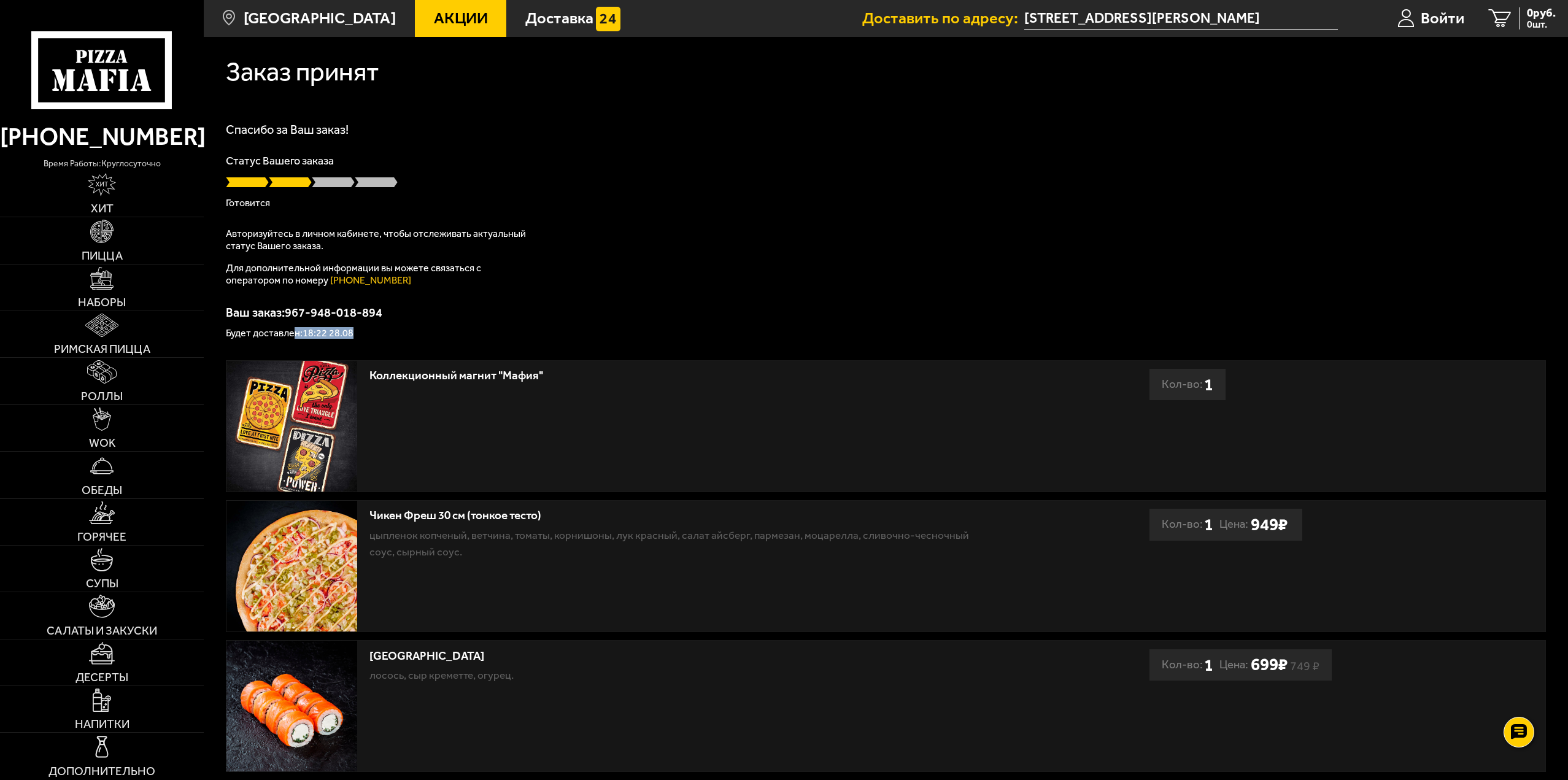
click at [470, 328] on p "Будет доставлен: 18:22 28.08" at bounding box center [886, 333] width 1320 height 10
click at [960, 297] on div "Спасибо за Ваш заказ! Статус Вашего заказа [PERSON_NAME] Авторизуйтесь в личном…" at bounding box center [886, 230] width 1320 height 215
